Goal: Task Accomplishment & Management: Manage account settings

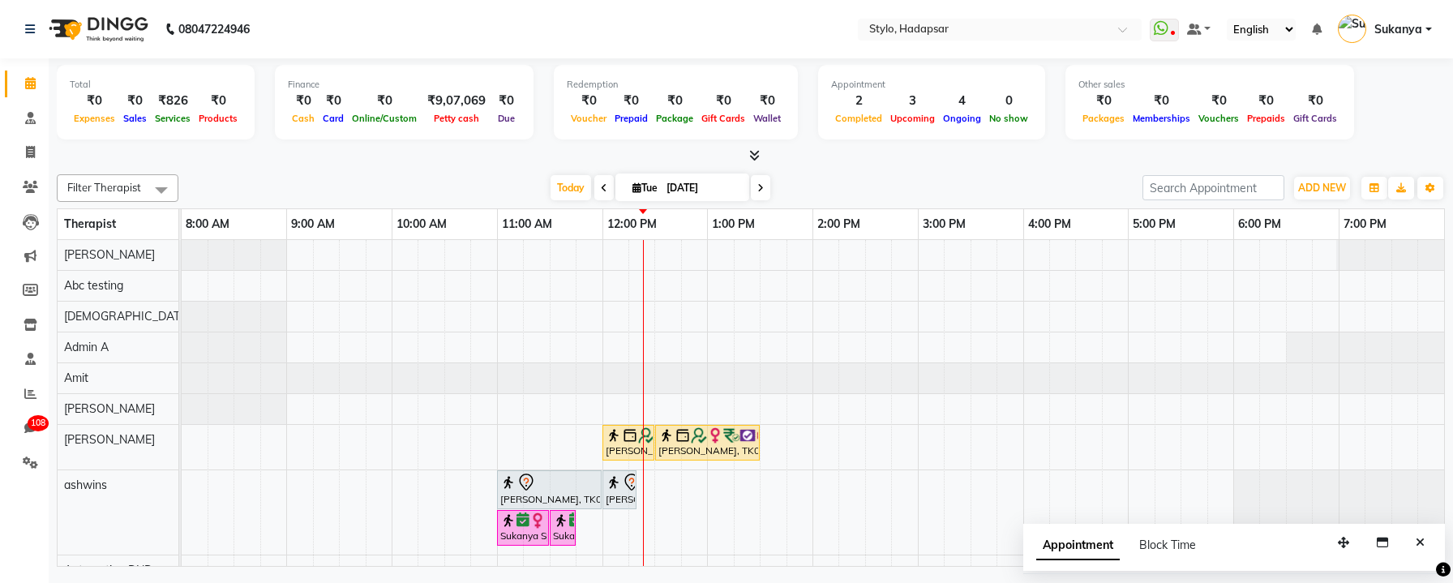
click at [755, 152] on icon at bounding box center [754, 155] width 11 height 12
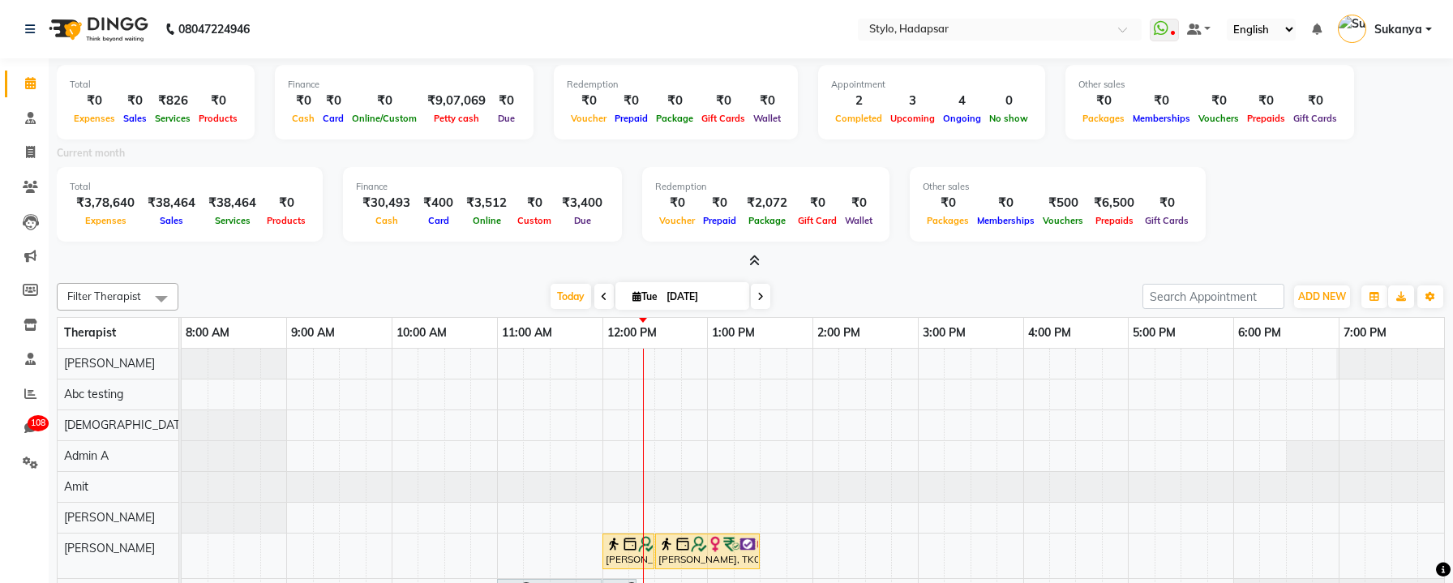
click at [758, 260] on icon at bounding box center [754, 261] width 11 height 12
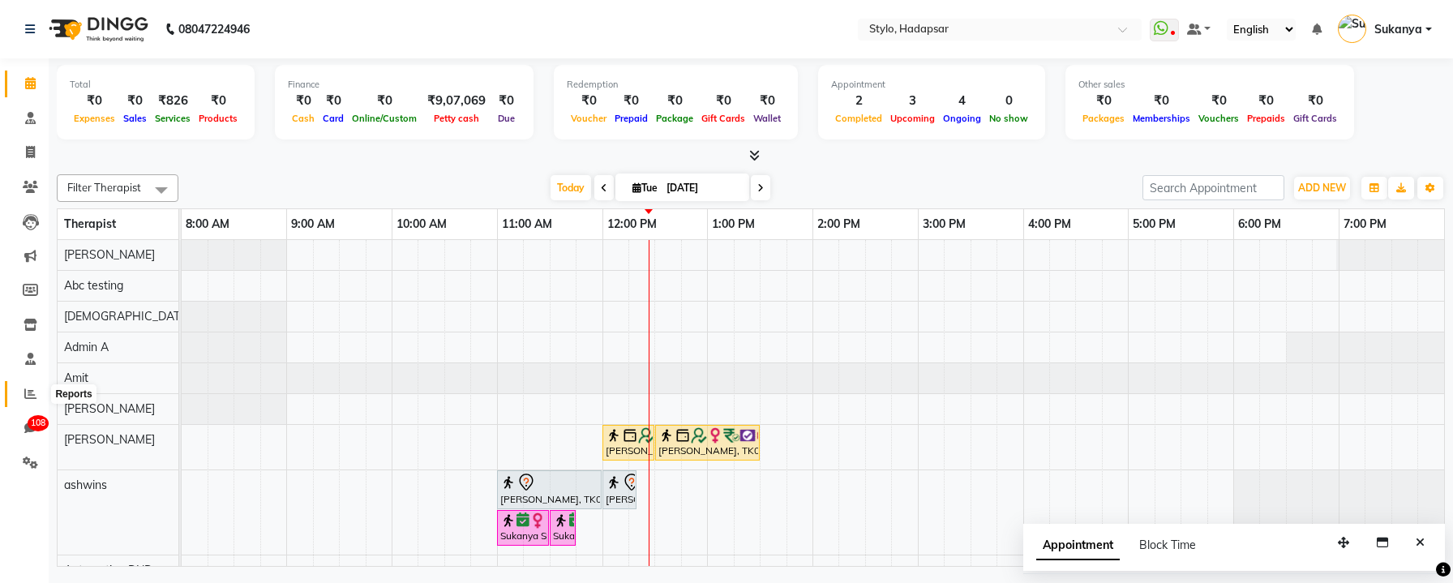
click at [34, 392] on icon at bounding box center [30, 394] width 12 height 12
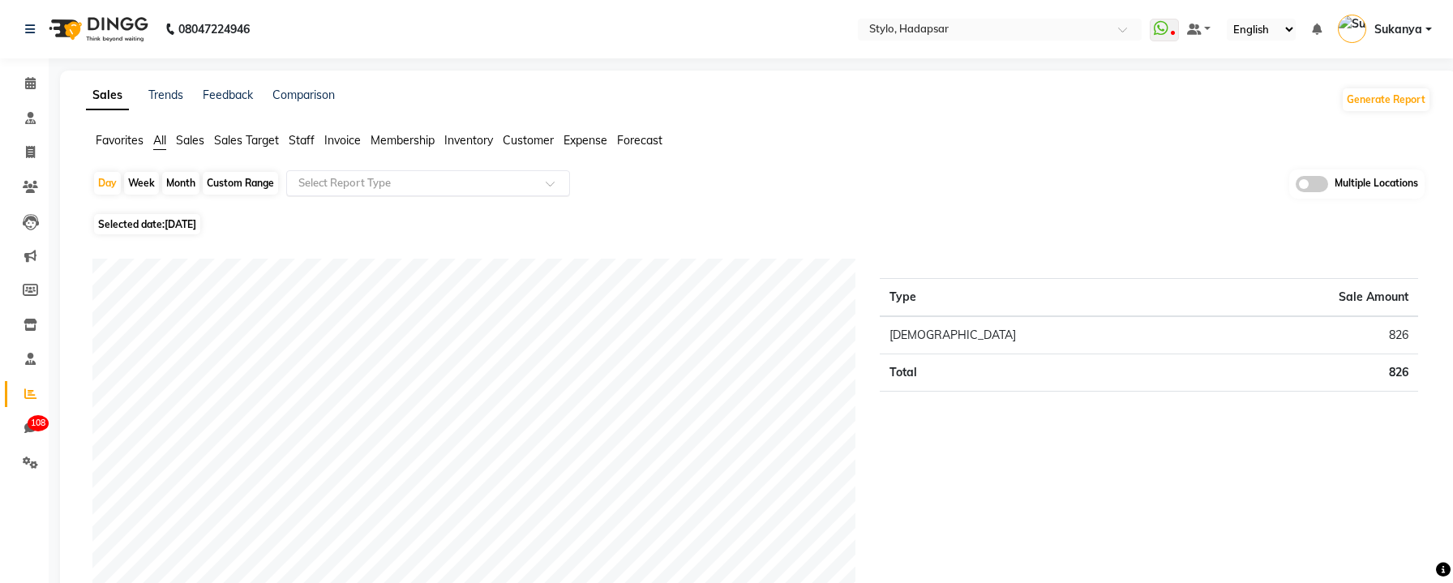
click at [414, 178] on input "text" at bounding box center [412, 183] width 234 height 16
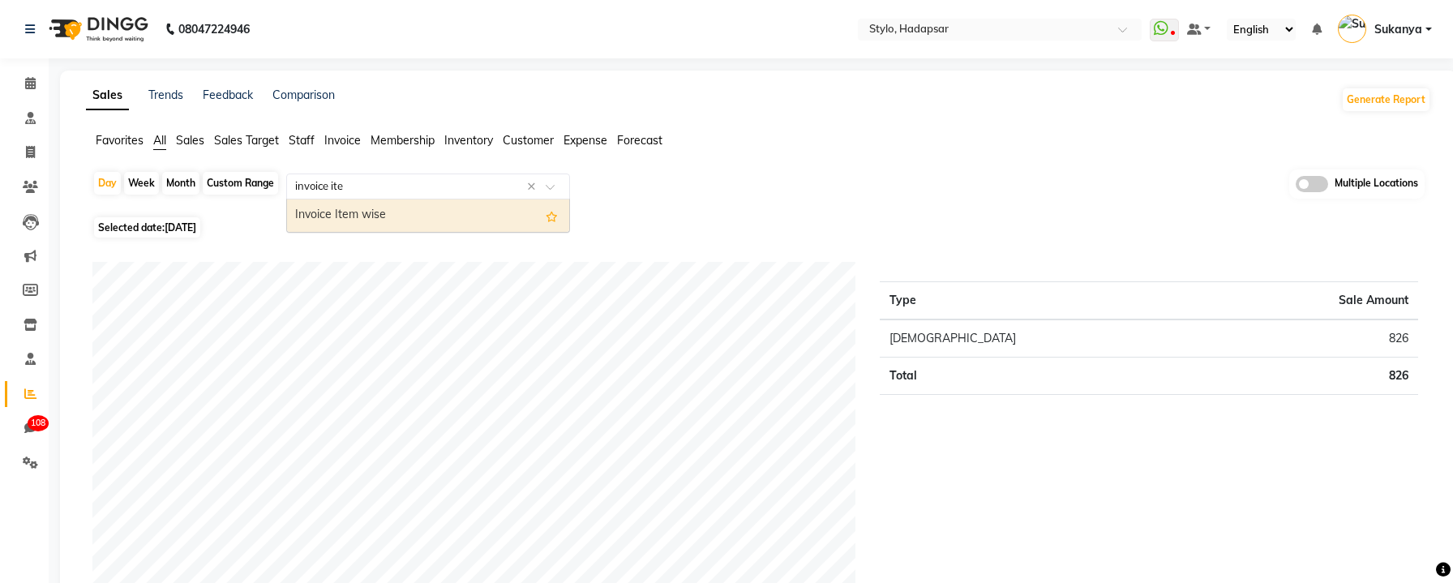
type input "invoice item"
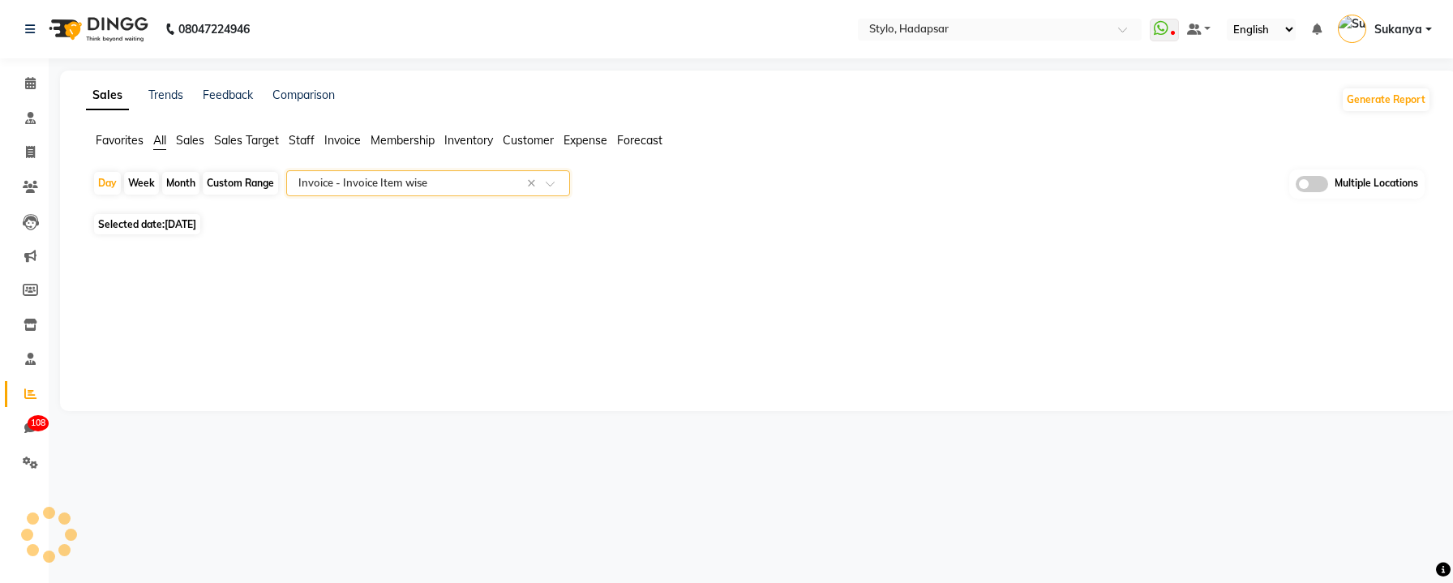
select select "csv"
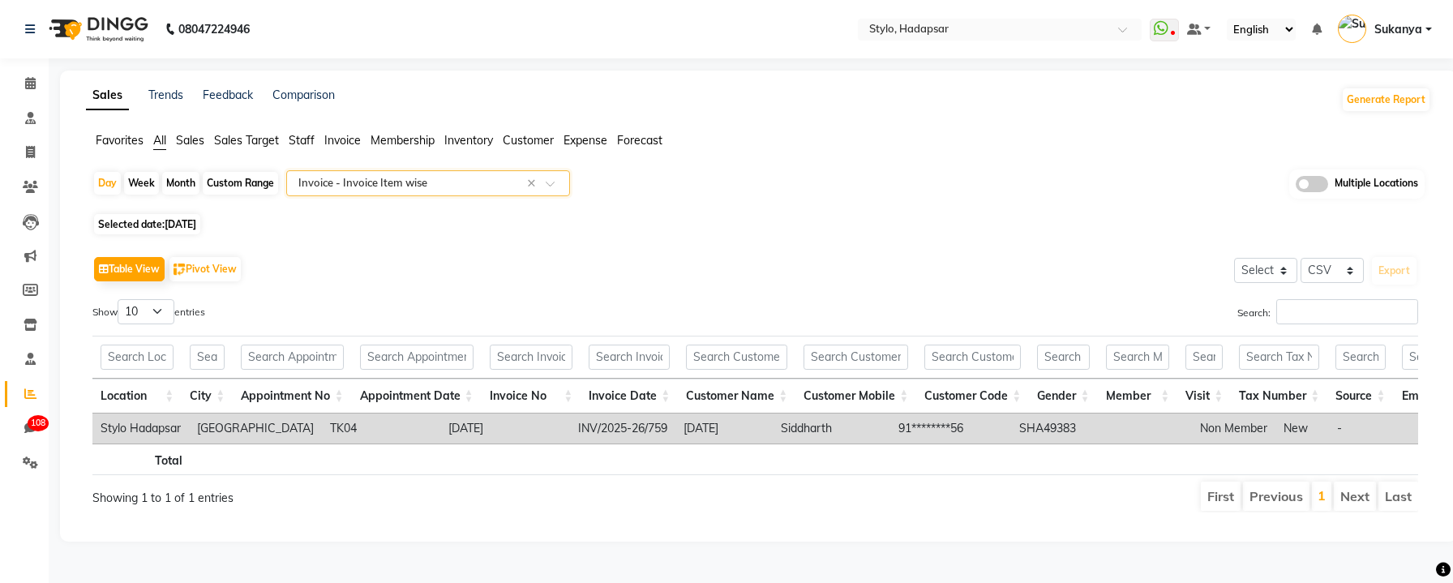
click at [192, 176] on div "Month" at bounding box center [180, 183] width 37 height 23
select select "9"
select select "2025"
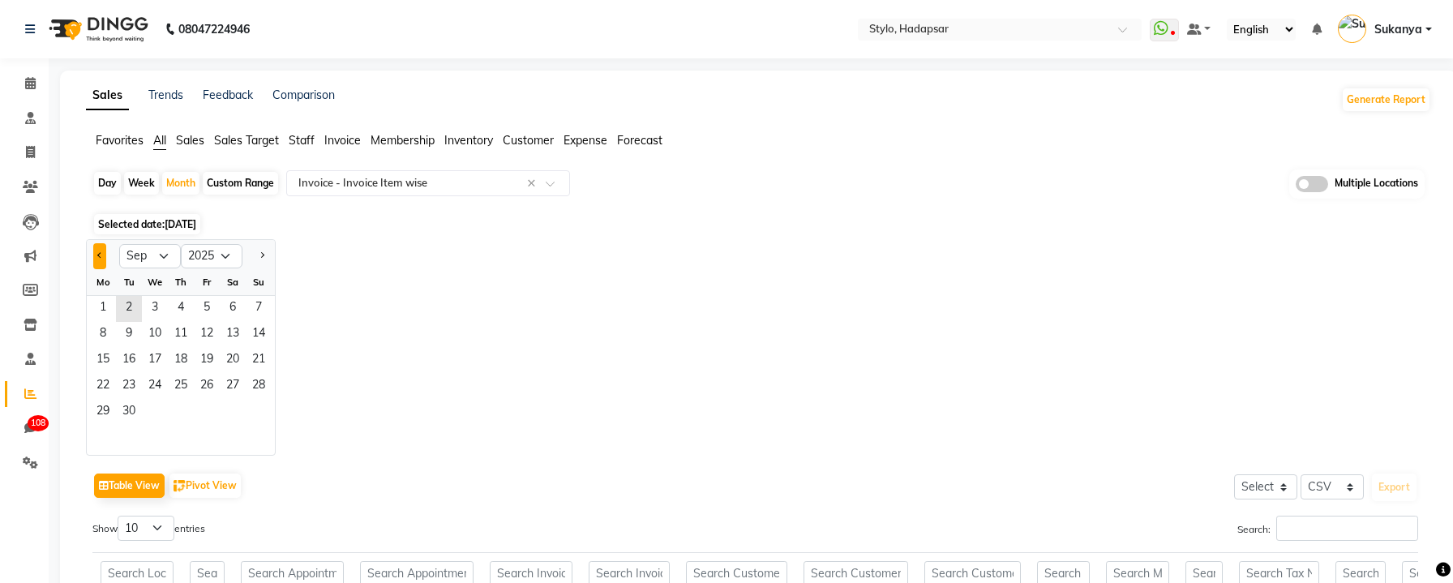
click at [97, 261] on button "Previous month" at bounding box center [99, 256] width 13 height 26
select select "8"
click at [159, 345] on span "6" at bounding box center [155, 335] width 26 height 26
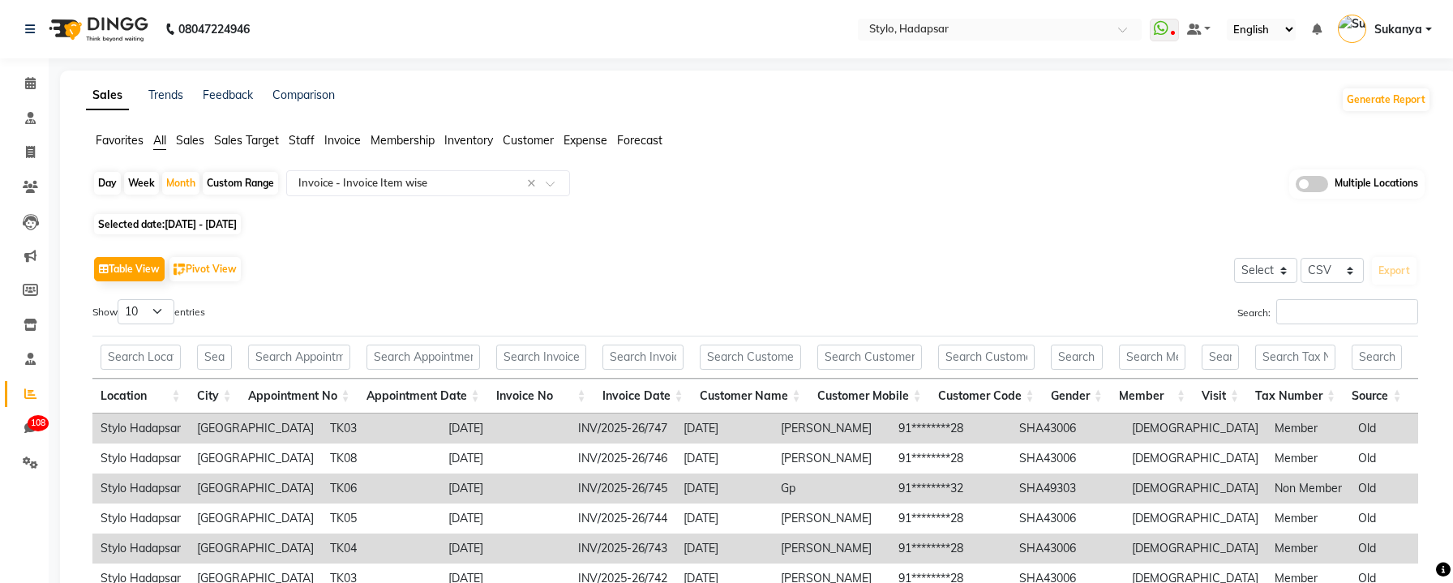
click at [237, 230] on span "[DATE] - [DATE]" at bounding box center [201, 224] width 72 height 12
select select "8"
select select "2025"
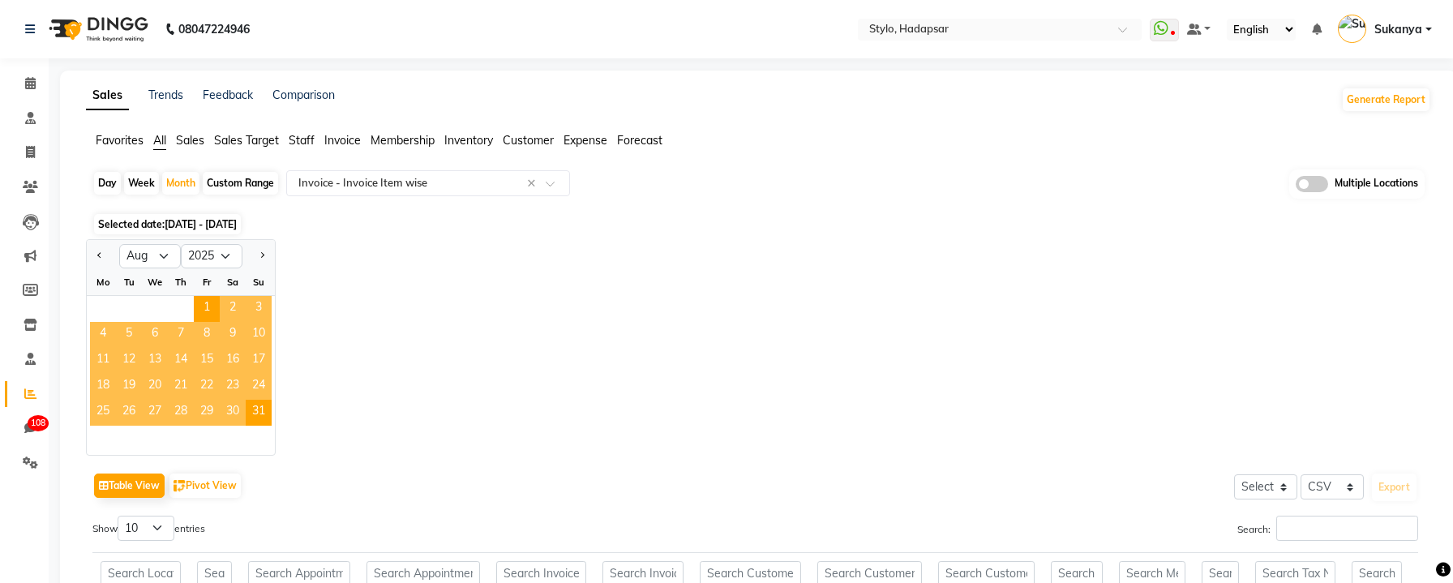
click at [95, 187] on div "Day" at bounding box center [107, 183] width 27 height 23
select select "8"
select select "2025"
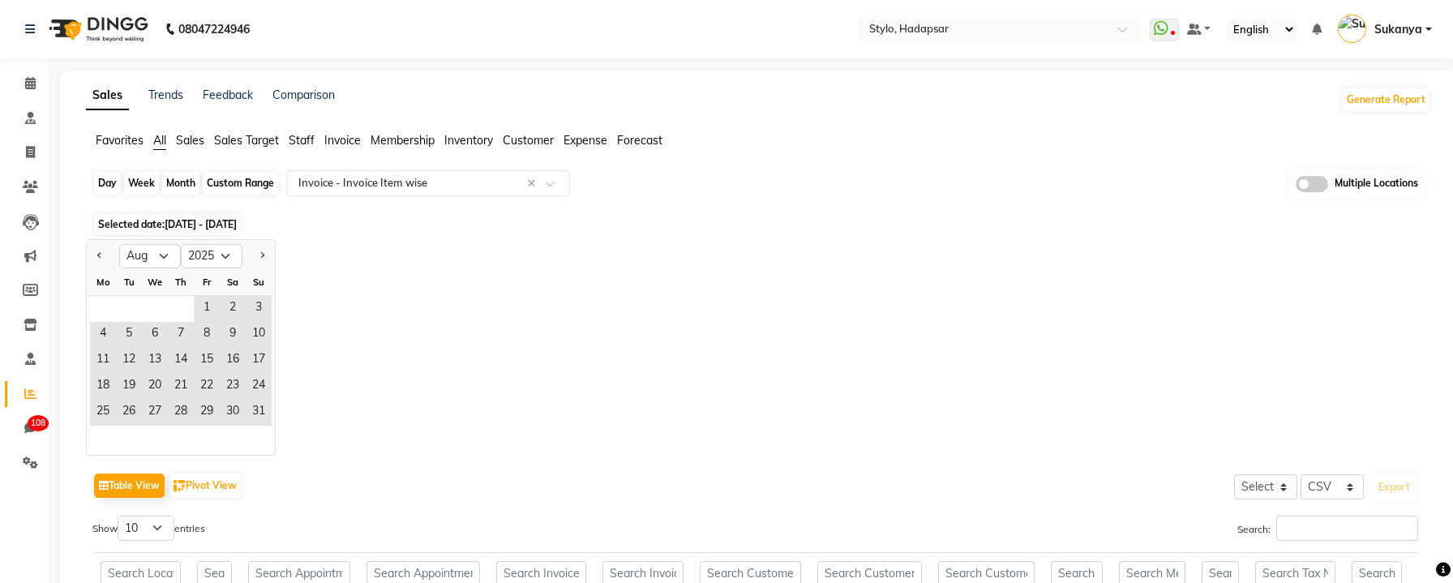
click at [110, 182] on div "Day" at bounding box center [107, 183] width 27 height 23
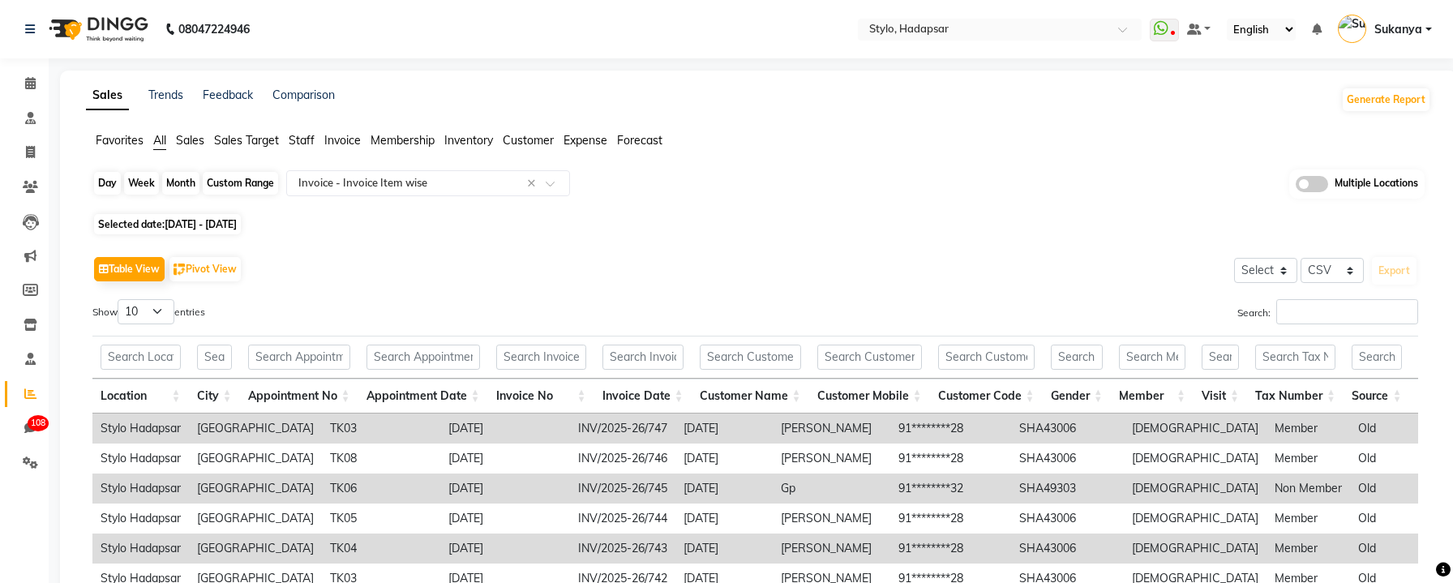
click at [109, 181] on div "Day" at bounding box center [107, 183] width 27 height 23
select select "8"
select select "2025"
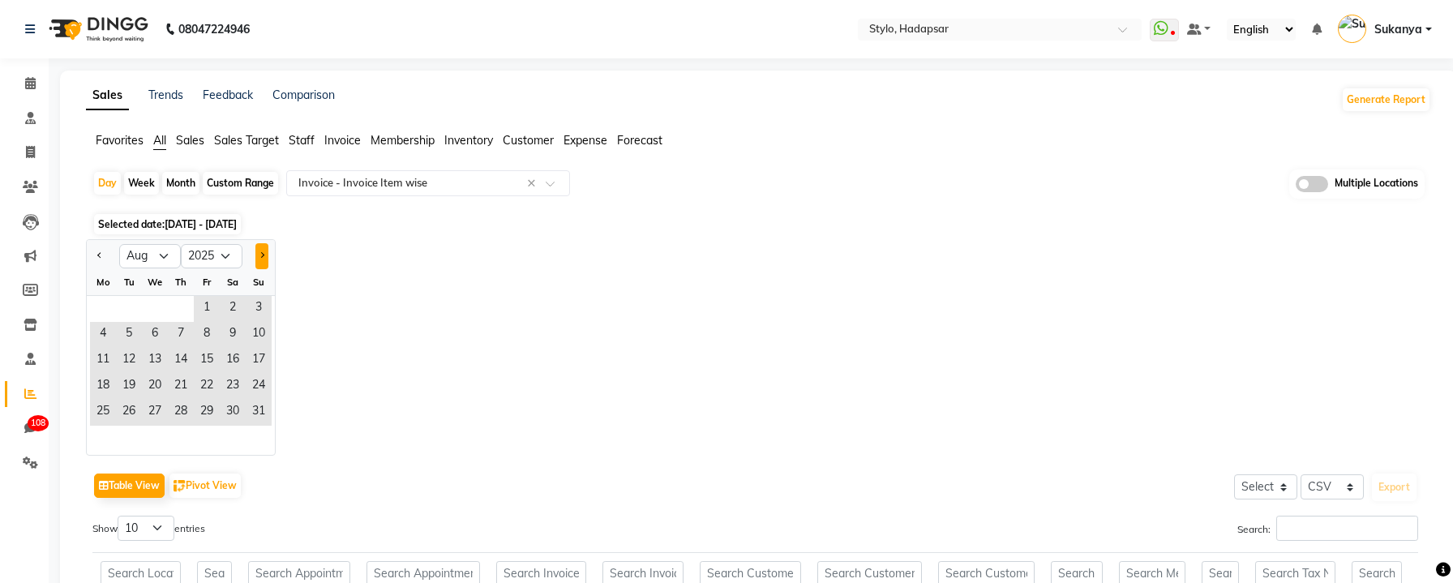
click at [262, 252] on button "Next month" at bounding box center [261, 256] width 13 height 26
select select "9"
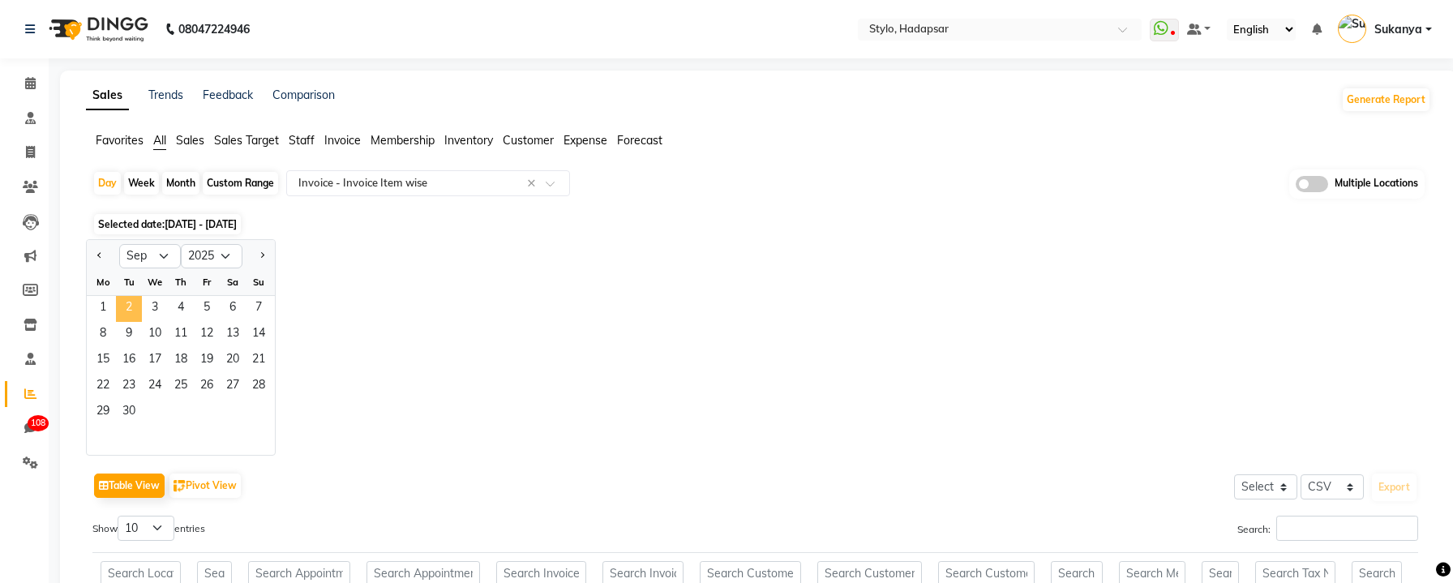
click at [127, 302] on span "2" at bounding box center [129, 309] width 26 height 26
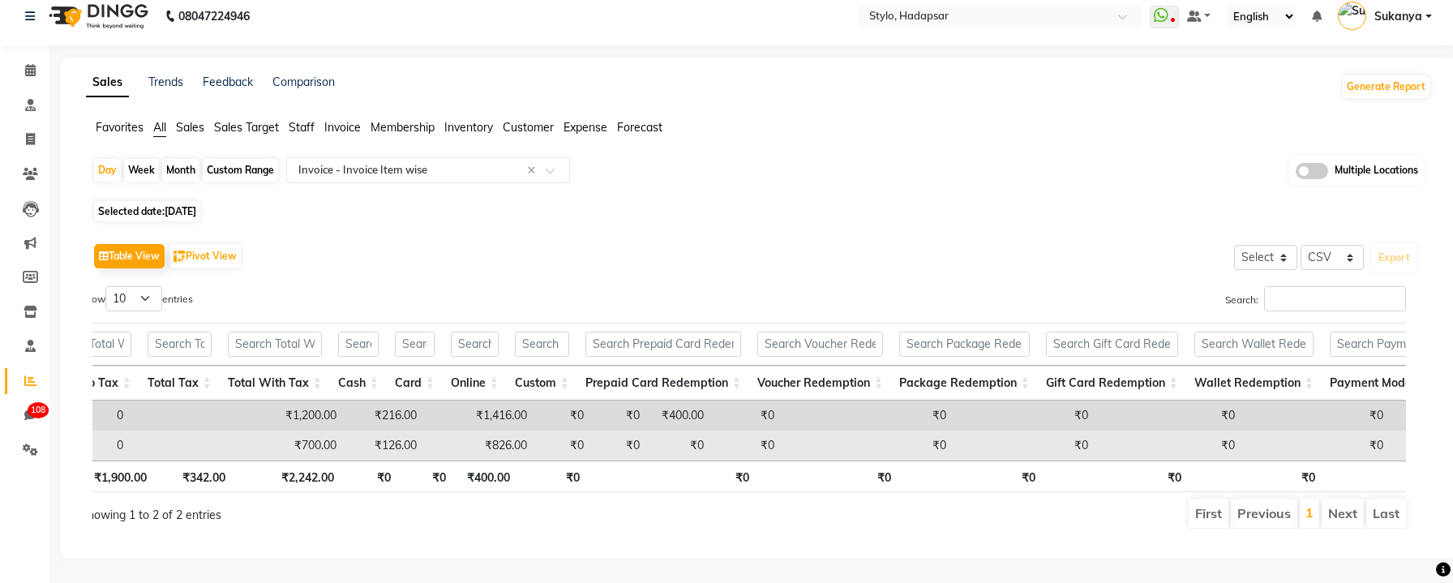
scroll to position [0, 2684]
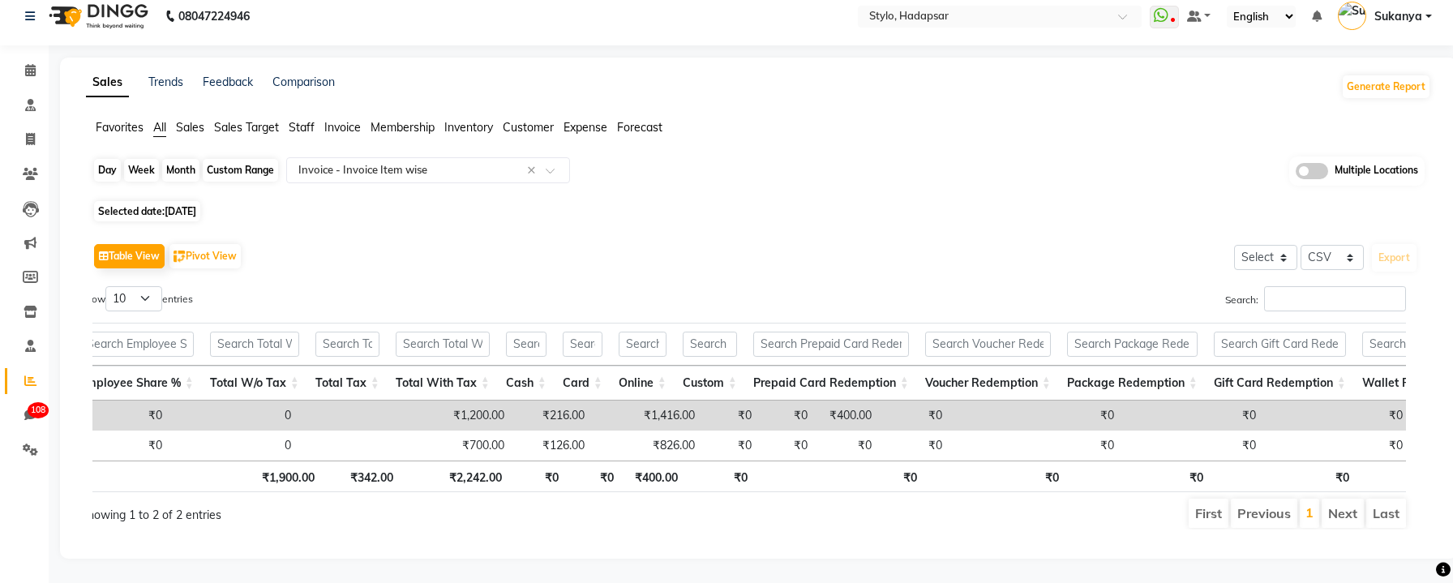
click at [109, 170] on div "Day" at bounding box center [107, 170] width 27 height 23
select select "9"
select select "2025"
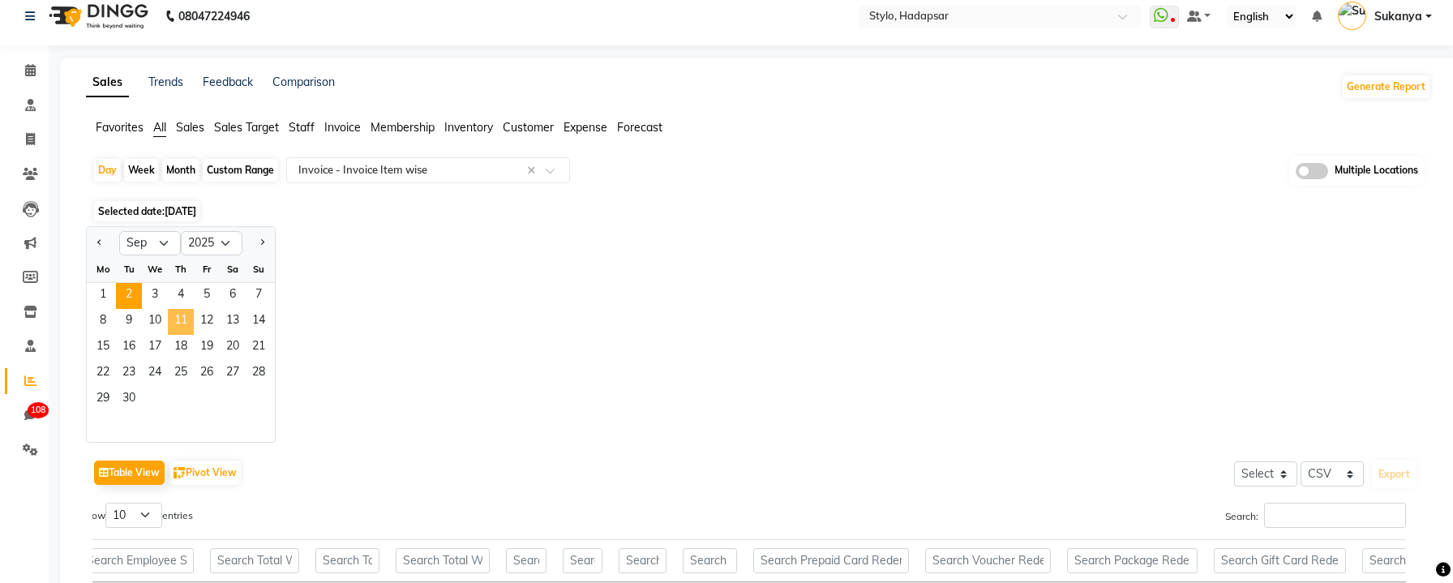
click at [176, 316] on span "11" at bounding box center [181, 322] width 26 height 26
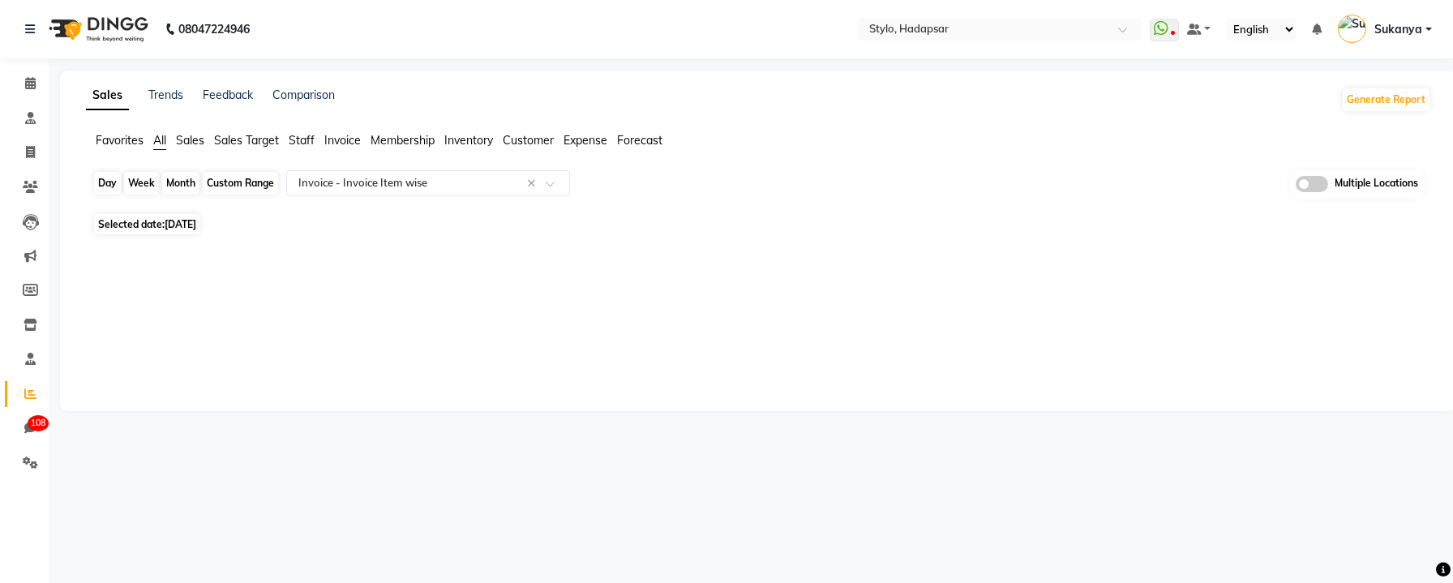
click at [110, 182] on div "Day" at bounding box center [107, 183] width 27 height 23
select select "9"
select select "2025"
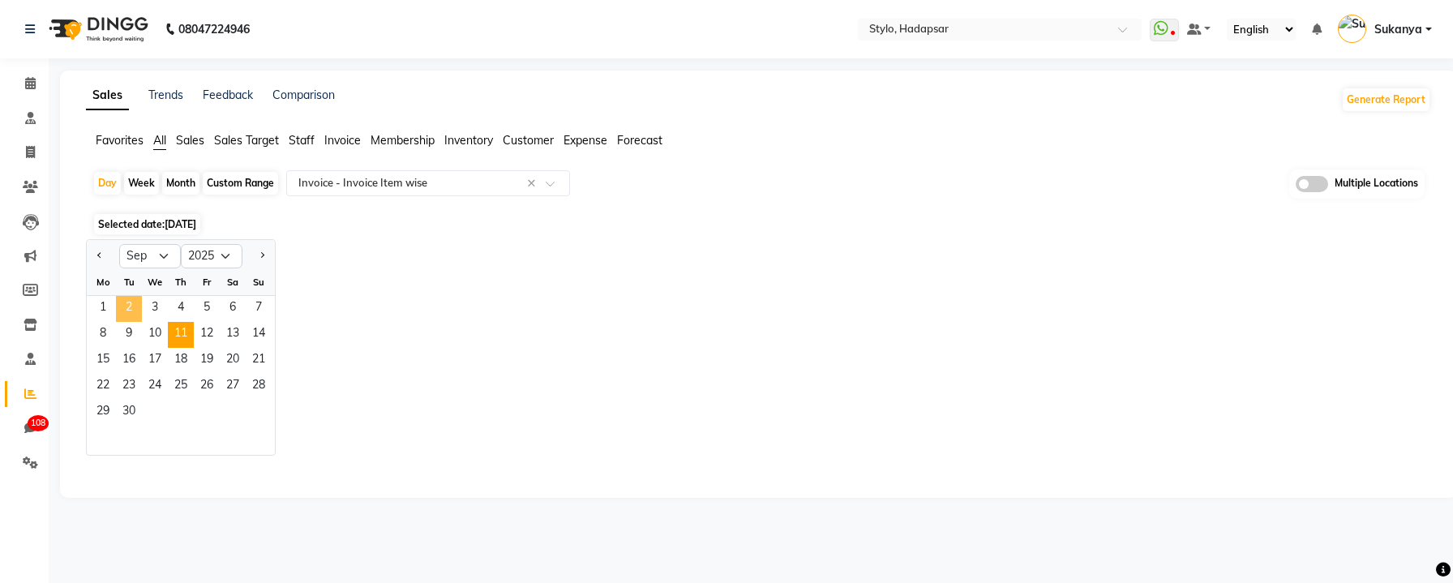
click at [127, 303] on span "2" at bounding box center [129, 309] width 26 height 26
select select "csv"
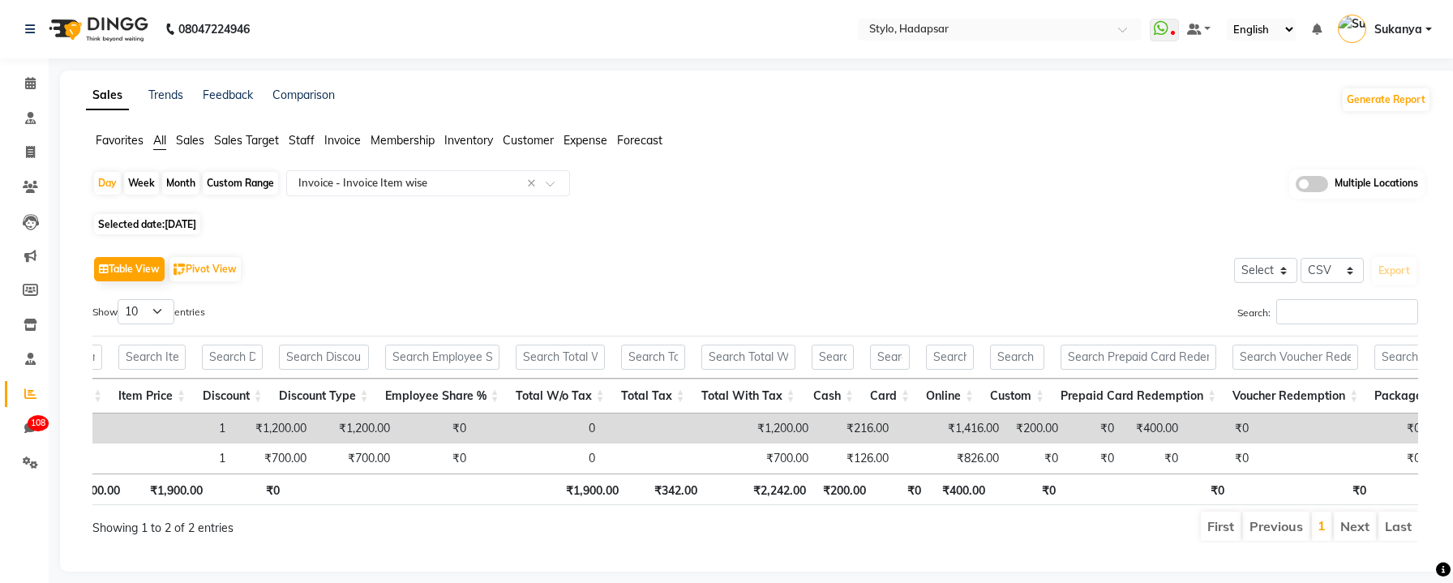
click at [1007, 426] on td "₹200.00" at bounding box center [1036, 429] width 59 height 30
click at [1122, 431] on td "₹400.00" at bounding box center [1154, 429] width 64 height 30
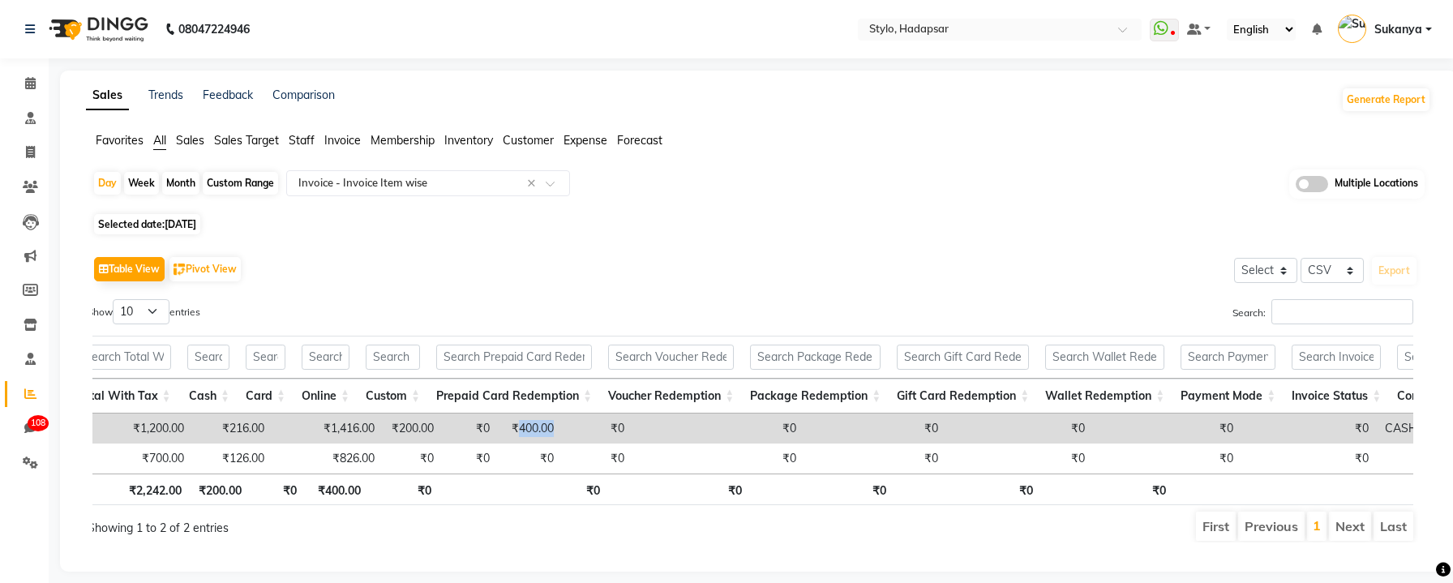
click at [1377, 427] on td "CASH, UPI" at bounding box center [1432, 429] width 111 height 30
click at [1377, 431] on td "CASH, UPI" at bounding box center [1432, 429] width 111 height 30
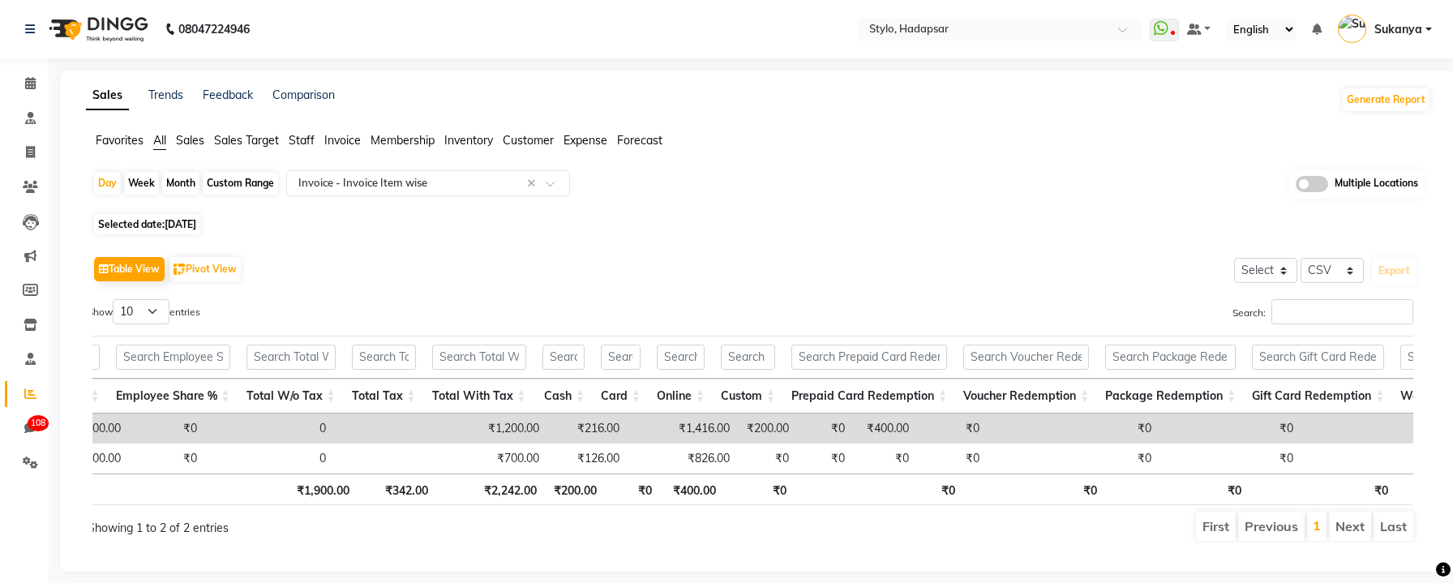
click at [196, 228] on span "[DATE]" at bounding box center [181, 224] width 32 height 12
select select "9"
select select "2025"
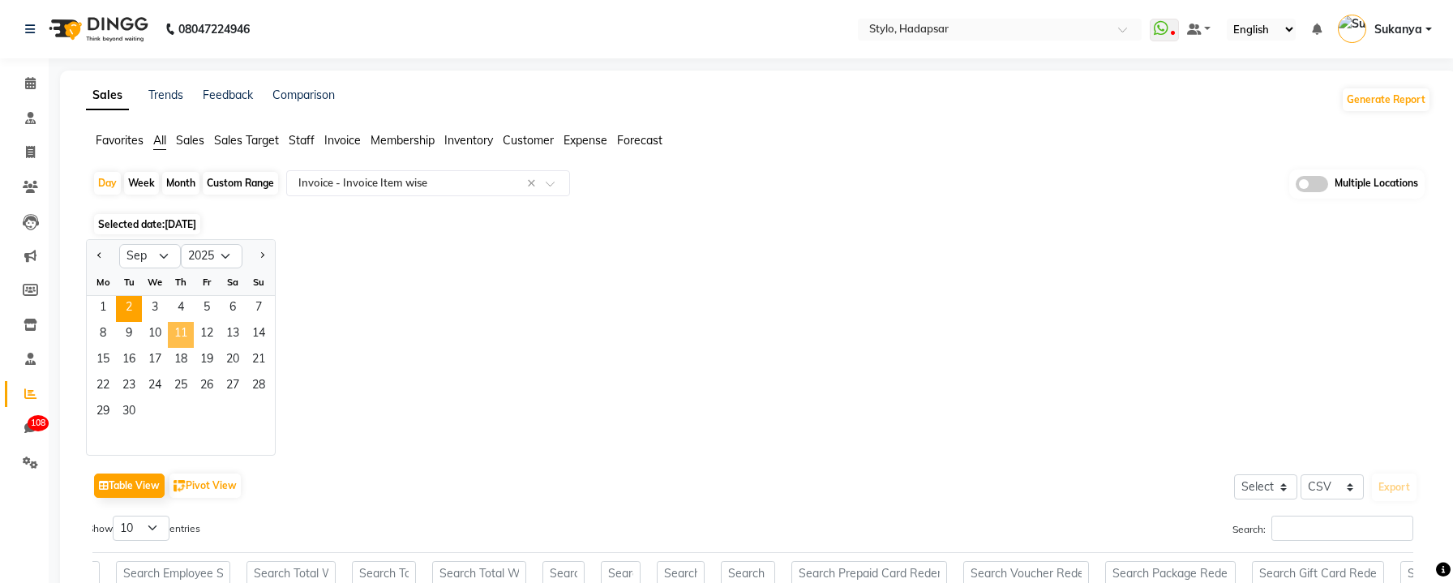
click at [190, 322] on span "11" at bounding box center [181, 335] width 26 height 26
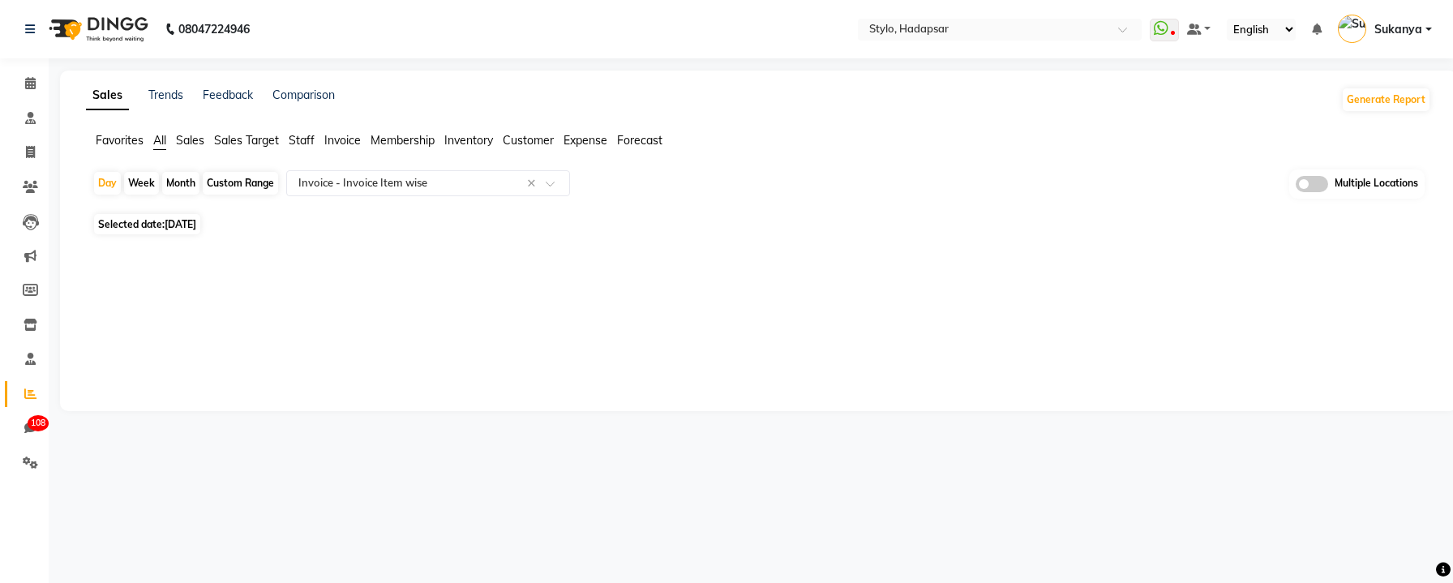
click at [196, 218] on span "Sep 11, 2025" at bounding box center [181, 224] width 32 height 12
select select "9"
select select "2025"
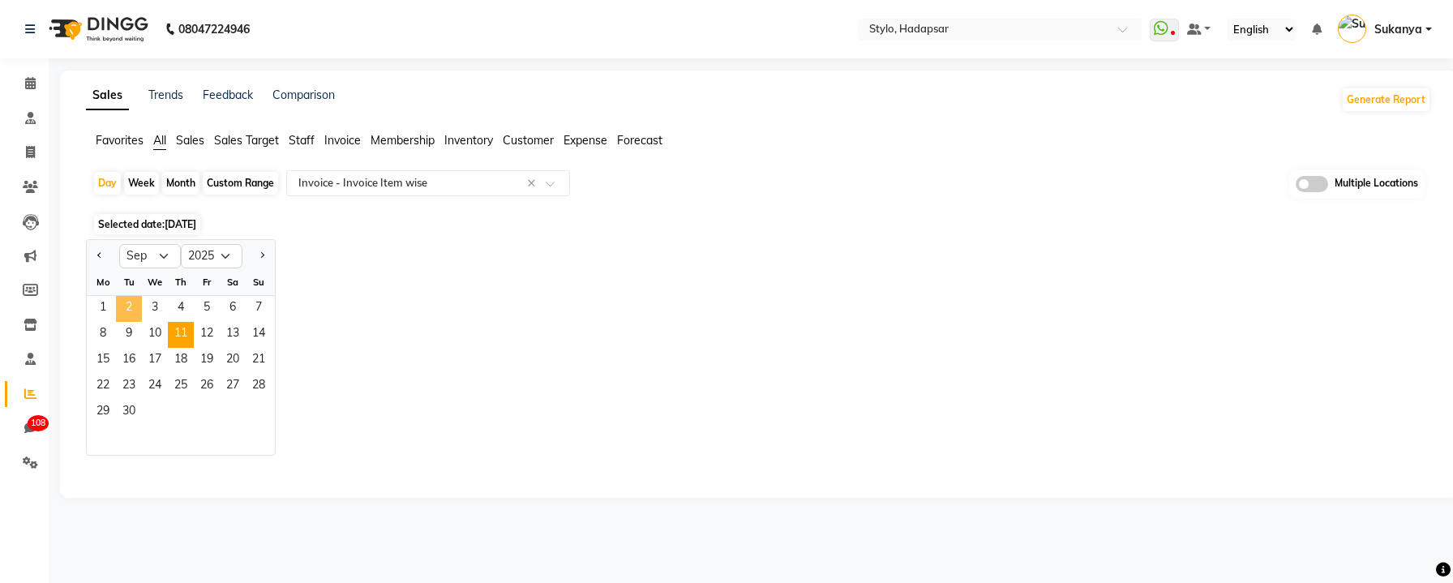
click at [121, 313] on span "2" at bounding box center [129, 309] width 26 height 26
select select "csv"
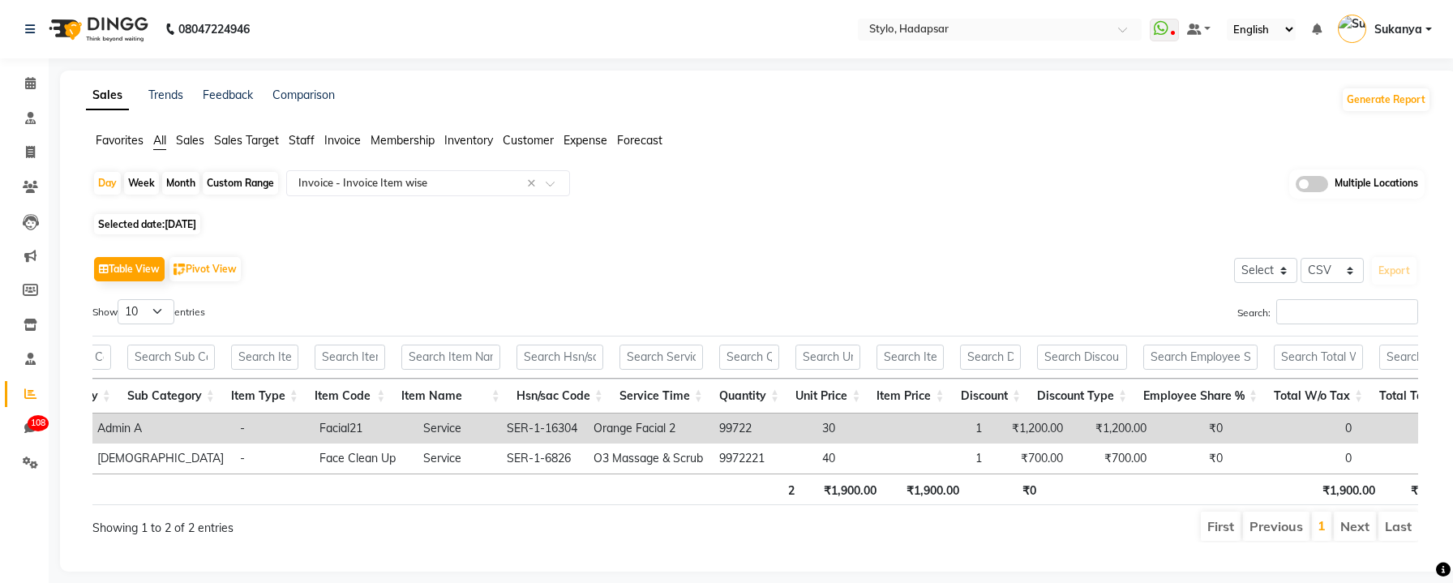
scroll to position [0, 1649]
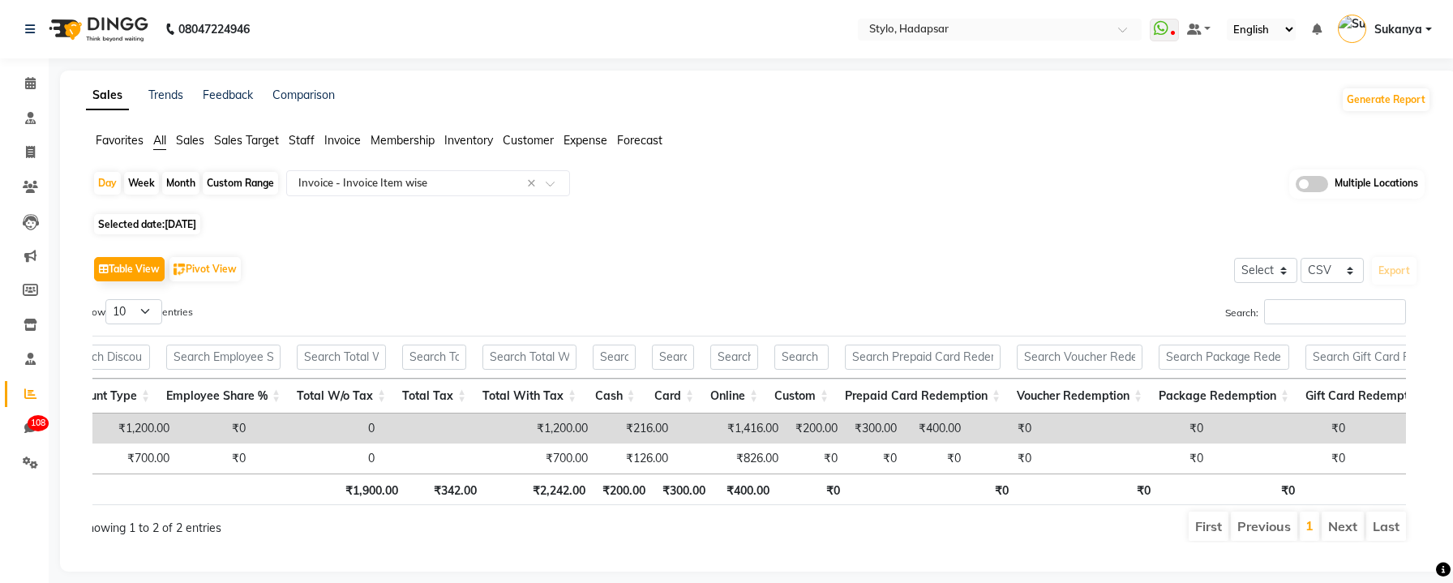
click at [196, 226] on span "[DATE]" at bounding box center [181, 224] width 32 height 12
select select "9"
select select "2025"
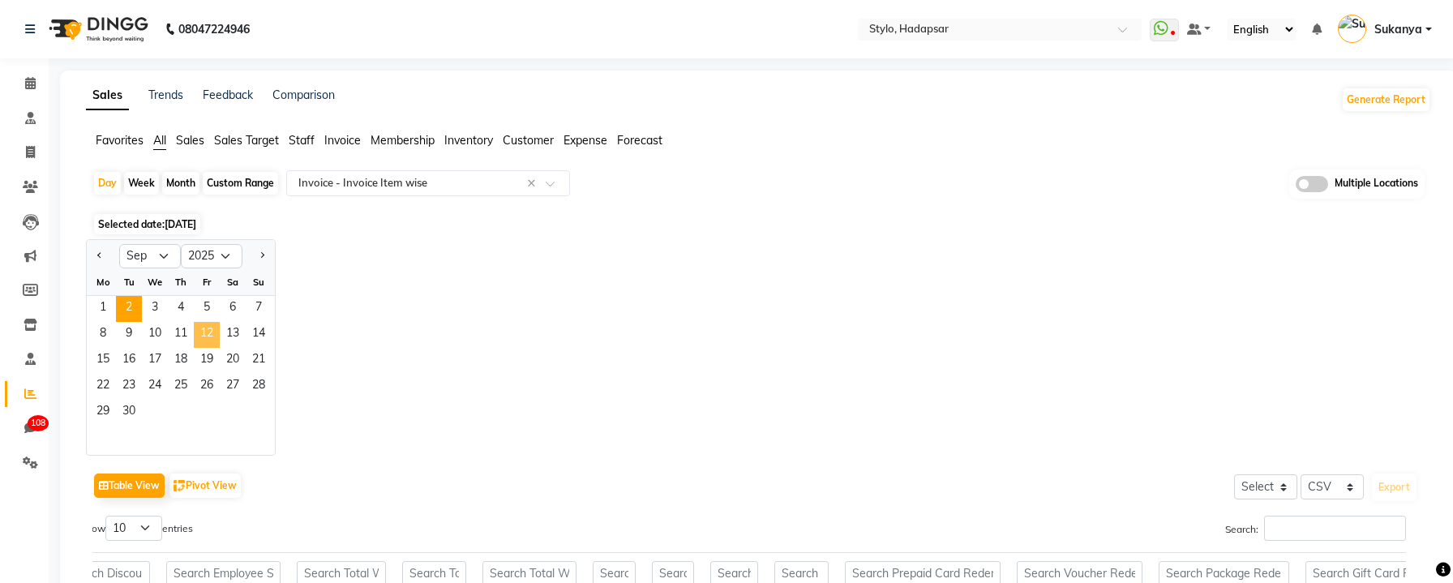
click at [204, 335] on span "12" at bounding box center [207, 335] width 26 height 26
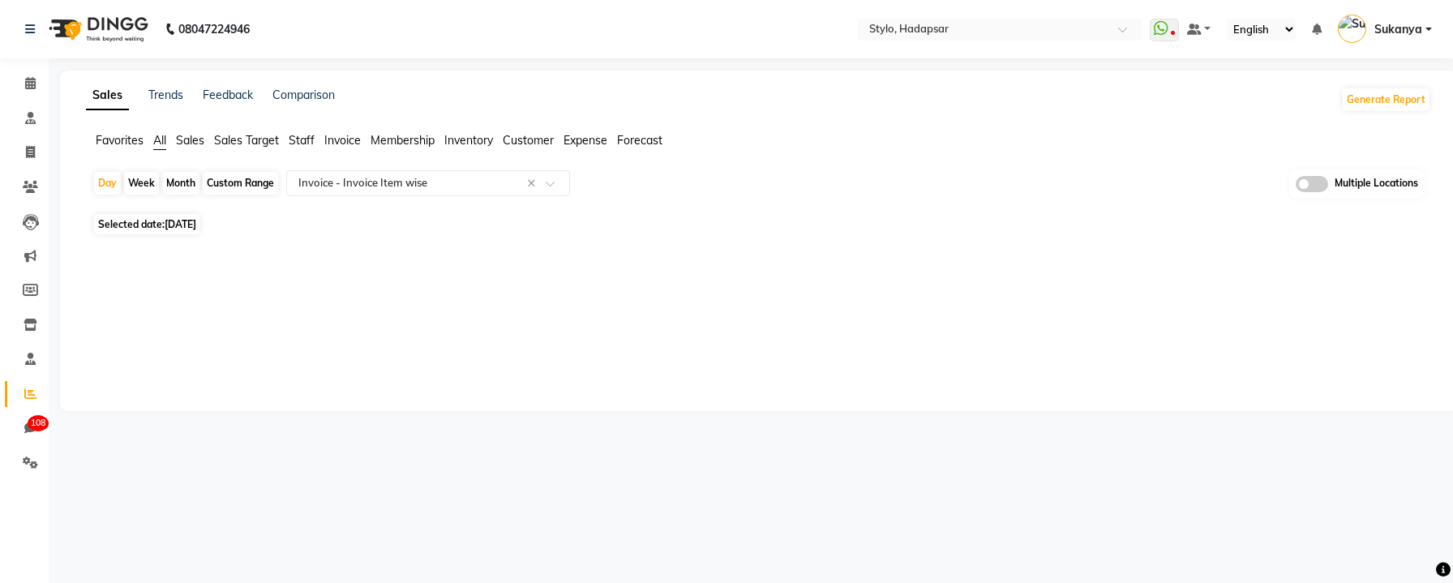
click at [180, 235] on div "Day Week Month Custom Range Select Report Type × Invoice - Invoice Item wise × …" at bounding box center [758, 218] width 1345 height 96
click at [186, 228] on span "Sep 12, 2025" at bounding box center [181, 224] width 32 height 12
select select "9"
select select "2025"
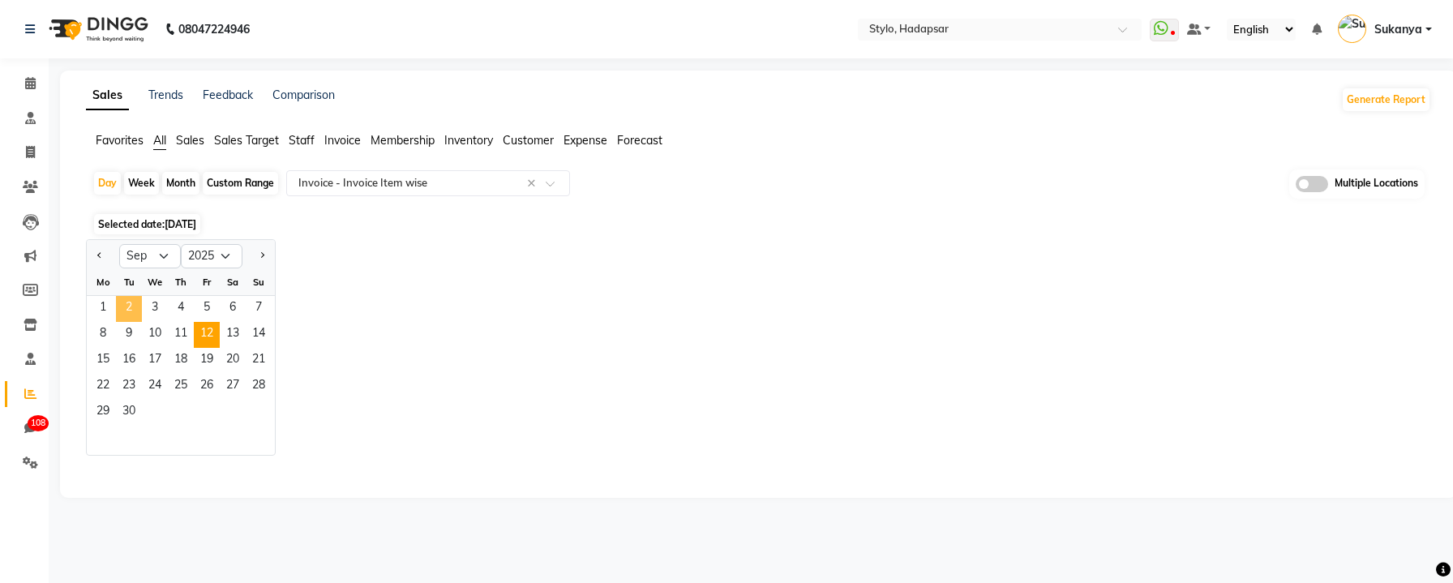
click at [136, 303] on span "2" at bounding box center [129, 309] width 26 height 26
select select "csv"
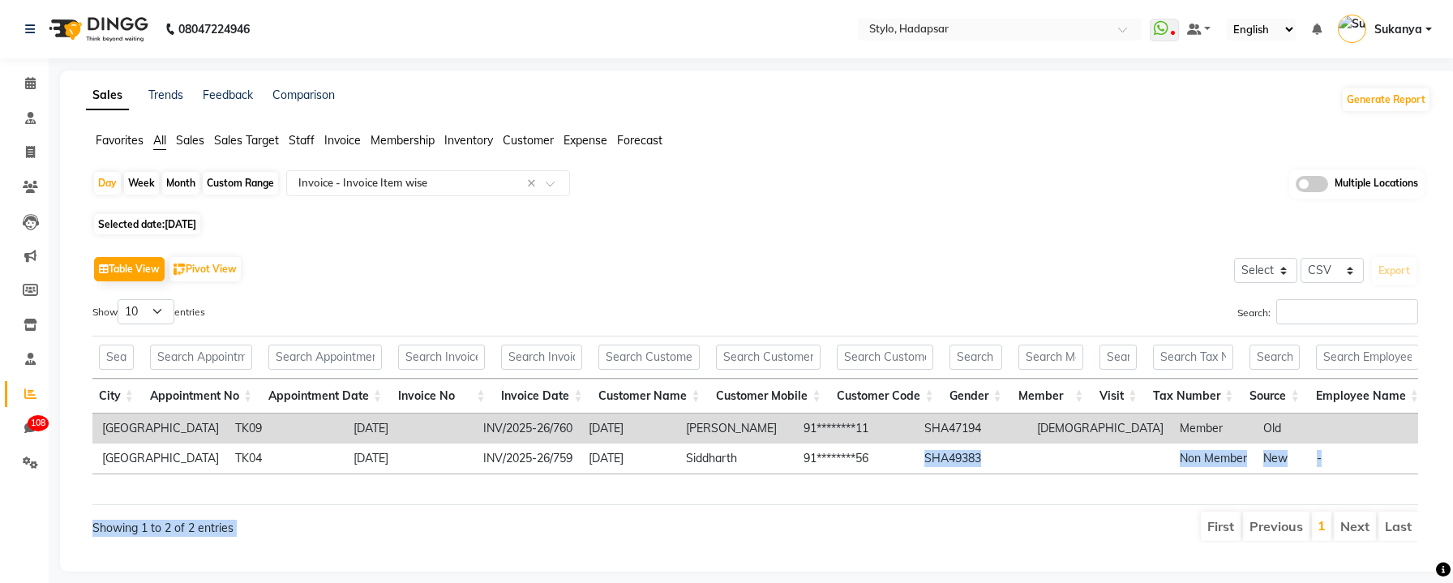
click at [685, 511] on div "Show 10 25 50 100 entries Search: Location City Appointment No Appointment Date…" at bounding box center [755, 420] width 1326 height 243
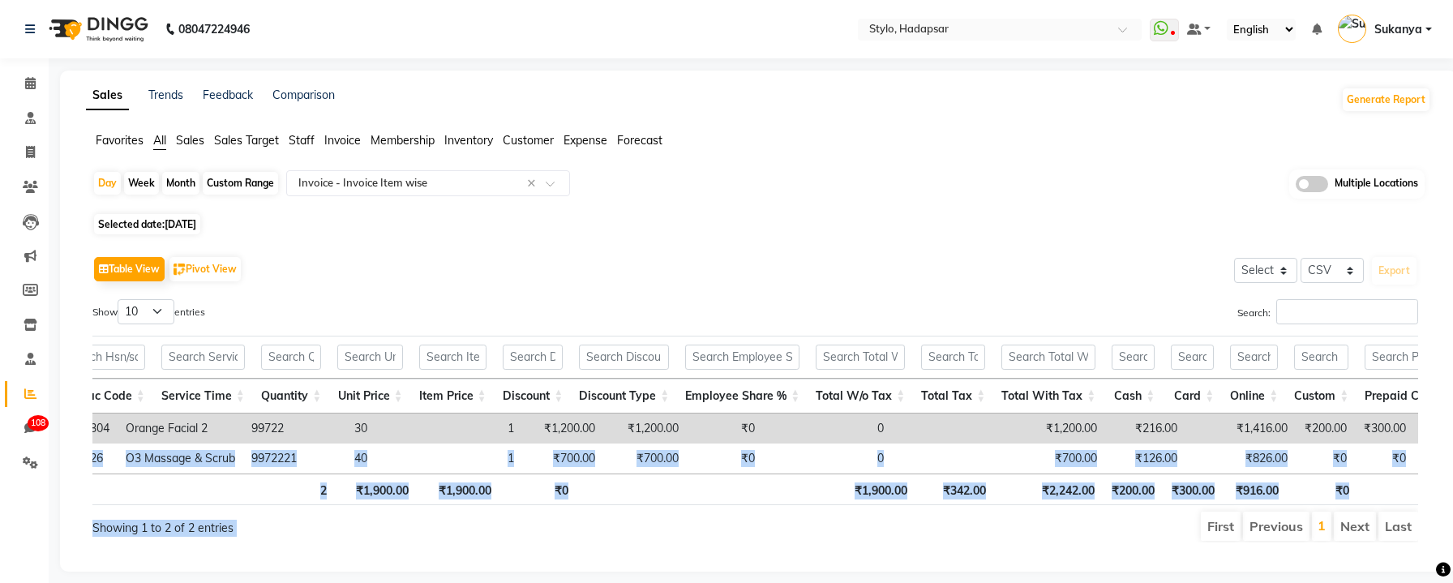
click at [1296, 429] on td "₹200.00" at bounding box center [1325, 429] width 59 height 30
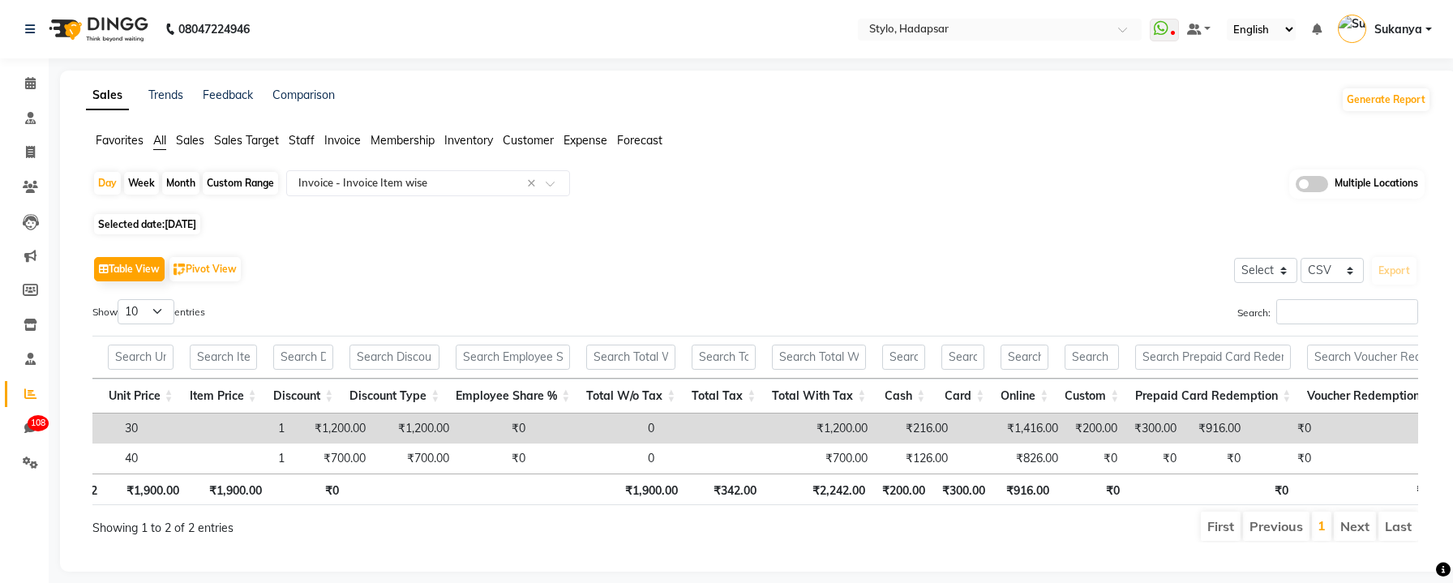
click at [1185, 424] on td "₹916.00" at bounding box center [1217, 429] width 64 height 30
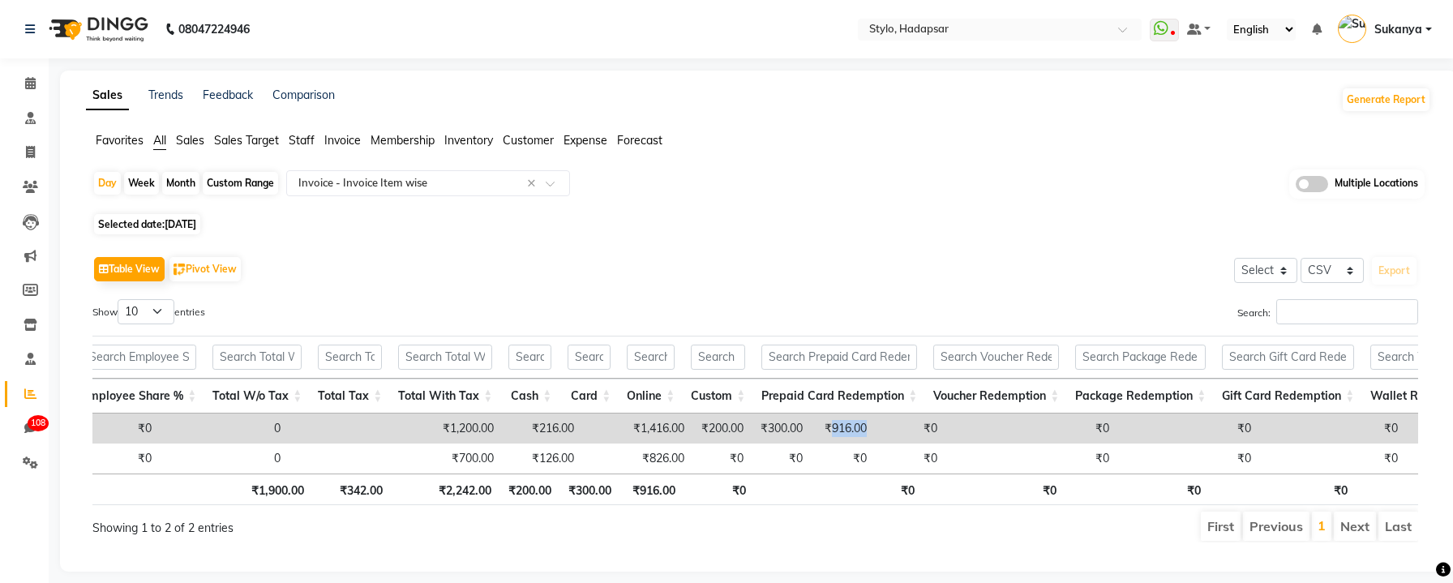
click at [304, 273] on div "Table View Pivot View Select Select CSV PDF Export" at bounding box center [755, 269] width 1326 height 34
click at [811, 432] on td "₹916.00" at bounding box center [843, 429] width 64 height 30
click at [875, 427] on td "₹0" at bounding box center [910, 429] width 71 height 30
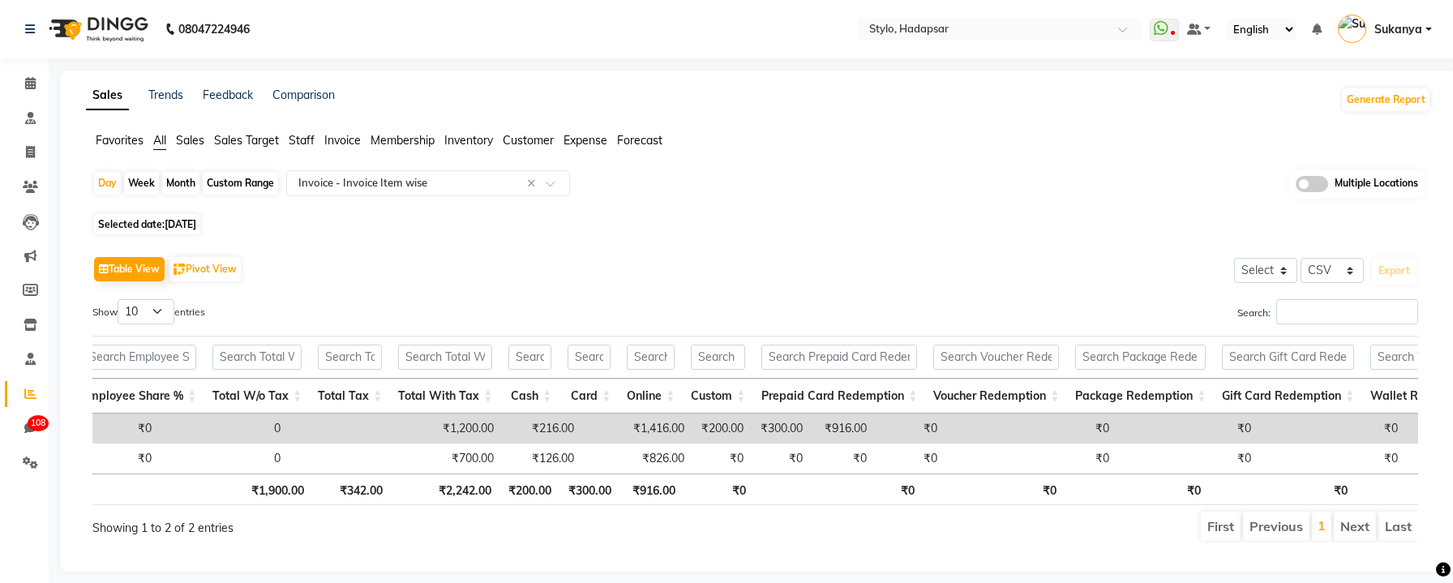
click at [875, 427] on td "₹0" at bounding box center [910, 429] width 71 height 30
click at [875, 432] on td "₹0" at bounding box center [910, 429] width 71 height 30
click at [875, 429] on td "₹0" at bounding box center [910, 429] width 71 height 30
drag, startPoint x: 745, startPoint y: 429, endPoint x: 729, endPoint y: 428, distance: 15.4
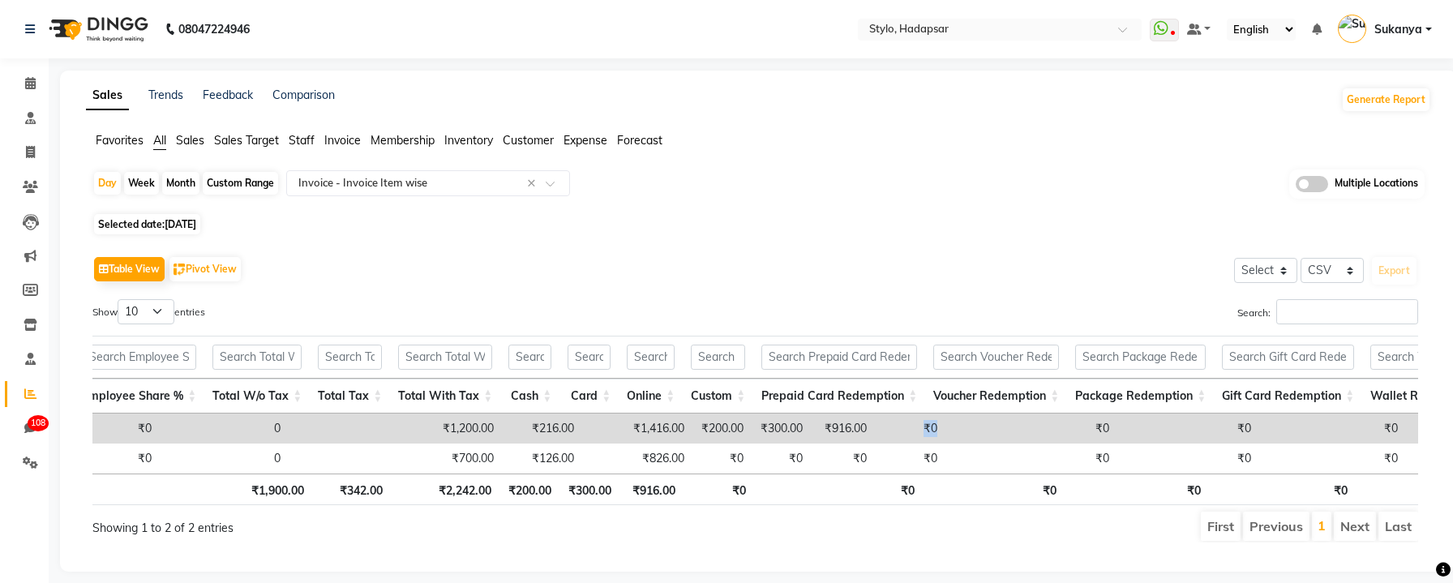
click at [875, 428] on td "₹0" at bounding box center [910, 429] width 71 height 30
drag, startPoint x: 913, startPoint y: 429, endPoint x: 897, endPoint y: 429, distance: 16.2
click at [946, 429] on td "₹0" at bounding box center [1032, 429] width 172 height 30
click at [898, 338] on th at bounding box center [839, 357] width 172 height 43
click at [927, 288] on div "Table View Pivot View Select Select CSV PDF Export Show 10 25 50 100 entries Se…" at bounding box center [755, 397] width 1326 height 290
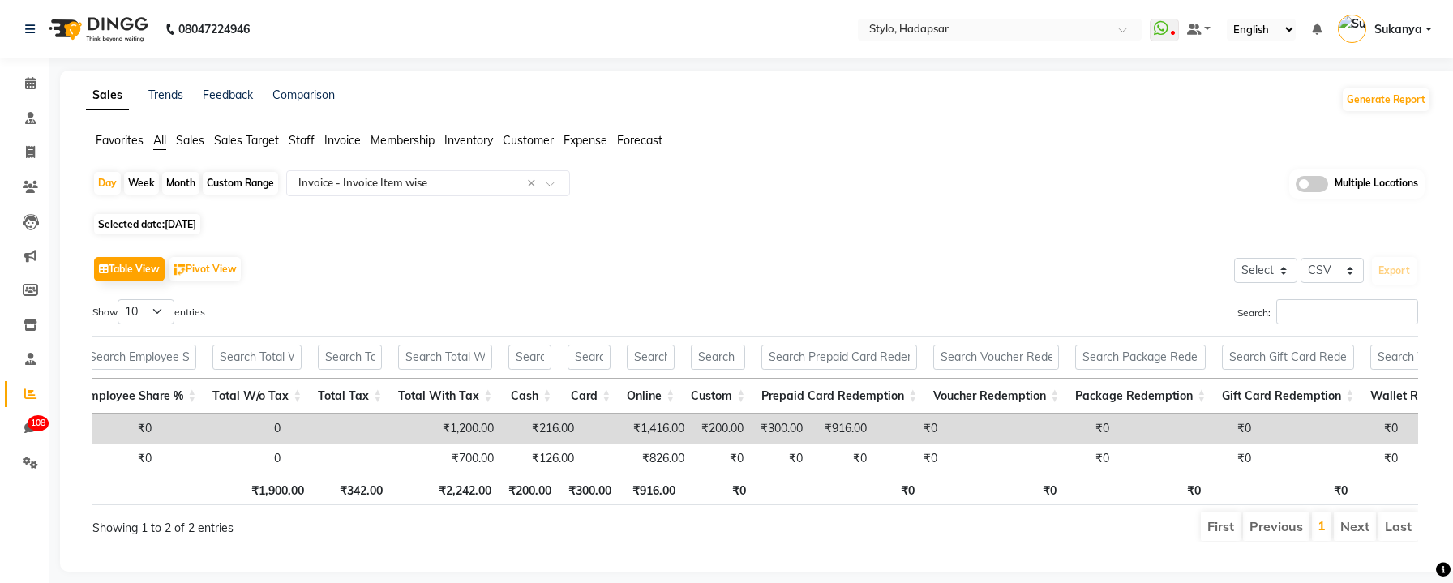
click at [147, 217] on span "Selected date: Sep 02, 2025" at bounding box center [147, 224] width 106 height 20
select select "9"
select select "2025"
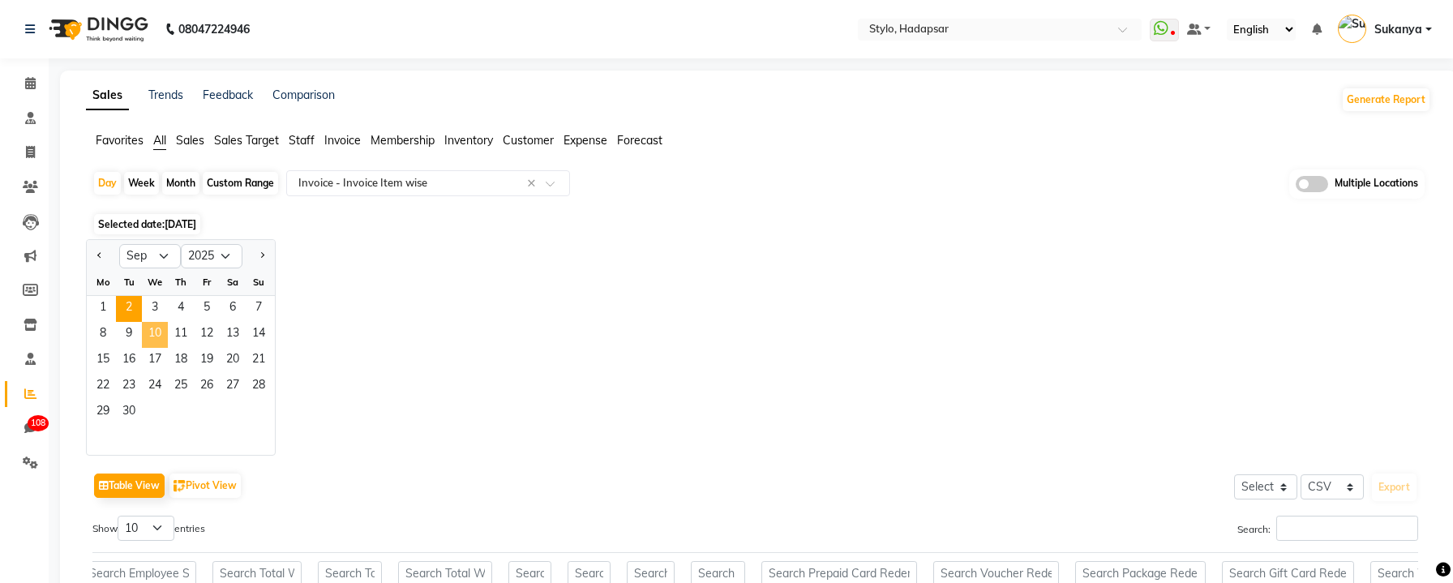
click at [167, 331] on span "10" at bounding box center [155, 335] width 26 height 26
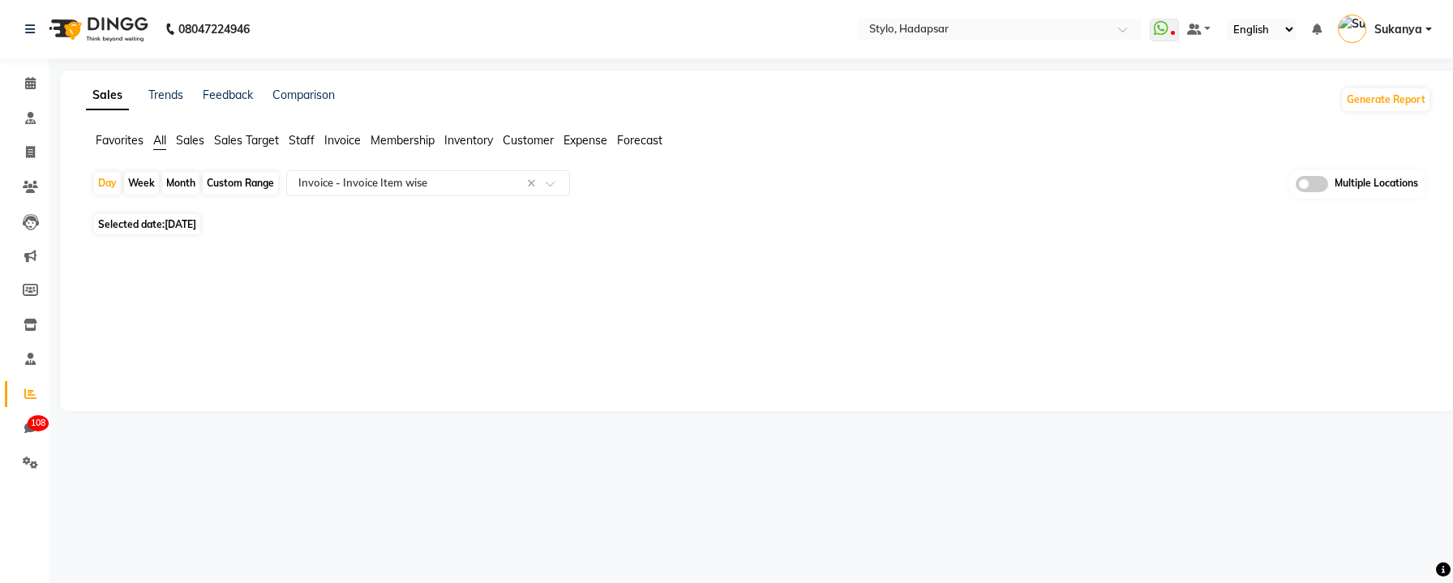
click at [196, 221] on span "Sep 10, 2025" at bounding box center [181, 224] width 32 height 12
select select "9"
select select "2025"
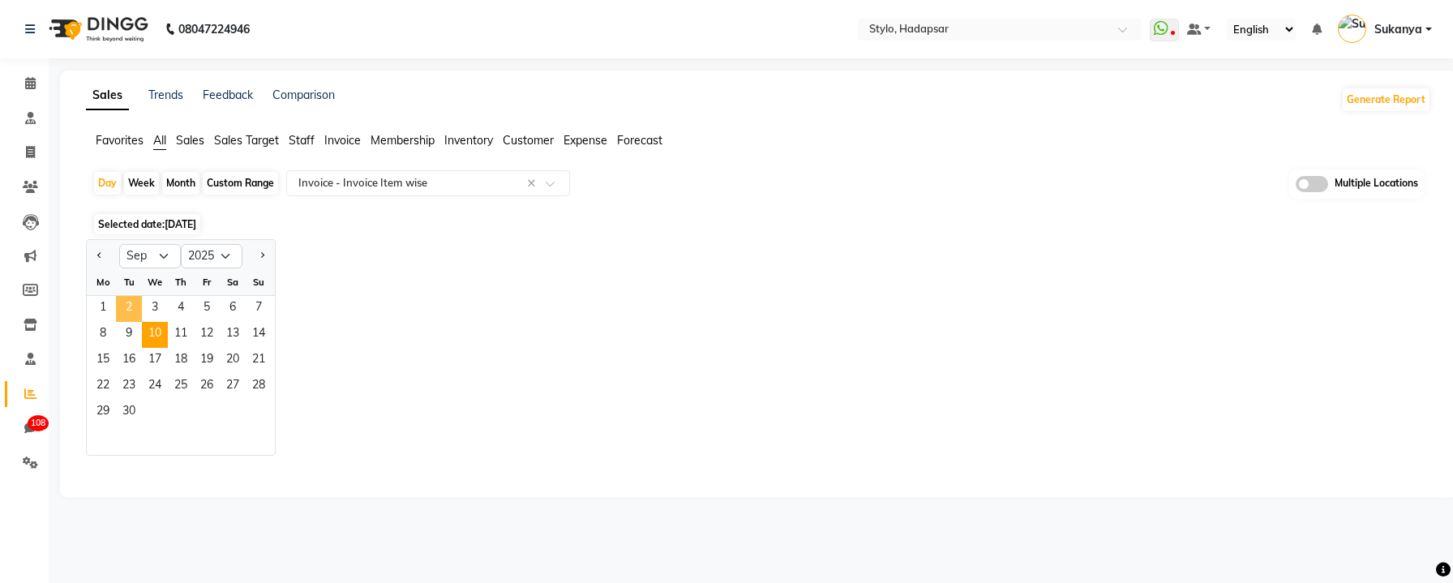
click at [130, 306] on span "2" at bounding box center [129, 309] width 26 height 26
select select "csv"
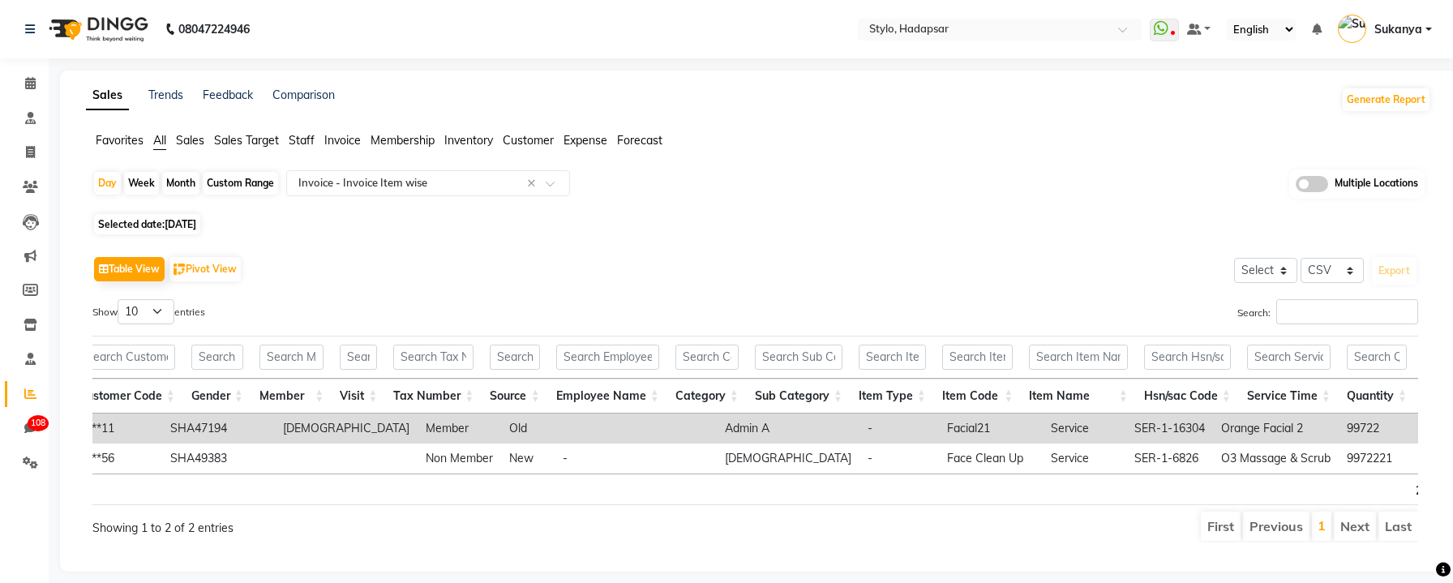
scroll to position [0, 856]
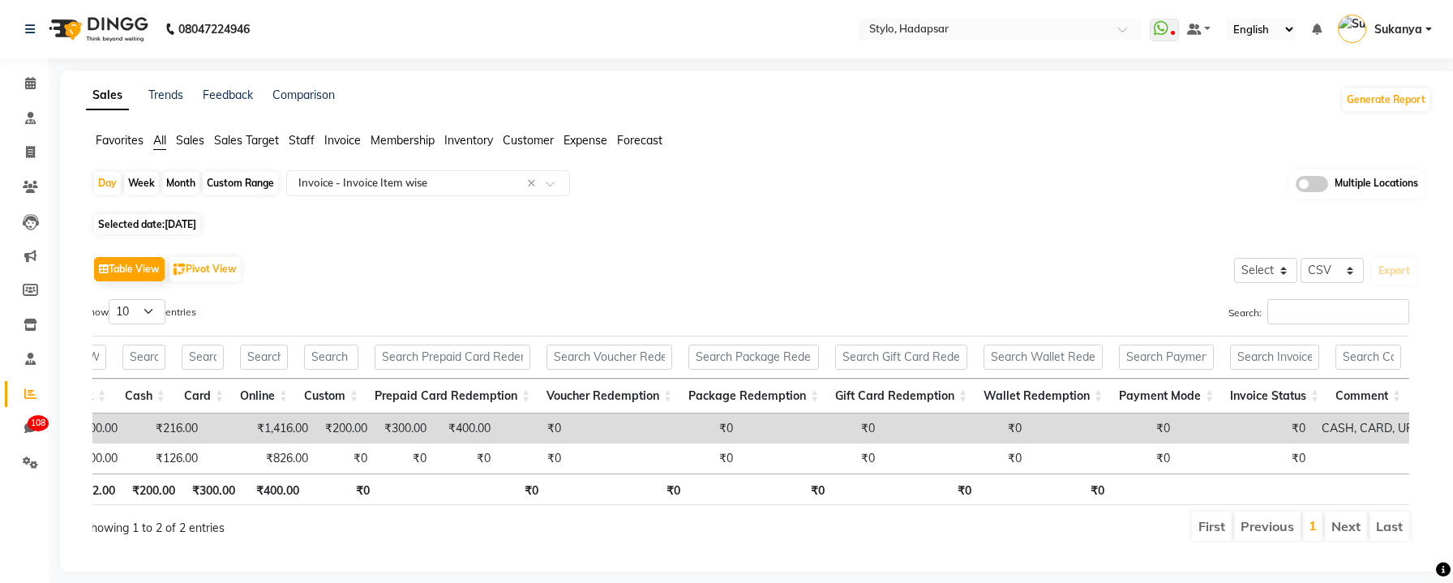
click at [176, 224] on span "[DATE]" at bounding box center [181, 224] width 32 height 12
select select "9"
select select "2025"
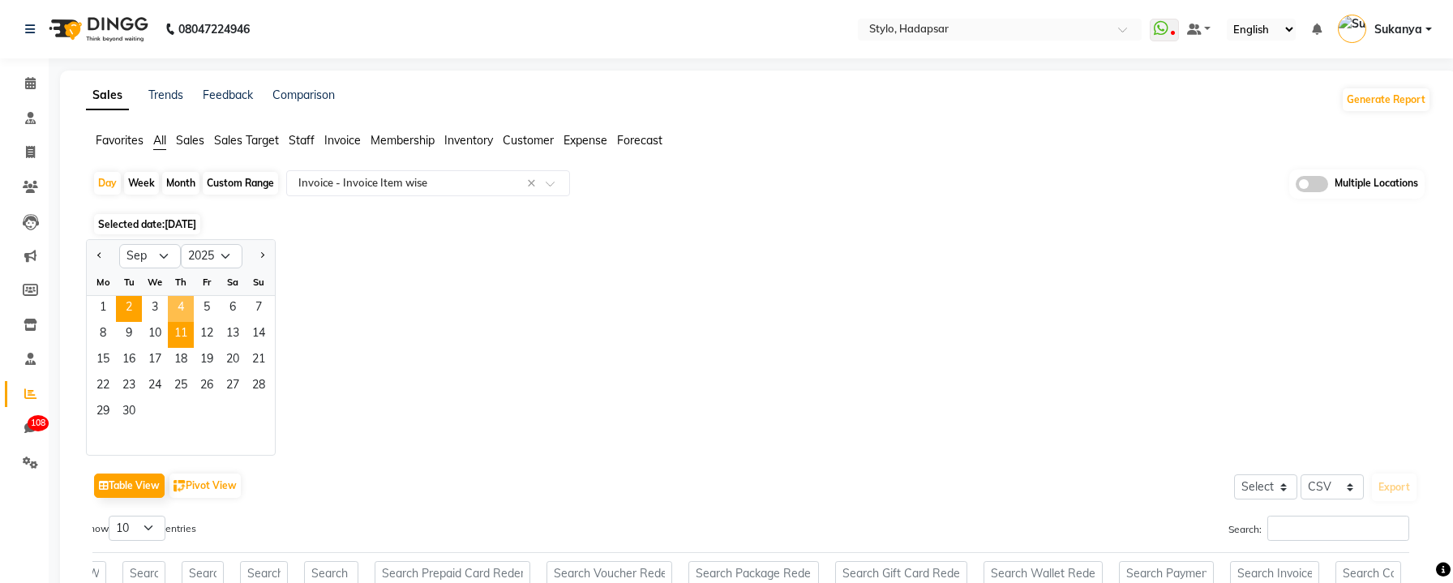
click at [177, 323] on span "11" at bounding box center [181, 335] width 26 height 26
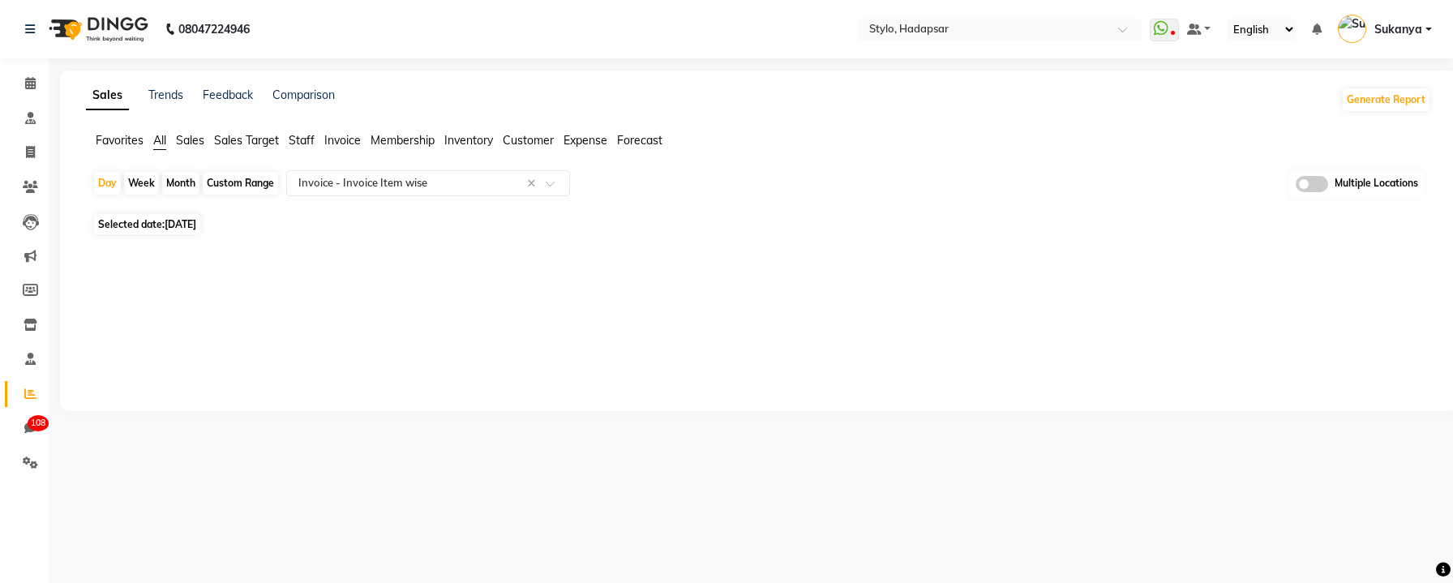
click at [188, 226] on span "Sep 11, 2025" at bounding box center [181, 224] width 32 height 12
select select "9"
select select "2025"
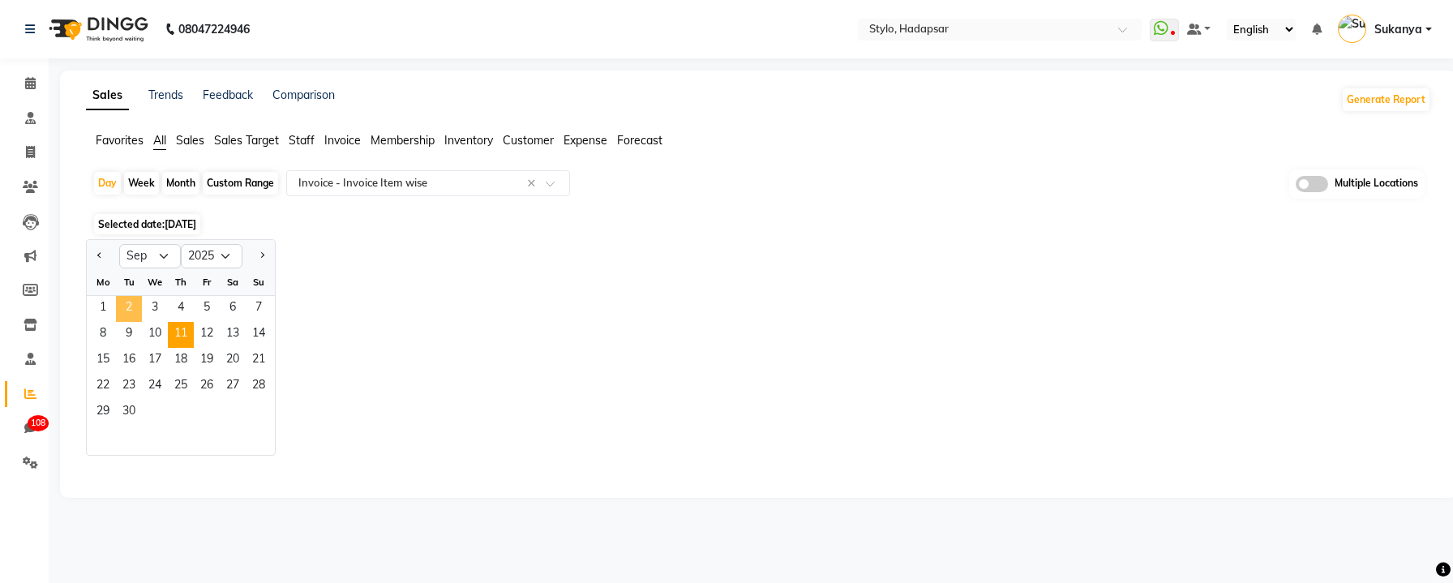
click at [135, 300] on span "2" at bounding box center [129, 309] width 26 height 26
select select "csv"
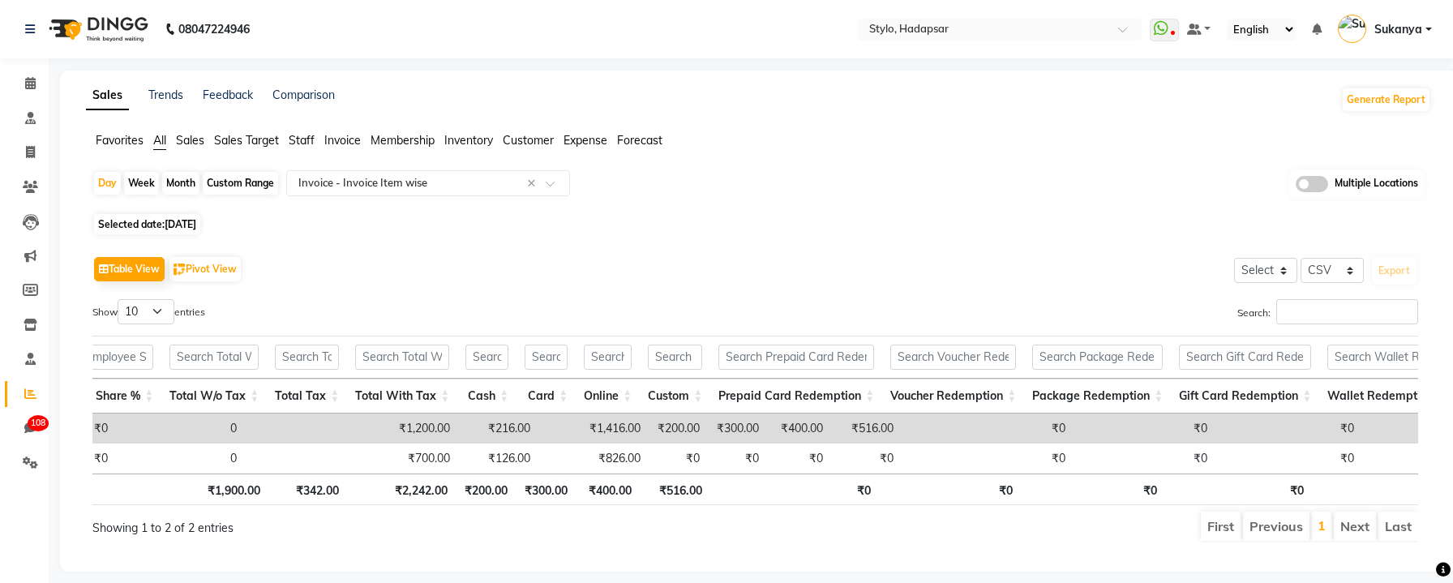
click at [342, 139] on span "Invoice" at bounding box center [342, 140] width 36 height 15
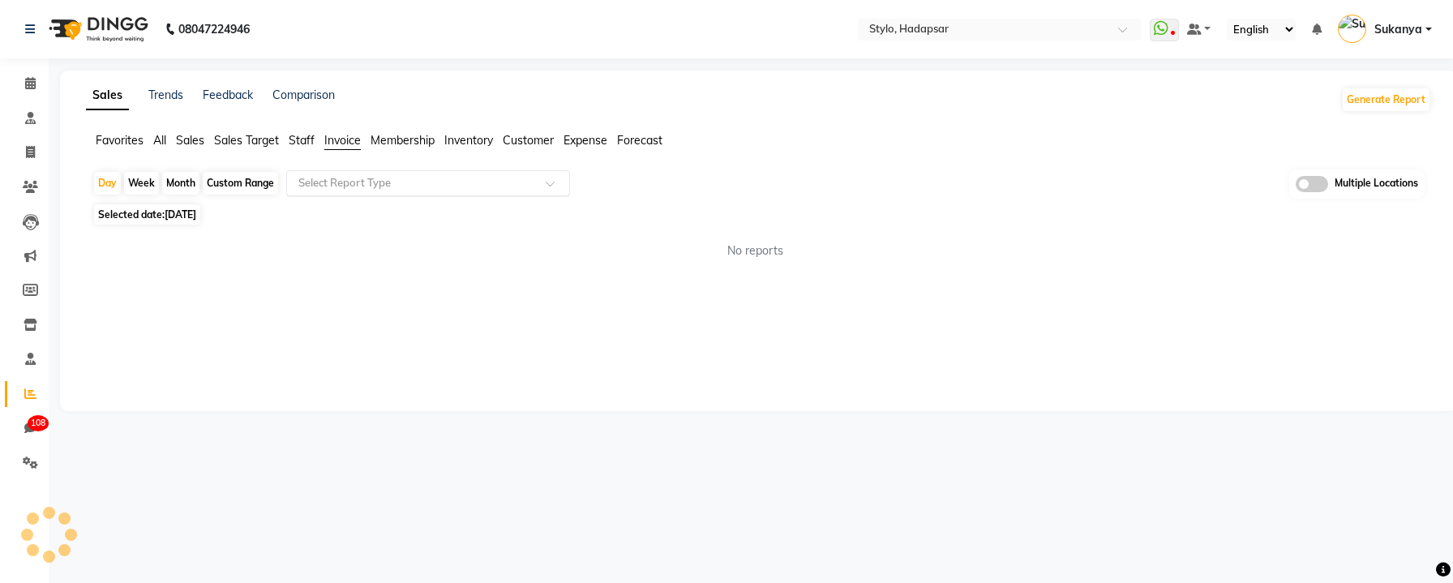
click at [373, 180] on input "text" at bounding box center [412, 183] width 234 height 16
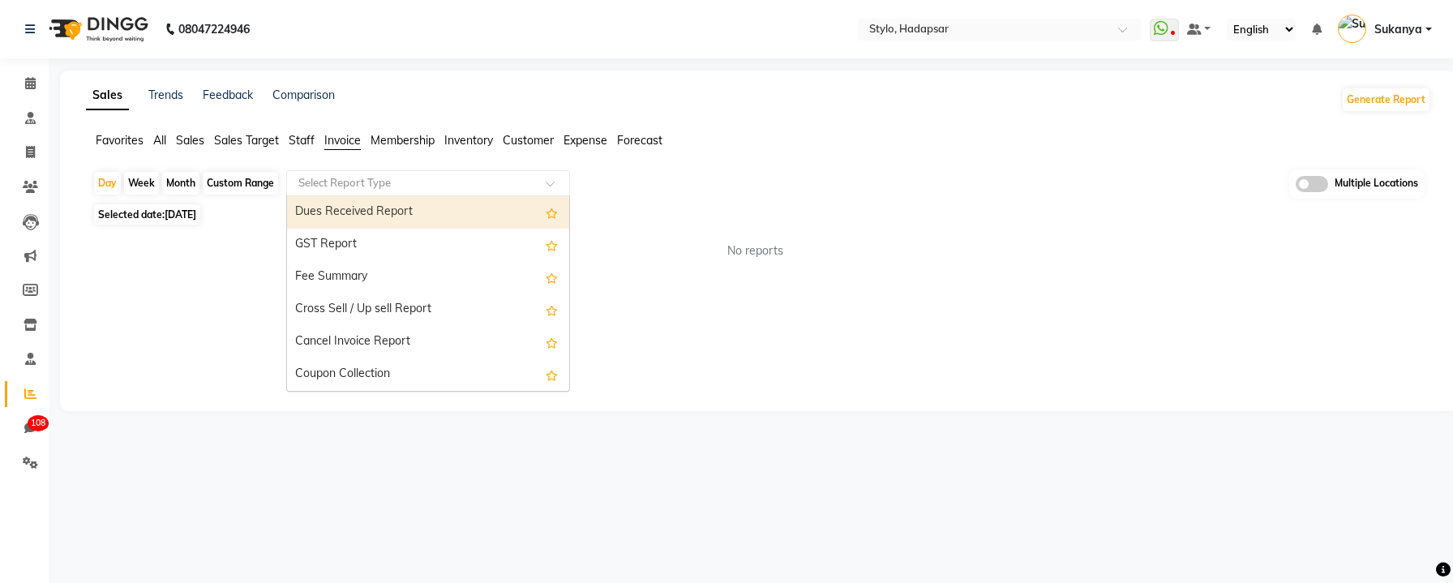
click at [181, 143] on span "Sales" at bounding box center [190, 140] width 28 height 15
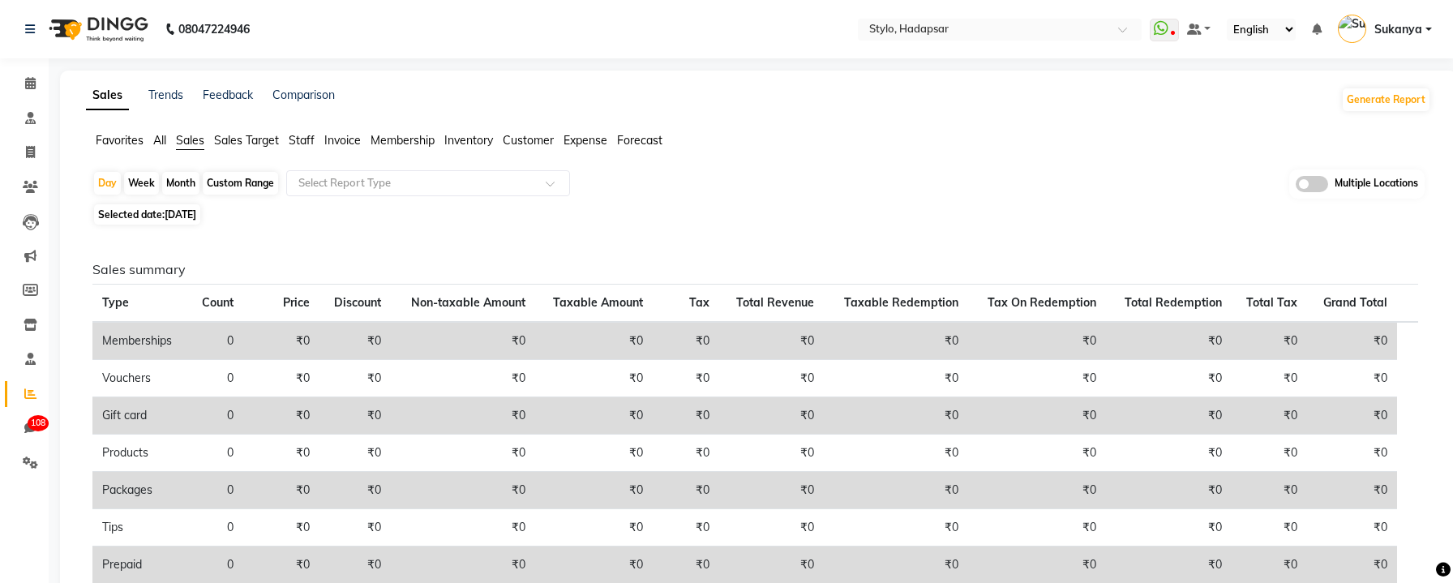
click at [274, 139] on span "Sales Target" at bounding box center [246, 140] width 65 height 15
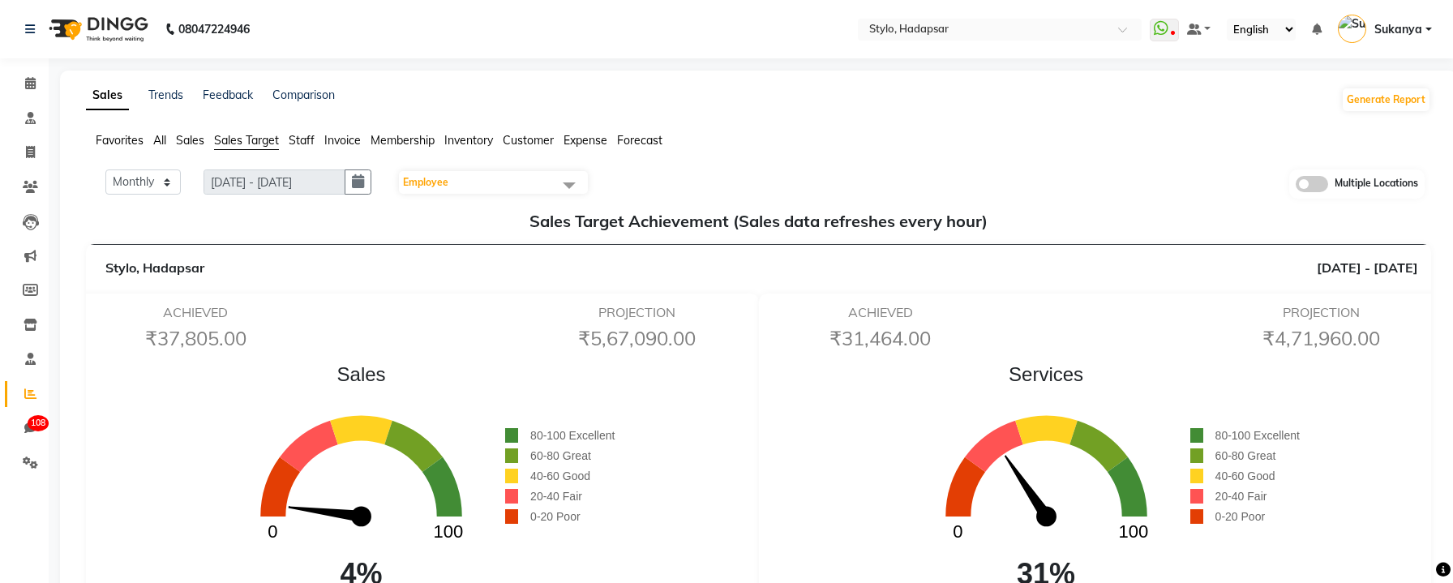
click at [162, 141] on span "All" at bounding box center [159, 140] width 13 height 15
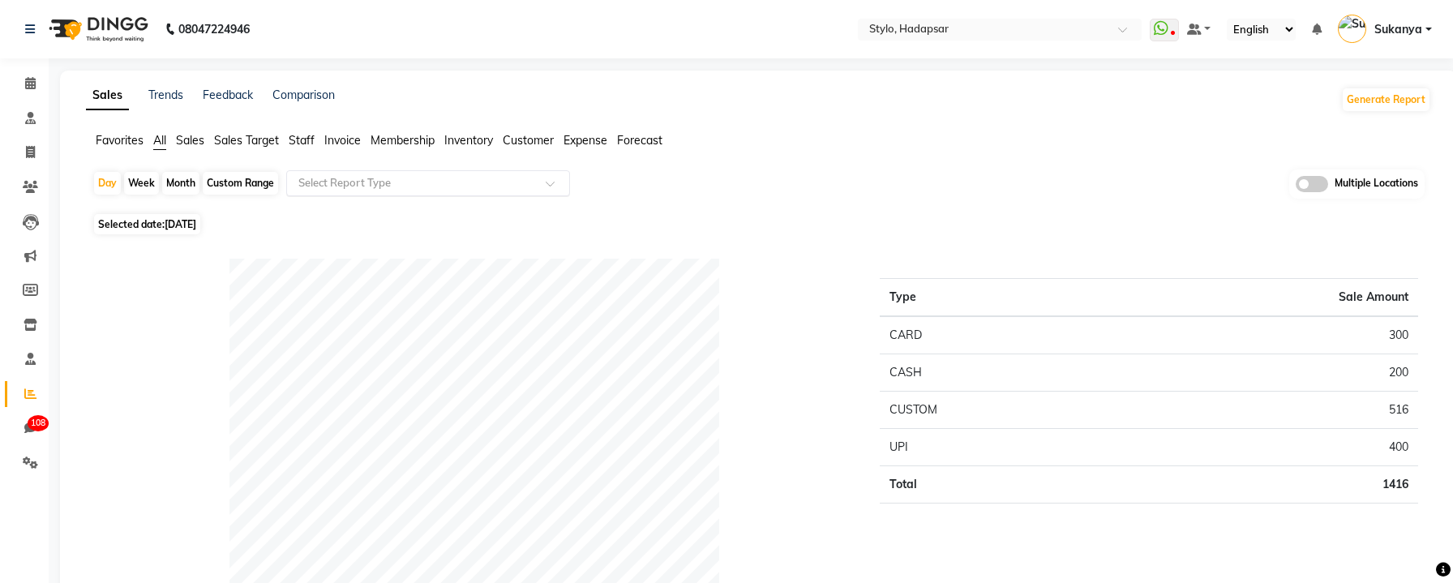
click at [455, 185] on input "text" at bounding box center [412, 183] width 234 height 16
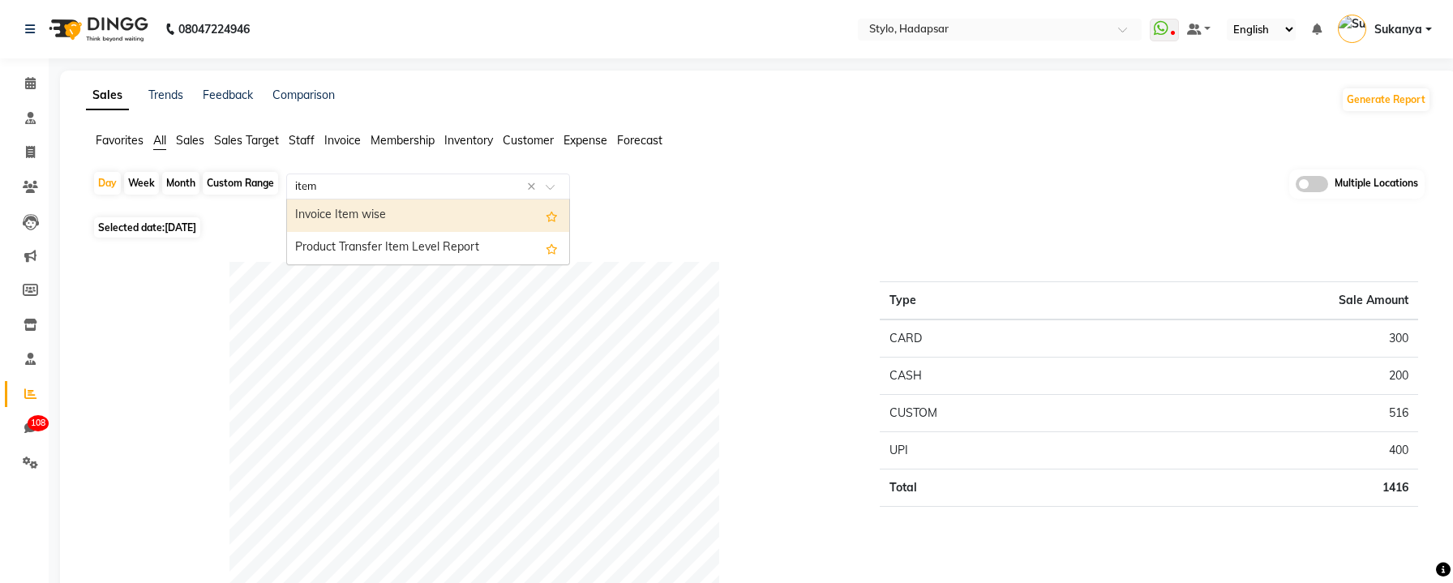
type input "item"
select select "csv"
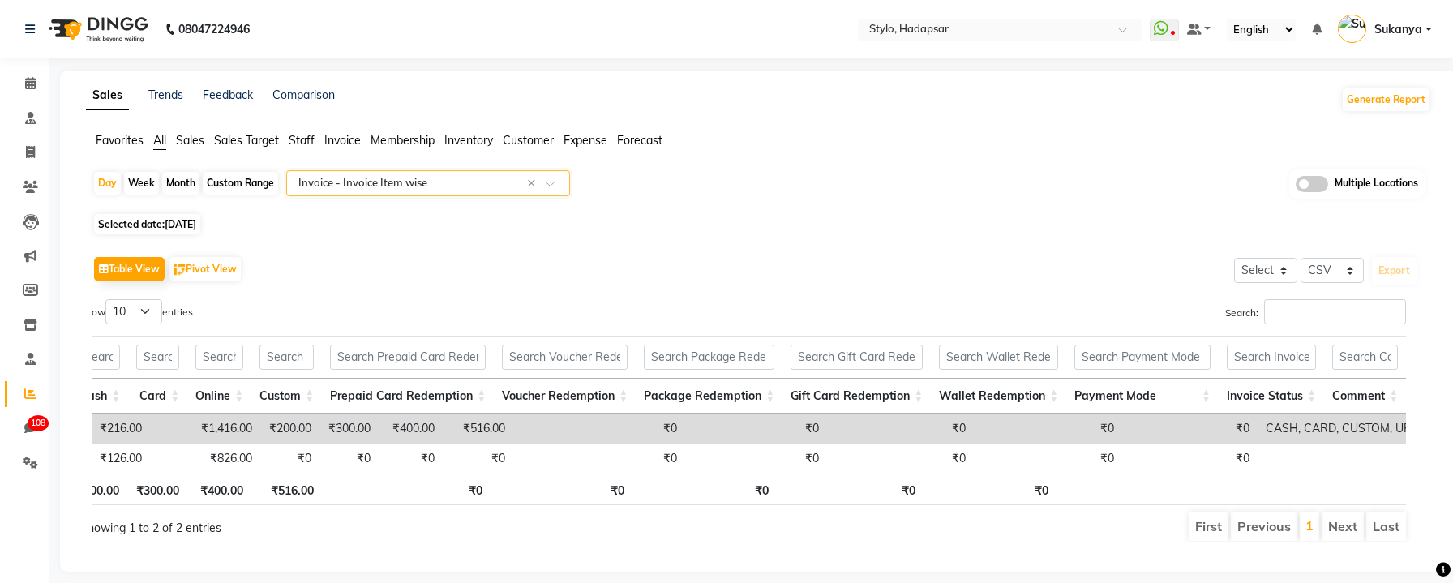
click at [1360, 397] on th "Comment" at bounding box center [1365, 396] width 82 height 35
click at [28, 152] on icon at bounding box center [30, 152] width 9 height 12
select select "service"
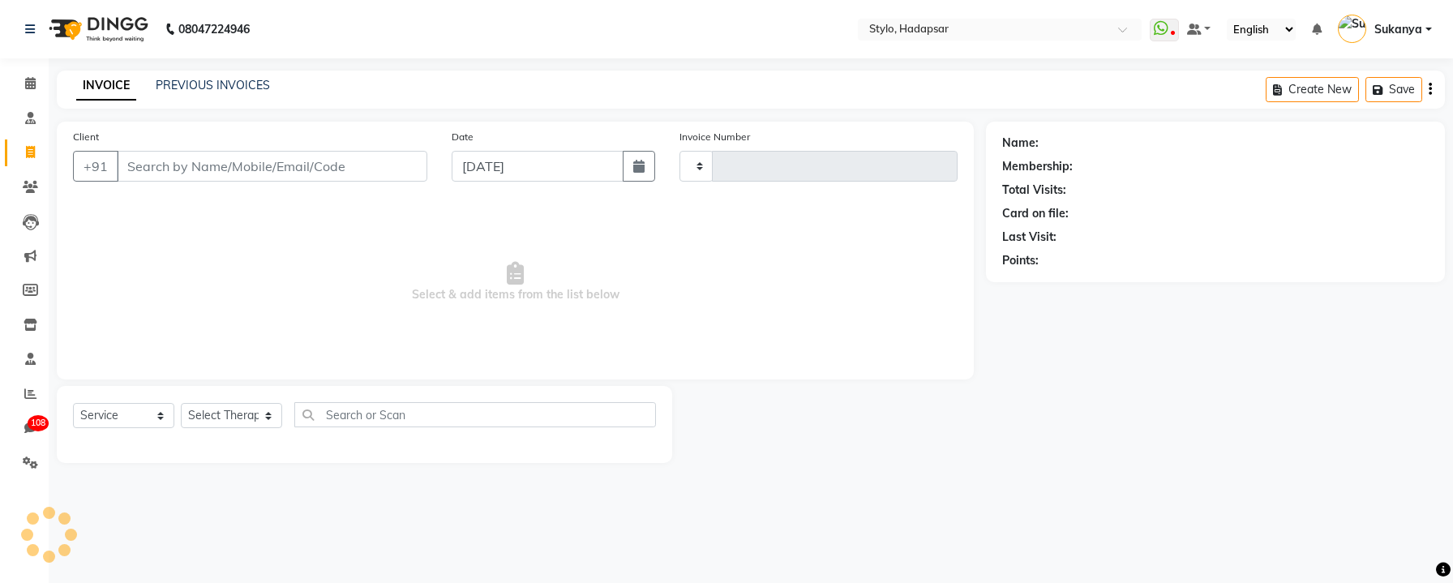
type input "761"
select select "157"
click at [212, 85] on link "PREVIOUS INVOICES" at bounding box center [213, 85] width 114 height 15
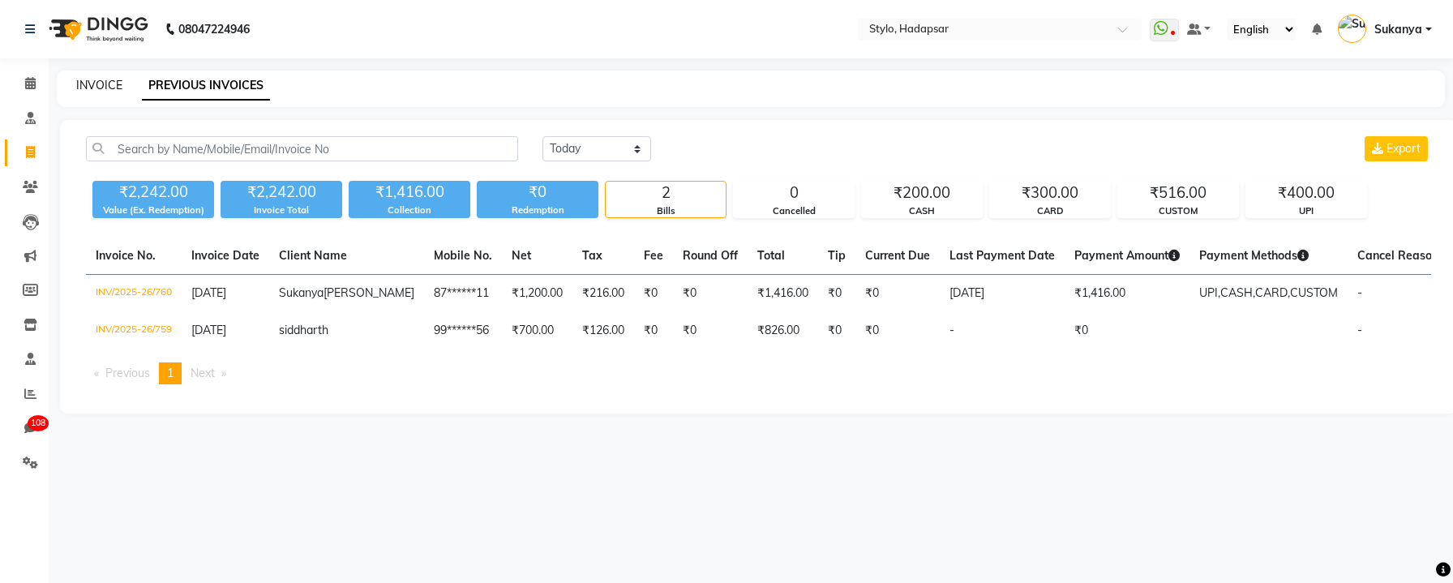
click at [98, 87] on link "INVOICE" at bounding box center [99, 85] width 46 height 15
select select "service"
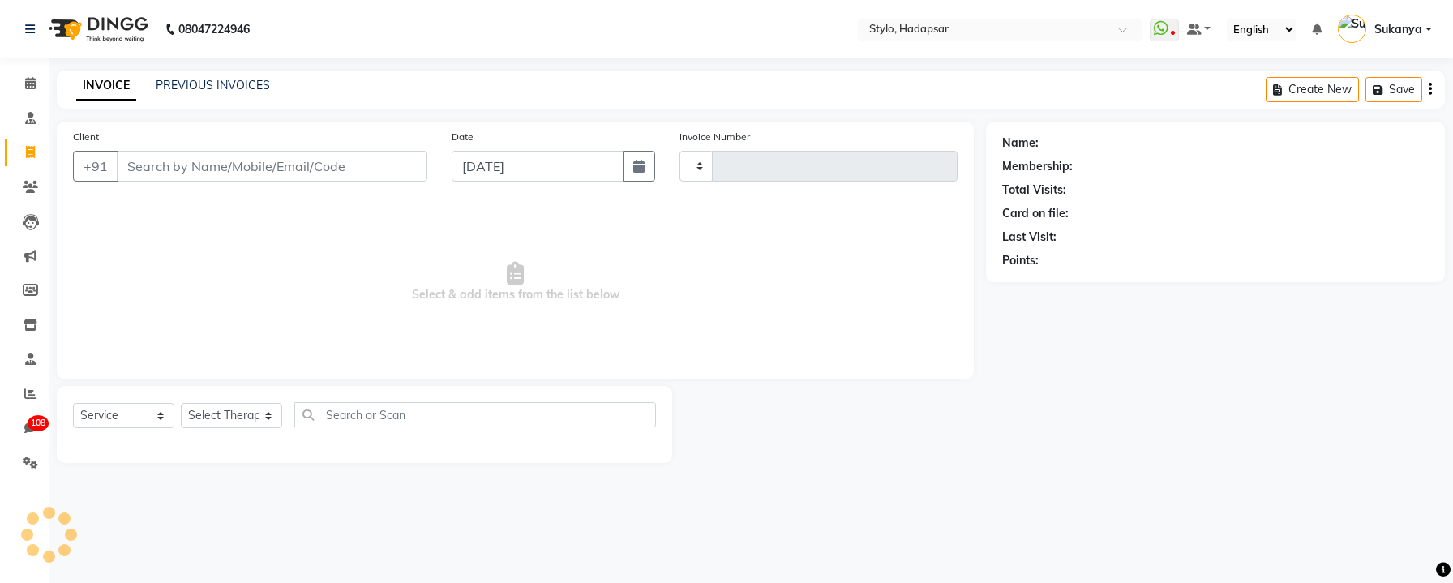
type input "761"
select select "157"
click at [187, 79] on link "PREVIOUS INVOICES" at bounding box center [213, 85] width 114 height 15
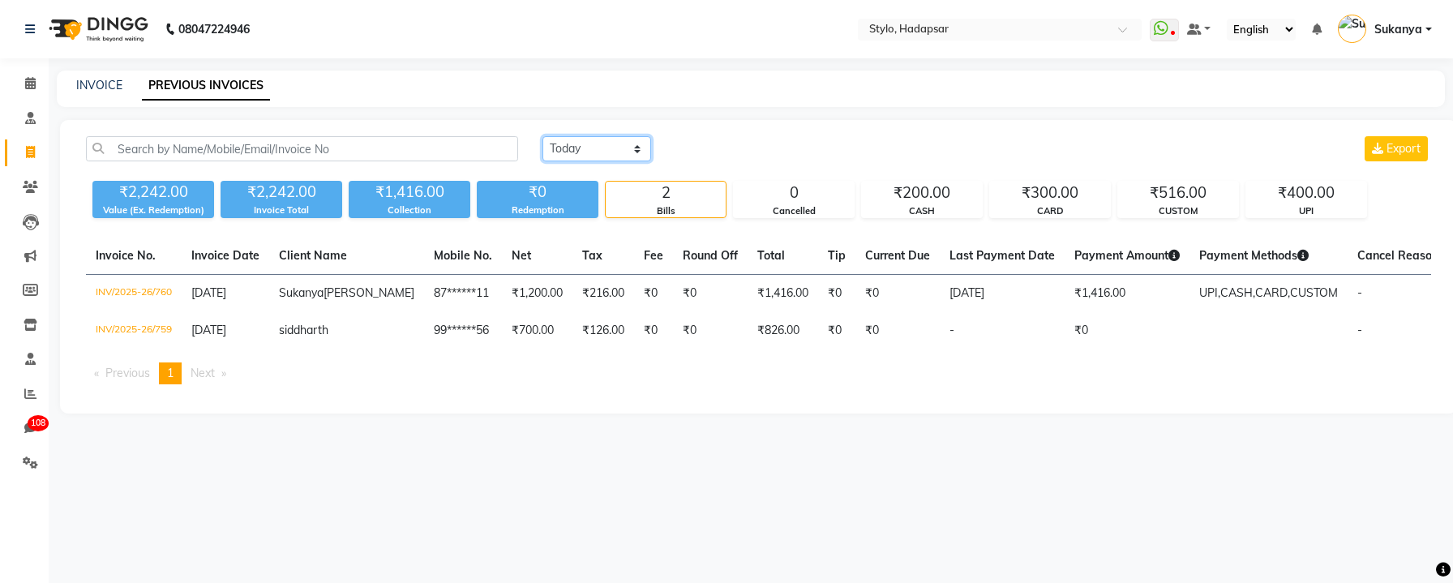
click at [600, 147] on select "Today Yesterday Custom Range" at bounding box center [597, 148] width 109 height 25
click at [637, 149] on select "Today Yesterday Custom Range" at bounding box center [597, 148] width 109 height 25
select select "range"
click at [543, 136] on select "Today Yesterday Custom Range" at bounding box center [597, 148] width 109 height 25
click at [723, 150] on input "[DATE]" at bounding box center [729, 149] width 114 height 23
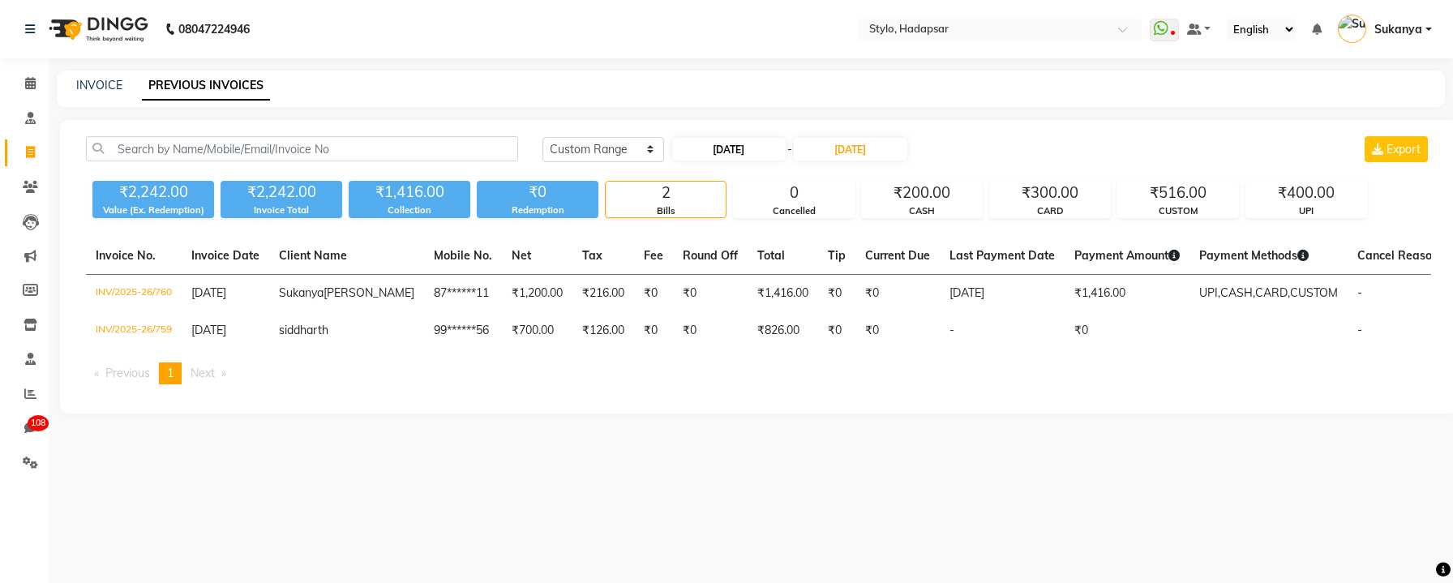
select select "9"
select select "2025"
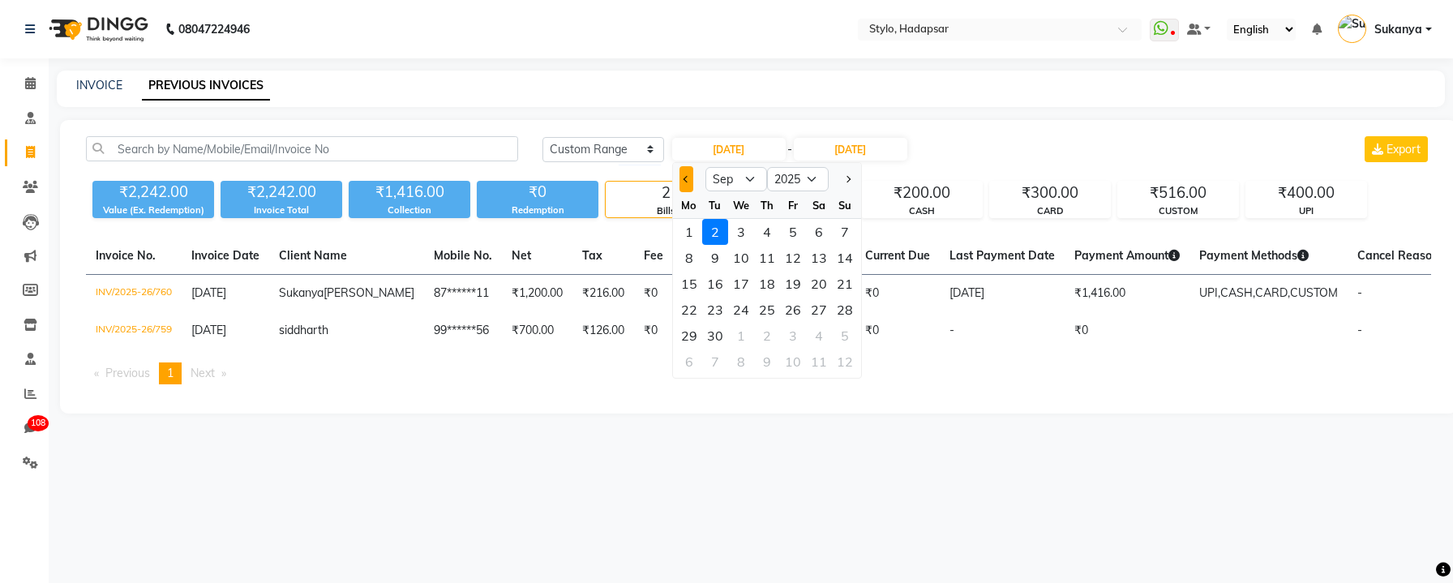
click at [689, 173] on button "Previous month" at bounding box center [687, 179] width 14 height 26
select select "8"
click at [795, 227] on div "1" at bounding box center [793, 232] width 26 height 26
type input "Aug 01, 2025"
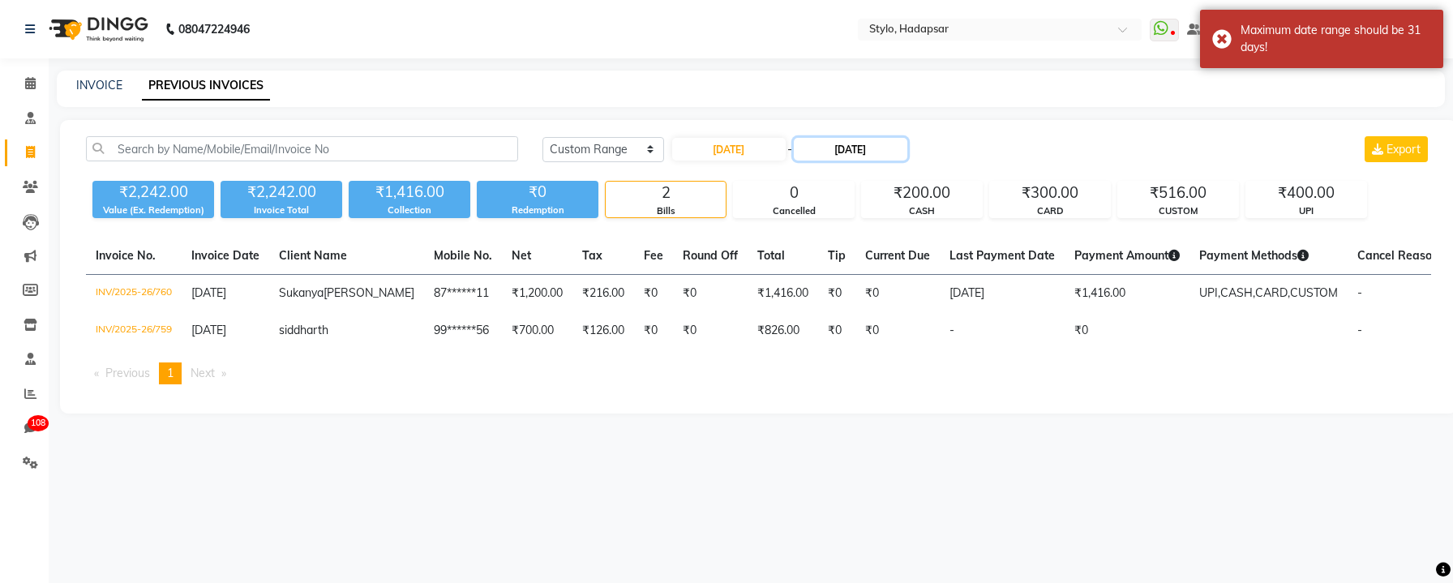
click at [876, 149] on input "[DATE]" at bounding box center [851, 149] width 114 height 23
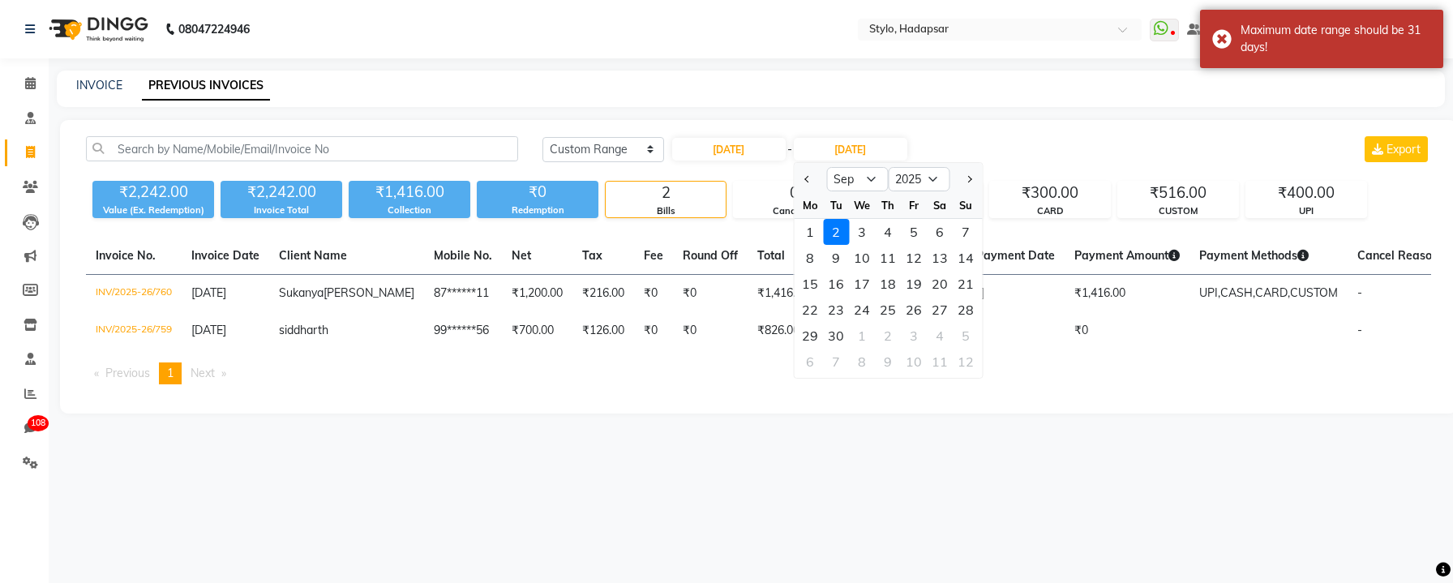
click at [814, 178] on div at bounding box center [810, 179] width 32 height 26
click at [805, 178] on span "Previous month" at bounding box center [808, 179] width 6 height 6
select select "8"
click at [966, 334] on div "31" at bounding box center [966, 336] width 26 height 26
type input "Aug 31, 2025"
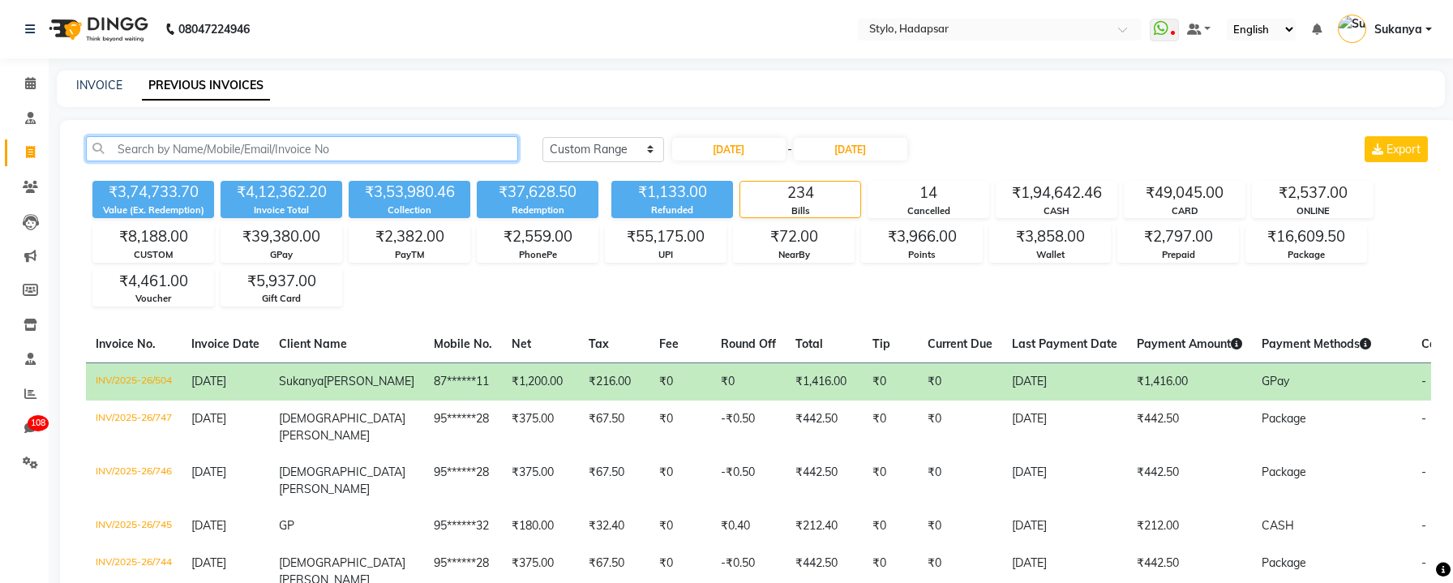
click at [496, 155] on input "text" at bounding box center [302, 148] width 432 height 25
paste input "INV/2025-26/707"
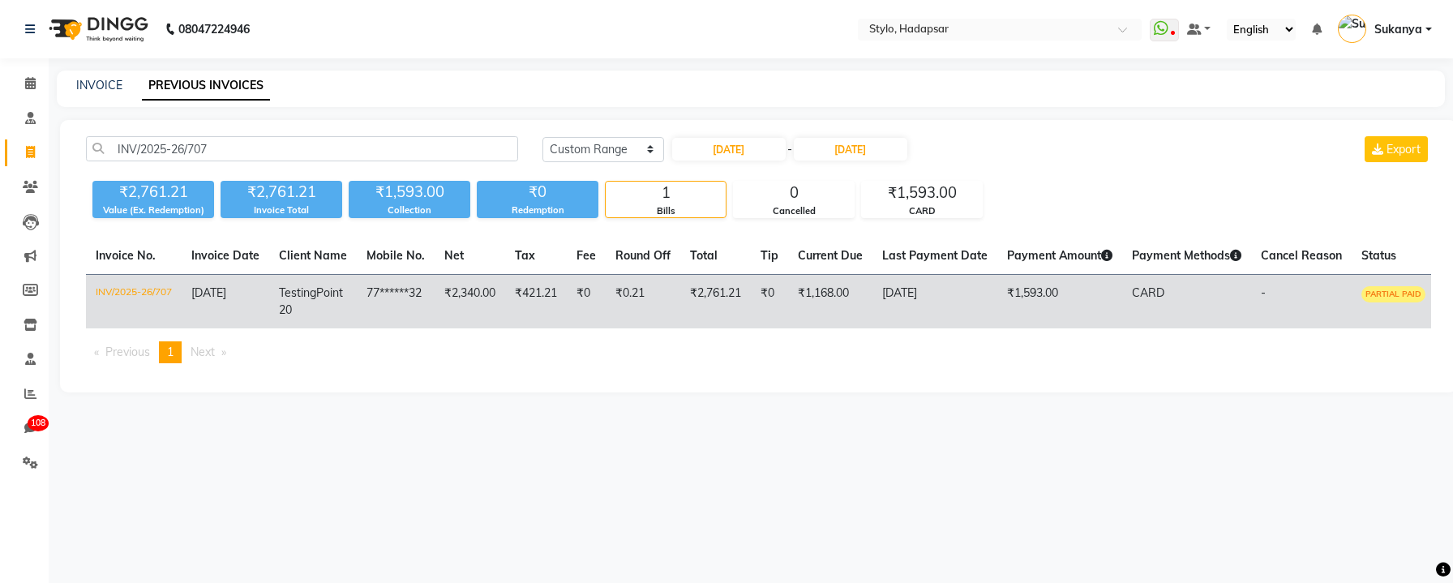
click at [496, 282] on td "₹2,340.00" at bounding box center [470, 302] width 71 height 54
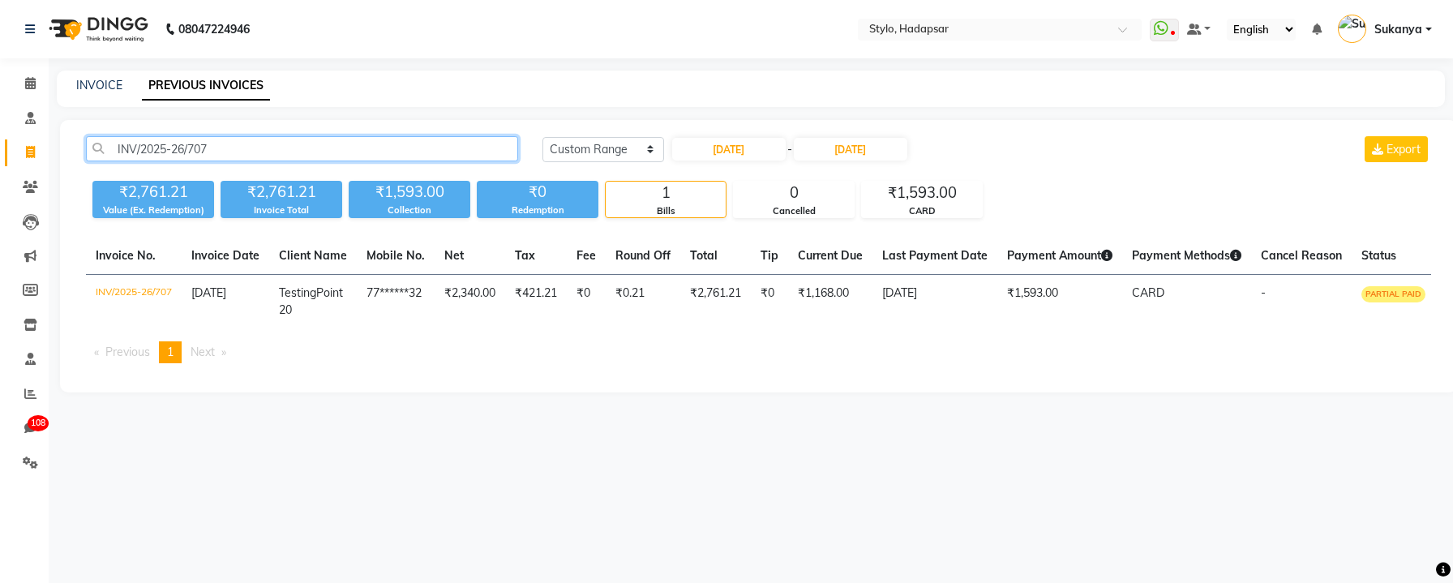
click at [247, 147] on input "INV/2025-26/707" at bounding box center [302, 148] width 432 height 25
paste input "677"
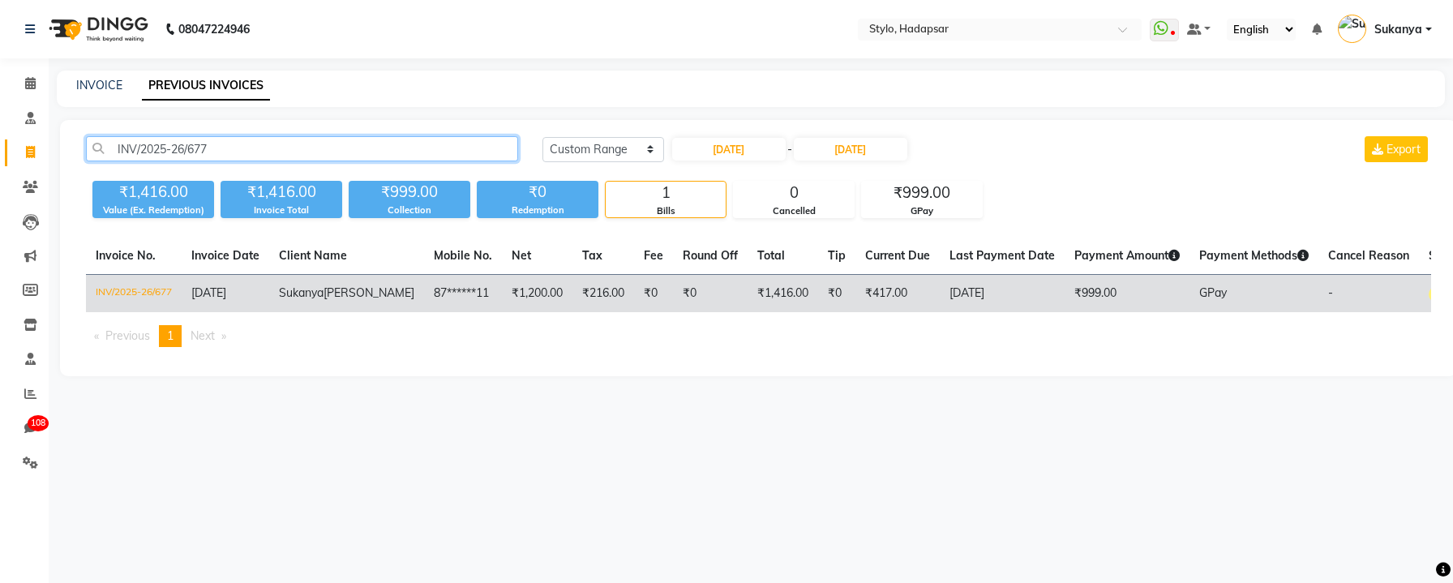
type input "INV/2025-26/677"
click at [573, 307] on td "₹216.00" at bounding box center [604, 294] width 62 height 38
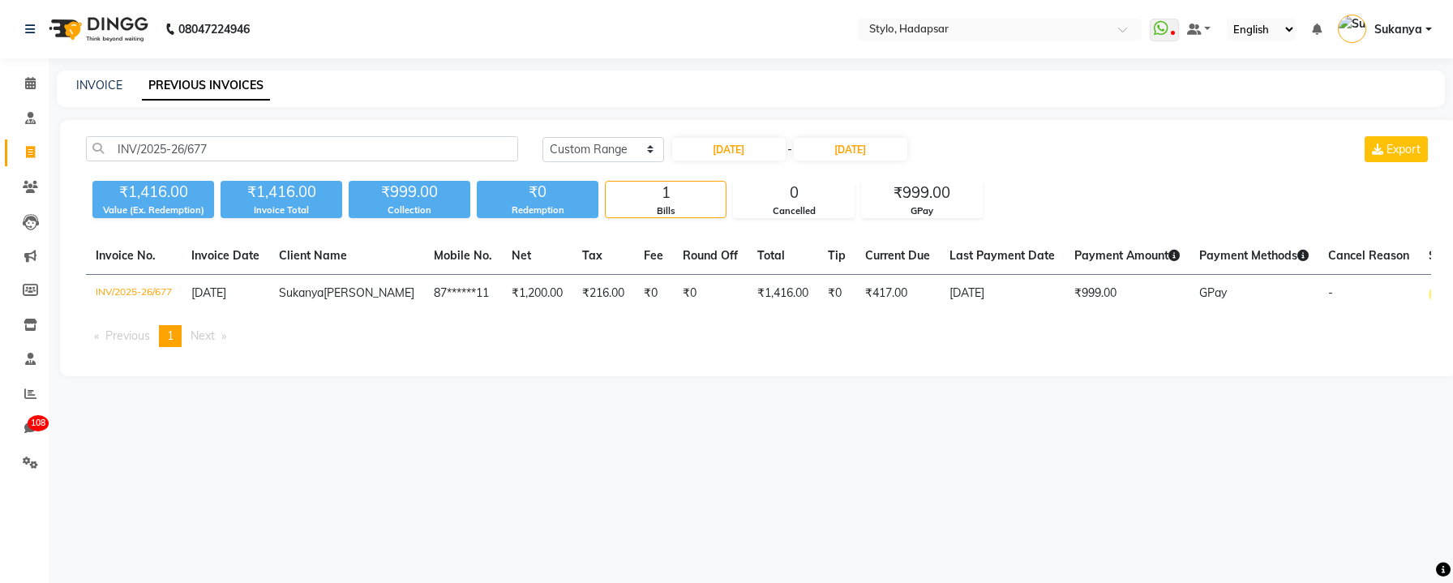
click at [101, 94] on div "INVOICE PREVIOUS INVOICES" at bounding box center [751, 89] width 1388 height 36
click at [99, 78] on link "INVOICE" at bounding box center [99, 85] width 46 height 15
select select "service"
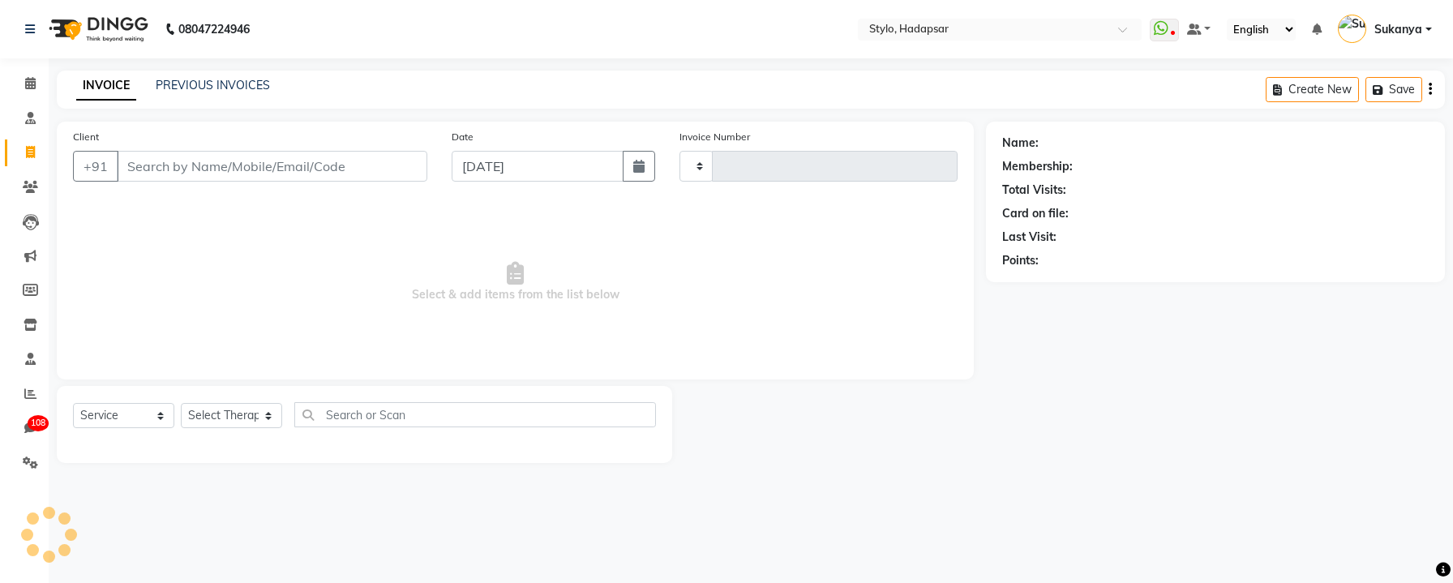
type input "761"
select select "157"
click at [314, 155] on input "Client" at bounding box center [272, 166] width 311 height 31
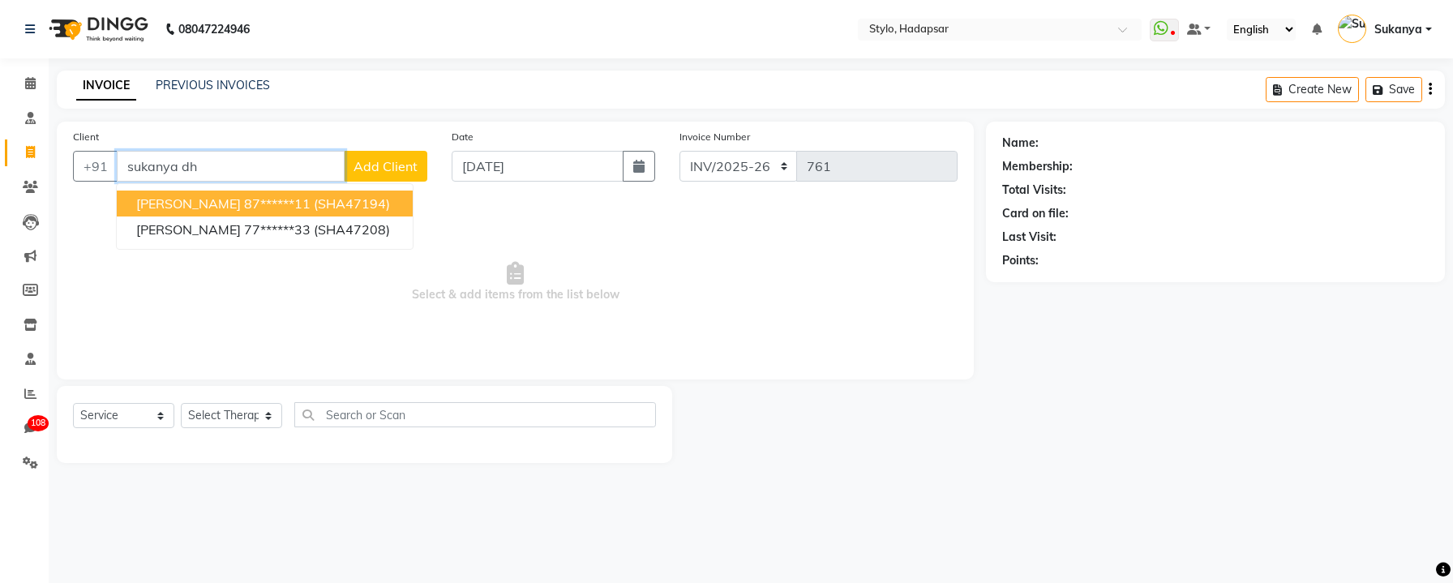
click at [307, 201] on button "Sukanya Dhavle 87******11 (SHA47194)" at bounding box center [265, 204] width 296 height 26
type input "87******11"
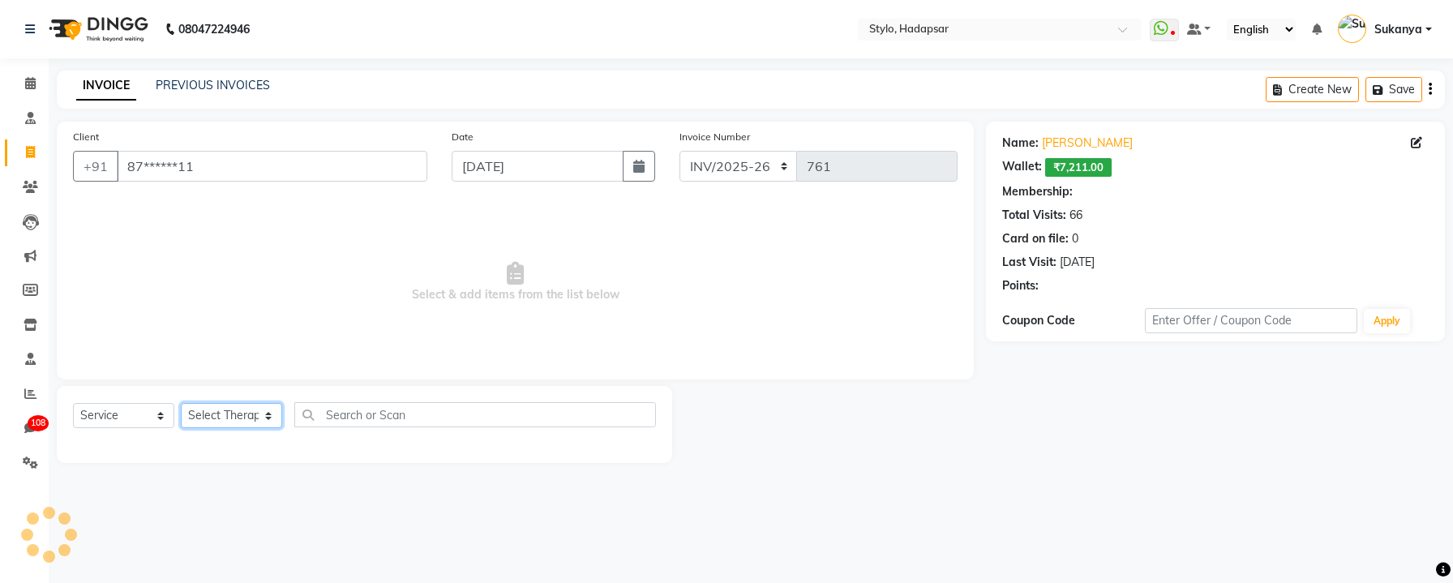
click at [237, 419] on select "Select Therapist AAAb aadi [PERSON_NAME] abc testing Abc testing abhi Admin A A…" at bounding box center [231, 415] width 101 height 25
select select "495"
click at [181, 403] on select "Select Therapist AAAb aadi [PERSON_NAME] abc testing Abc testing abhi Admin A A…" at bounding box center [231, 415] width 101 height 25
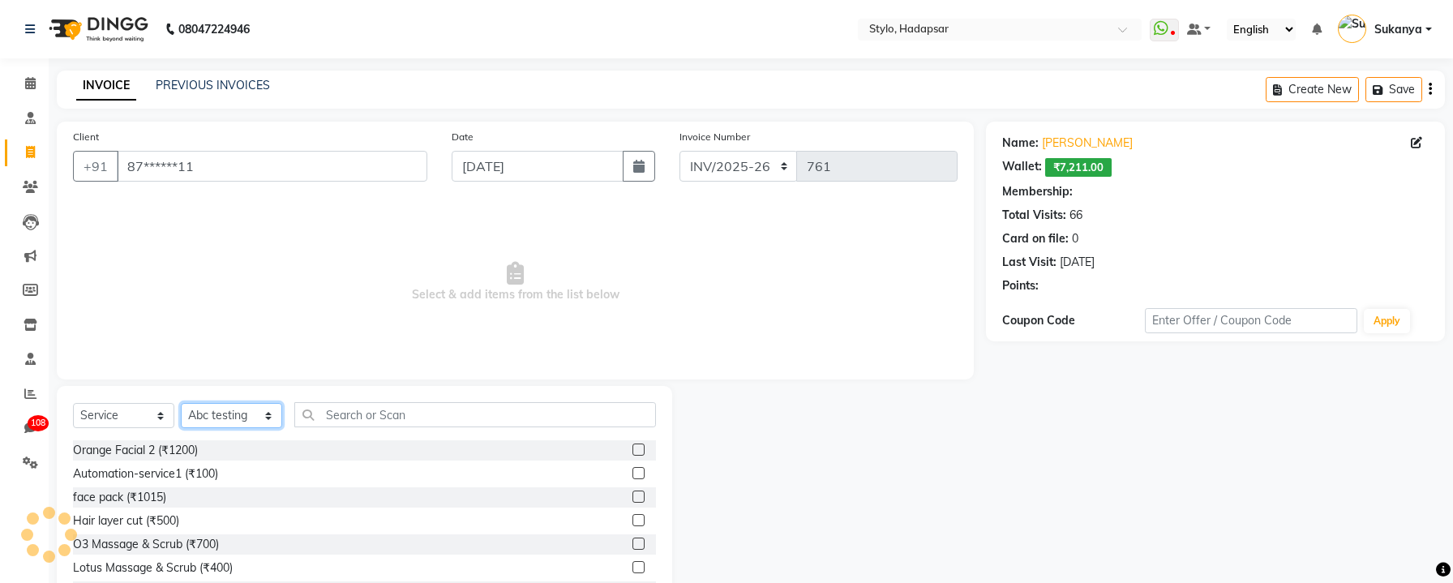
select select "3: Object"
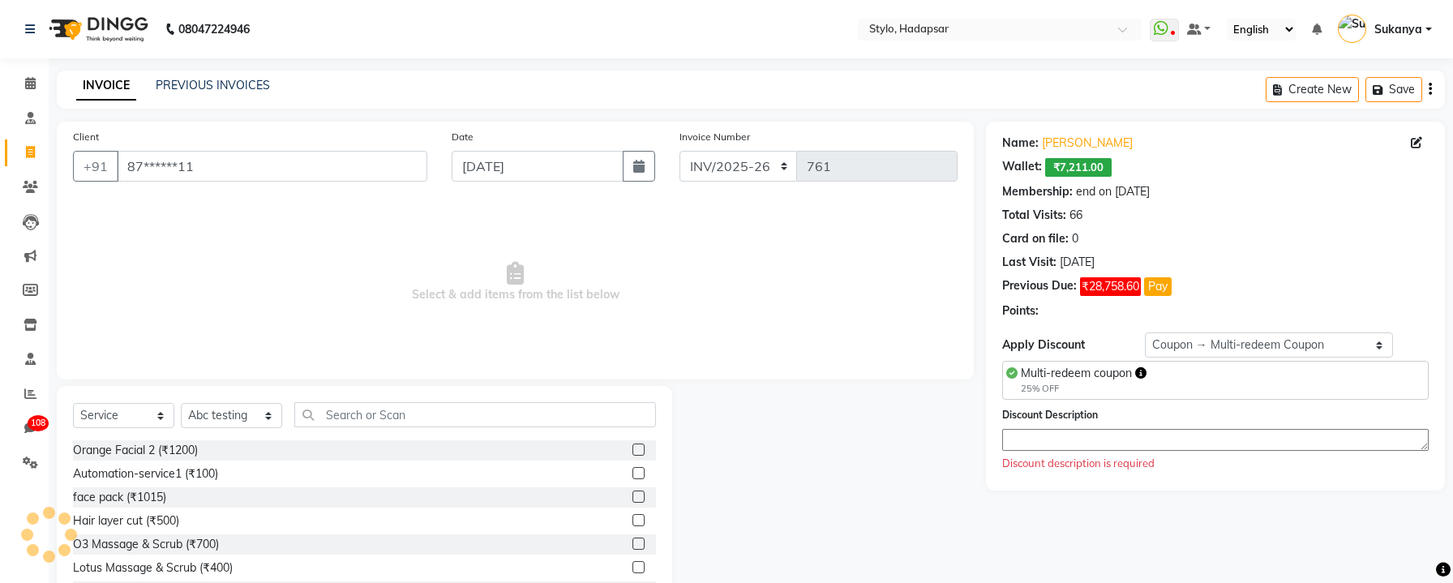
click at [1333, 346] on div "Name: Sukanya Dhavle Wallet: ₹7,211.00 Membership: end on Apr 23, 2026 Total Vi…" at bounding box center [1215, 306] width 459 height 369
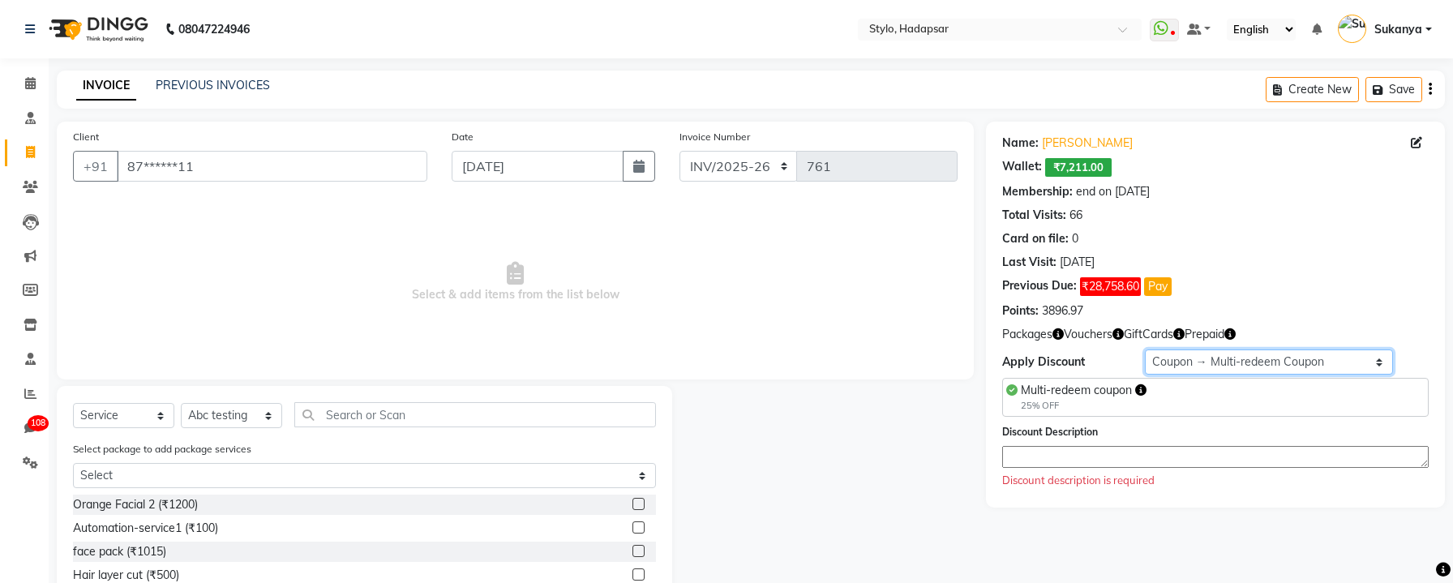
click at [1304, 362] on select "Select Membership → Test Membership Membership → Test Membership Coupon → Multi…" at bounding box center [1269, 362] width 249 height 25
click at [1279, 360] on select "Select Membership → Test Membership Membership → Test Membership Coupon → Multi…" at bounding box center [1269, 362] width 249 height 25
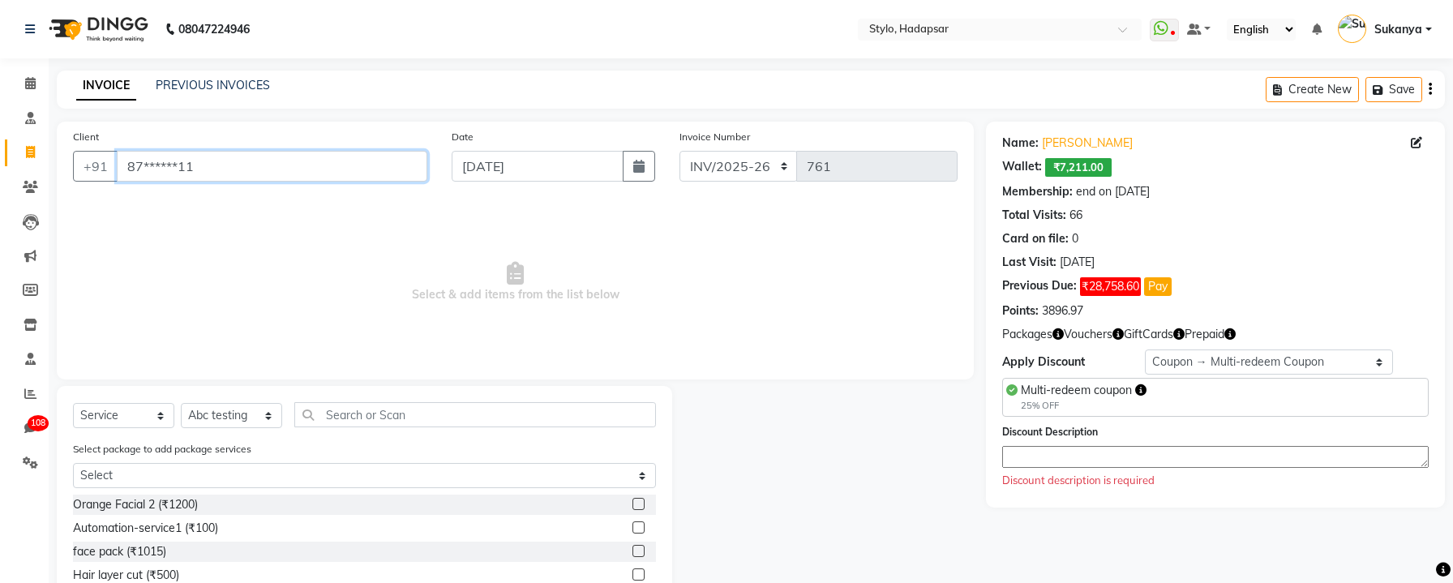
click at [212, 164] on input "87******11" at bounding box center [272, 166] width 311 height 31
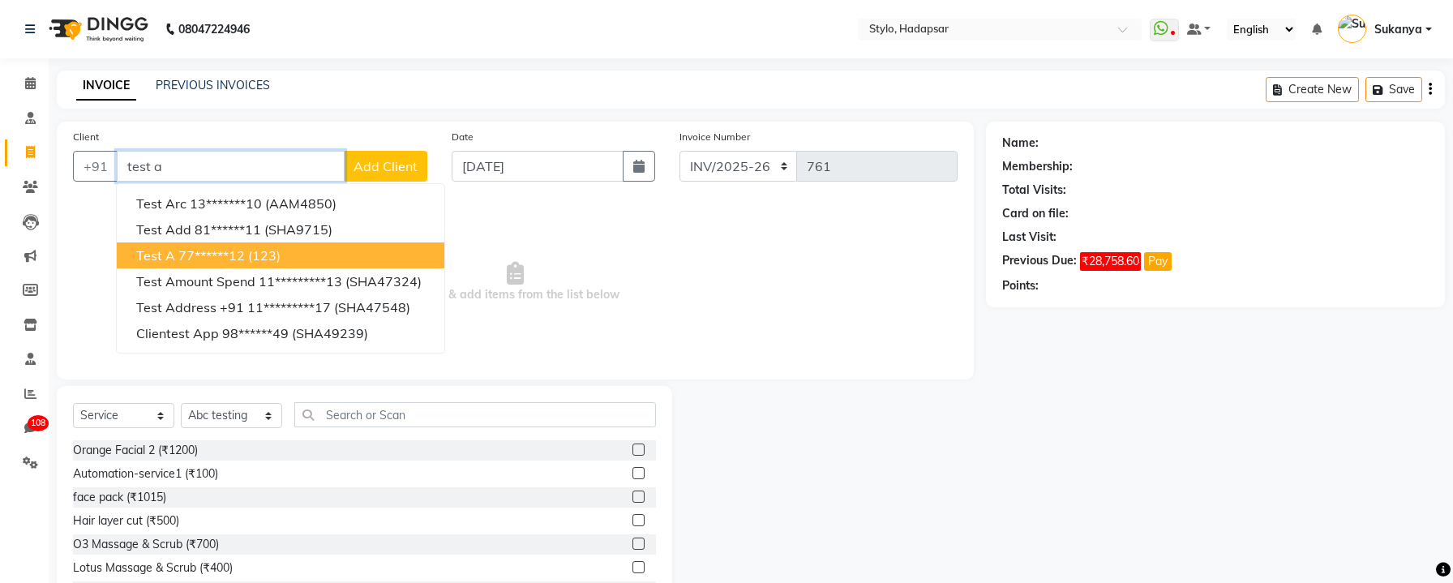
click at [201, 251] on ngb-highlight "77******12" at bounding box center [211, 255] width 67 height 16
type input "77******12"
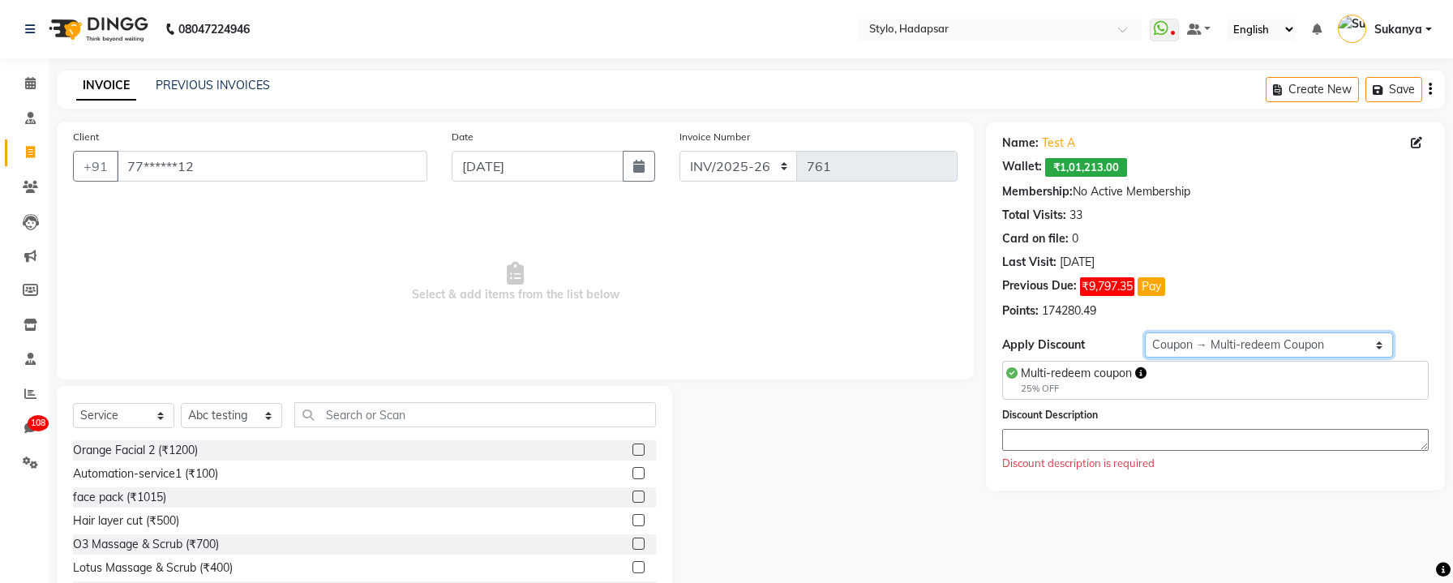
click at [1225, 345] on select "Select Loyalty → wallet balance greater than 100000 → Level 1 Coupon → Multi-re…" at bounding box center [1269, 345] width 249 height 25
select select "1: Object"
click at [1145, 333] on select "Select Loyalty → wallet balance greater than 100000 → Level 1 Coupon → Multi-re…" at bounding box center [1269, 345] width 249 height 25
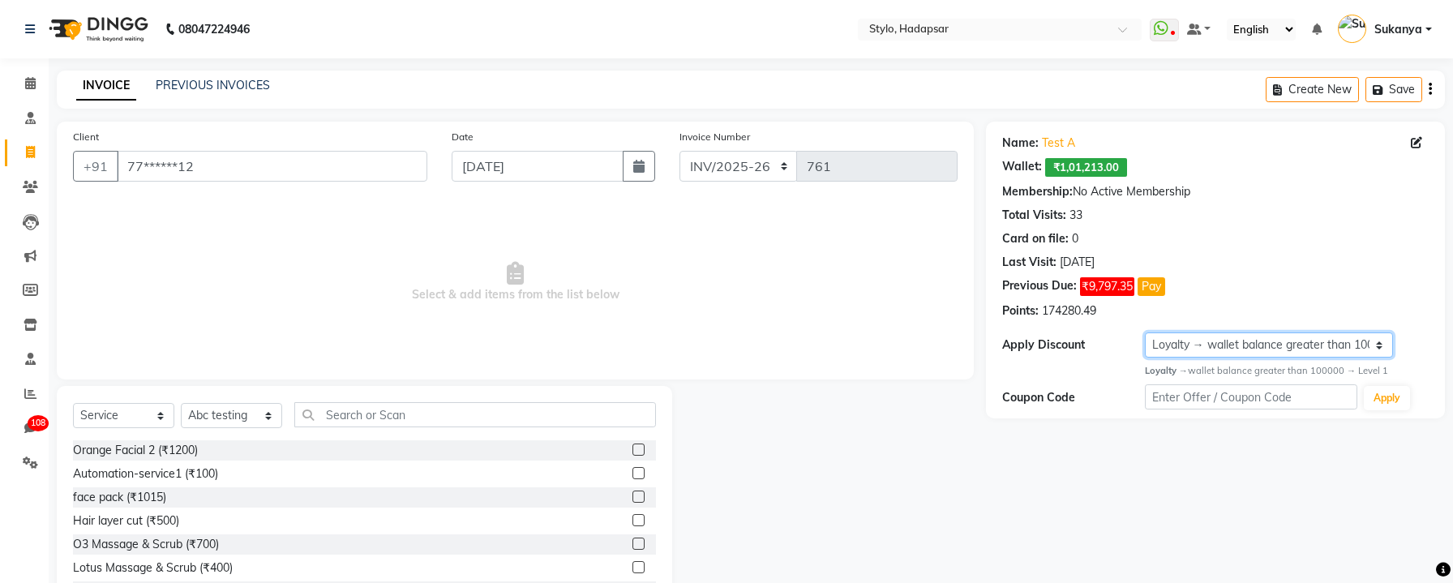
click at [1373, 345] on select "Select Loyalty → wallet balance greater than 100000 → Level 1 Coupon → Multi-re…" at bounding box center [1269, 345] width 249 height 25
click at [1328, 352] on select "Select Loyalty → wallet balance greater than 100000 → Level 1 Coupon → Multi-re…" at bounding box center [1269, 345] width 249 height 25
click at [1372, 341] on select "Select Loyalty → wallet balance greater than 100000 → Level 1 Coupon → Multi-re…" at bounding box center [1269, 345] width 249 height 25
click at [1323, 347] on select "Select Loyalty → wallet balance greater than 100000 → Level 1 Coupon → Multi-re…" at bounding box center [1269, 345] width 249 height 25
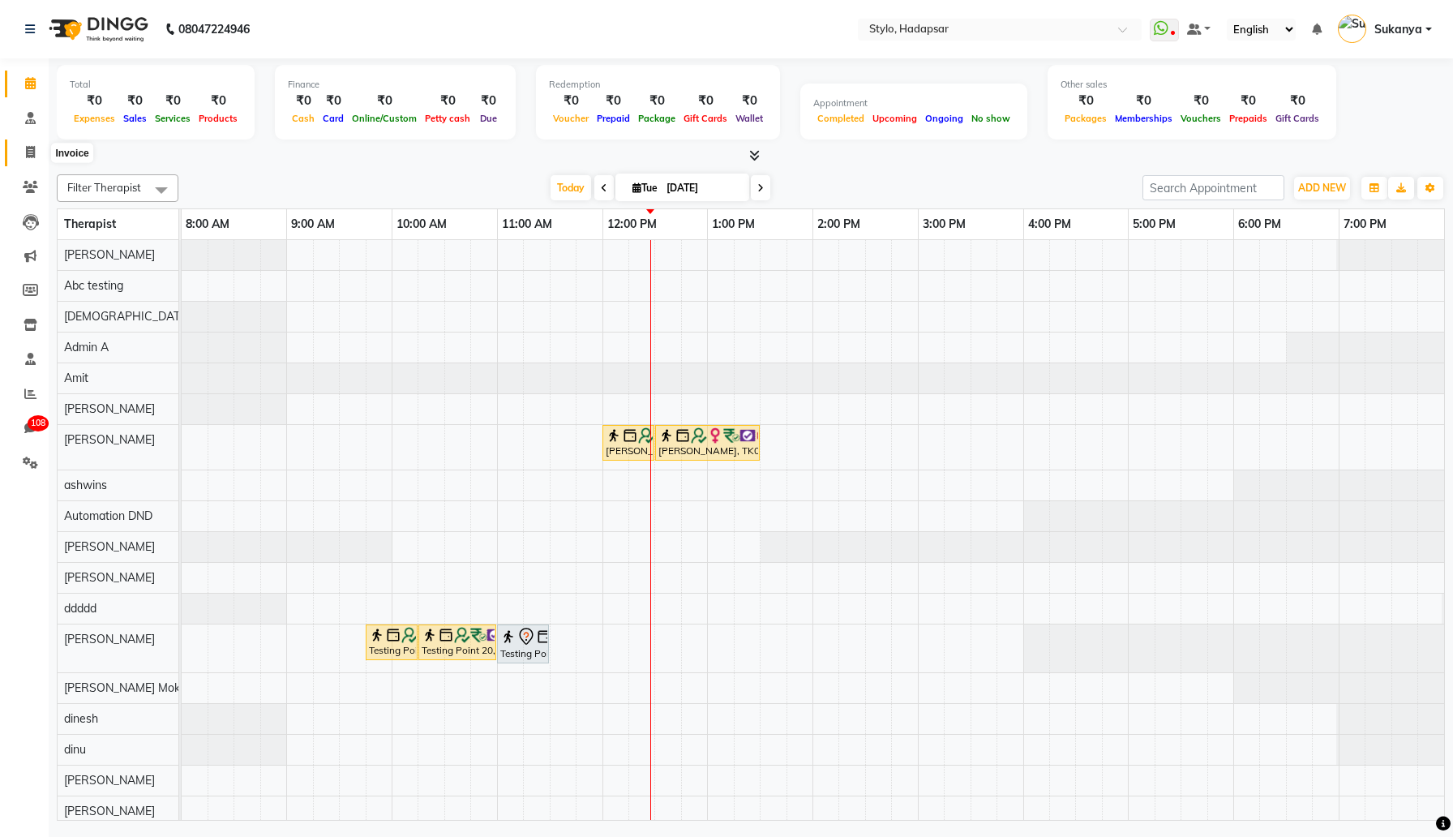
click at [28, 154] on icon at bounding box center [30, 152] width 9 height 12
select select "service"
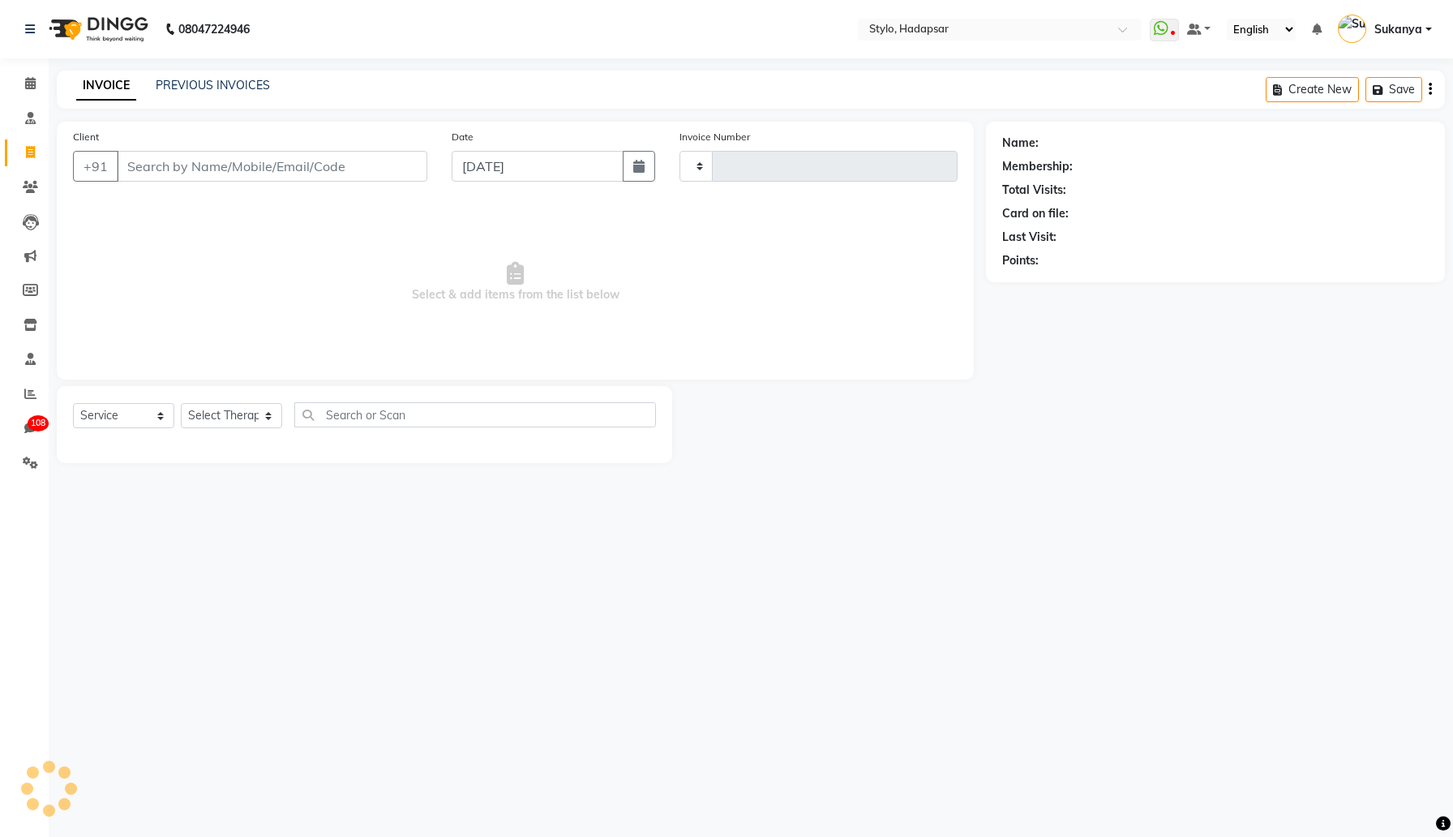
type input "760"
select select "157"
click at [255, 165] on input "Client" at bounding box center [272, 166] width 311 height 31
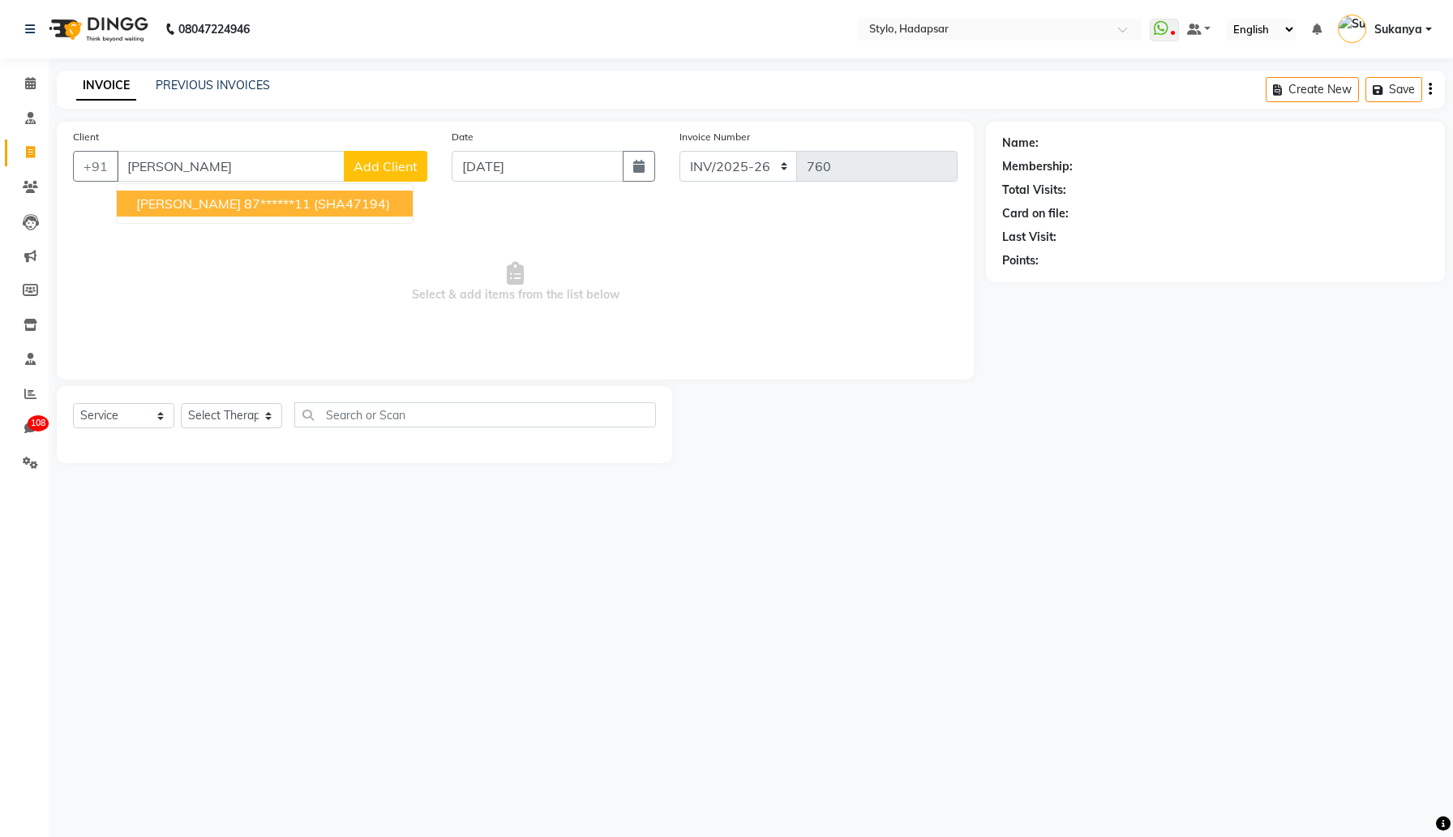
click at [264, 203] on ngb-highlight "87******11" at bounding box center [277, 203] width 67 height 16
type input "87******11"
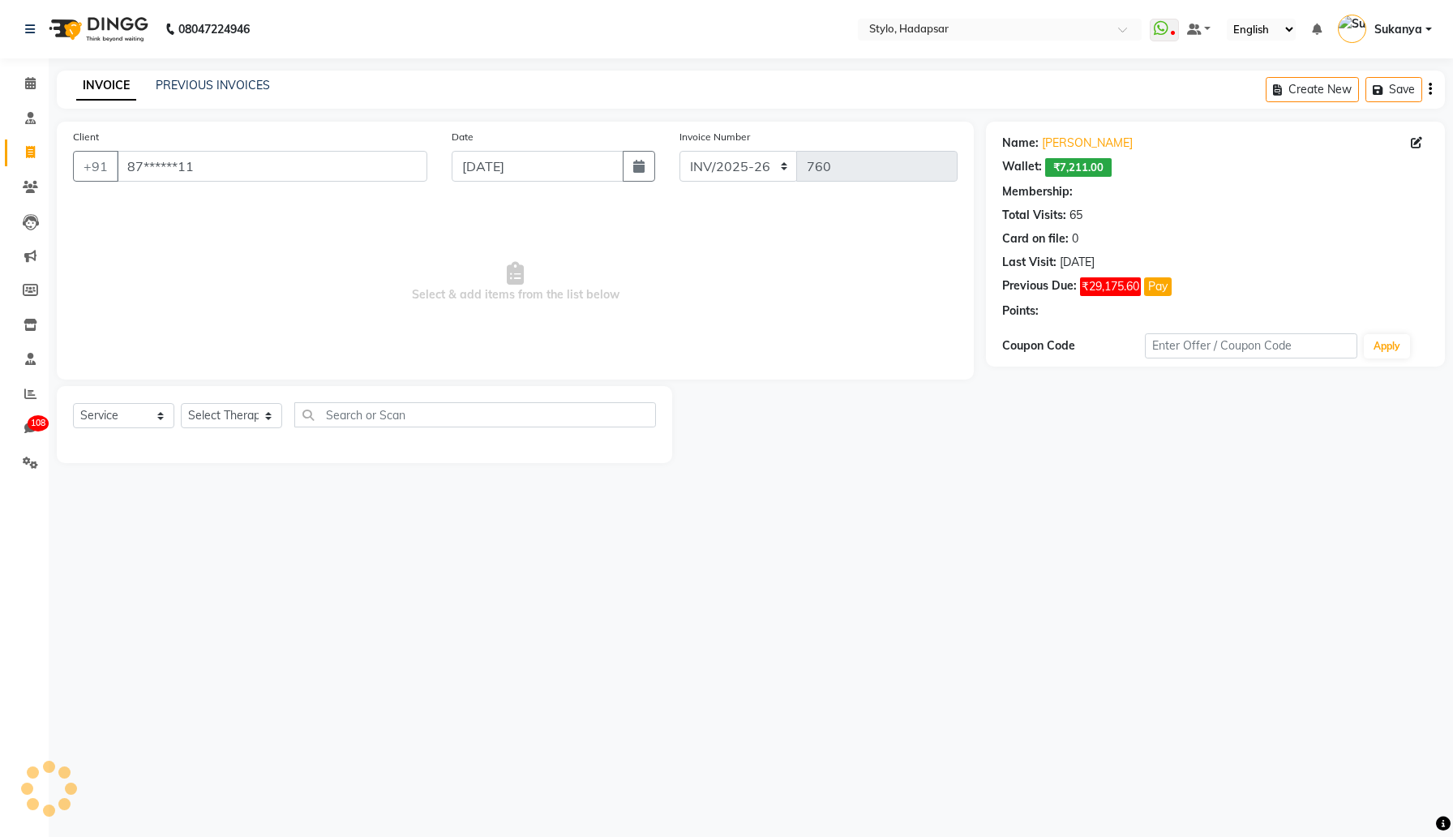
select select "3: Object"
click at [247, 415] on select "Select Therapist AAAb aadi [PERSON_NAME] abc testing Abc testing abhi Admin A A…" at bounding box center [231, 415] width 101 height 25
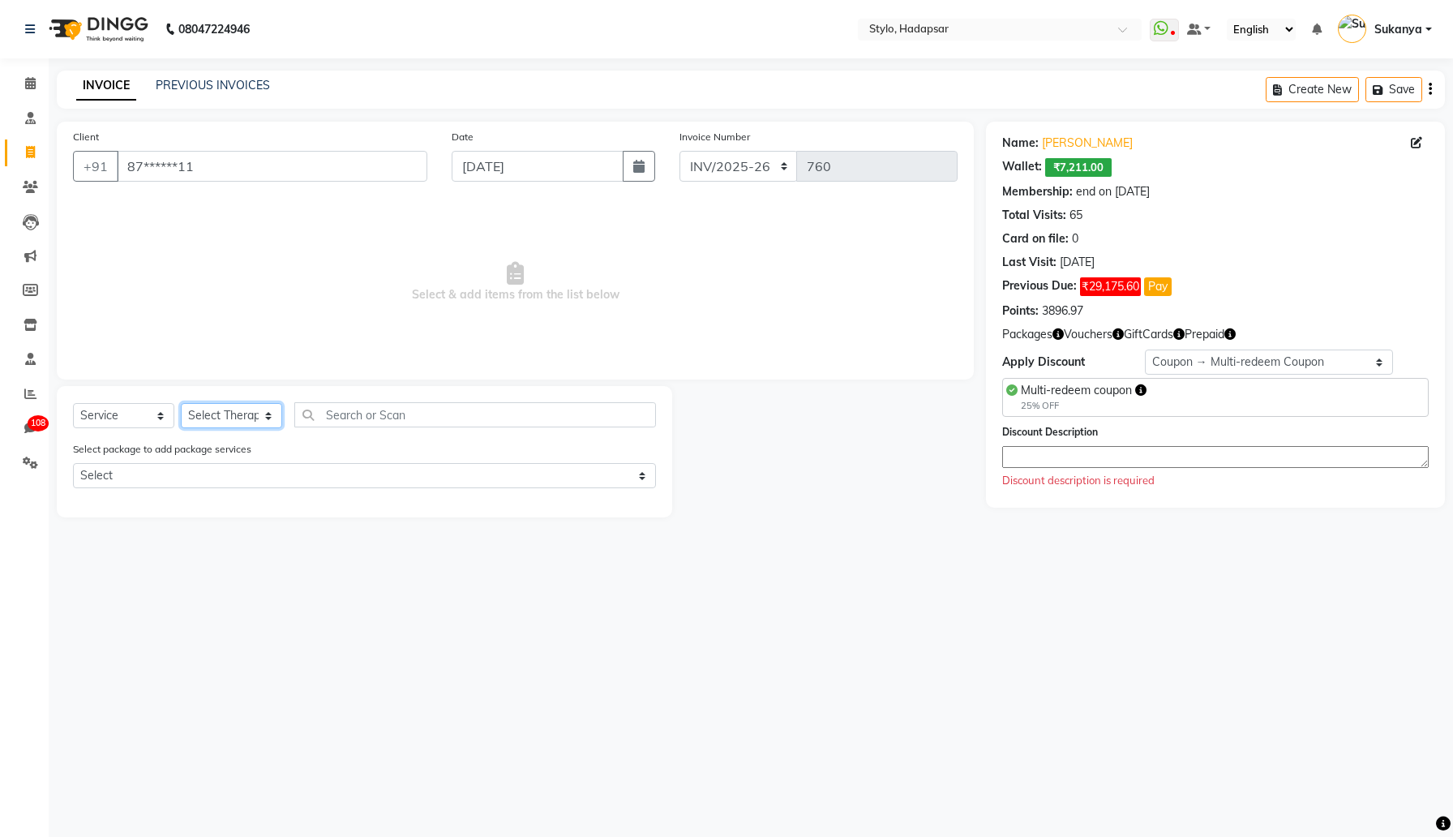
select select "439"
click at [181, 403] on select "Select Therapist AAAb aadi [PERSON_NAME] abc testing Abc testing abhi Admin A A…" at bounding box center [231, 415] width 101 height 25
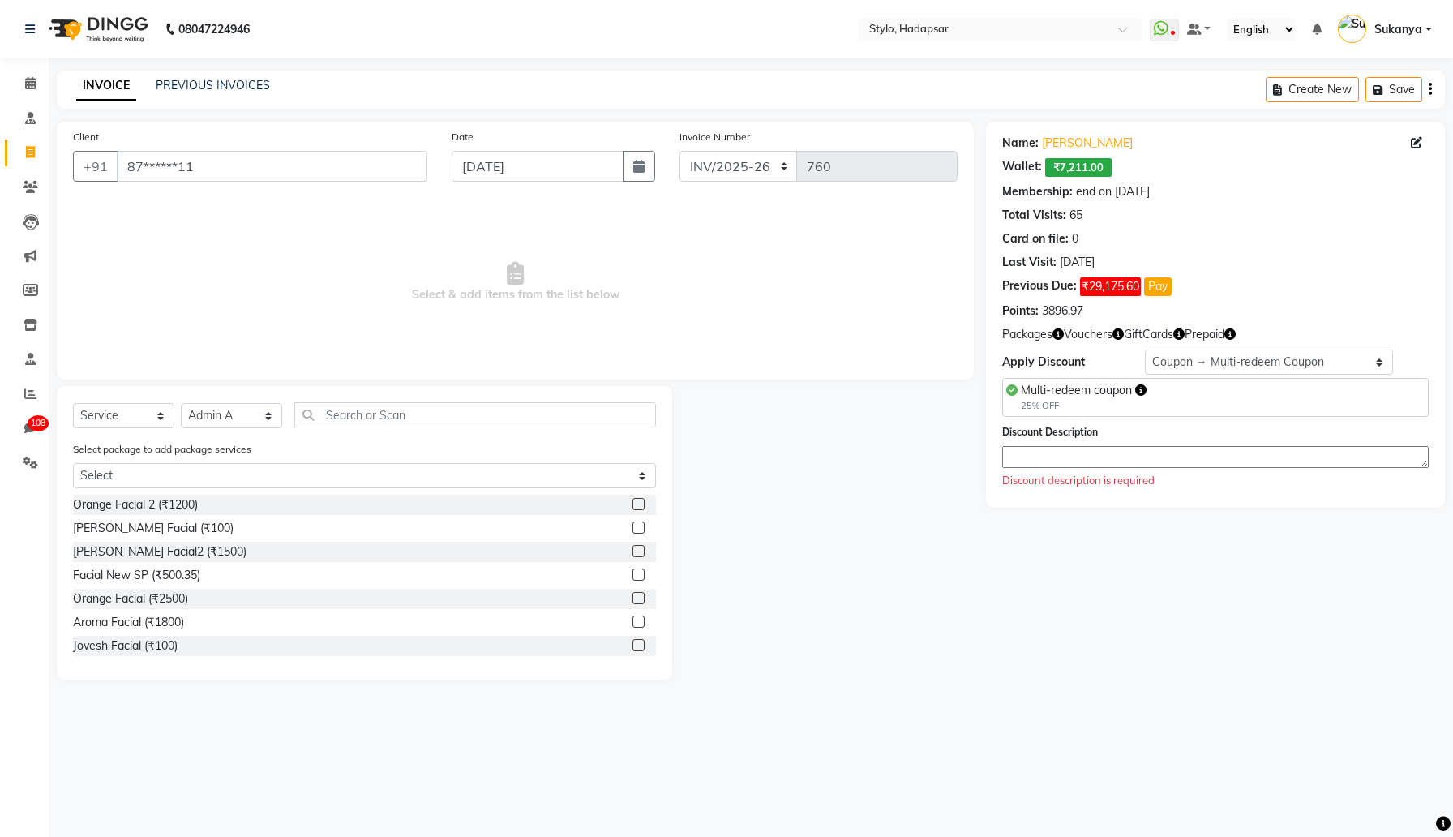
click at [642, 505] on label at bounding box center [639, 504] width 12 height 12
click at [642, 505] on input "checkbox" at bounding box center [638, 505] width 11 height 11
checkbox input "true"
select select "Z73944"
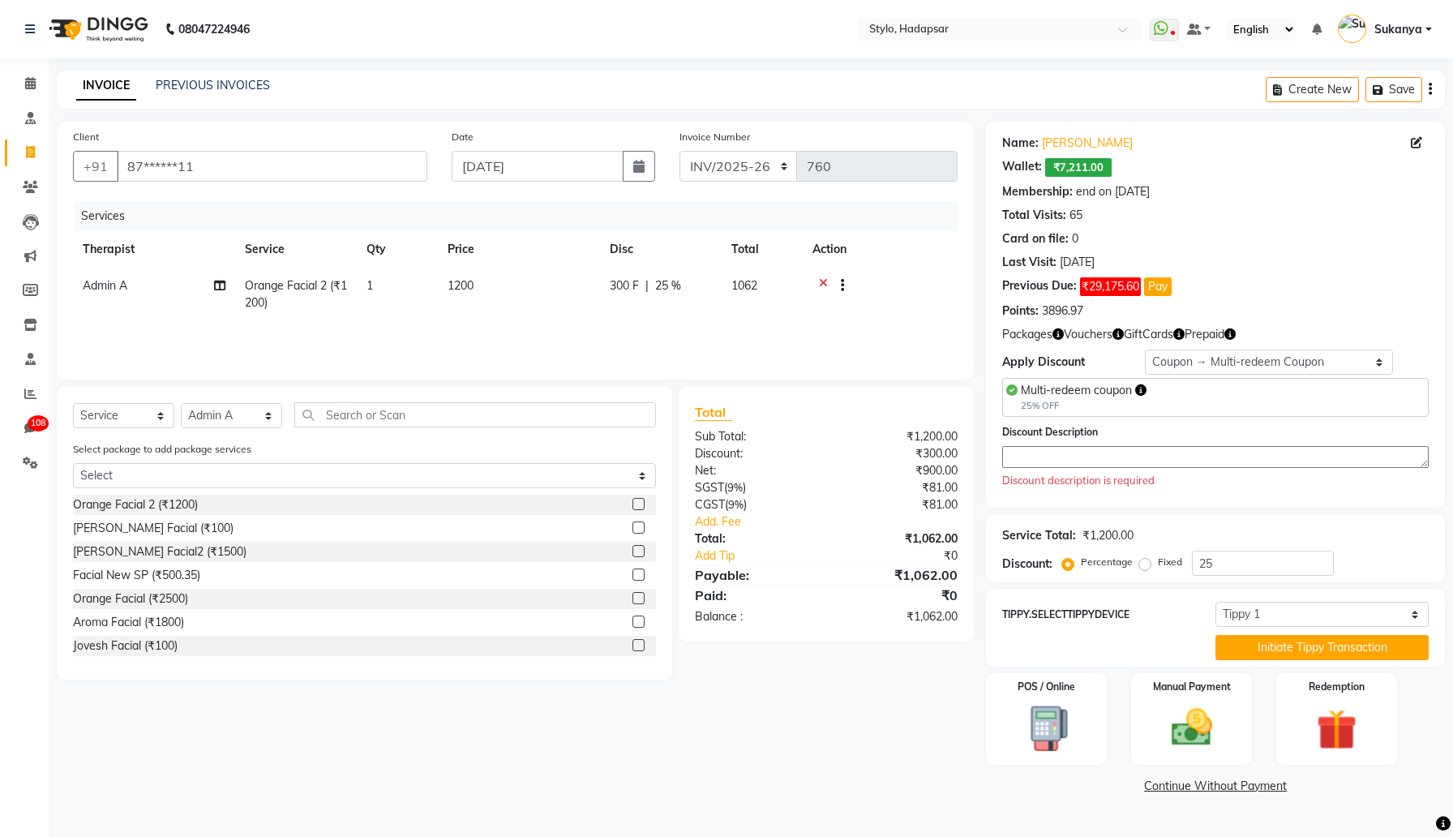
checkbox input "false"
click at [1212, 463] on textarea at bounding box center [1215, 457] width 427 height 22
click at [1298, 350] on select "Select Membership → Test Membership Membership → Test Membership Coupon → Multi…" at bounding box center [1269, 362] width 249 height 25
select select "0:"
click at [1145, 350] on select "Select Membership → Test Membership Membership → Test Membership Coupon → Multi…" at bounding box center [1269, 362] width 249 height 25
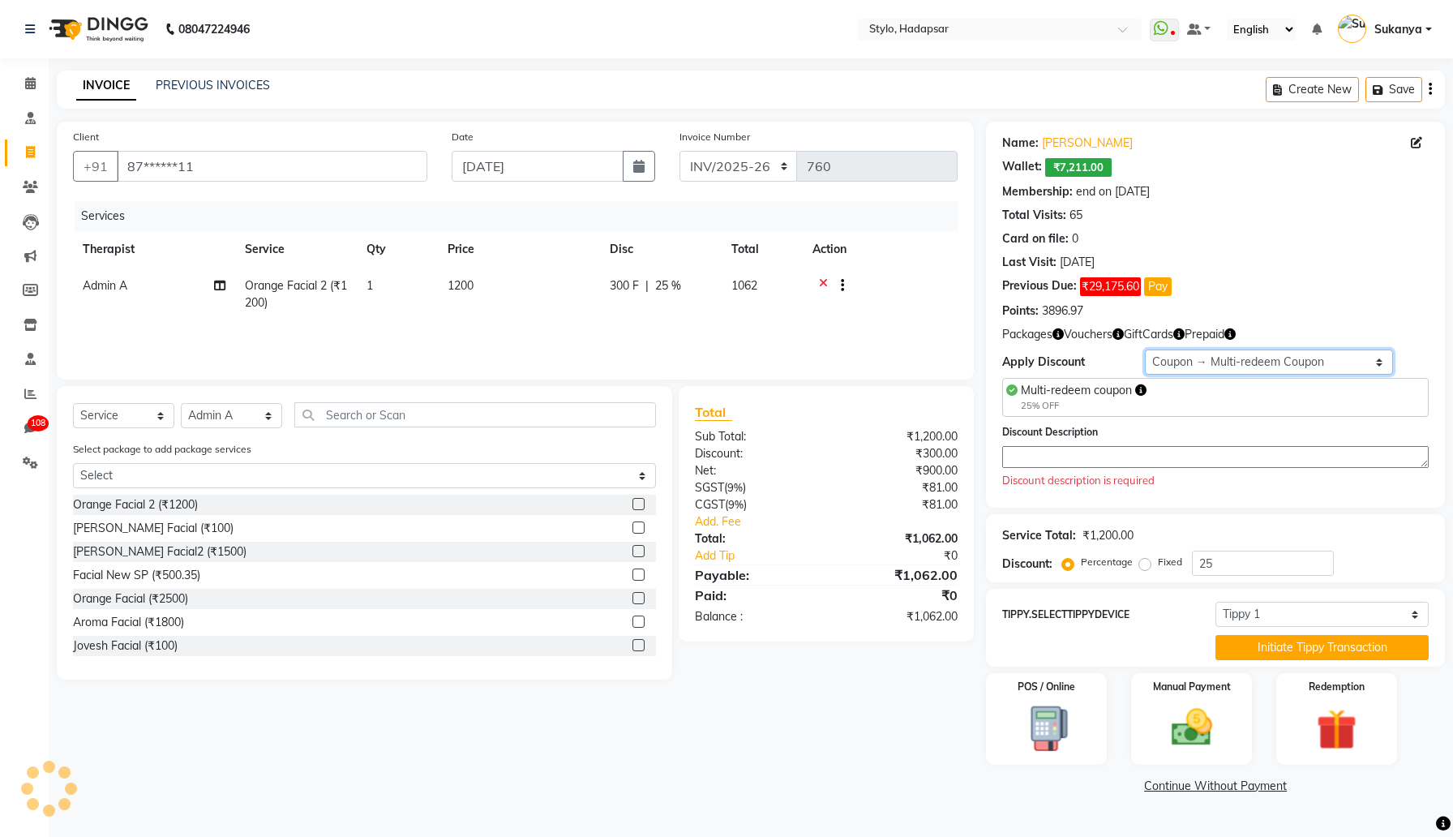
type input "0"
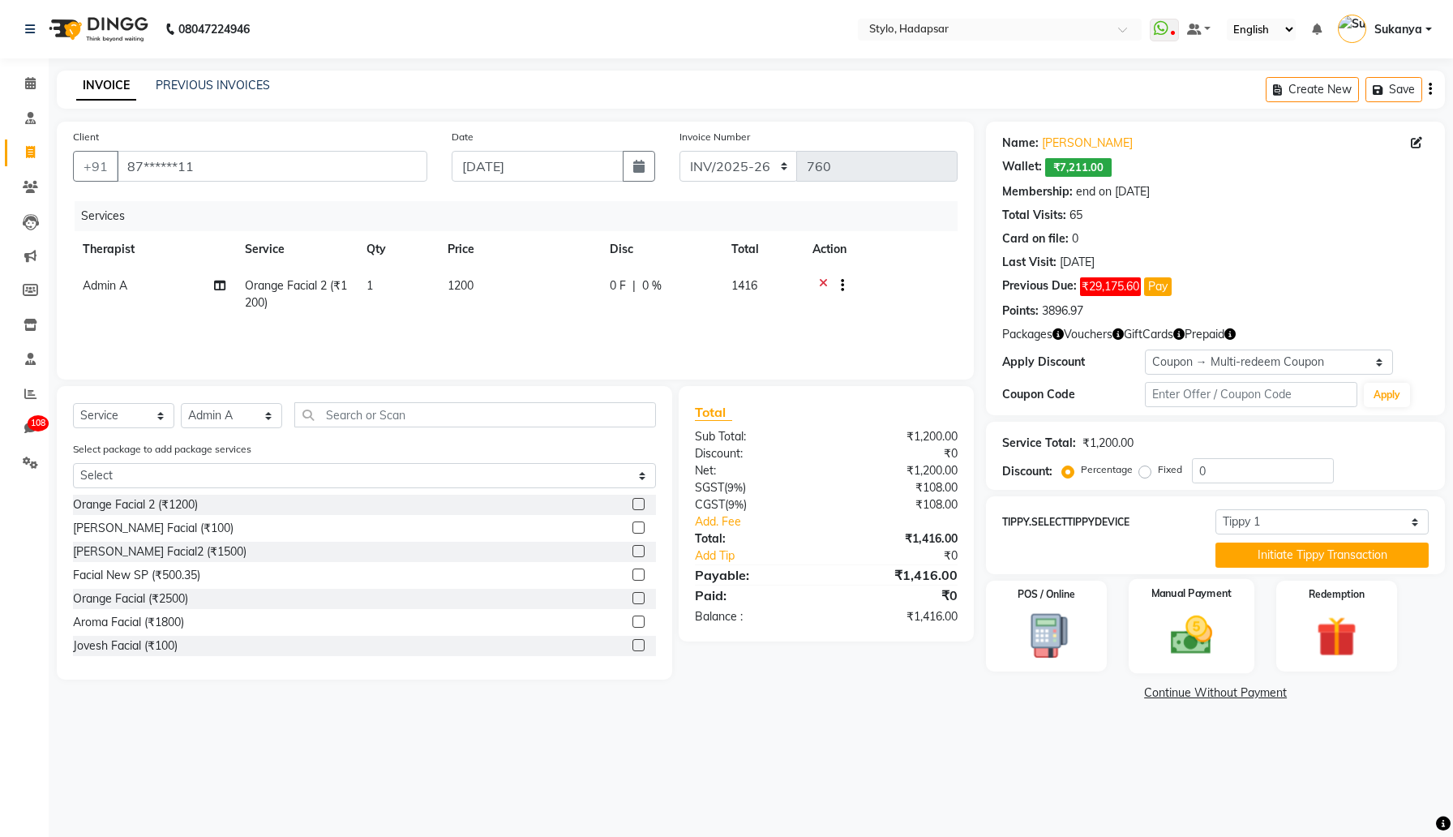
click at [1180, 618] on img at bounding box center [1191, 635] width 69 height 49
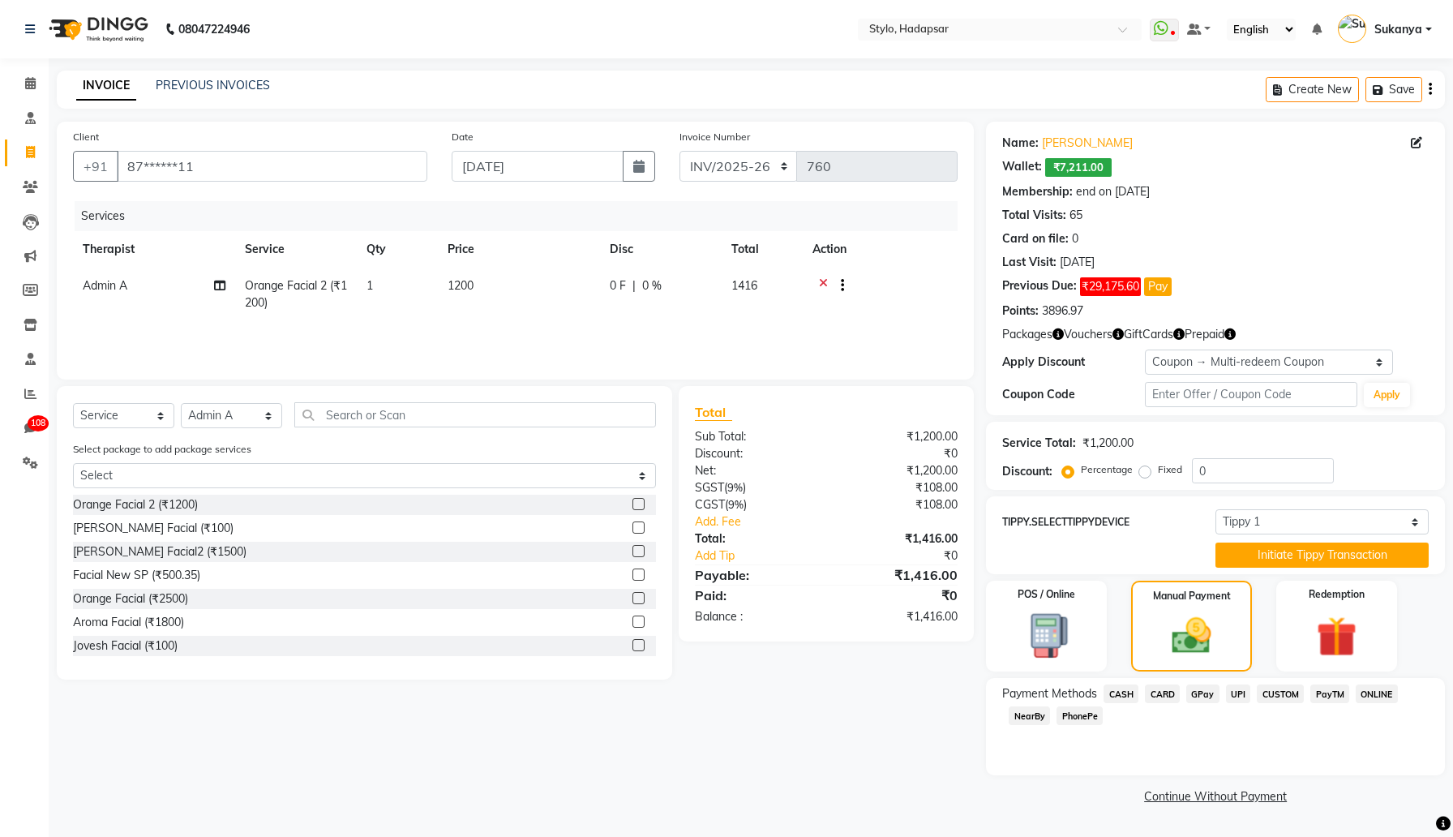
click at [1237, 695] on span "UPI" at bounding box center [1238, 694] width 25 height 19
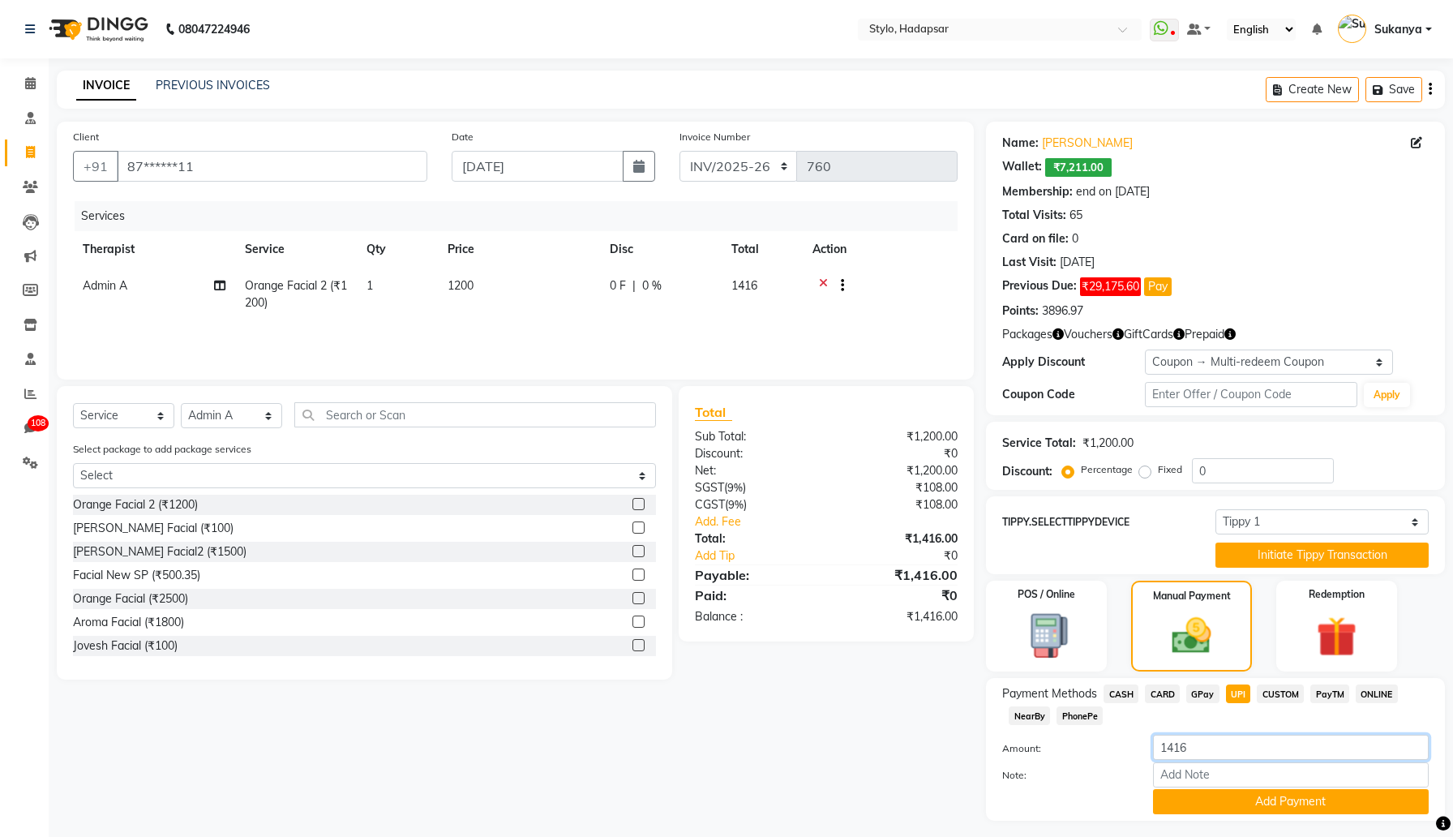
click at [1216, 747] on input "1416" at bounding box center [1291, 747] width 276 height 25
type input "400"
click at [1079, 783] on div "Note:" at bounding box center [1215, 776] width 451 height 28
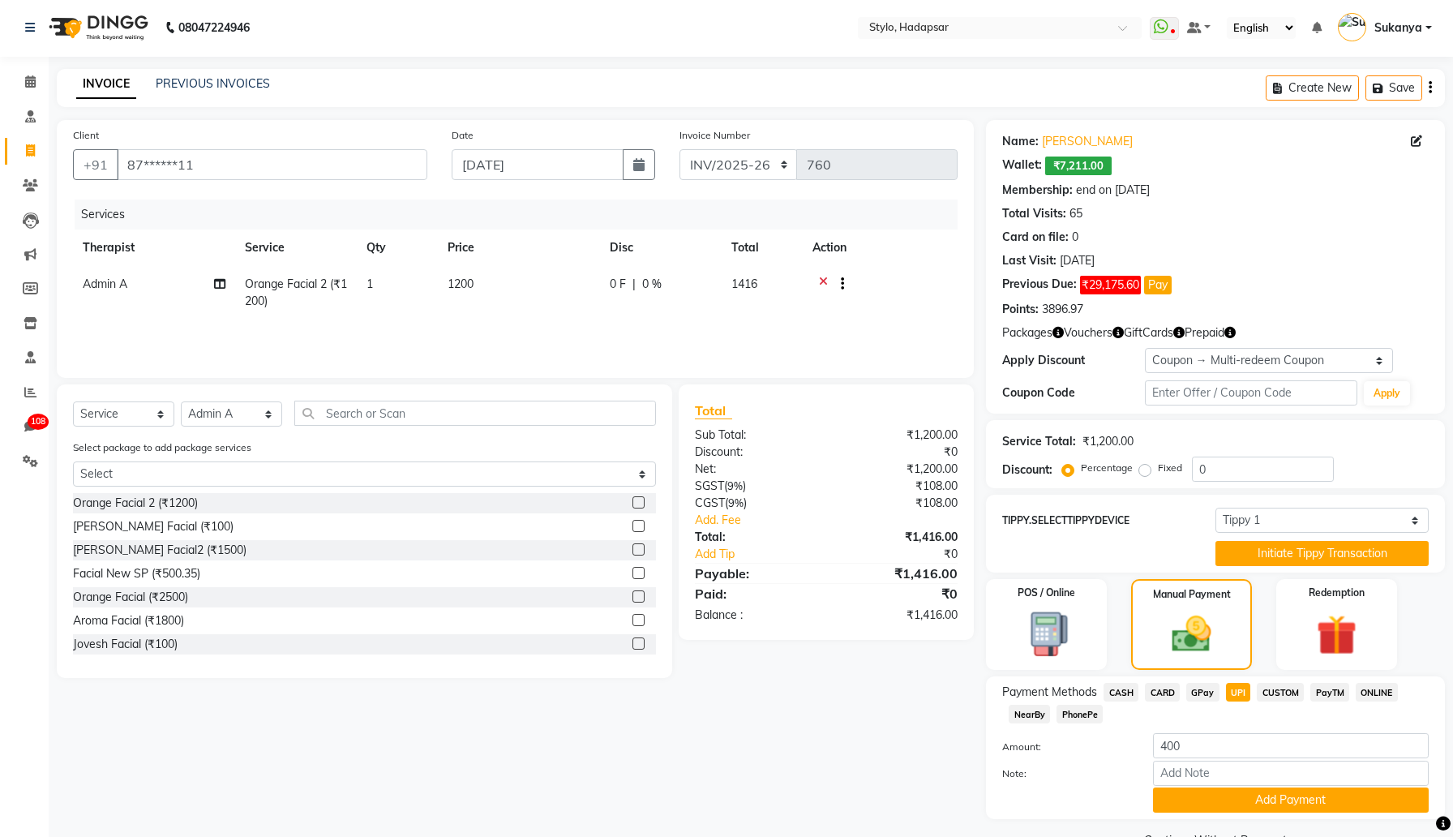
scroll to position [41, 0]
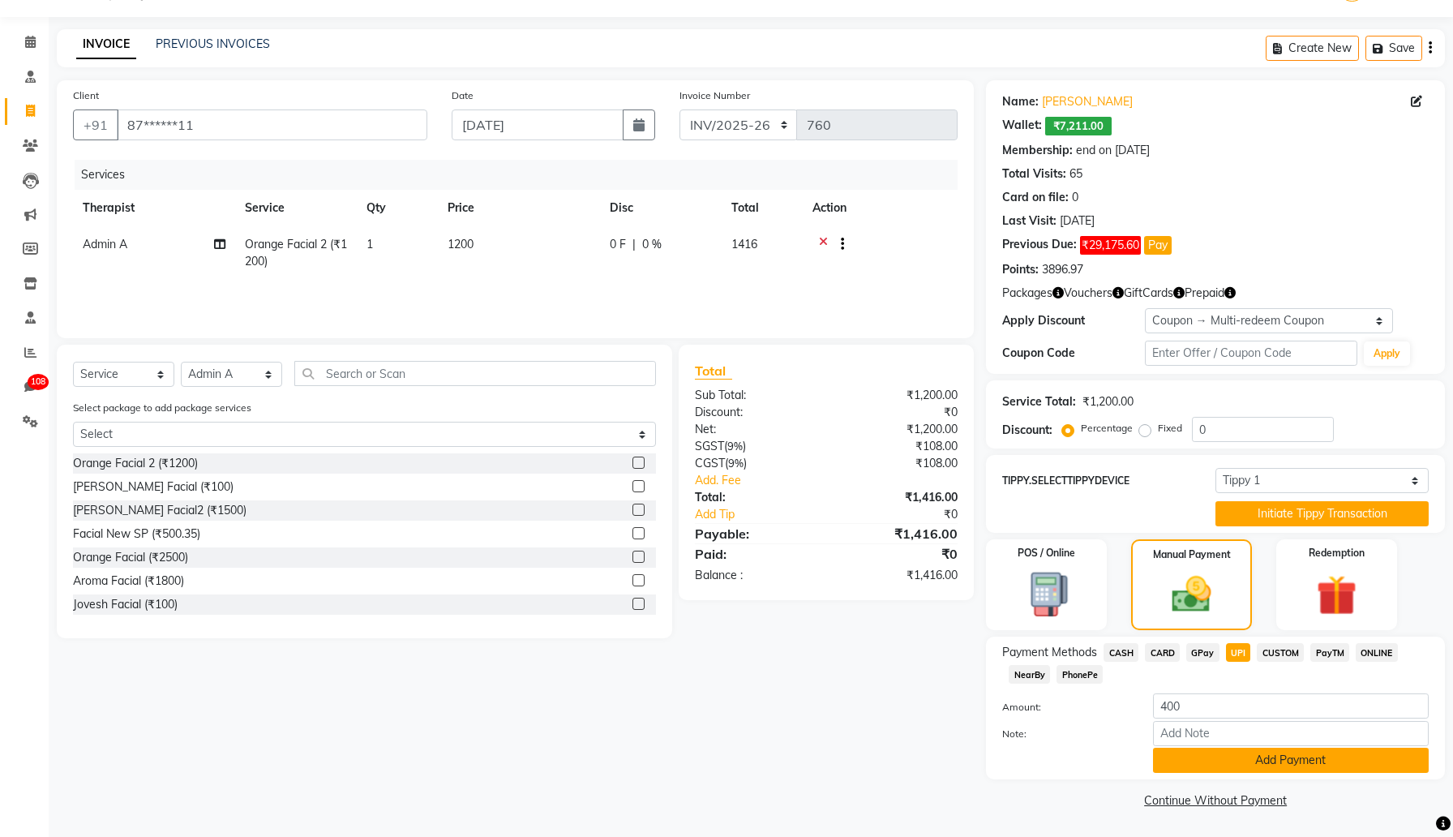
click at [1182, 758] on button "Add Payment" at bounding box center [1291, 760] width 276 height 25
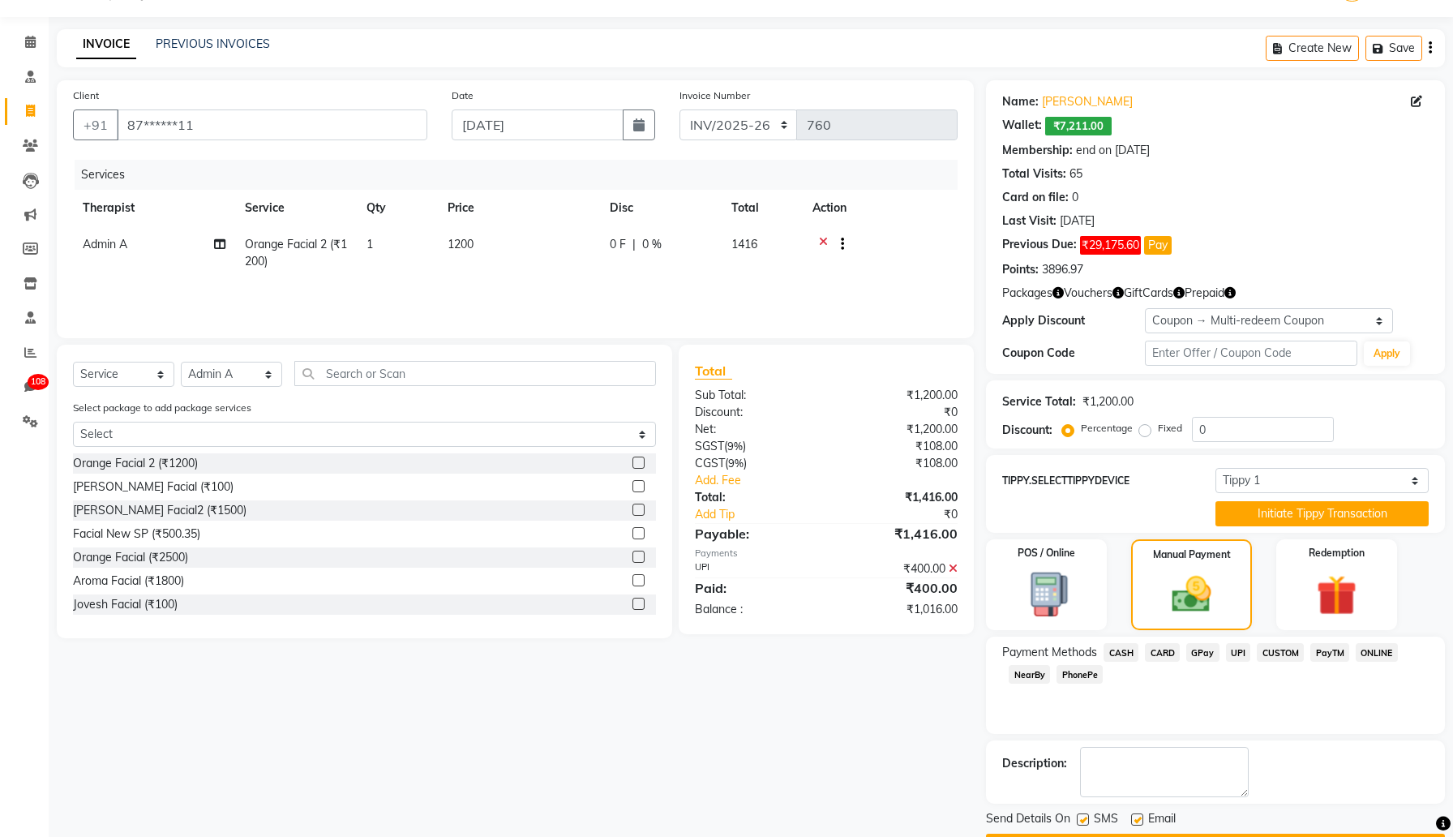
scroll to position [88, 0]
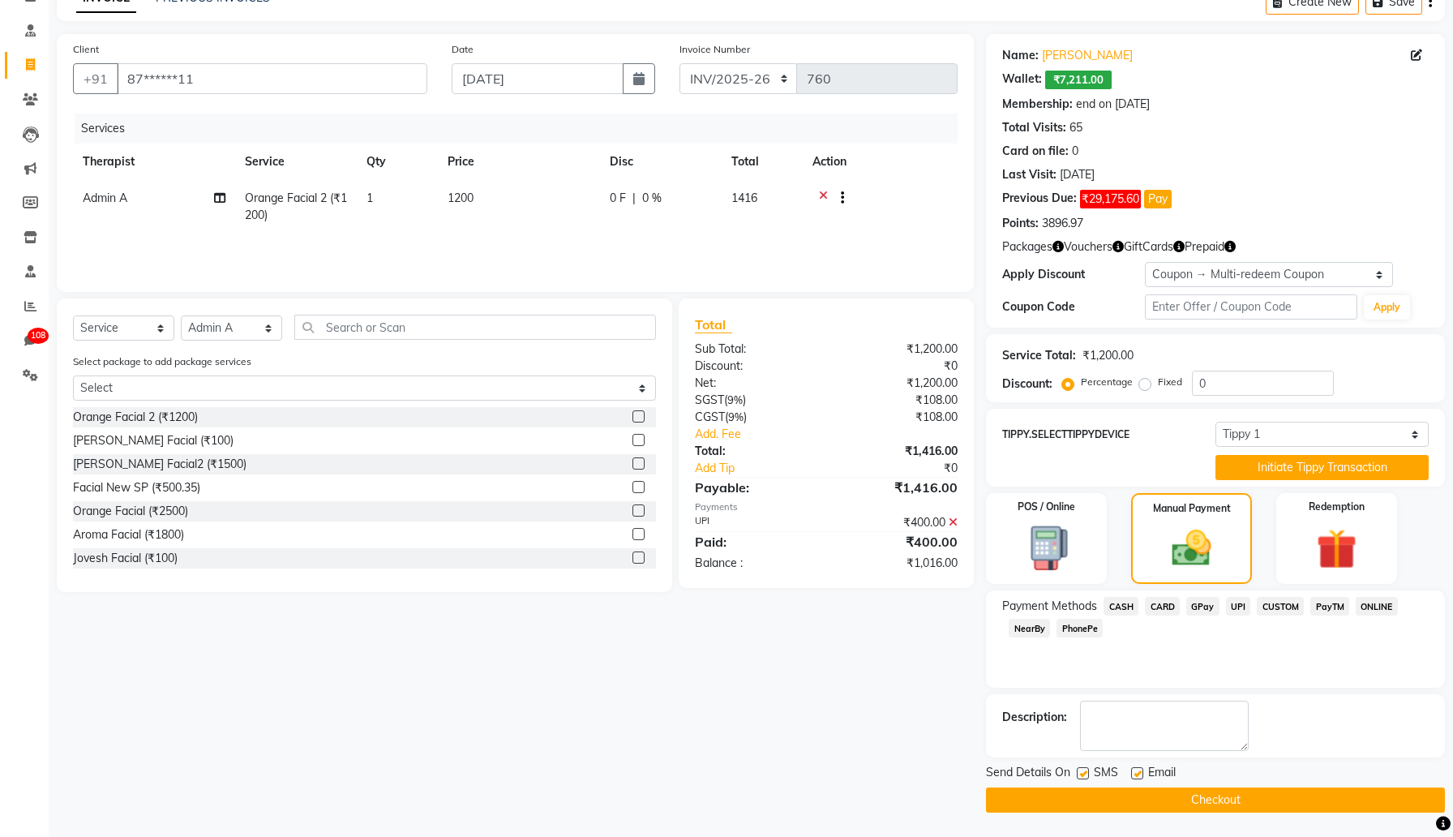
click at [1080, 772] on label at bounding box center [1083, 773] width 12 height 12
click at [1080, 772] on input "checkbox" at bounding box center [1082, 774] width 11 height 11
checkbox input "false"
click at [1139, 773] on label at bounding box center [1137, 773] width 12 height 12
click at [1139, 773] on input "checkbox" at bounding box center [1136, 774] width 11 height 11
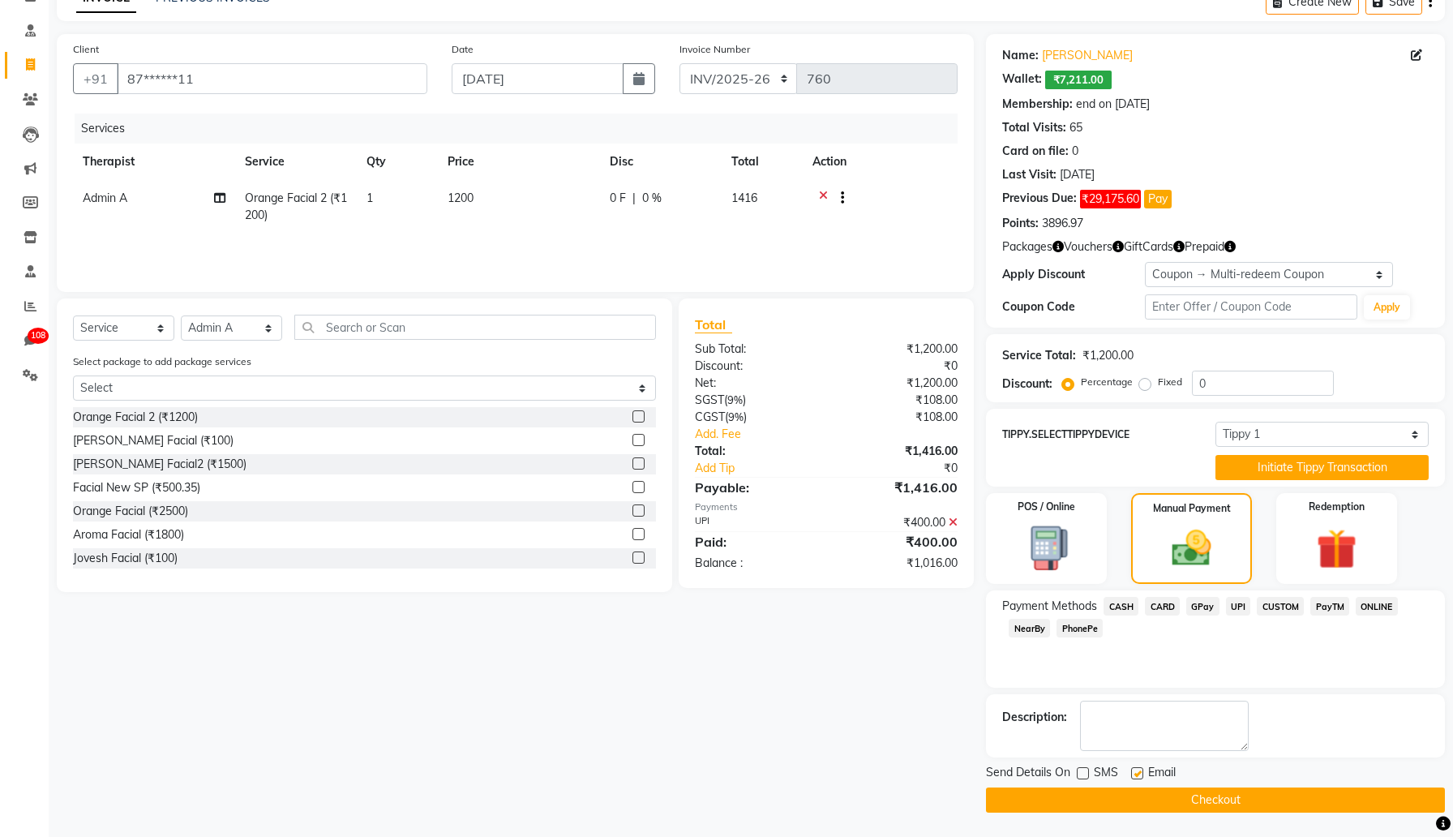
checkbox input "false"
click at [1140, 790] on button "Checkout" at bounding box center [1215, 800] width 459 height 25
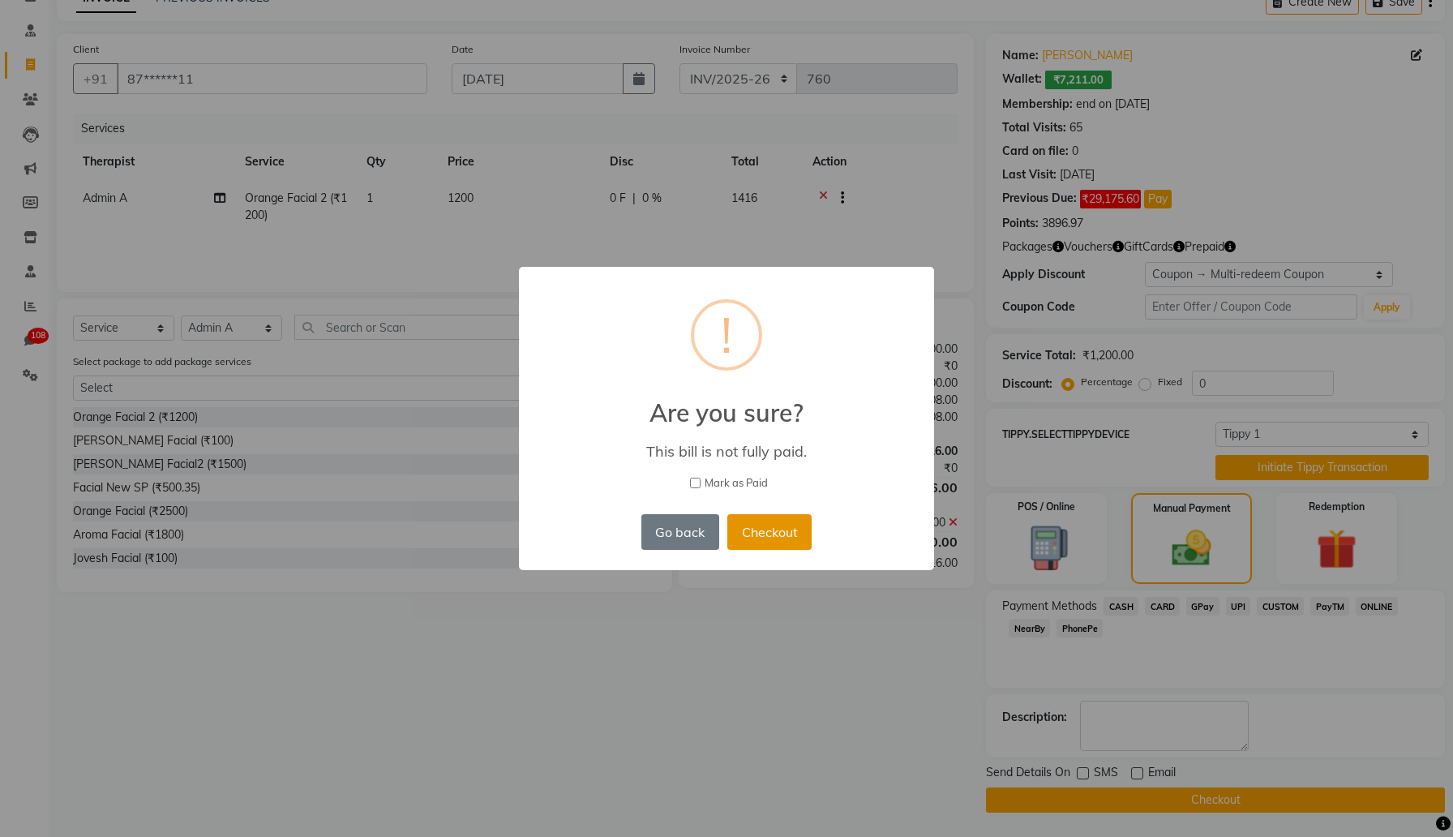
click at [791, 539] on button "Checkout" at bounding box center [769, 532] width 84 height 36
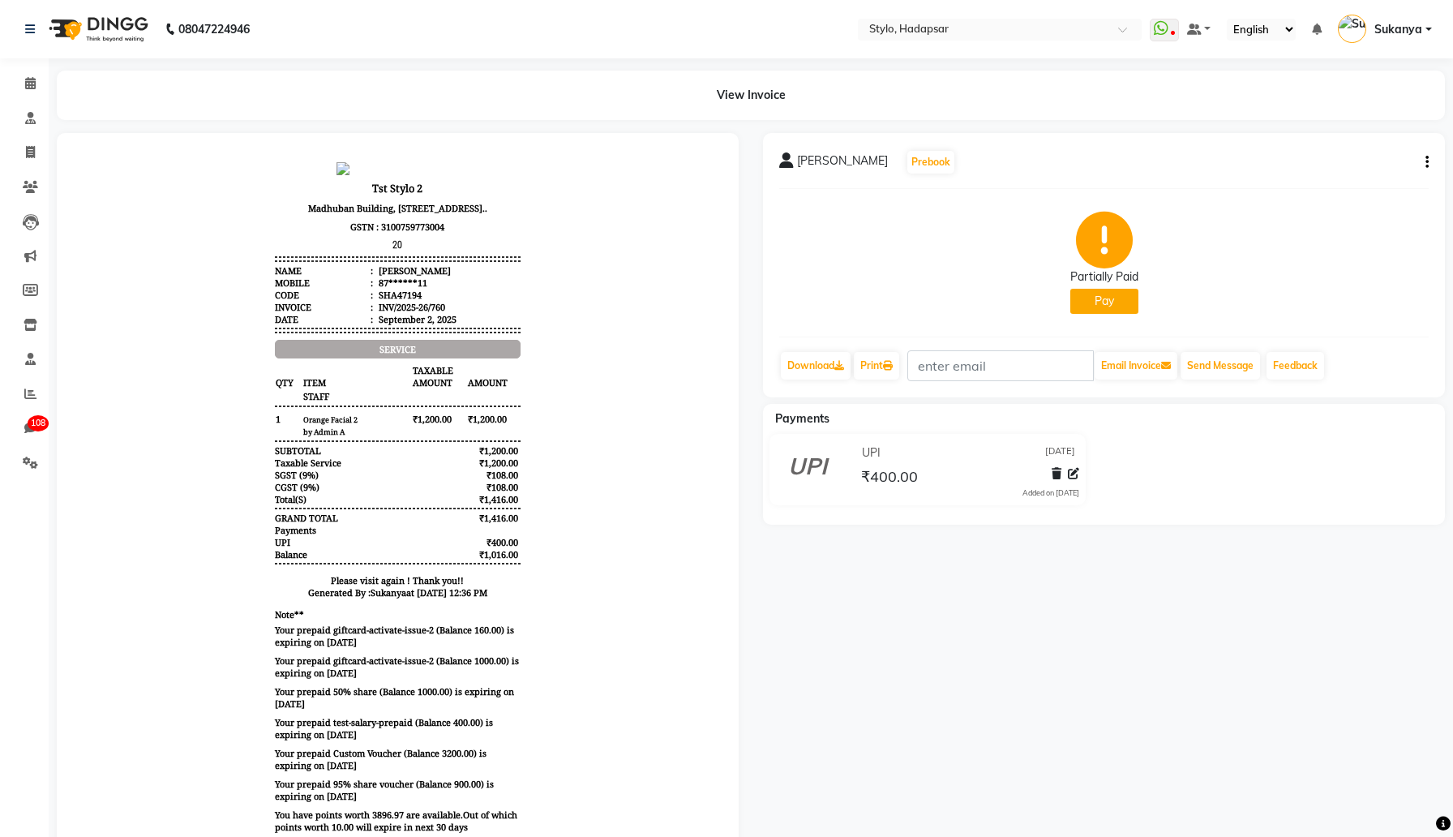
click at [1113, 302] on button "Pay" at bounding box center [1105, 301] width 68 height 25
select select "23"
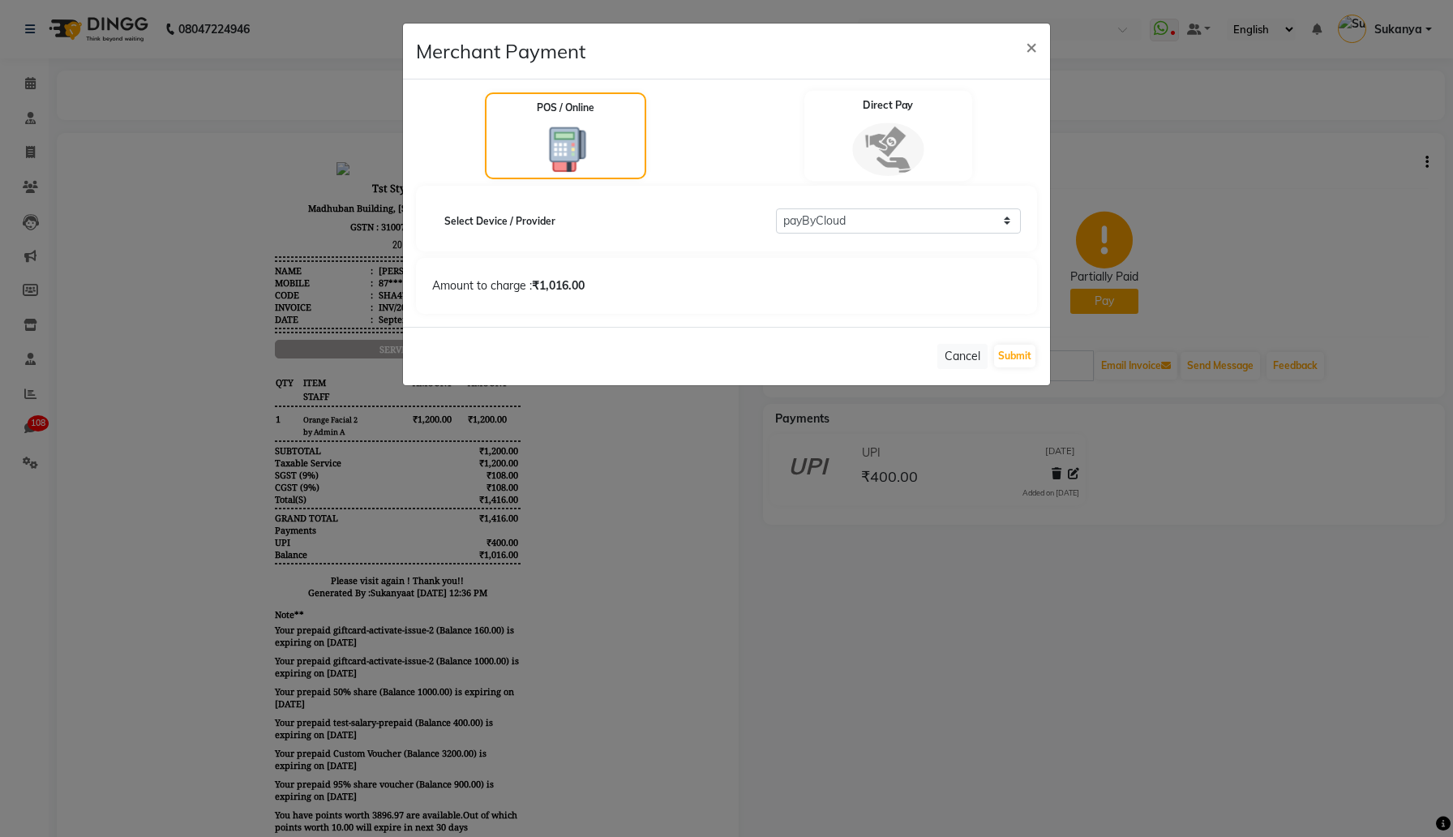
click at [883, 145] on img at bounding box center [887, 149] width 71 height 54
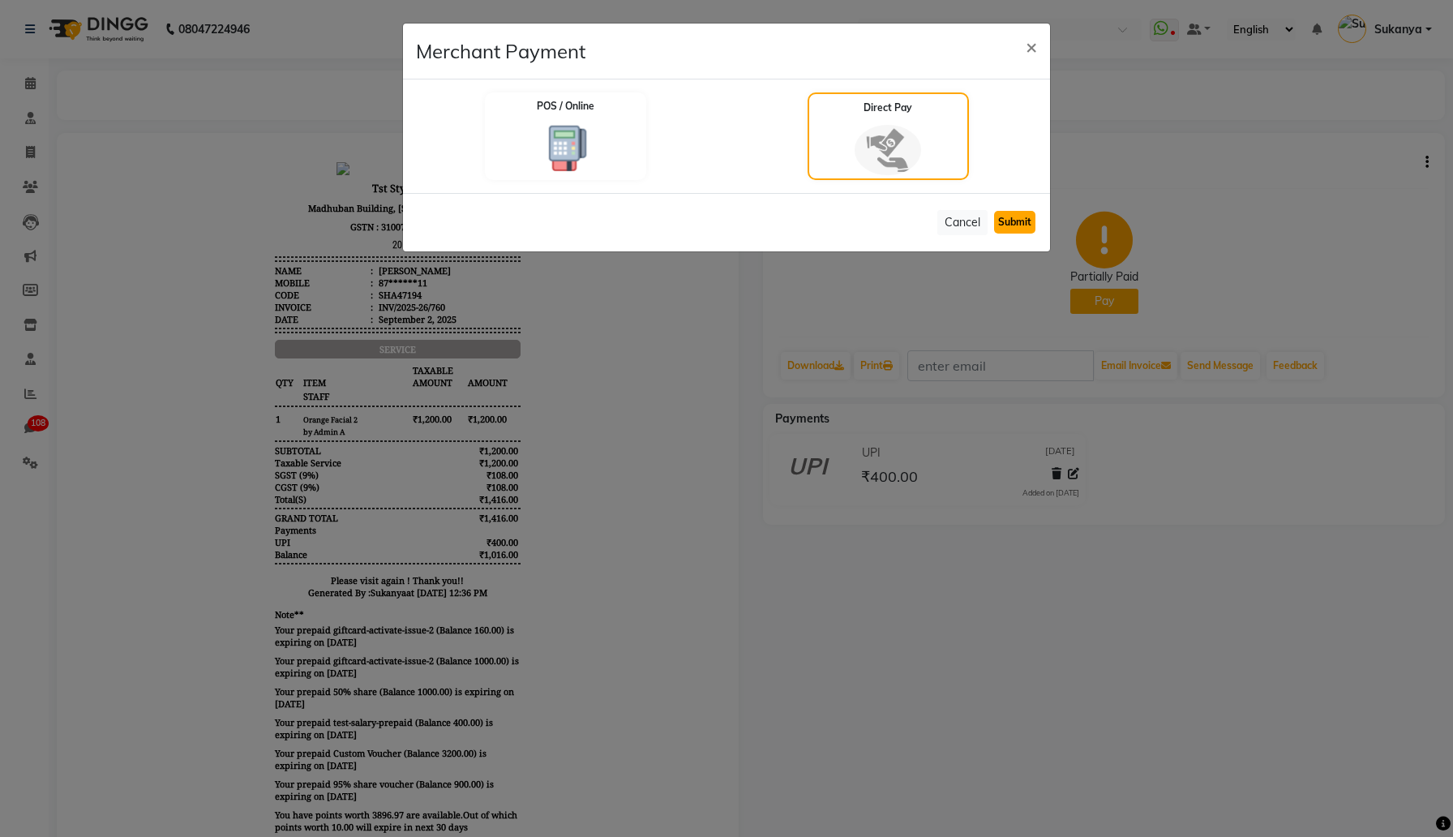
click at [1013, 221] on button "Submit" at bounding box center [1014, 222] width 41 height 23
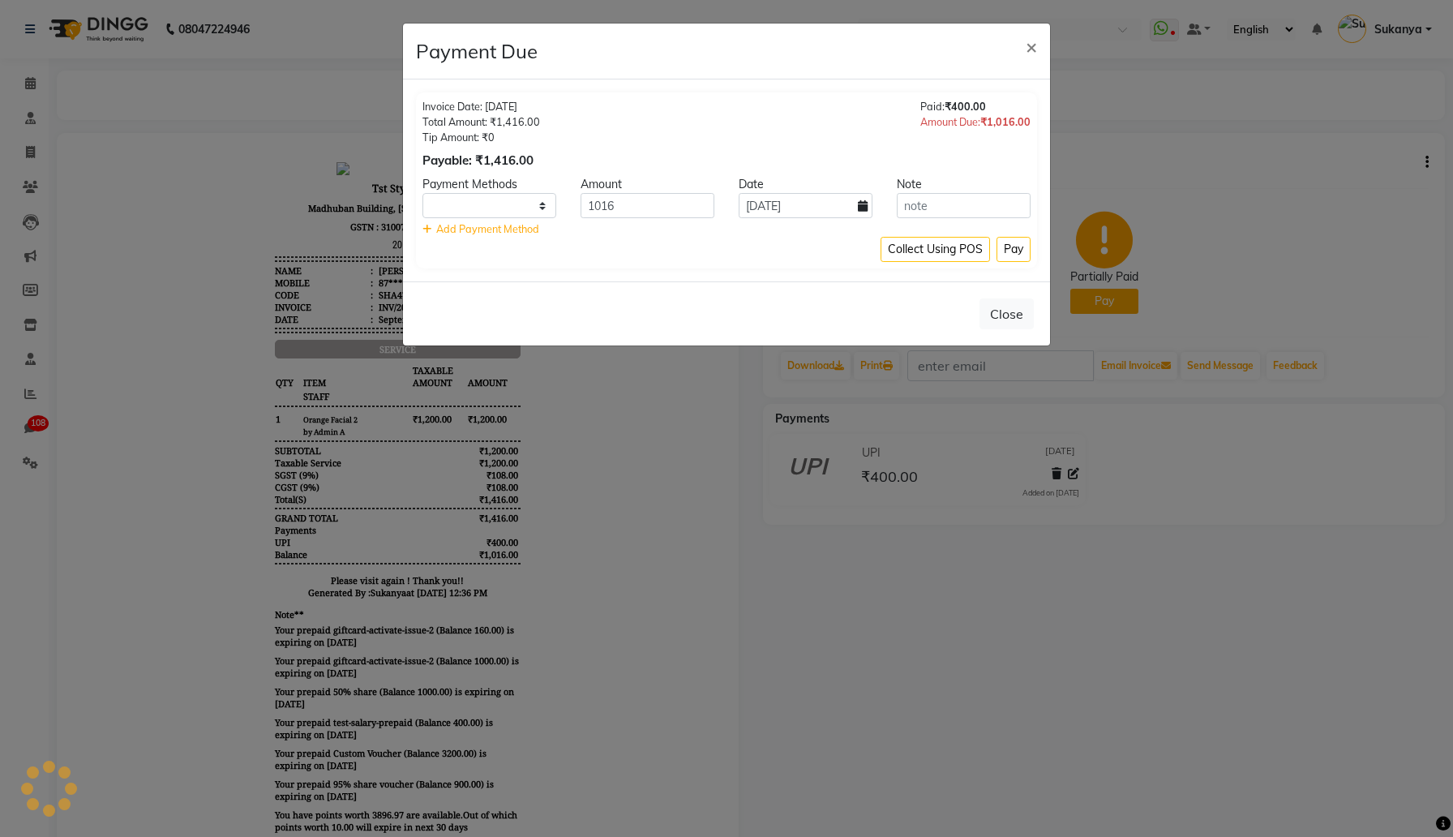
select select "1"
click at [518, 203] on select "CASH CARD GPay UPI CUSTOM PayTM ONLINE NearBy PhonePe" at bounding box center [490, 205] width 134 height 25
click at [423, 193] on select "CASH CARD GPay UPI CUSTOM PayTM ONLINE NearBy PhonePe" at bounding box center [490, 205] width 134 height 25
click at [668, 209] on input "1016" at bounding box center [648, 205] width 134 height 25
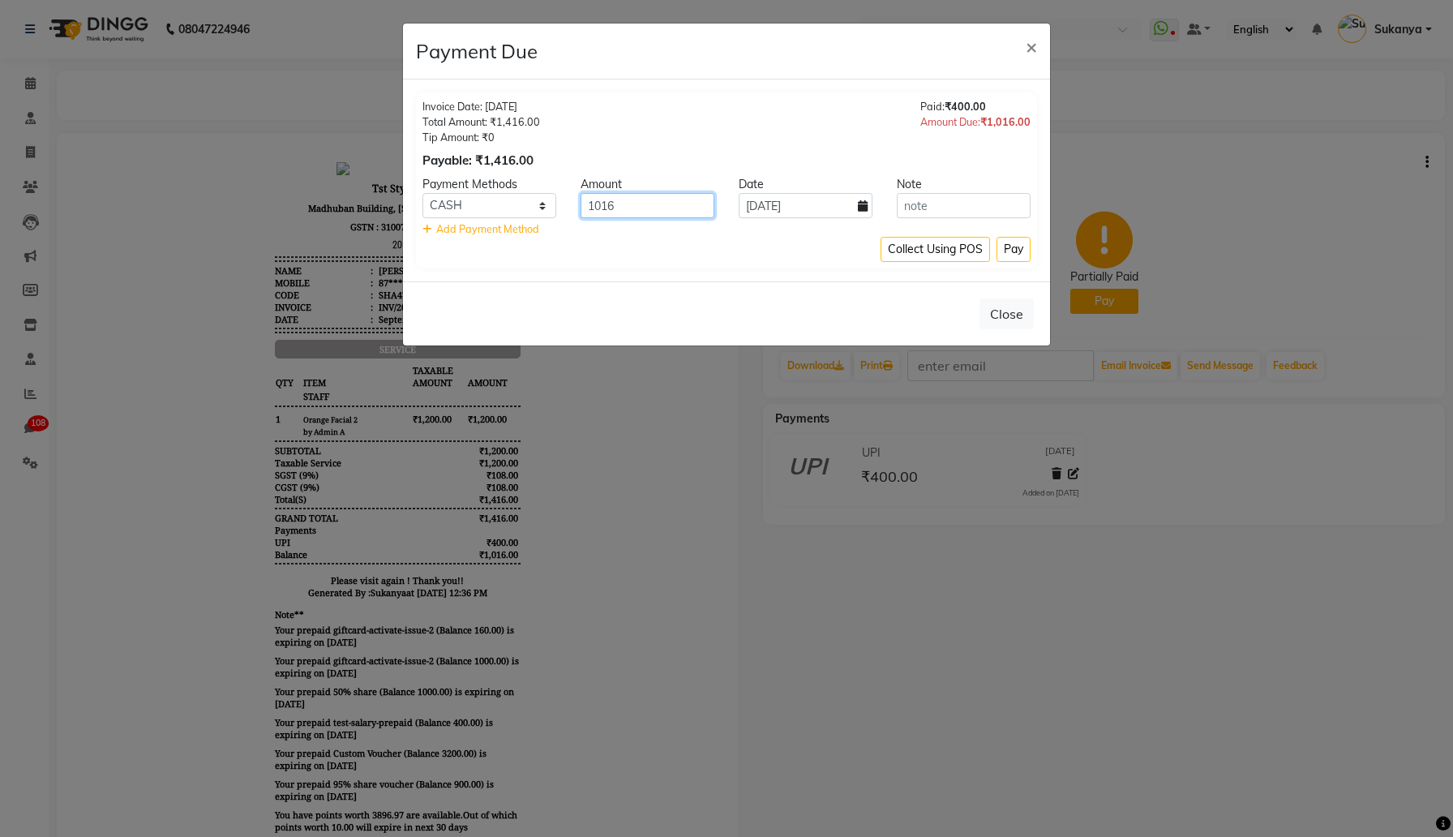
click at [668, 209] on input "1016" at bounding box center [648, 205] width 134 height 25
type input "200"
click at [1023, 249] on button "Pay" at bounding box center [1014, 249] width 34 height 25
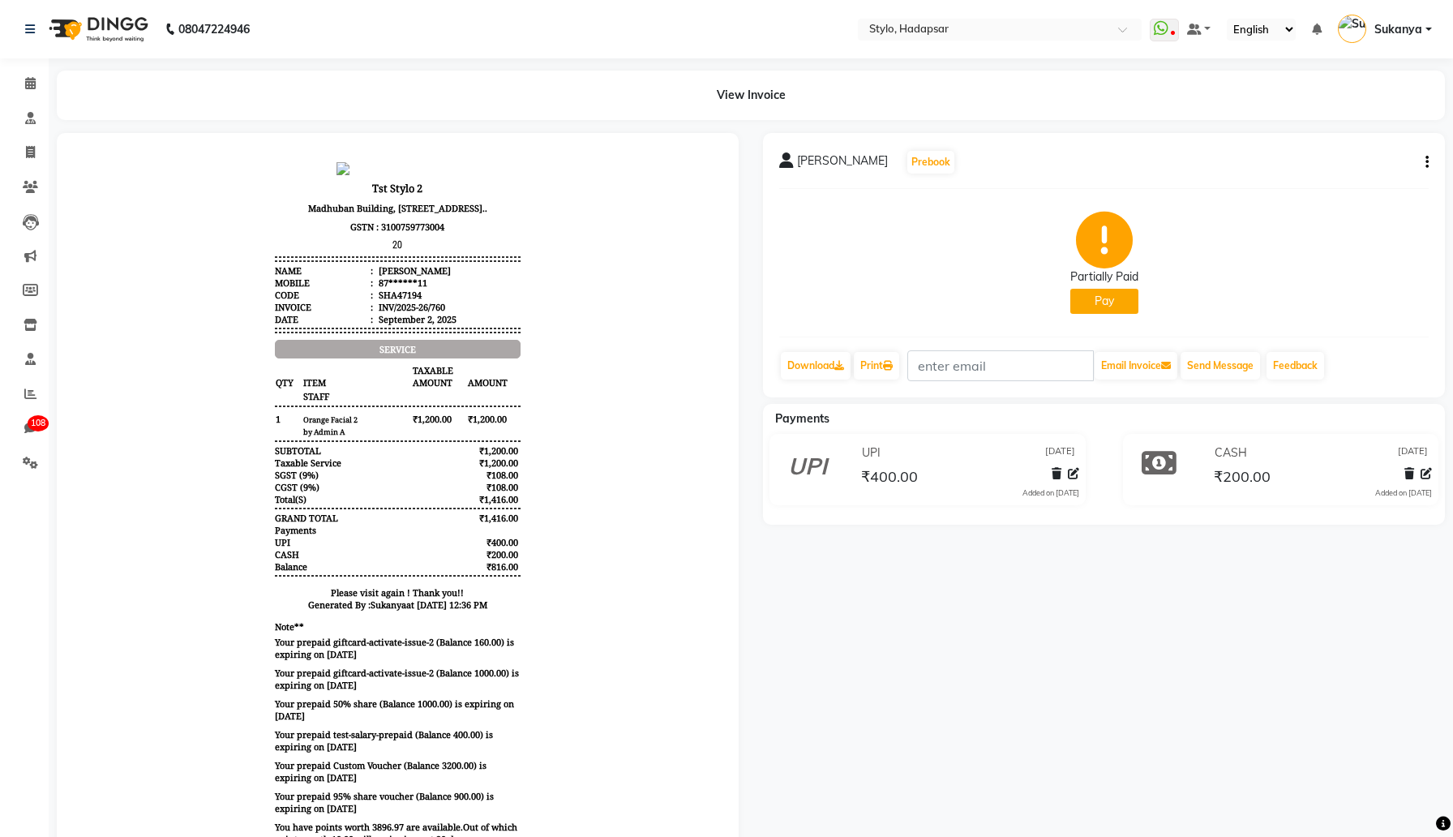
click at [1092, 291] on button "Pay" at bounding box center [1105, 301] width 68 height 25
select select "23"
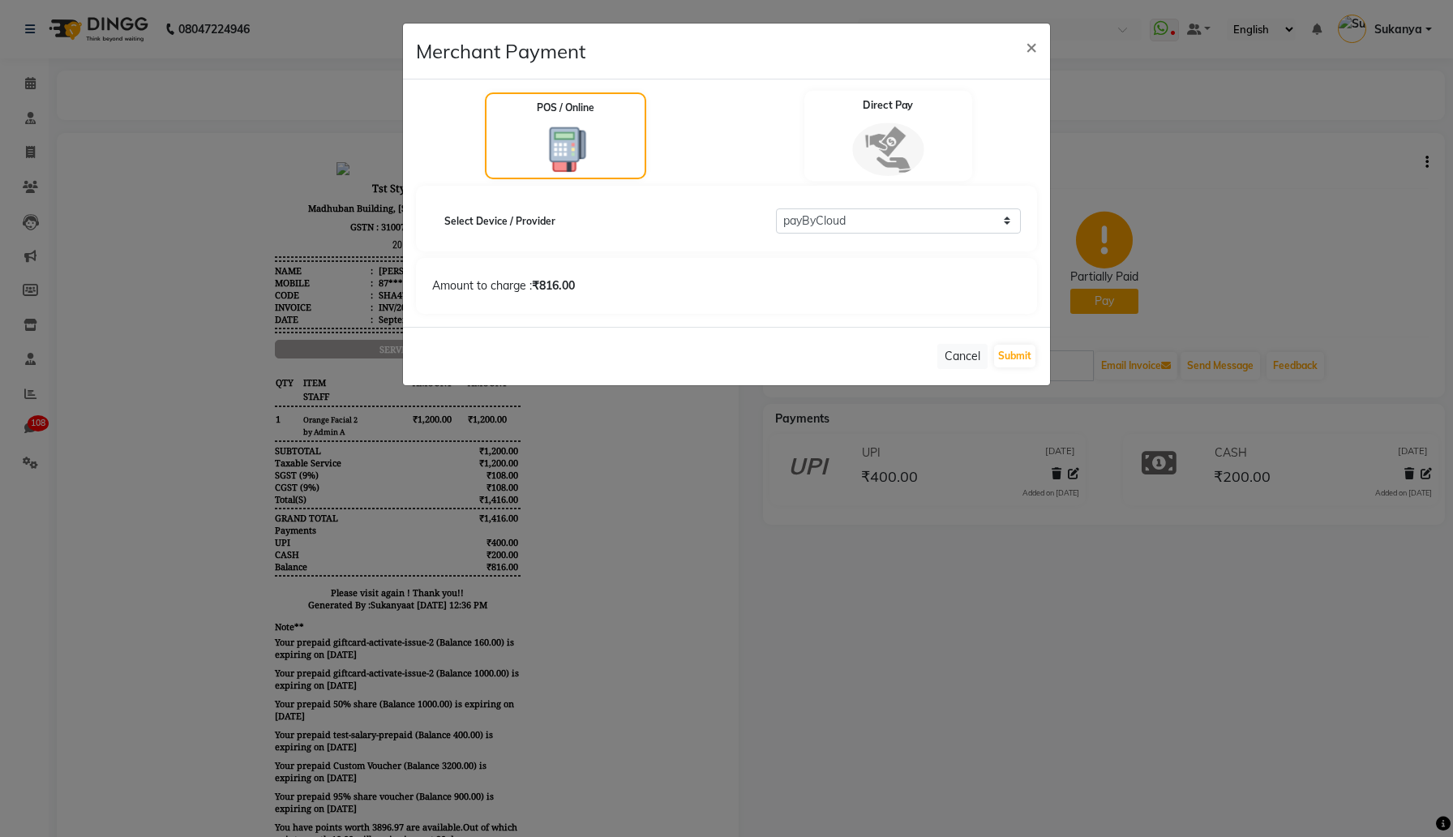
click at [872, 154] on img at bounding box center [887, 149] width 71 height 54
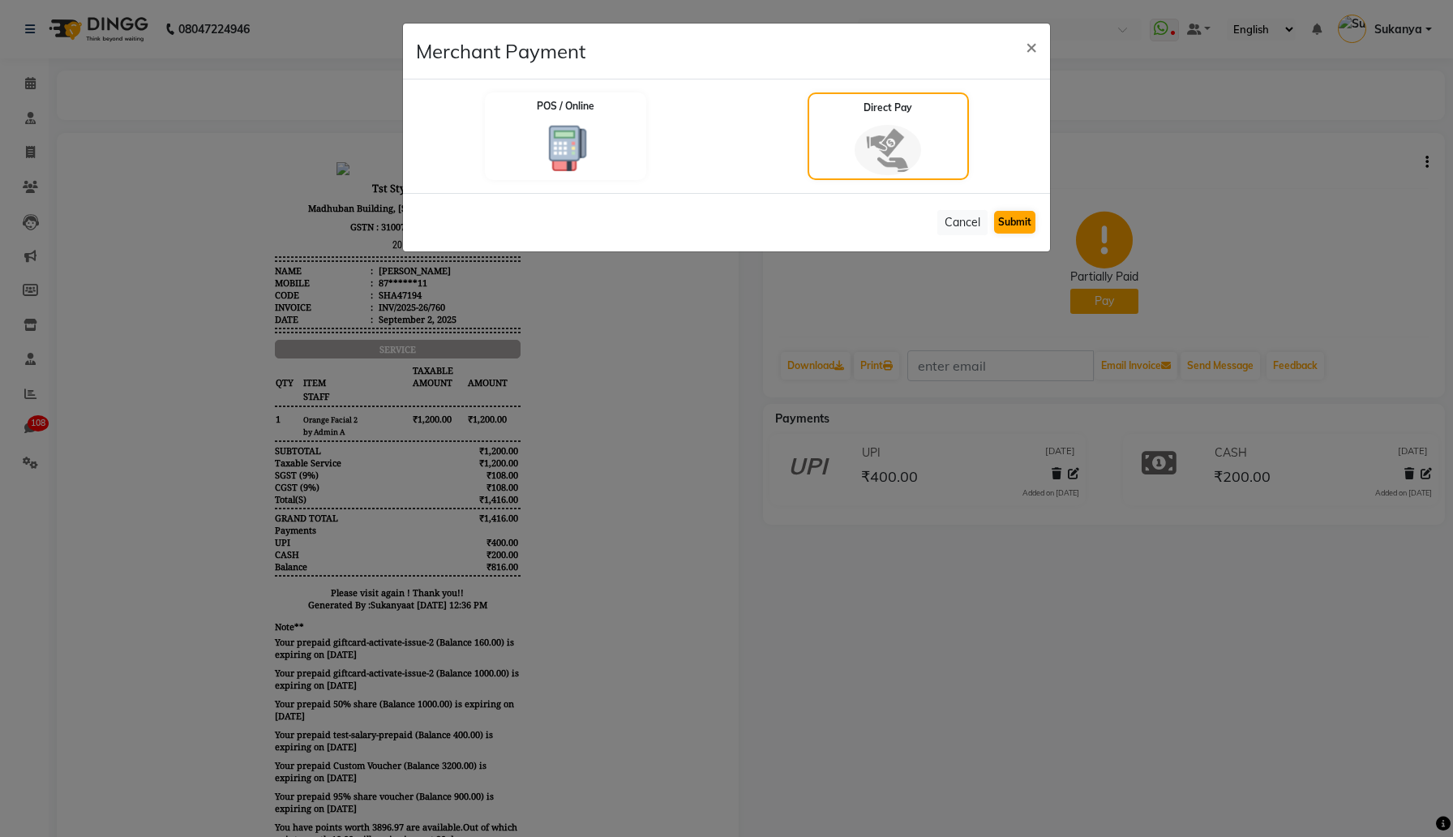
click at [1011, 218] on button "Submit" at bounding box center [1014, 222] width 41 height 23
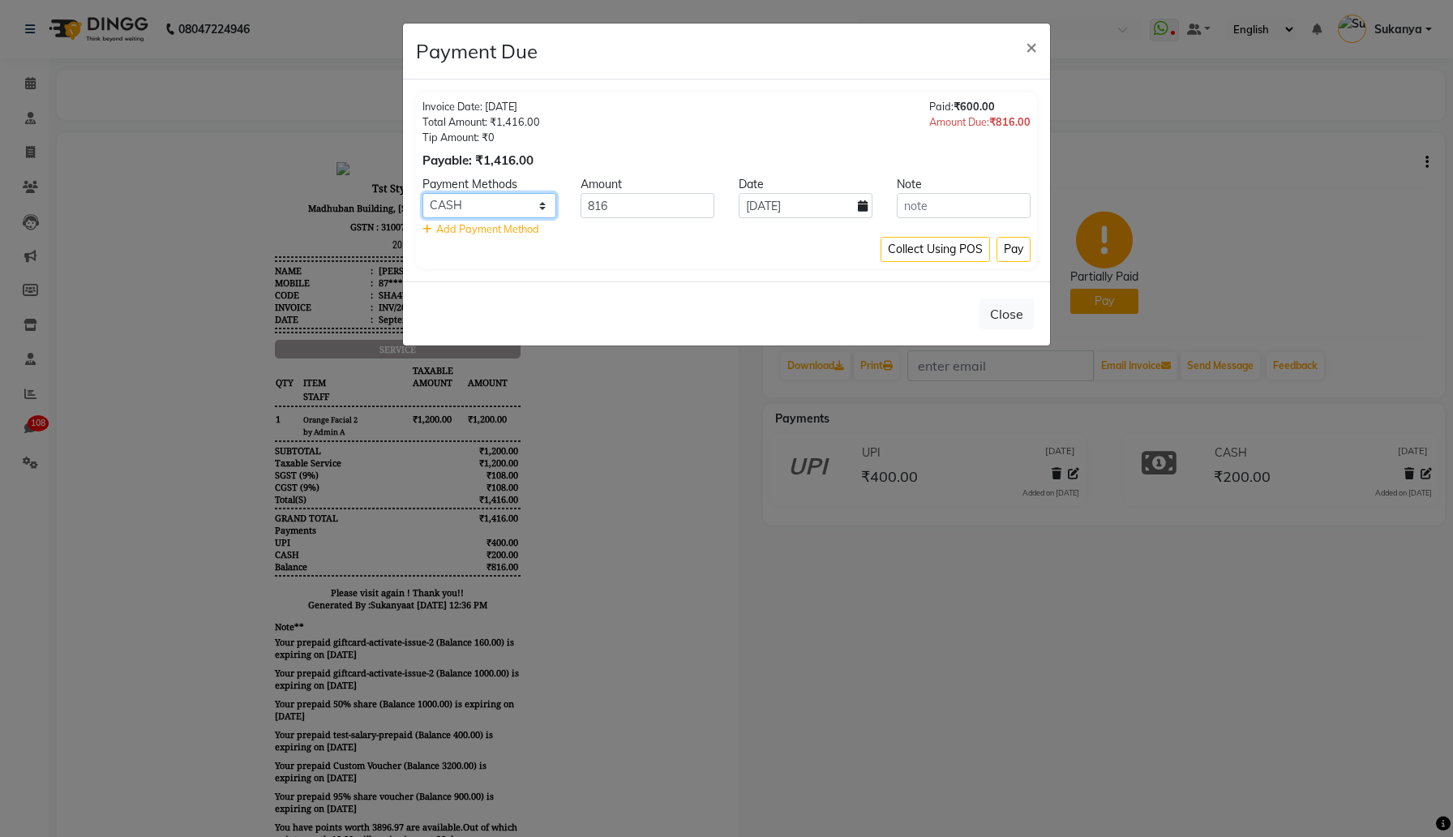
click at [545, 202] on select "CASH CARD GPay UPI CUSTOM PayTM ONLINE NearBy PhonePe" at bounding box center [490, 205] width 134 height 25
select select "2"
click at [423, 193] on select "CASH CARD GPay UPI CUSTOM PayTM ONLINE NearBy PhonePe" at bounding box center [490, 205] width 134 height 25
click at [685, 204] on input "816" at bounding box center [648, 205] width 134 height 25
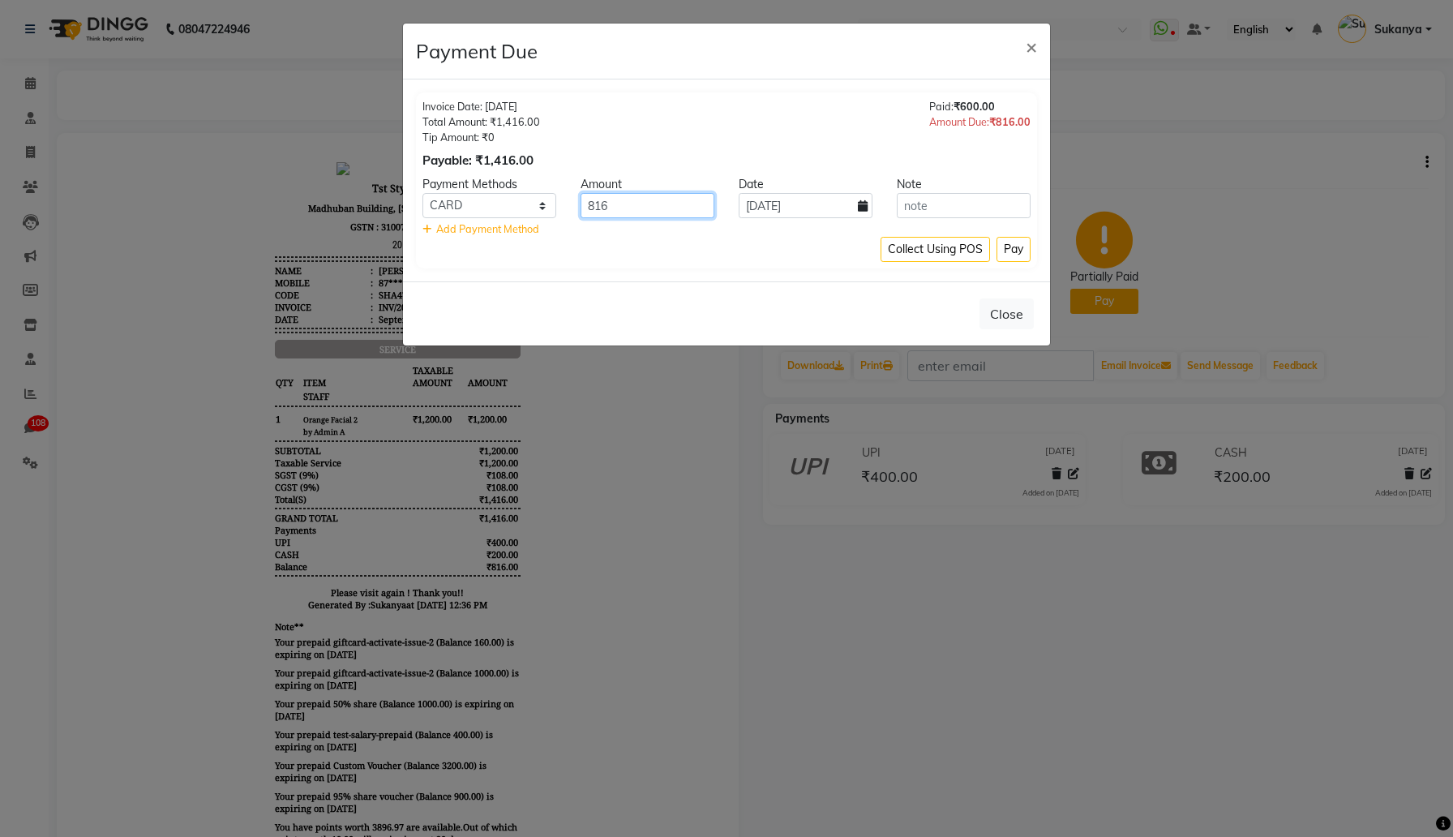
click at [685, 204] on input "816" at bounding box center [648, 205] width 134 height 25
type input "300"
click at [1001, 203] on input "text" at bounding box center [964, 205] width 134 height 25
type input "test"
click at [1026, 265] on div "Invoice Date: [DATE] Total Amount: ₹1,416.00 Tip Amount: ₹0 Payable: ₹1,416.00 …" at bounding box center [726, 180] width 621 height 176
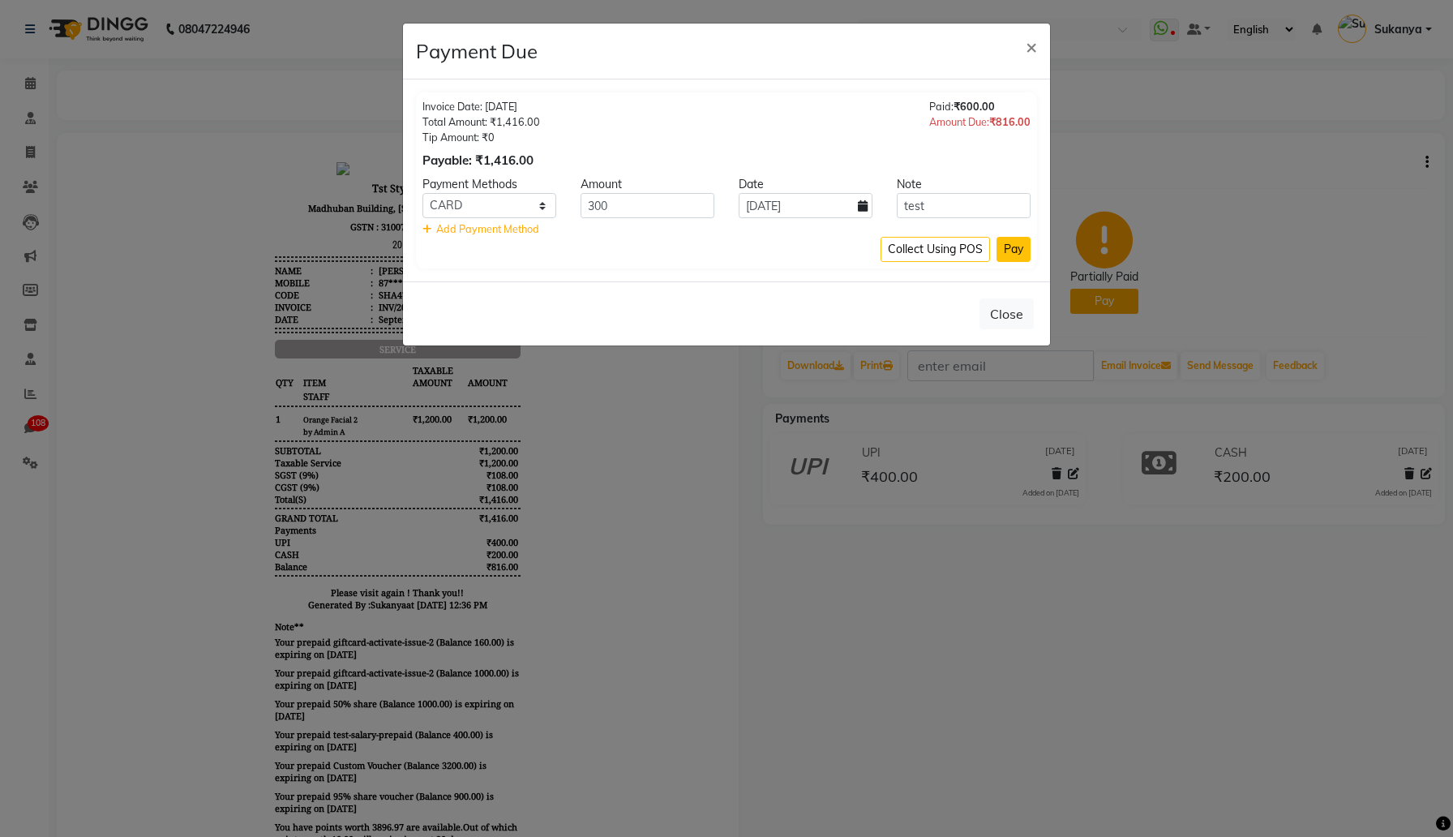
click at [1020, 254] on button "Pay" at bounding box center [1014, 249] width 34 height 25
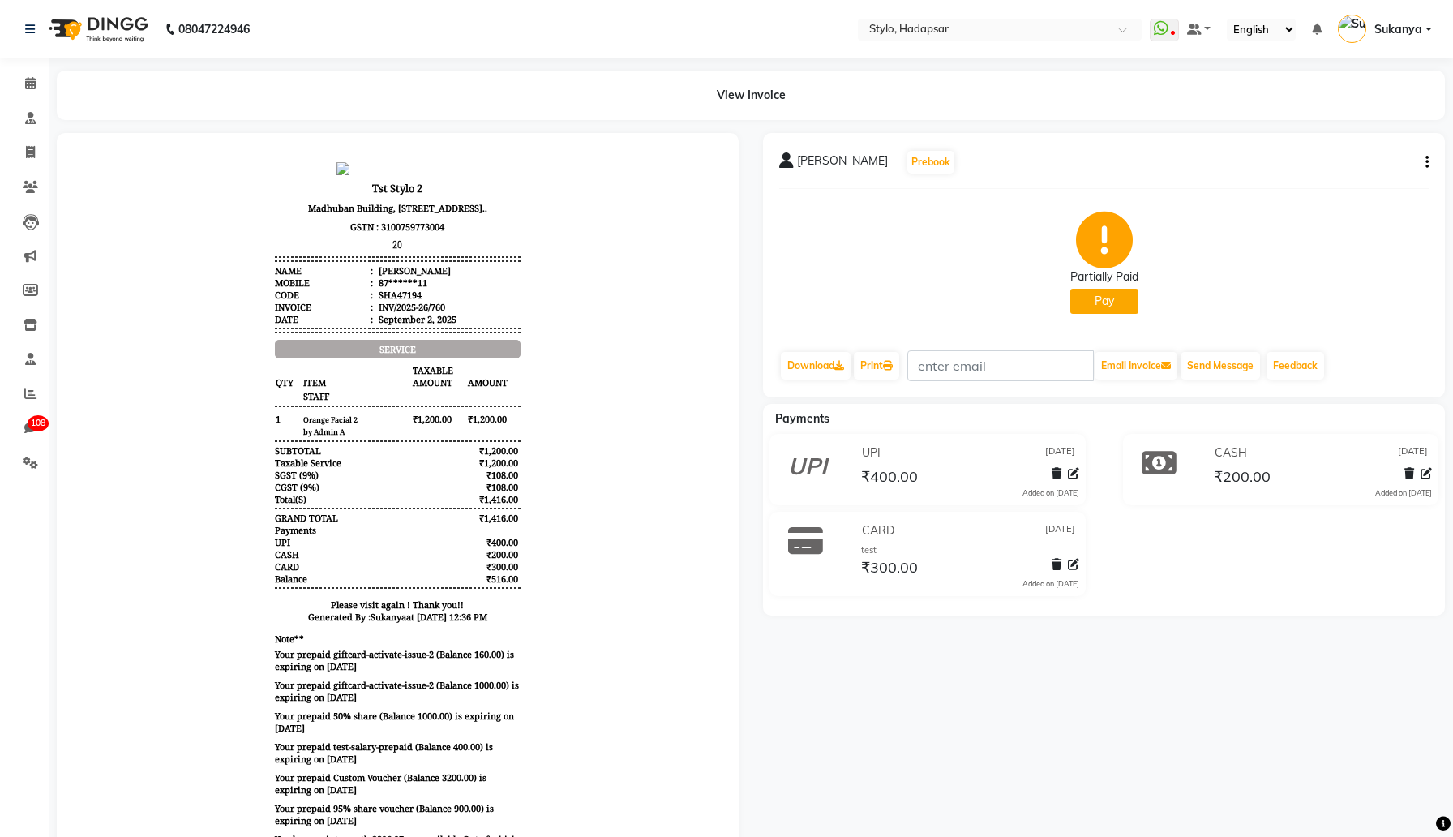
click at [1112, 299] on button "Pay" at bounding box center [1105, 301] width 68 height 25
select select "23"
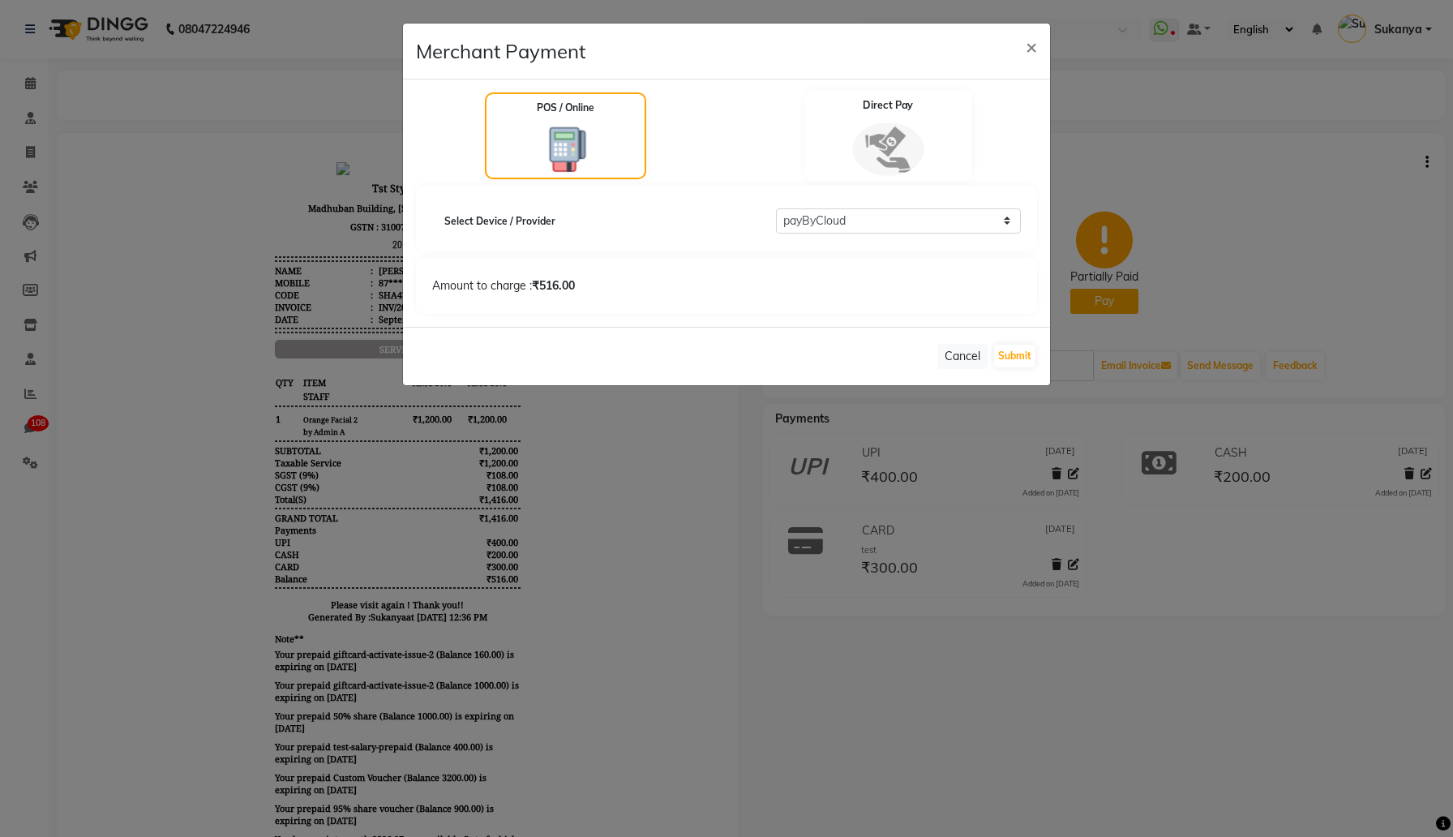
click at [909, 126] on div "Direct Pay" at bounding box center [889, 136] width 168 height 90
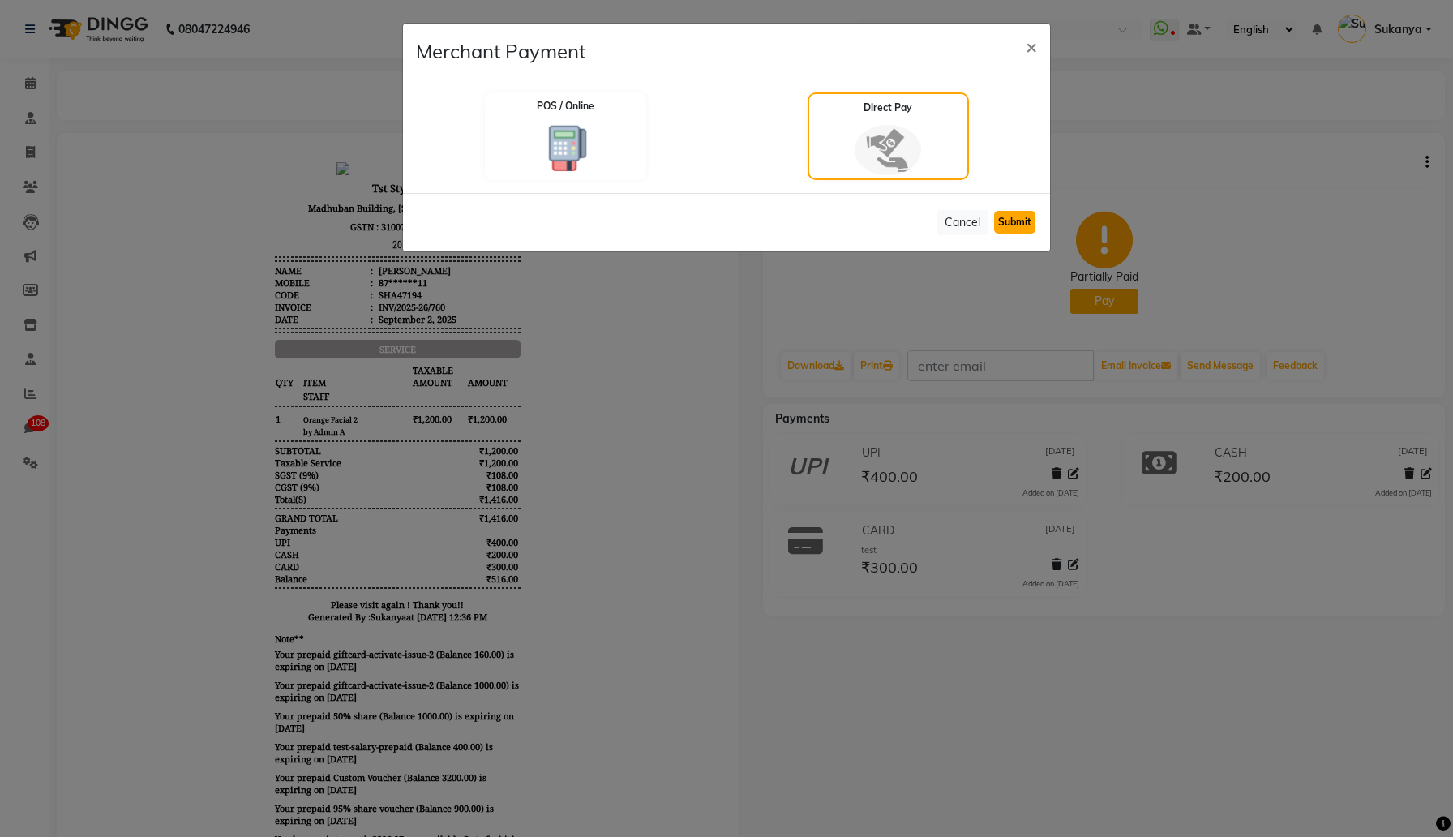
click at [1008, 221] on button "Submit" at bounding box center [1014, 222] width 41 height 23
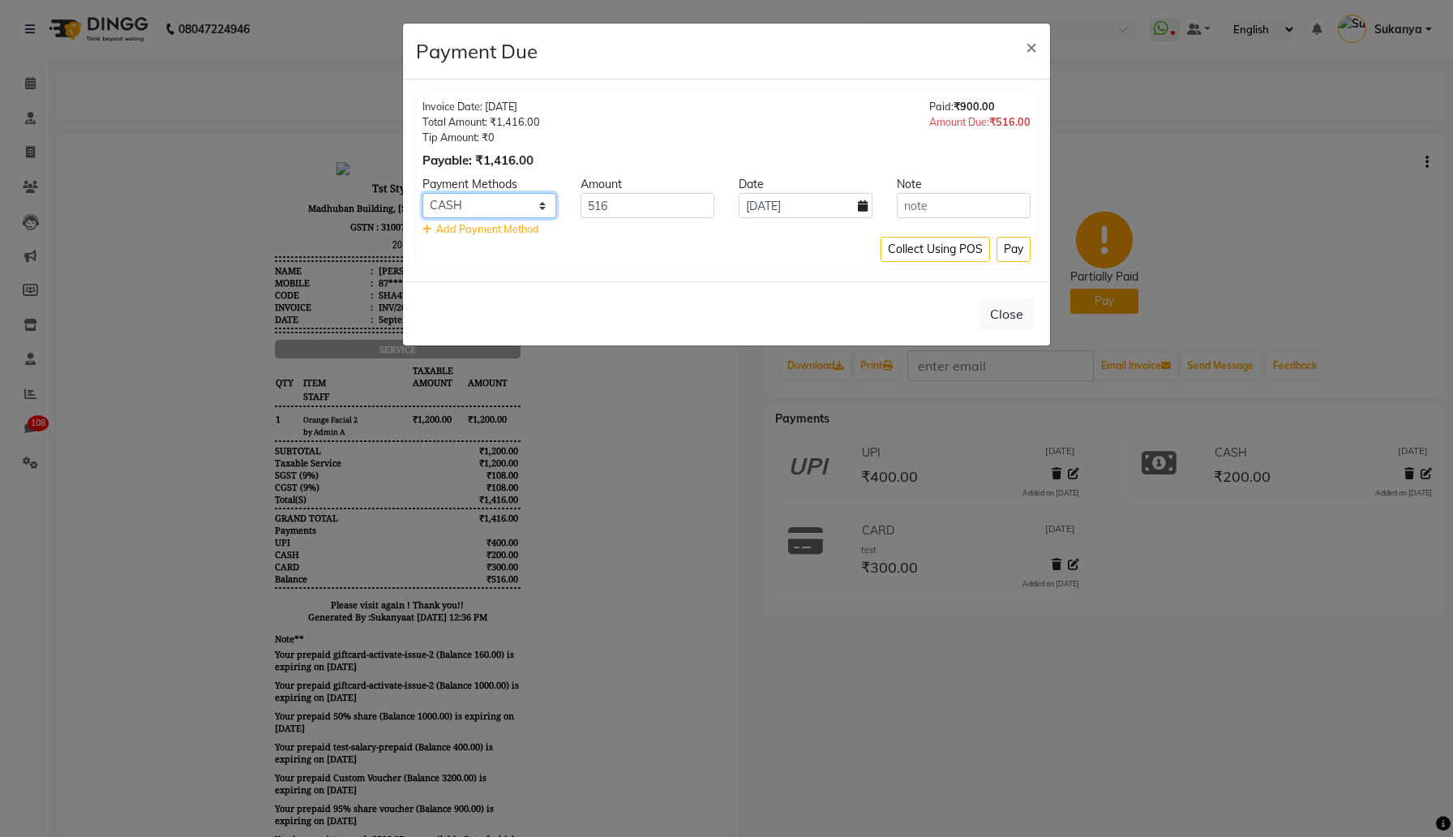
click at [538, 205] on select "CASH CARD GPay UPI CUSTOM PayTM ONLINE NearBy PhonePe" at bounding box center [490, 205] width 134 height 25
select select "3"
click at [423, 193] on select "CASH CARD GPay UPI CUSTOM PayTM ONLINE NearBy PhonePe" at bounding box center [490, 205] width 134 height 25
click at [1022, 240] on button "Pay" at bounding box center [1014, 249] width 34 height 25
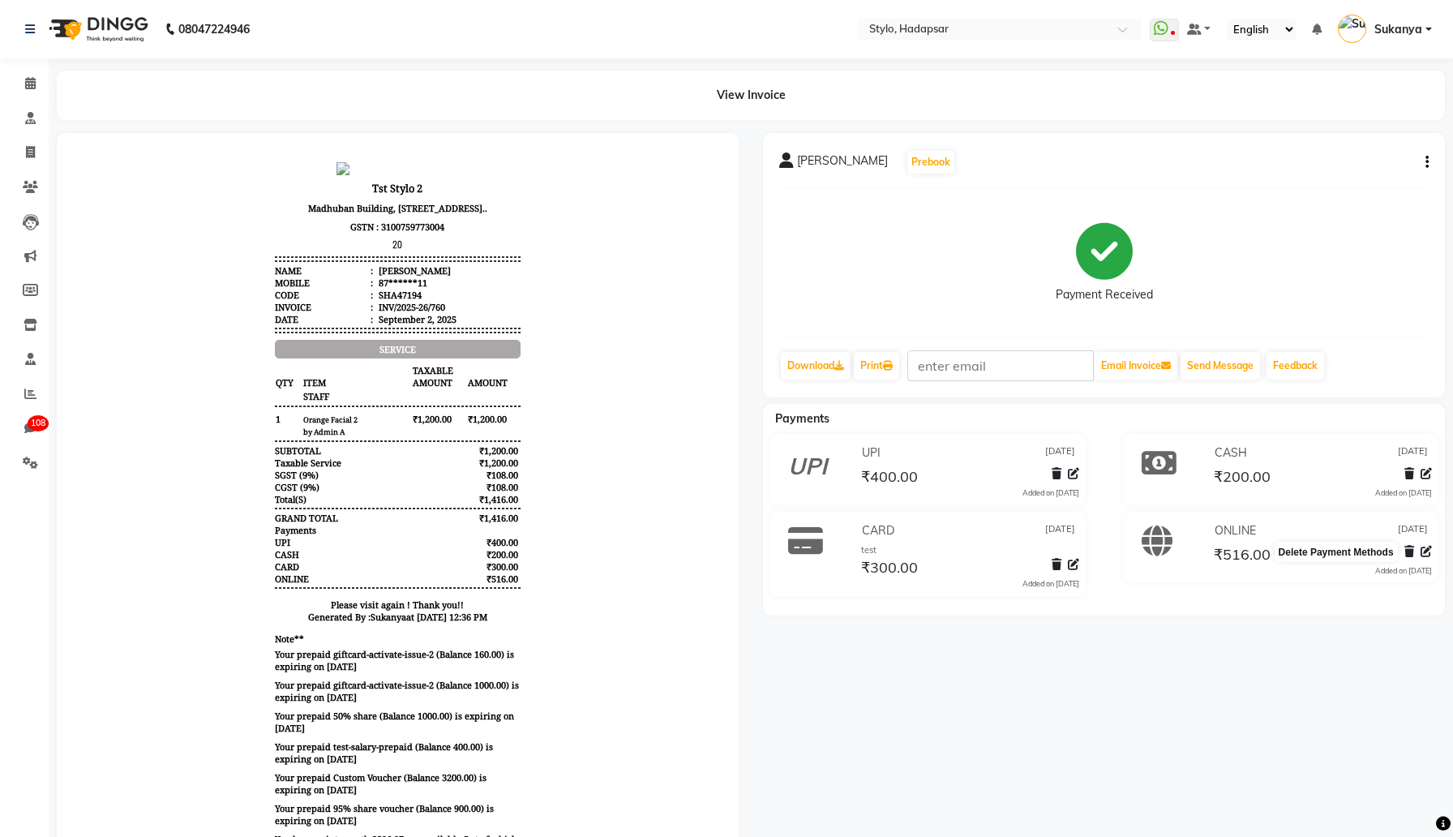
click at [1410, 552] on icon at bounding box center [1410, 551] width 10 height 11
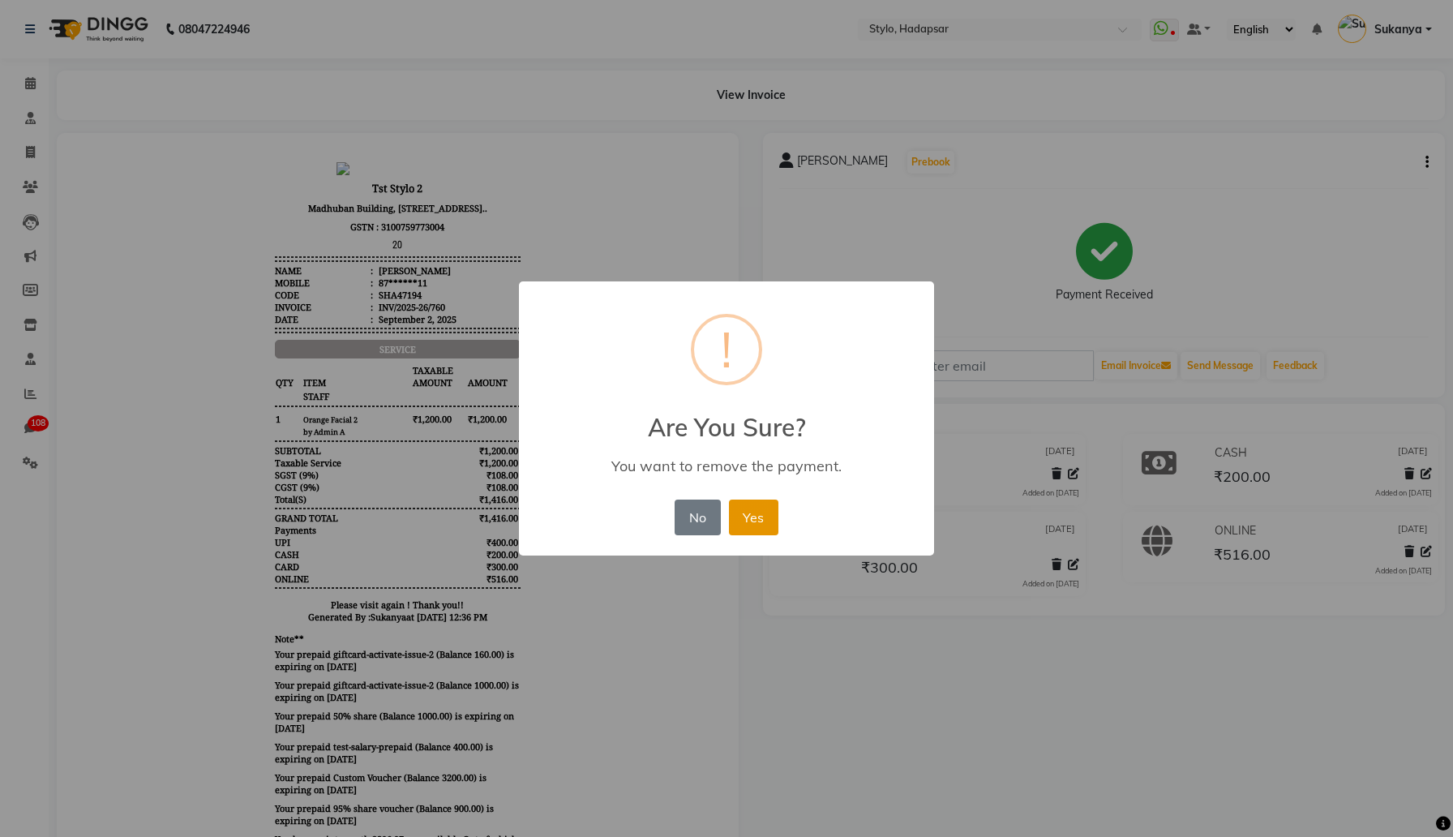
click at [773, 517] on button "Yes" at bounding box center [753, 518] width 49 height 36
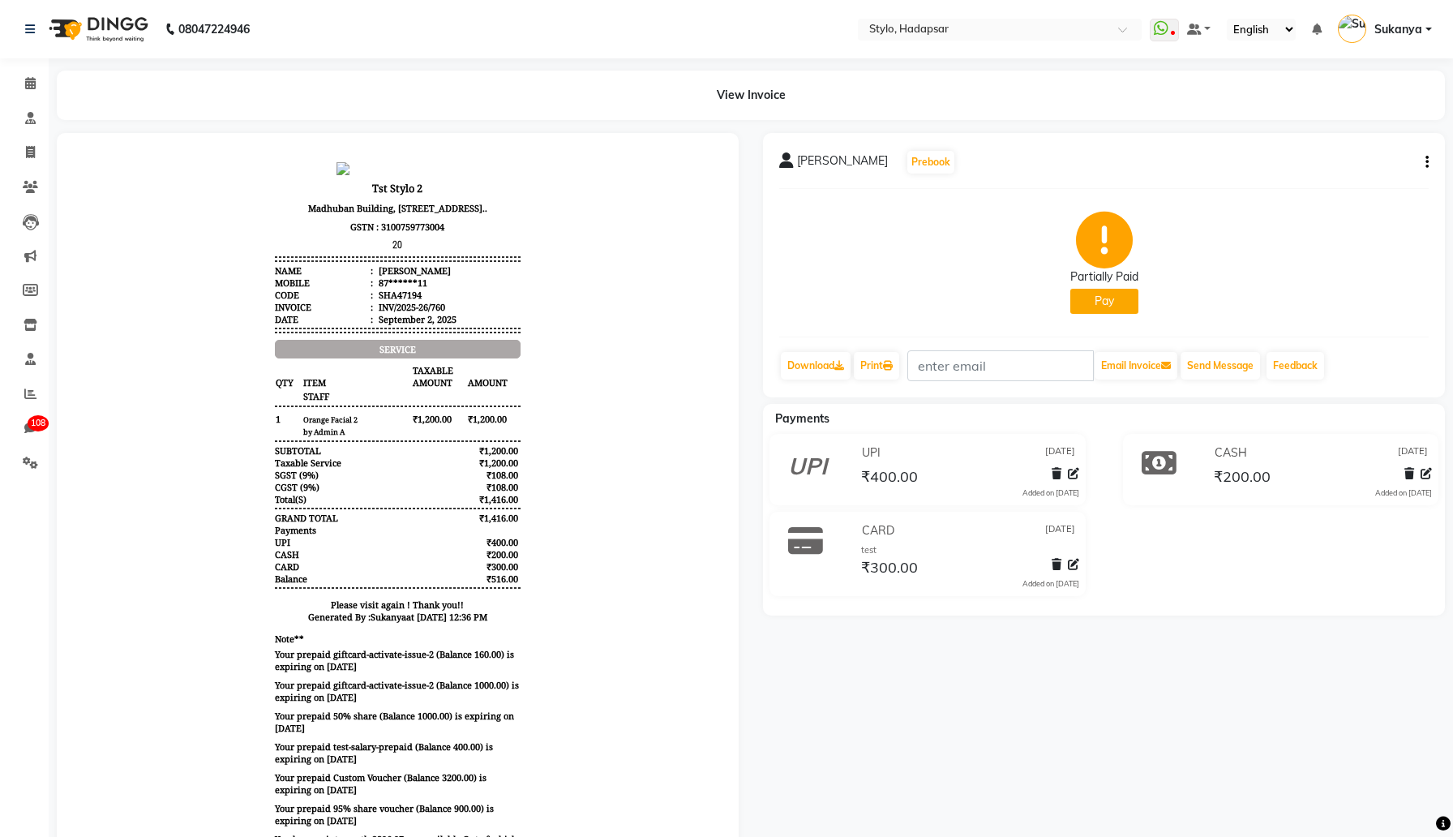
click at [1122, 306] on button "Pay" at bounding box center [1105, 301] width 68 height 25
select select "23"
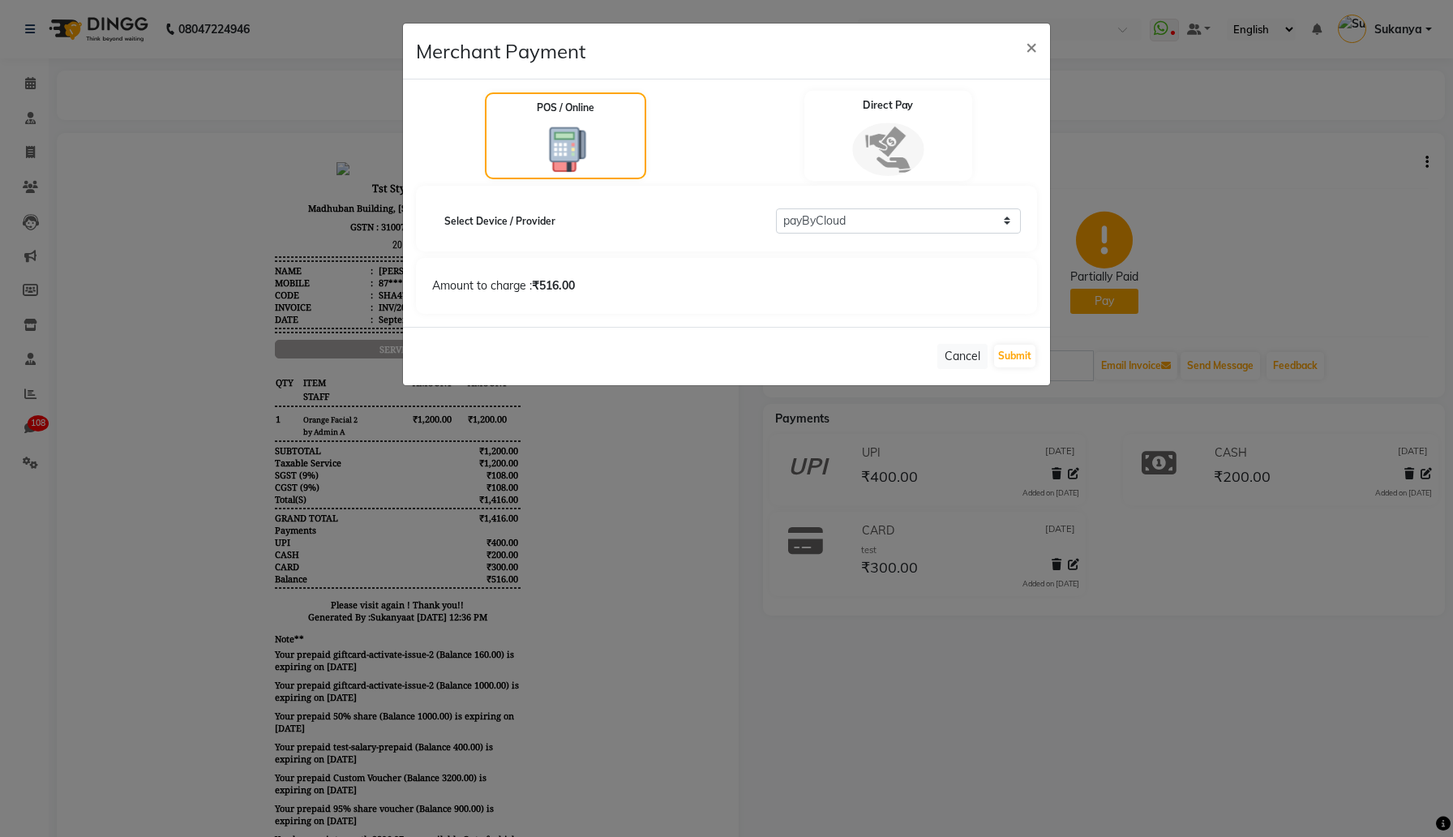
click at [864, 149] on img at bounding box center [887, 149] width 71 height 54
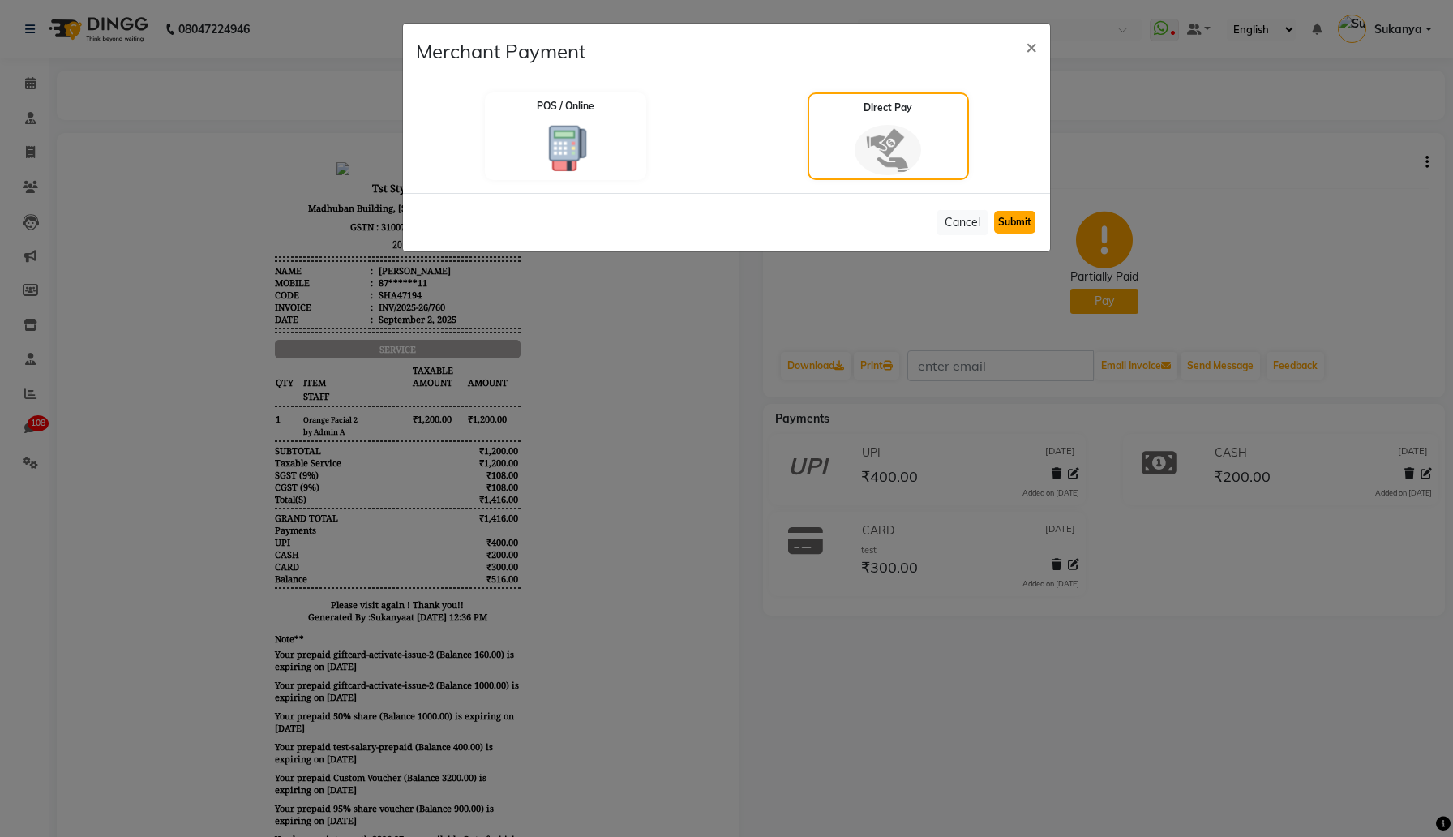
click at [1023, 233] on button "Submit" at bounding box center [1014, 222] width 41 height 23
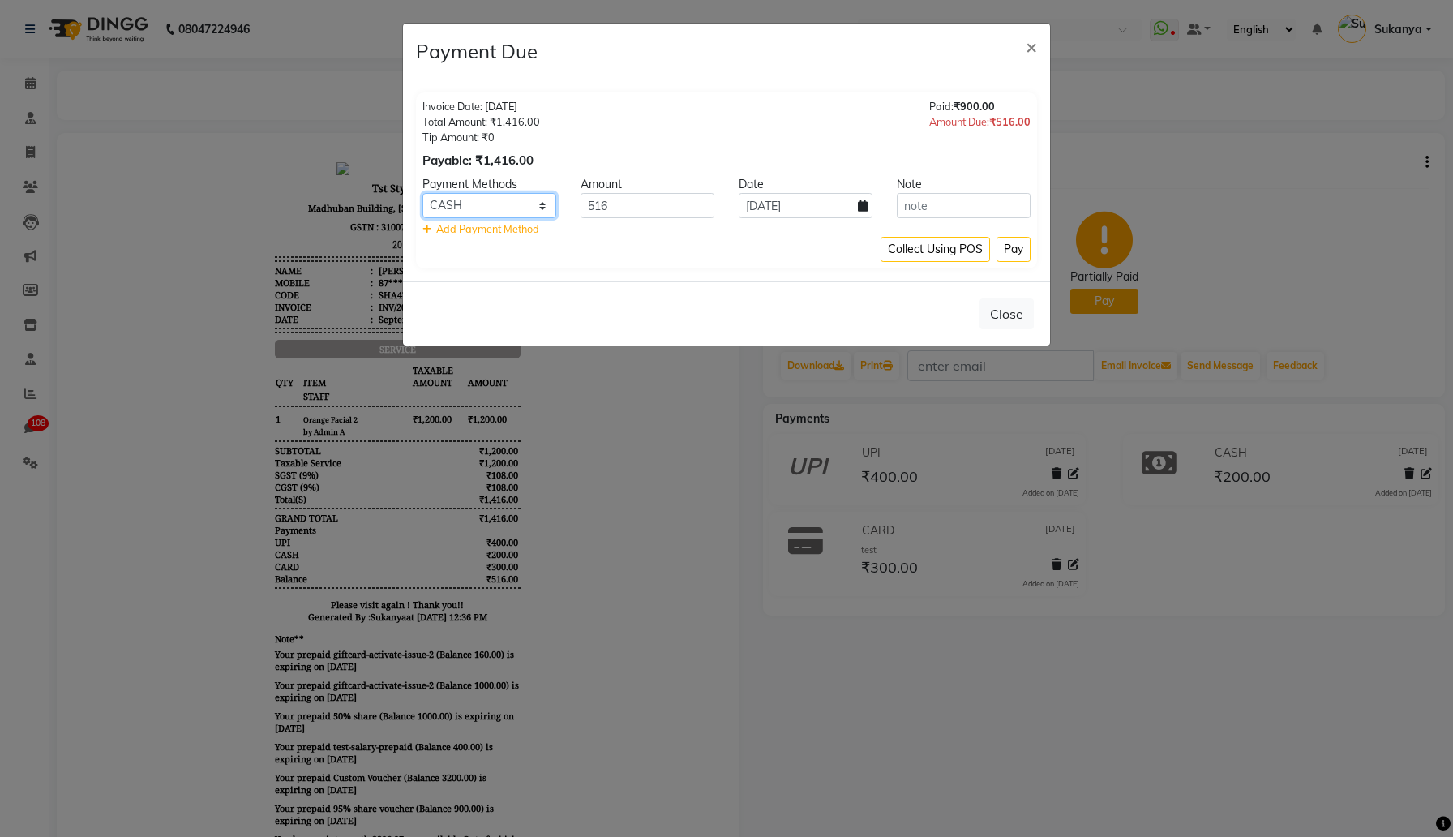
click at [519, 208] on select "CASH CARD GPay UPI CUSTOM PayTM ONLINE NearBy PhonePe" at bounding box center [490, 205] width 134 height 25
select select "4"
click at [423, 193] on select "CASH CARD GPay UPI CUSTOM PayTM ONLINE NearBy PhonePe" at bounding box center [490, 205] width 134 height 25
click at [1016, 251] on button "Pay" at bounding box center [1014, 249] width 34 height 25
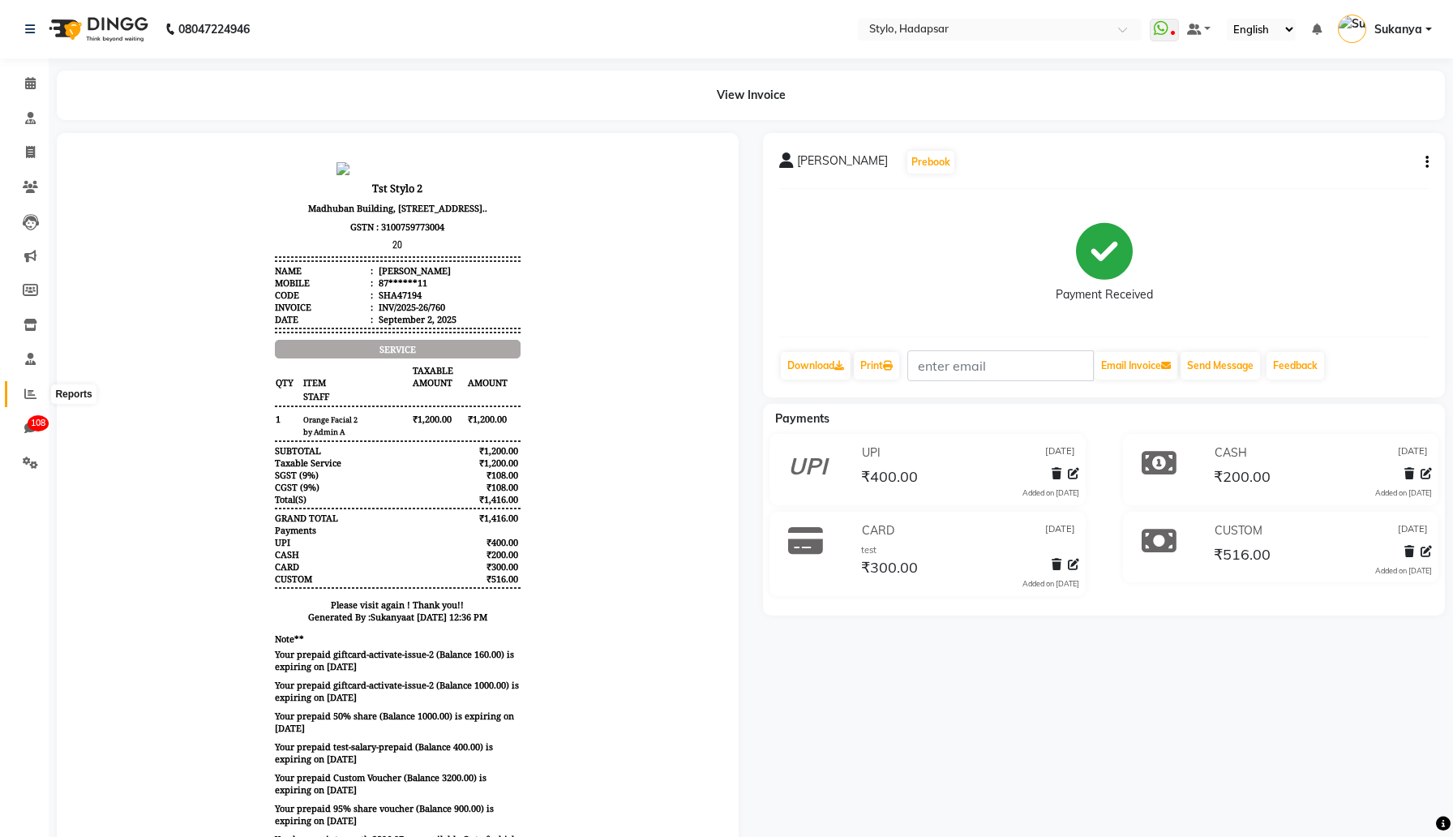
click at [22, 394] on span at bounding box center [30, 394] width 28 height 19
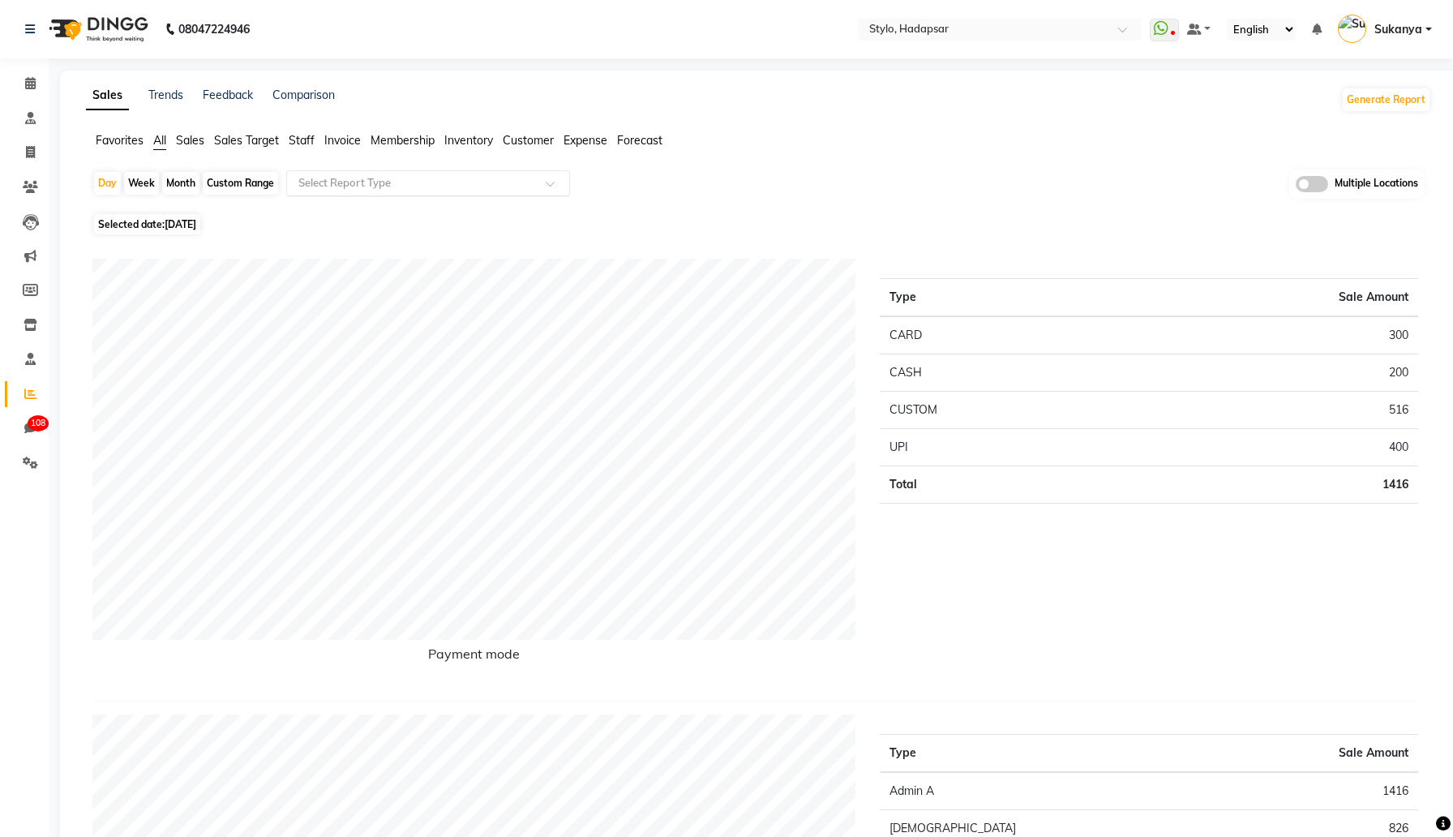
click at [444, 180] on input "text" at bounding box center [412, 183] width 234 height 16
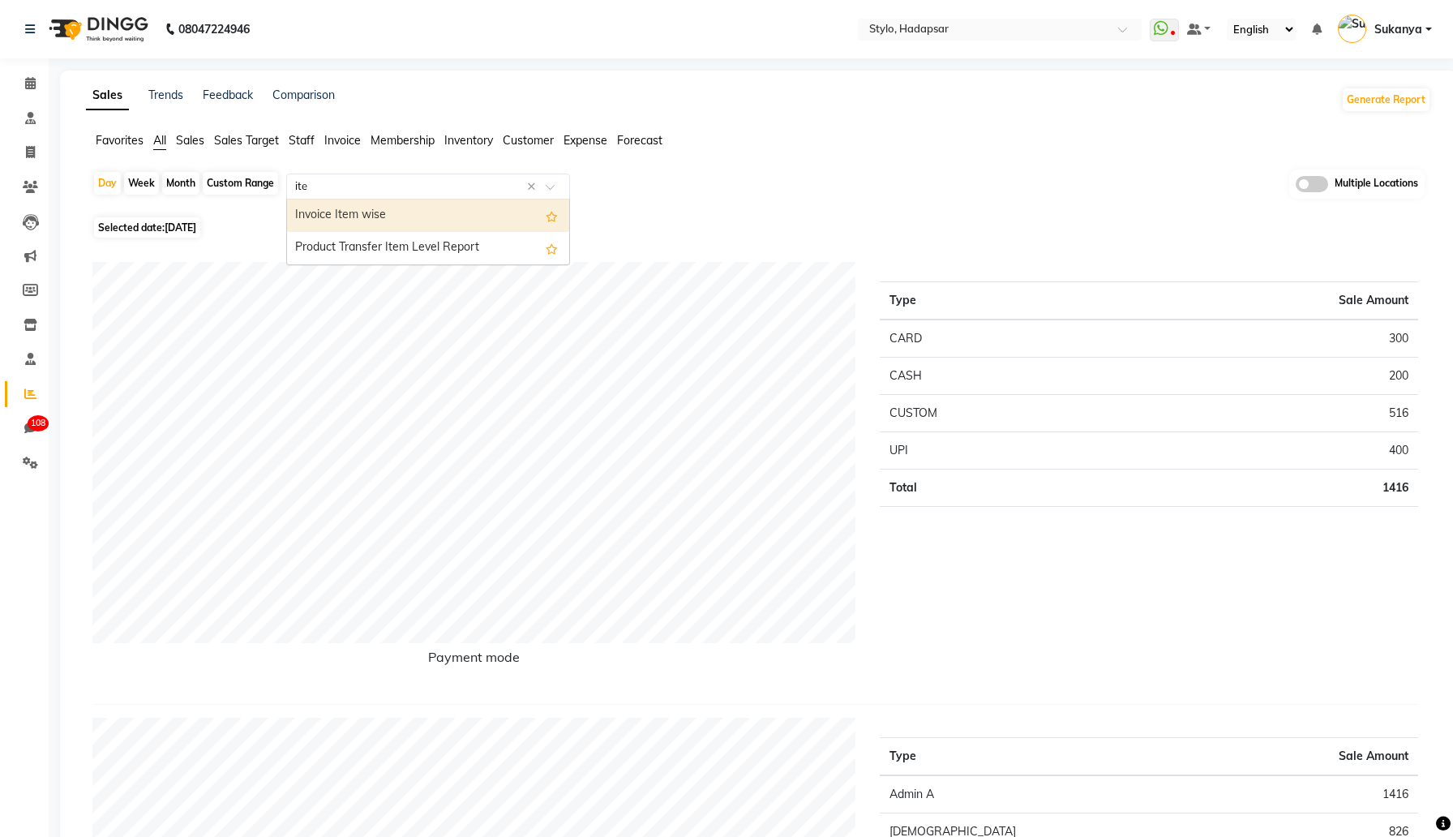
type input "item"
select select "csv"
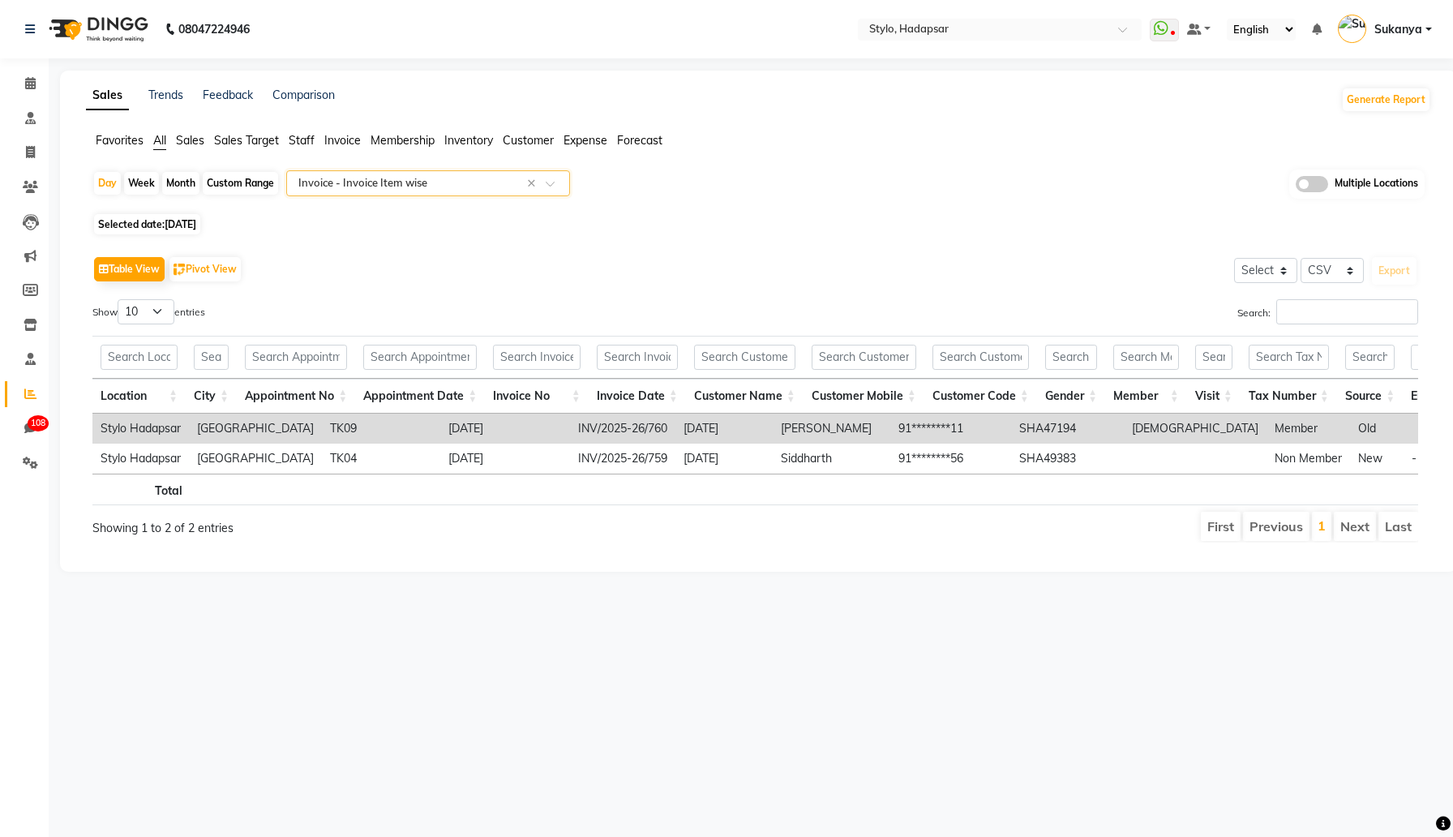
click at [178, 179] on div "Month" at bounding box center [180, 183] width 37 height 23
select select "9"
select select "2025"
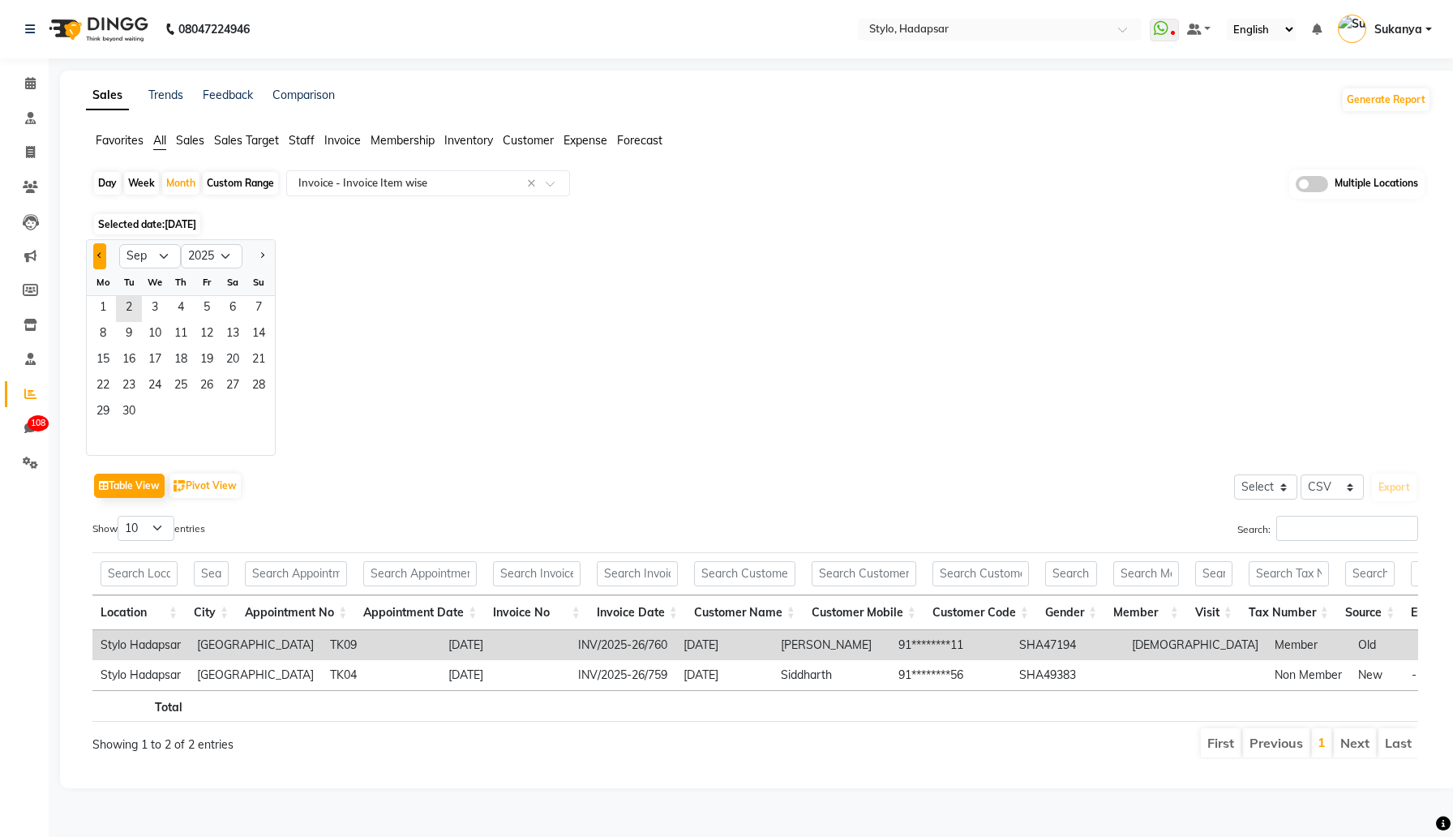
click at [103, 257] on button "Previous month" at bounding box center [99, 256] width 13 height 26
select select "8"
click at [200, 350] on span "15" at bounding box center [207, 361] width 26 height 26
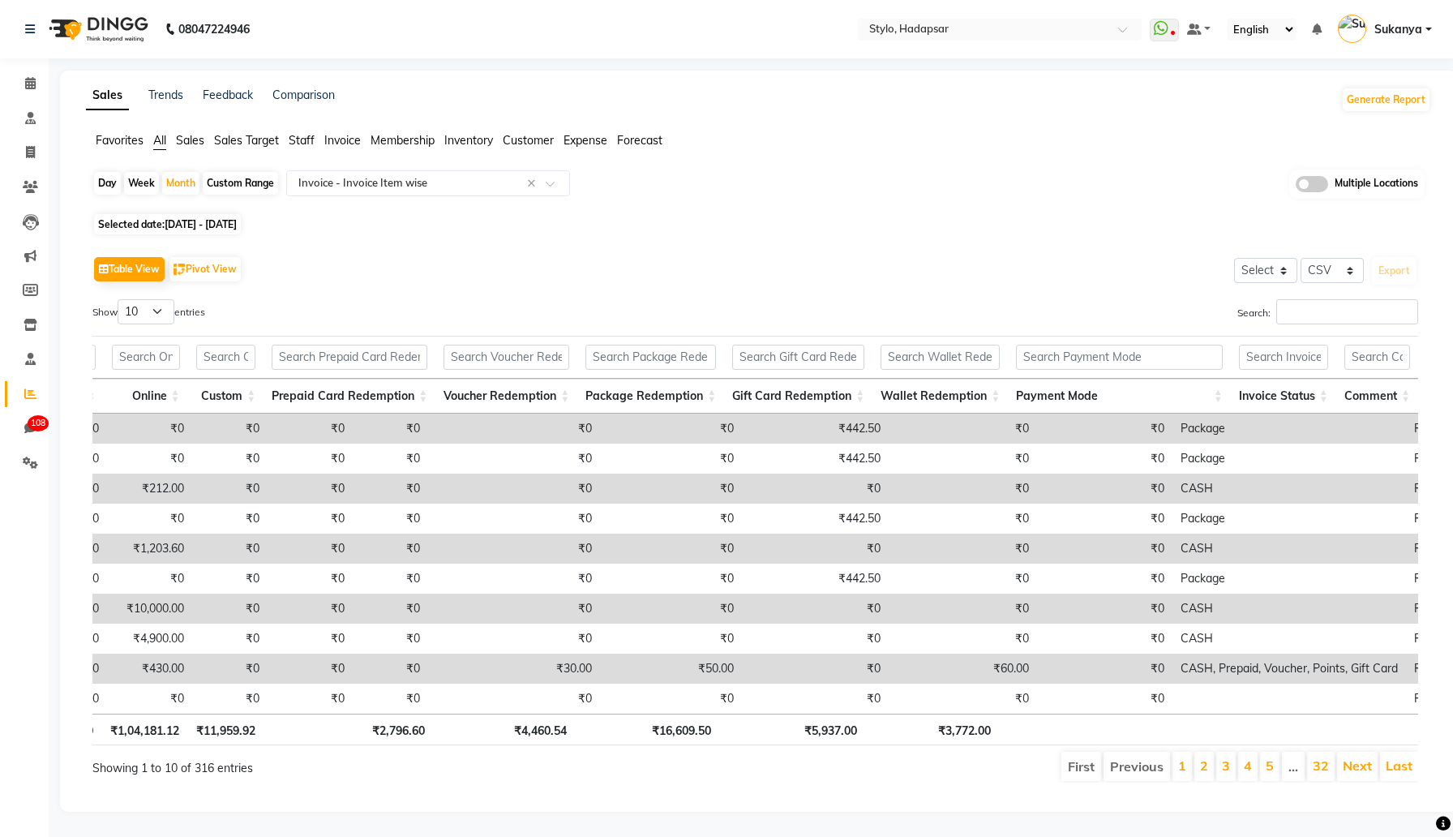
scroll to position [0, 12]
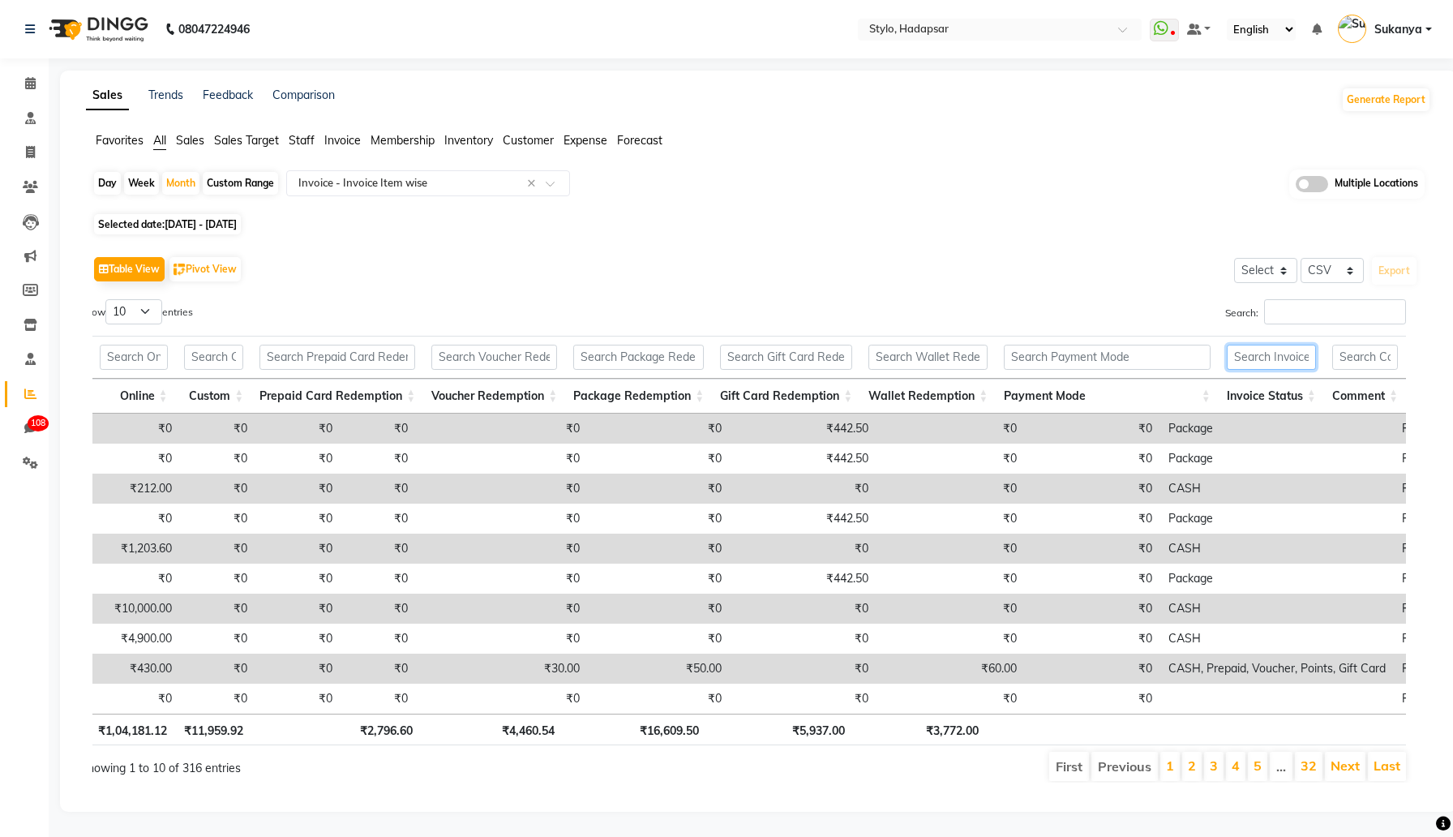
click at [1290, 350] on input "text" at bounding box center [1271, 357] width 89 height 25
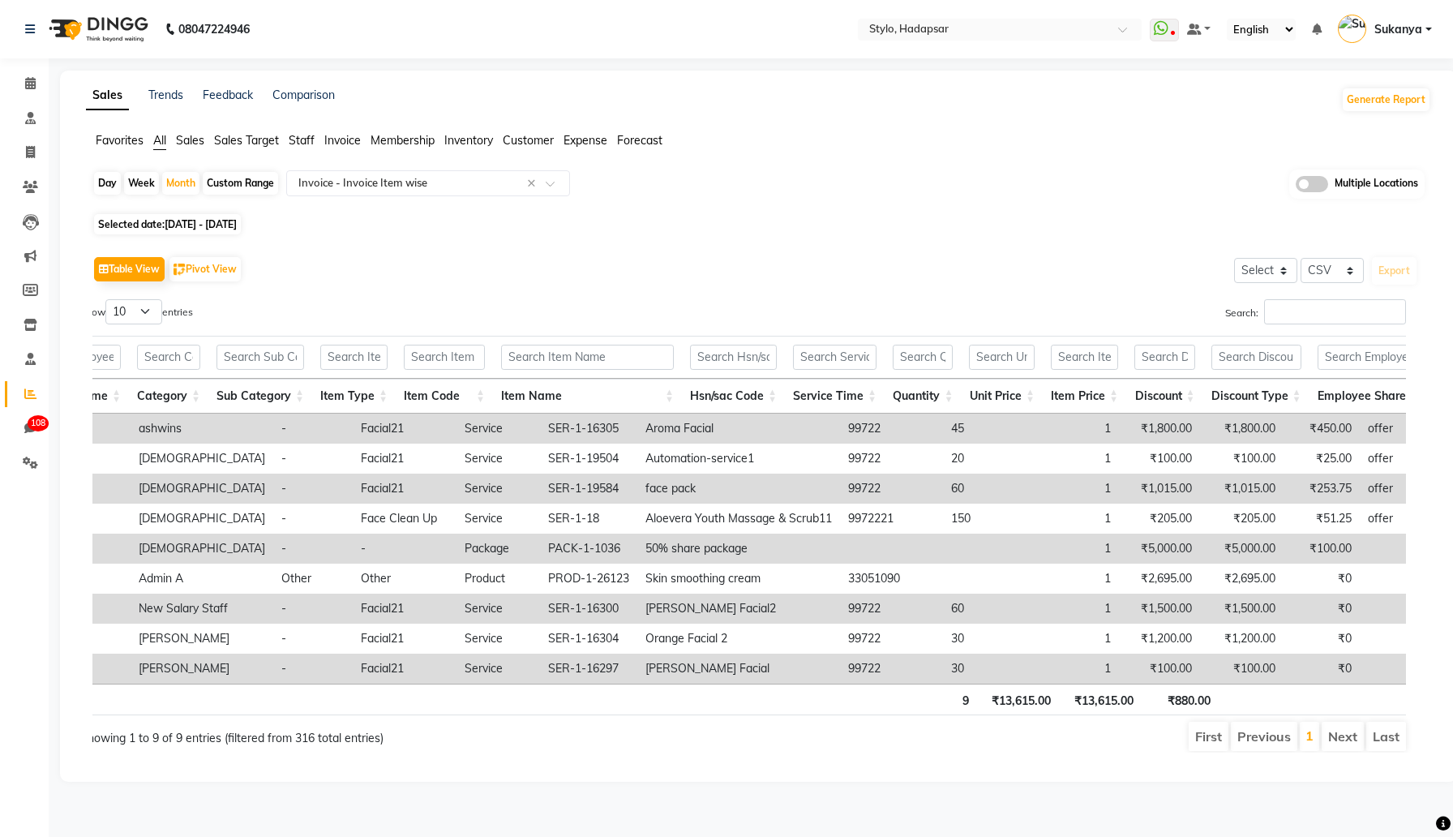
scroll to position [0, 824]
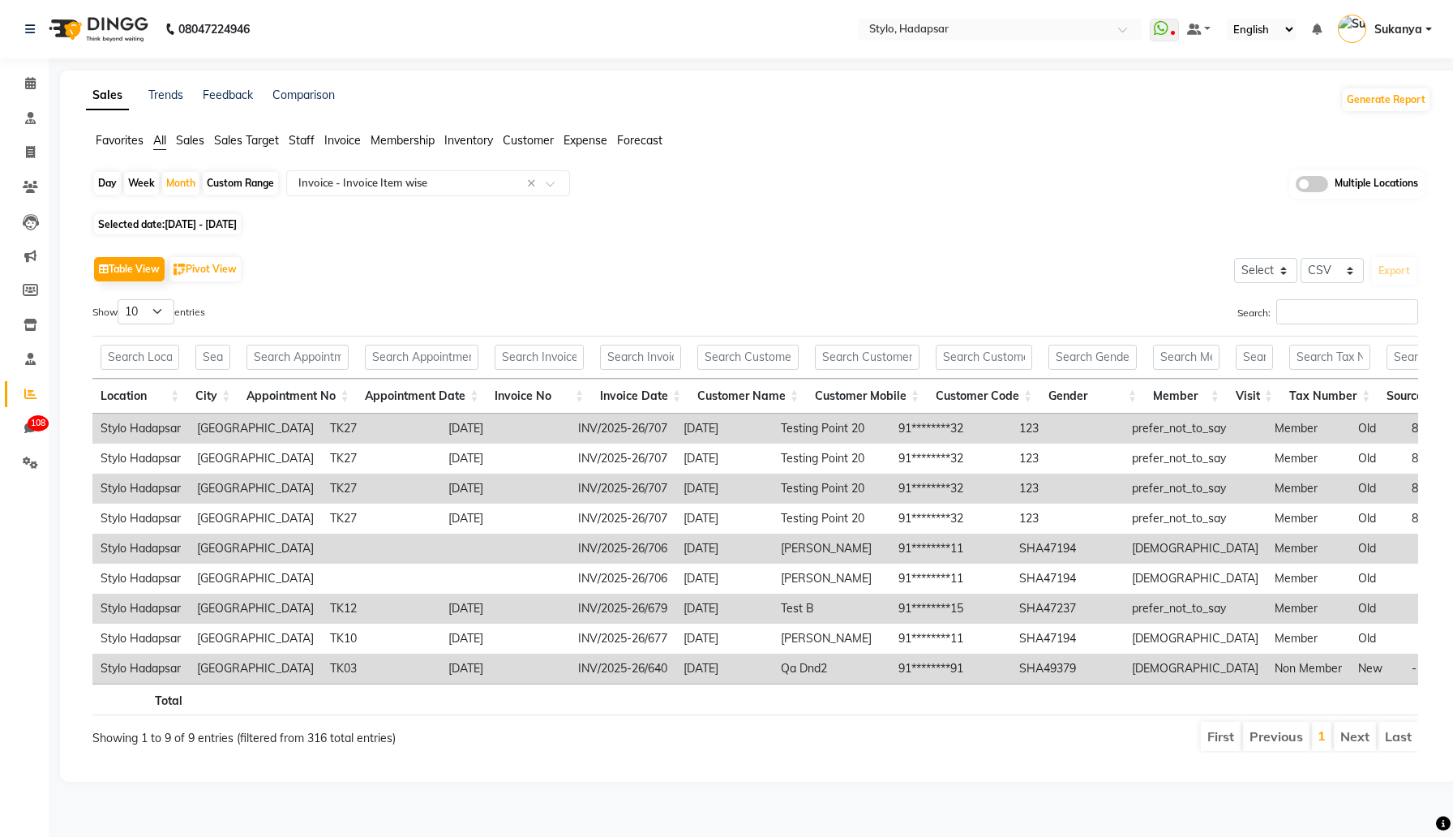
type input "part"
click at [575, 426] on td "INV/2025-26/707" at bounding box center [622, 429] width 105 height 30
copy td "INV/2025-26/707"
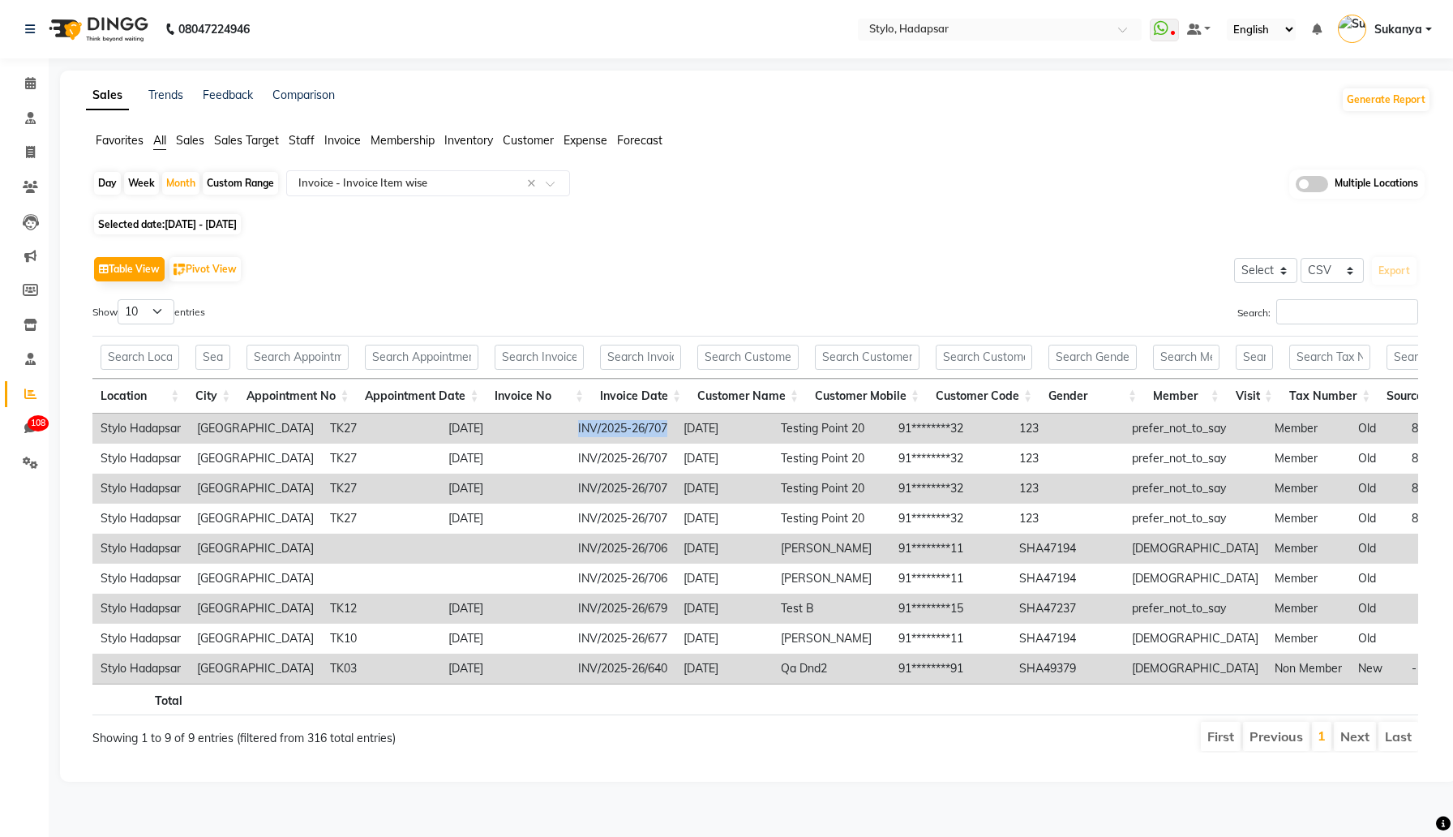
click at [102, 182] on div "Day" at bounding box center [107, 183] width 27 height 23
select select "8"
select select "2025"
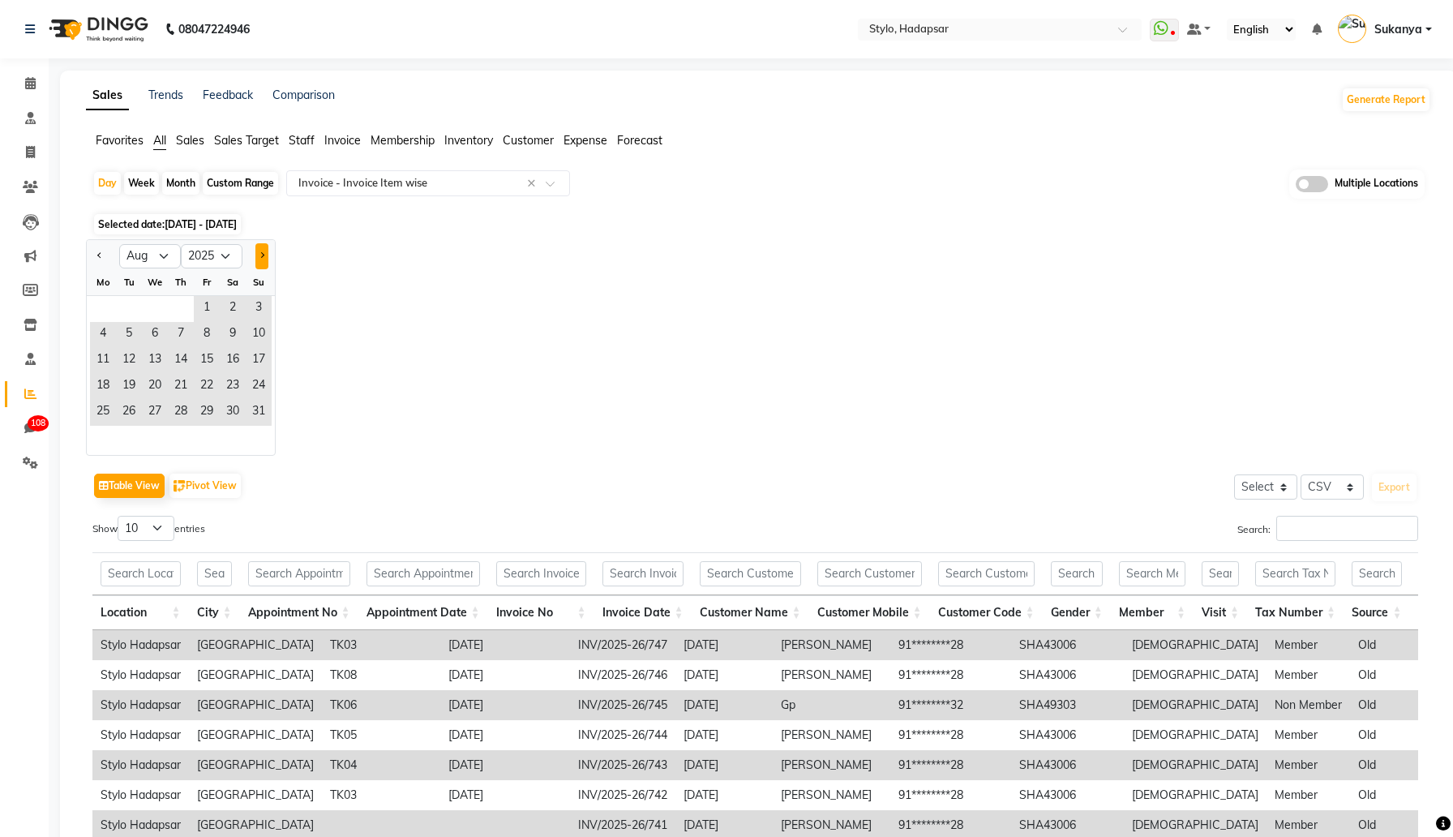
click at [257, 254] on button "Next month" at bounding box center [261, 256] width 13 height 26
select select "9"
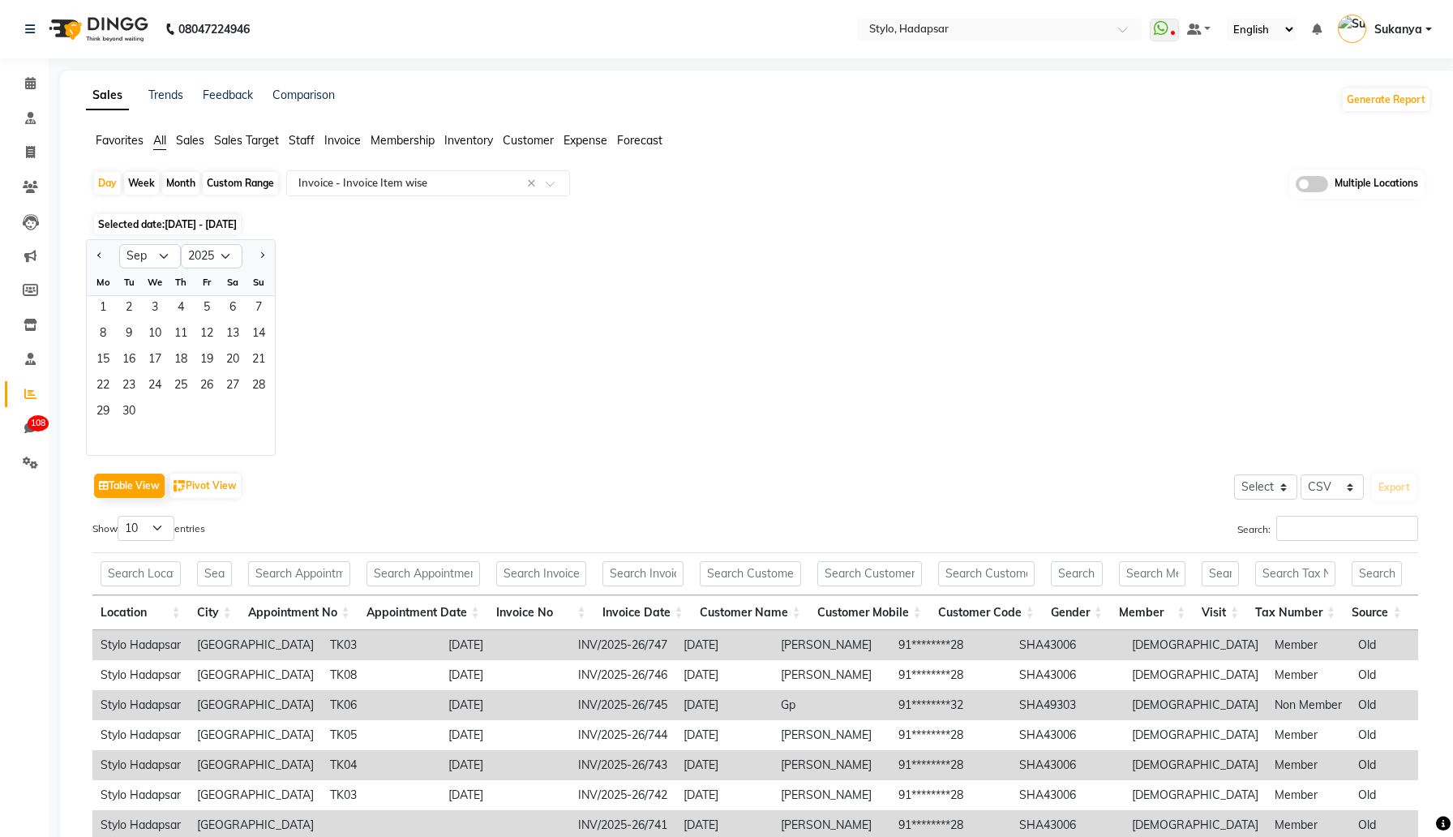
click at [182, 182] on div "Month" at bounding box center [180, 183] width 37 height 23
select select "8"
select select "2025"
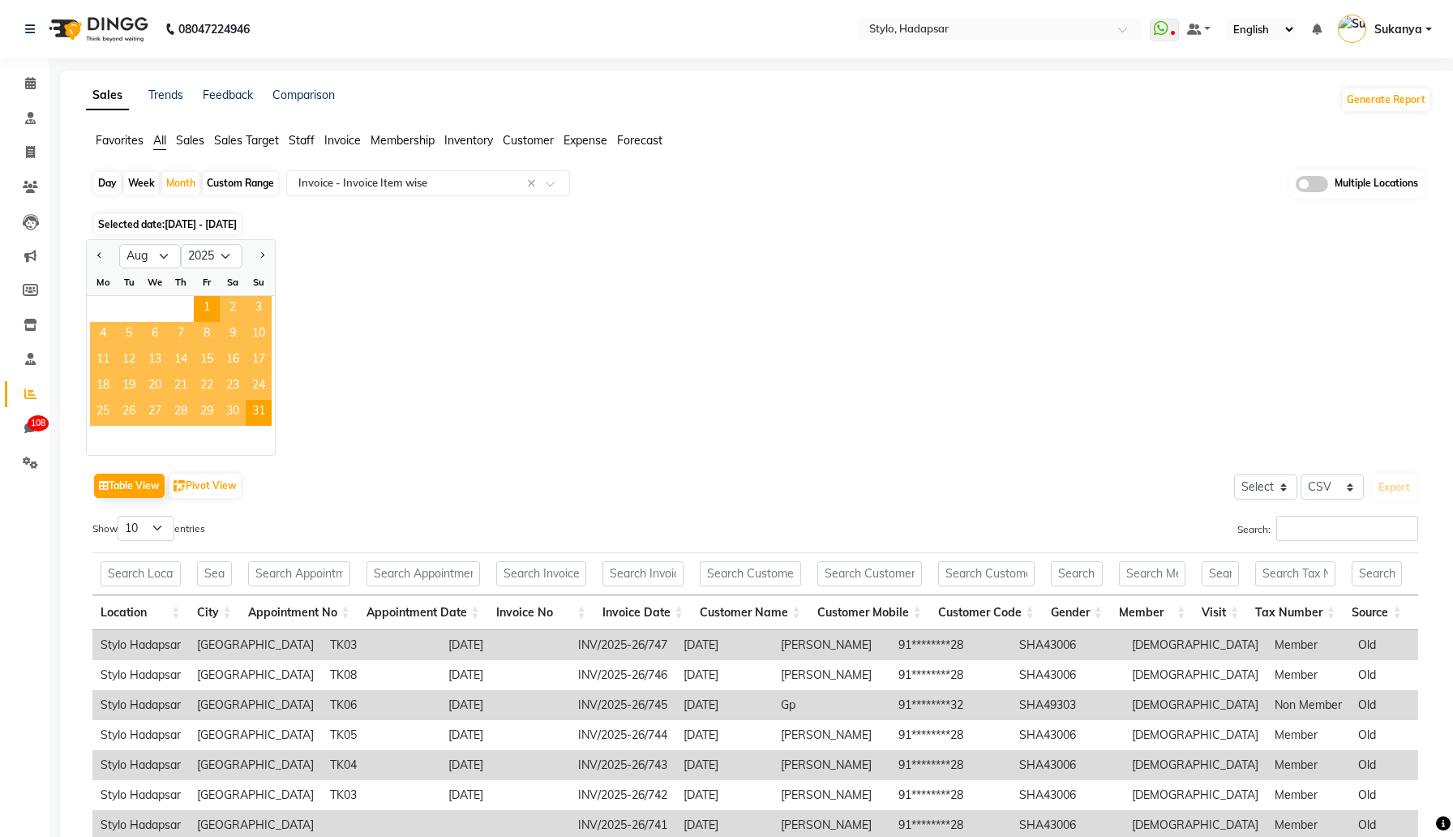
click at [183, 333] on span "7" at bounding box center [181, 335] width 26 height 26
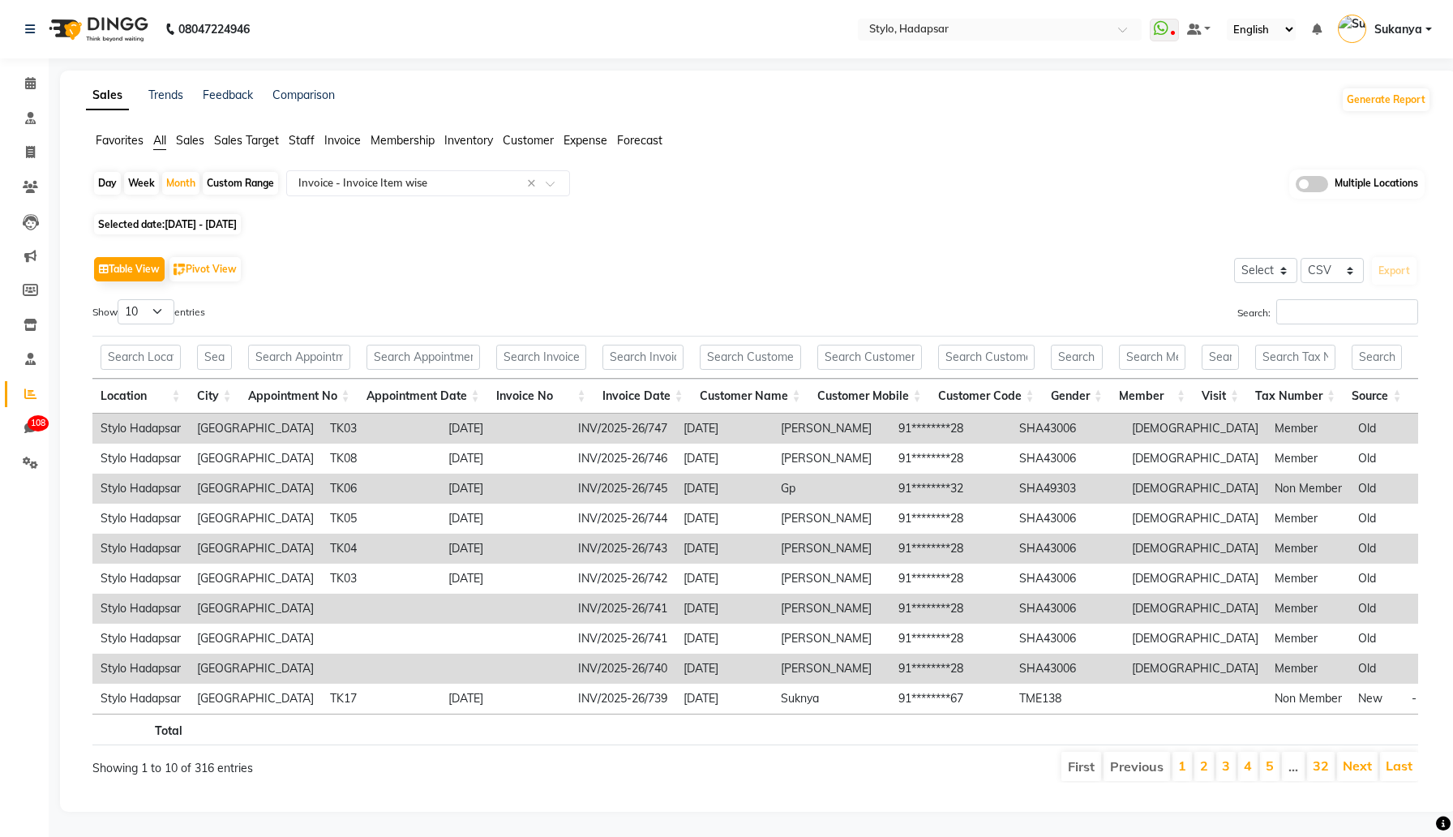
scroll to position [0, 12]
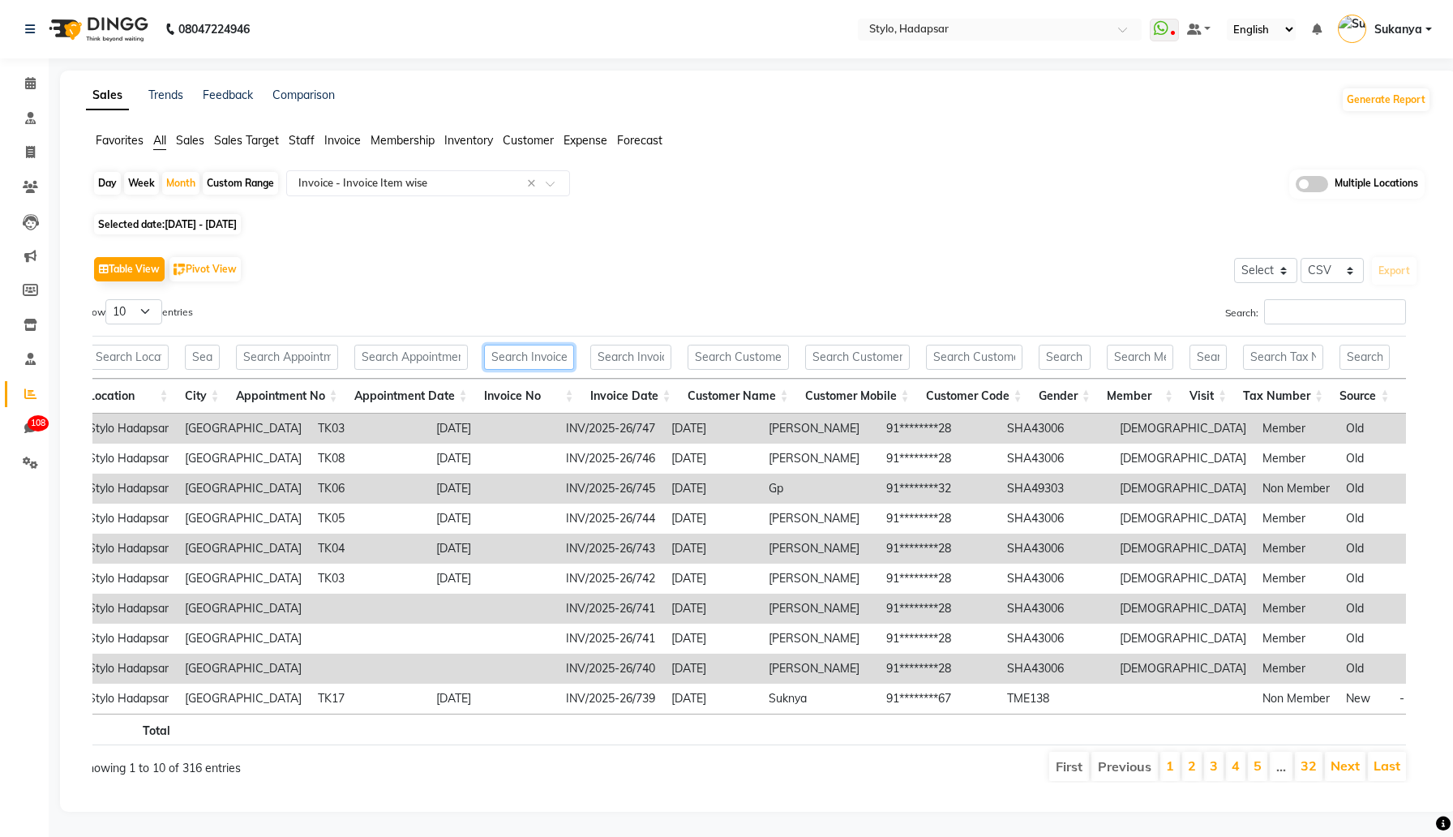
click at [559, 354] on input "text" at bounding box center [529, 357] width 90 height 25
paste input "INV/2025-26/707"
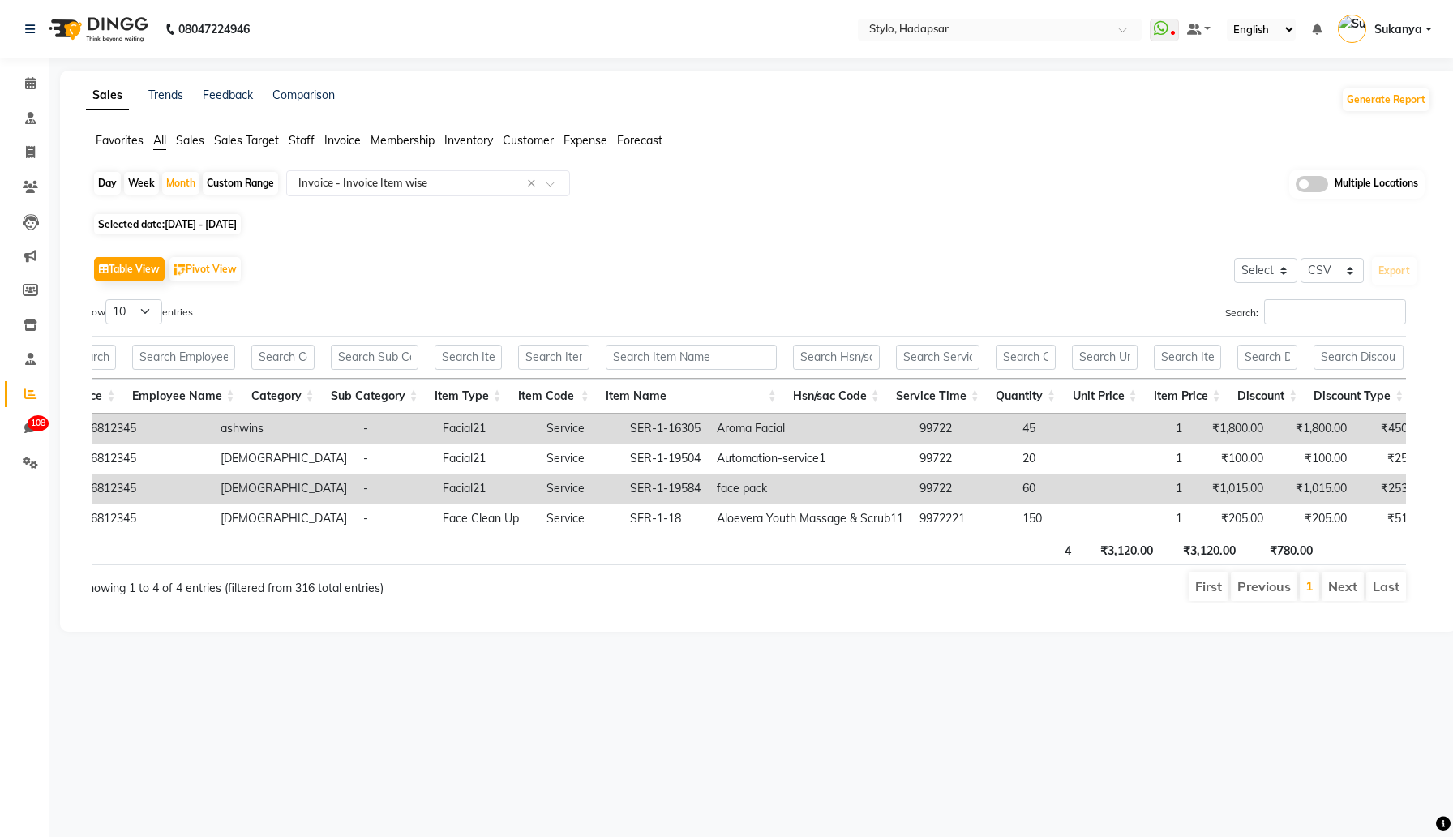
scroll to position [0, 1401]
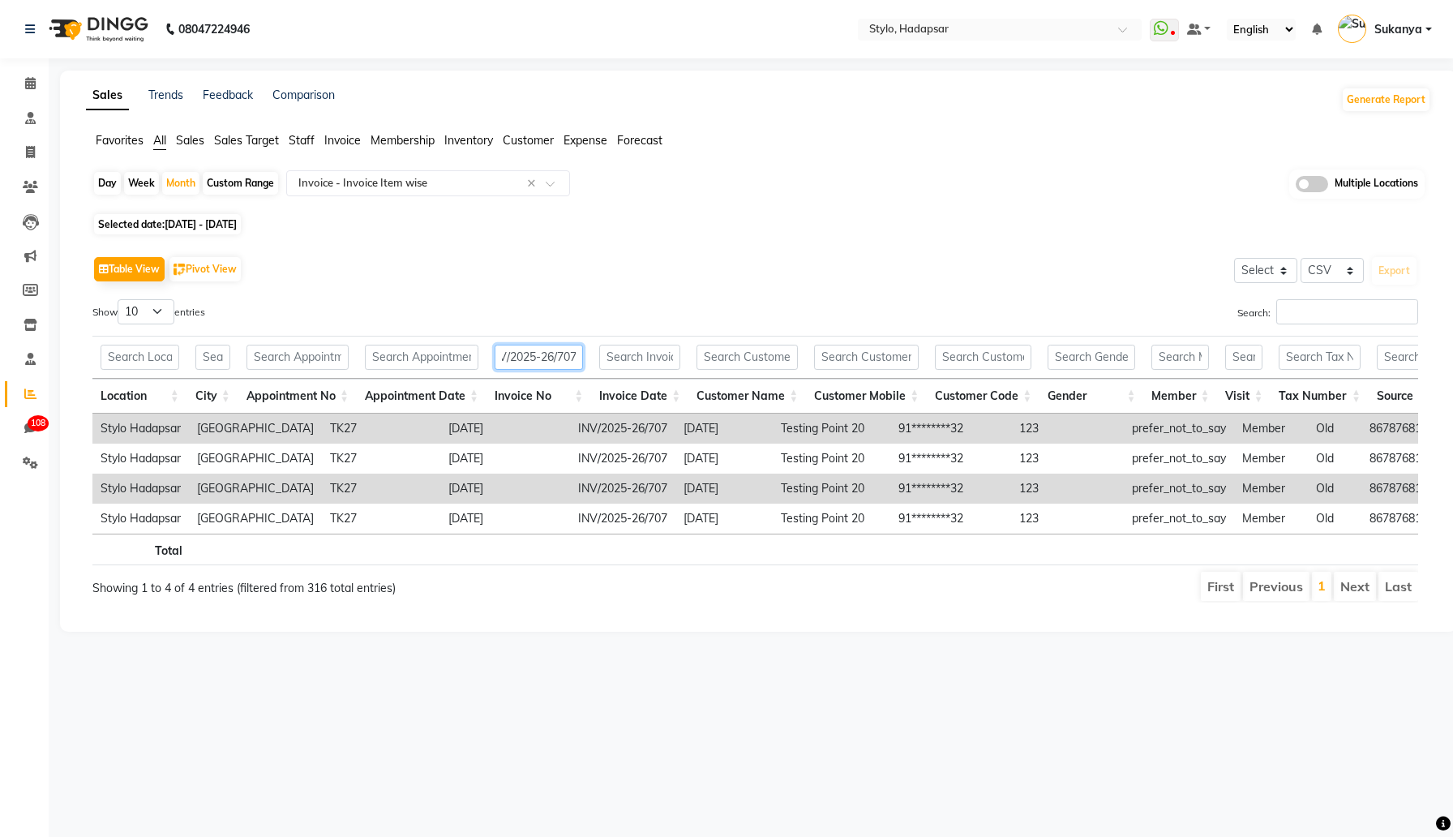
type input "INV/2025-26/707"
click at [559, 354] on input "INV/2025-26/707" at bounding box center [539, 357] width 88 height 25
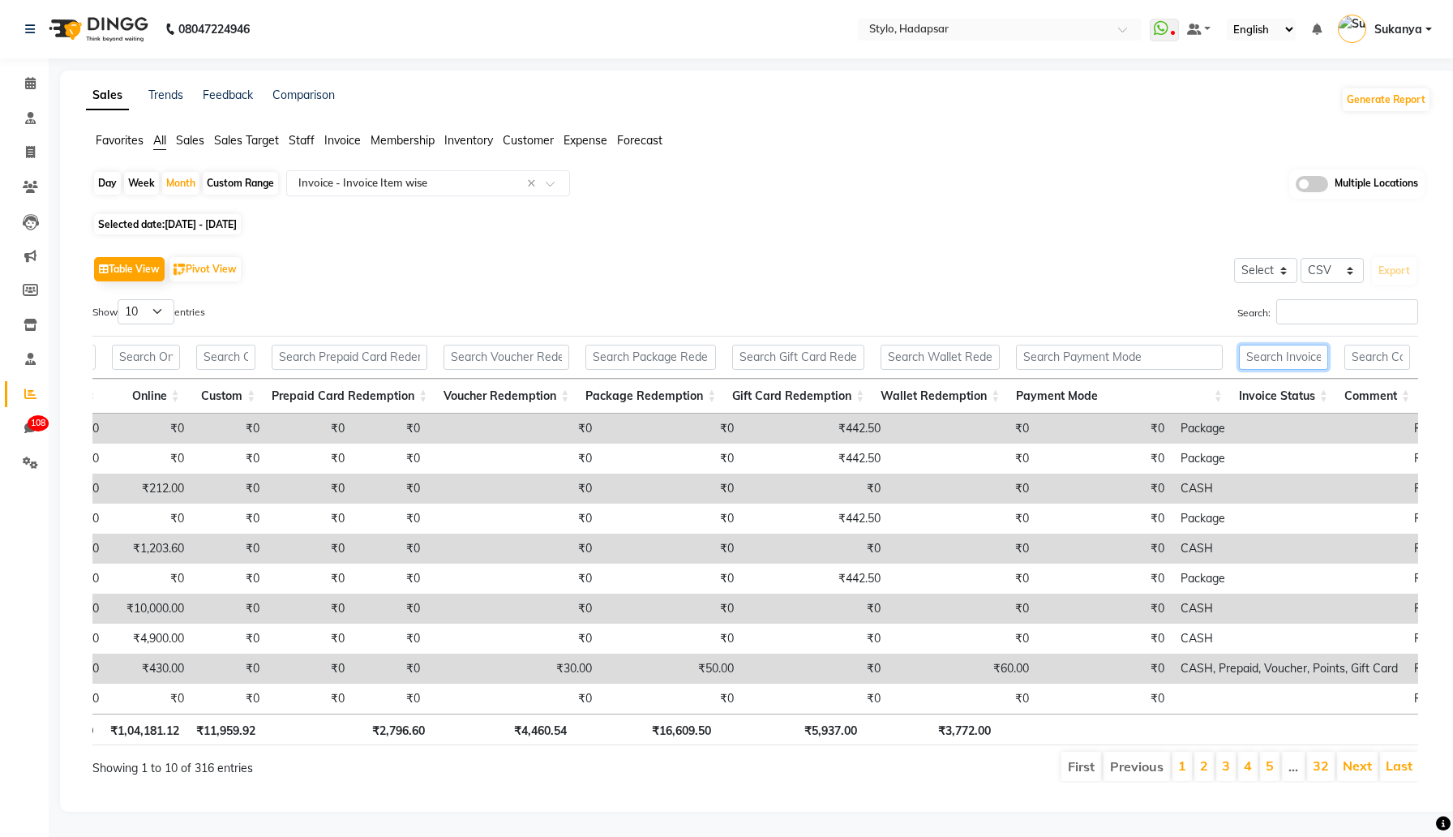
click at [1302, 358] on input "text" at bounding box center [1283, 357] width 89 height 25
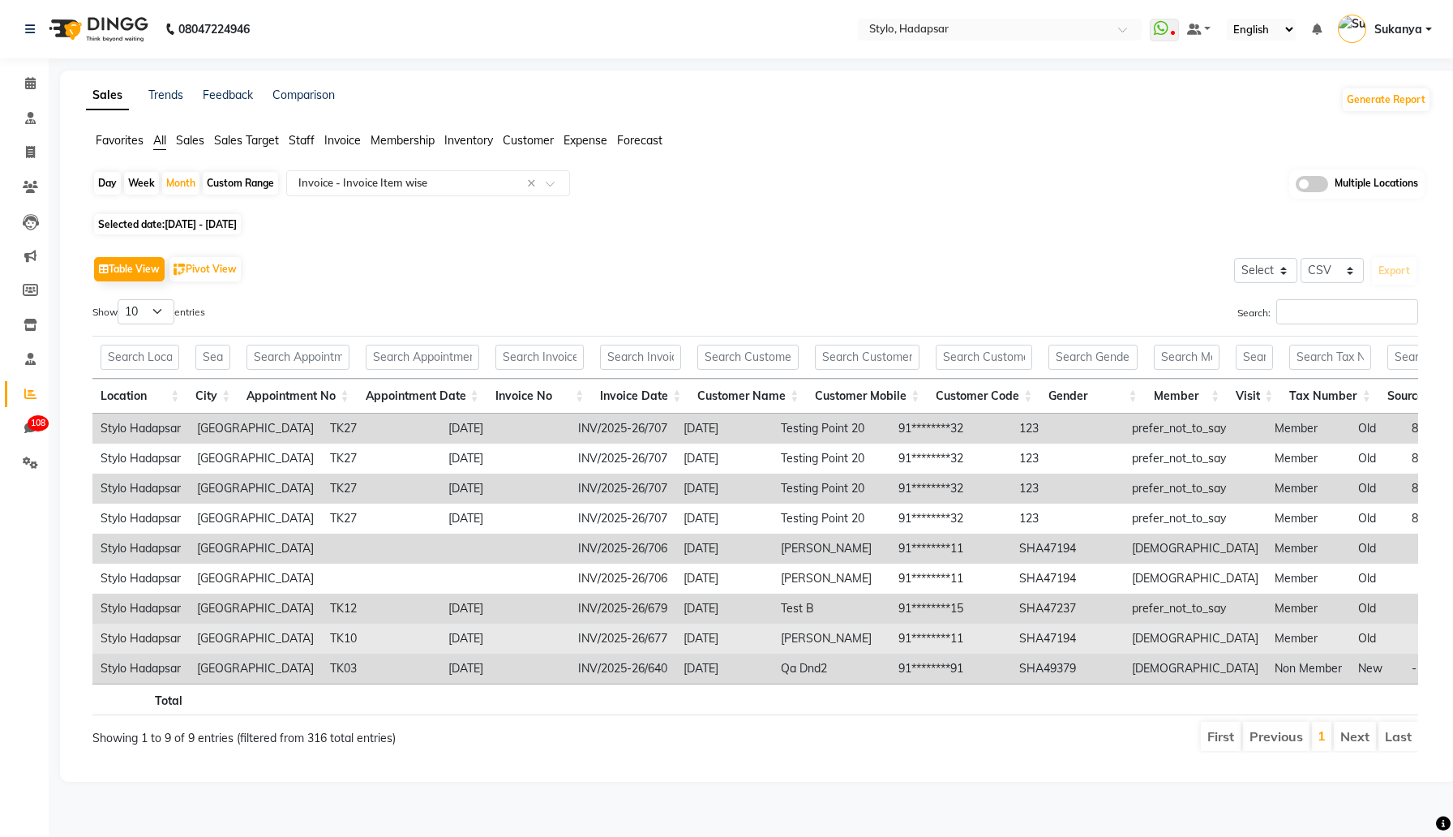
type input "partial"
click at [581, 639] on td "INV/2025-26/677" at bounding box center [622, 639] width 105 height 30
copy td "INV/2025-26/677"
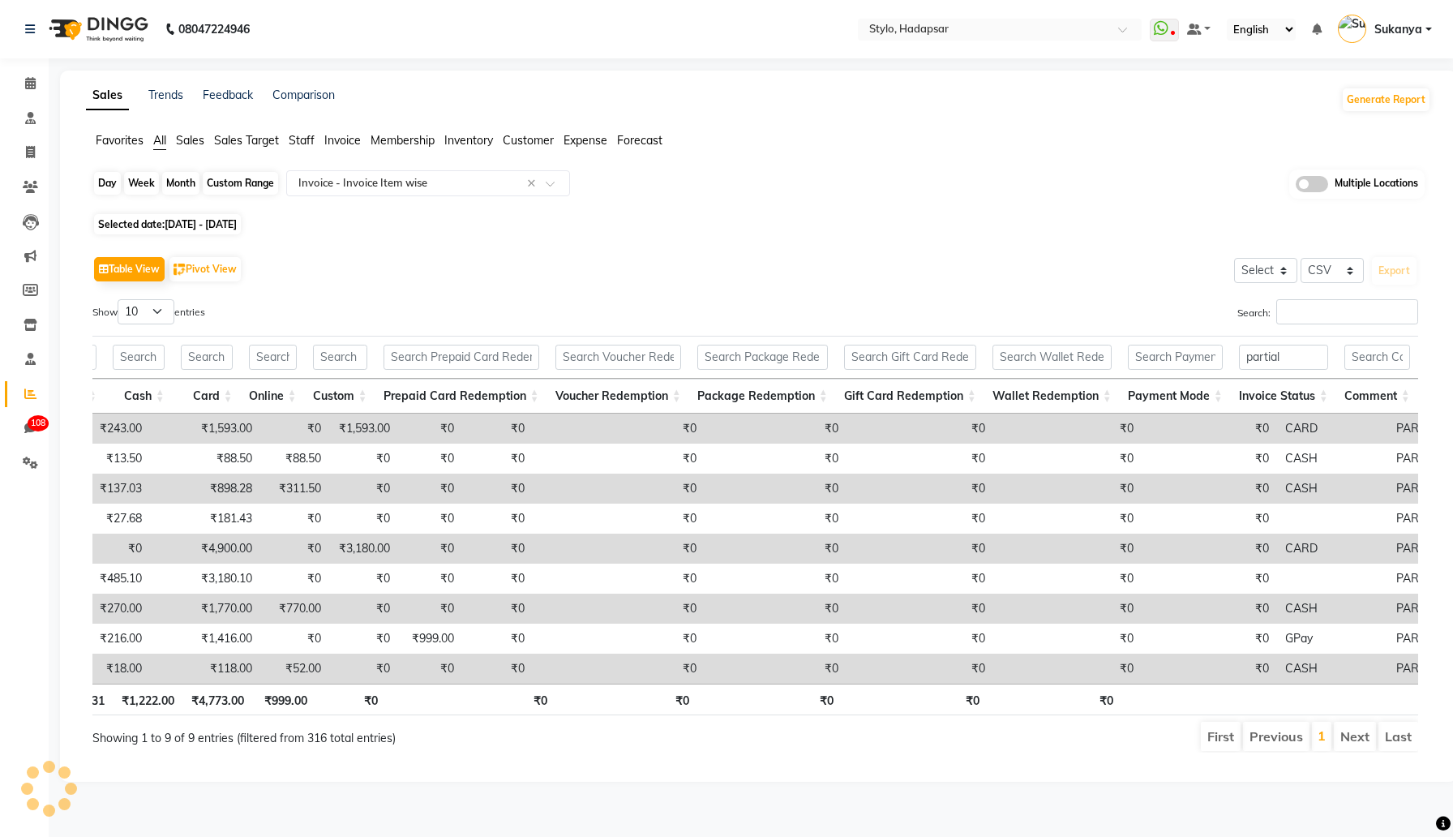
click at [178, 174] on div "Month" at bounding box center [180, 183] width 37 height 23
select select "8"
select select "2025"
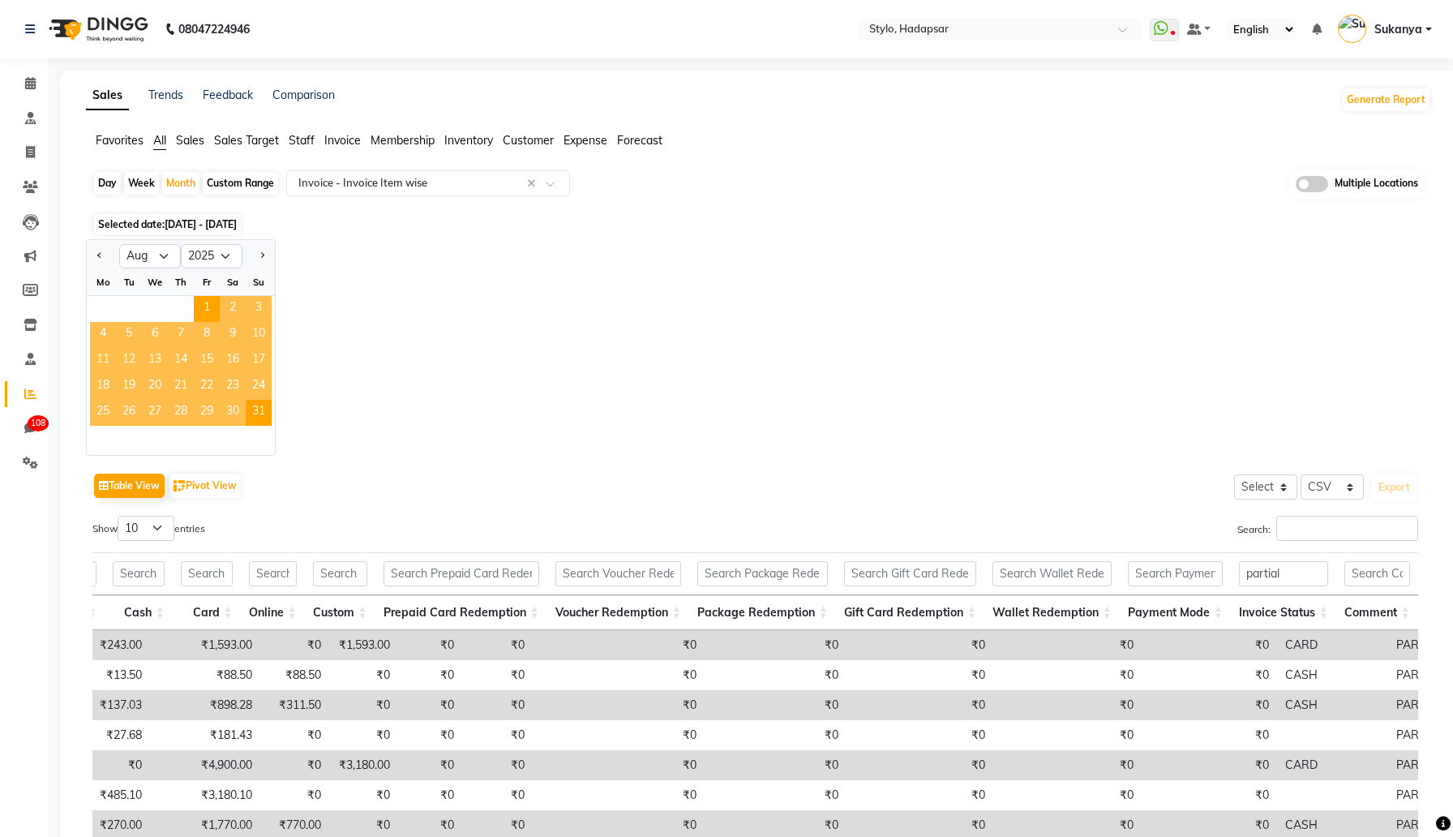
click at [236, 310] on span "2" at bounding box center [233, 309] width 26 height 26
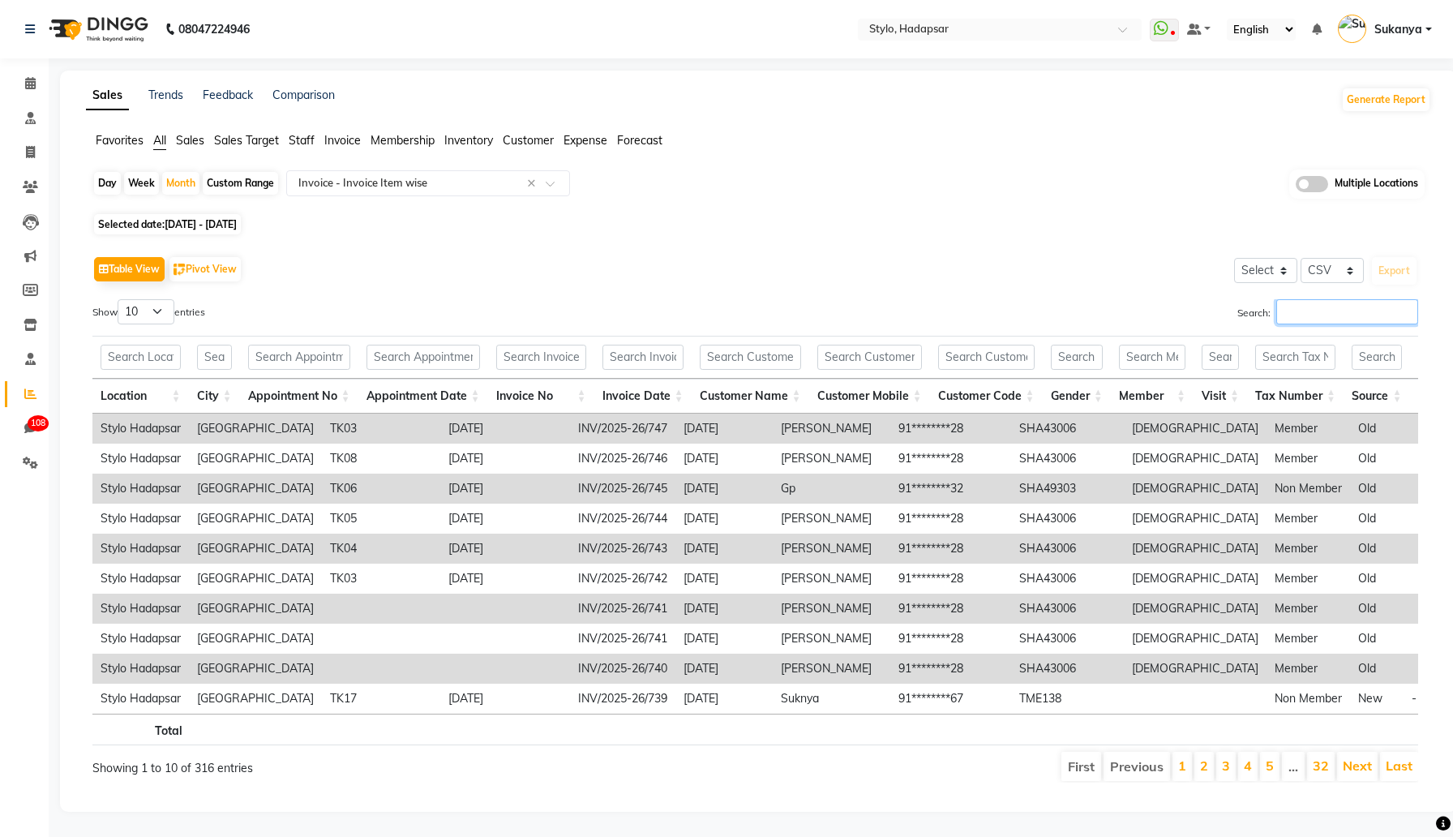
click at [1324, 313] on input "Search:" at bounding box center [1348, 311] width 142 height 25
paste input "INV/2025-26/677"
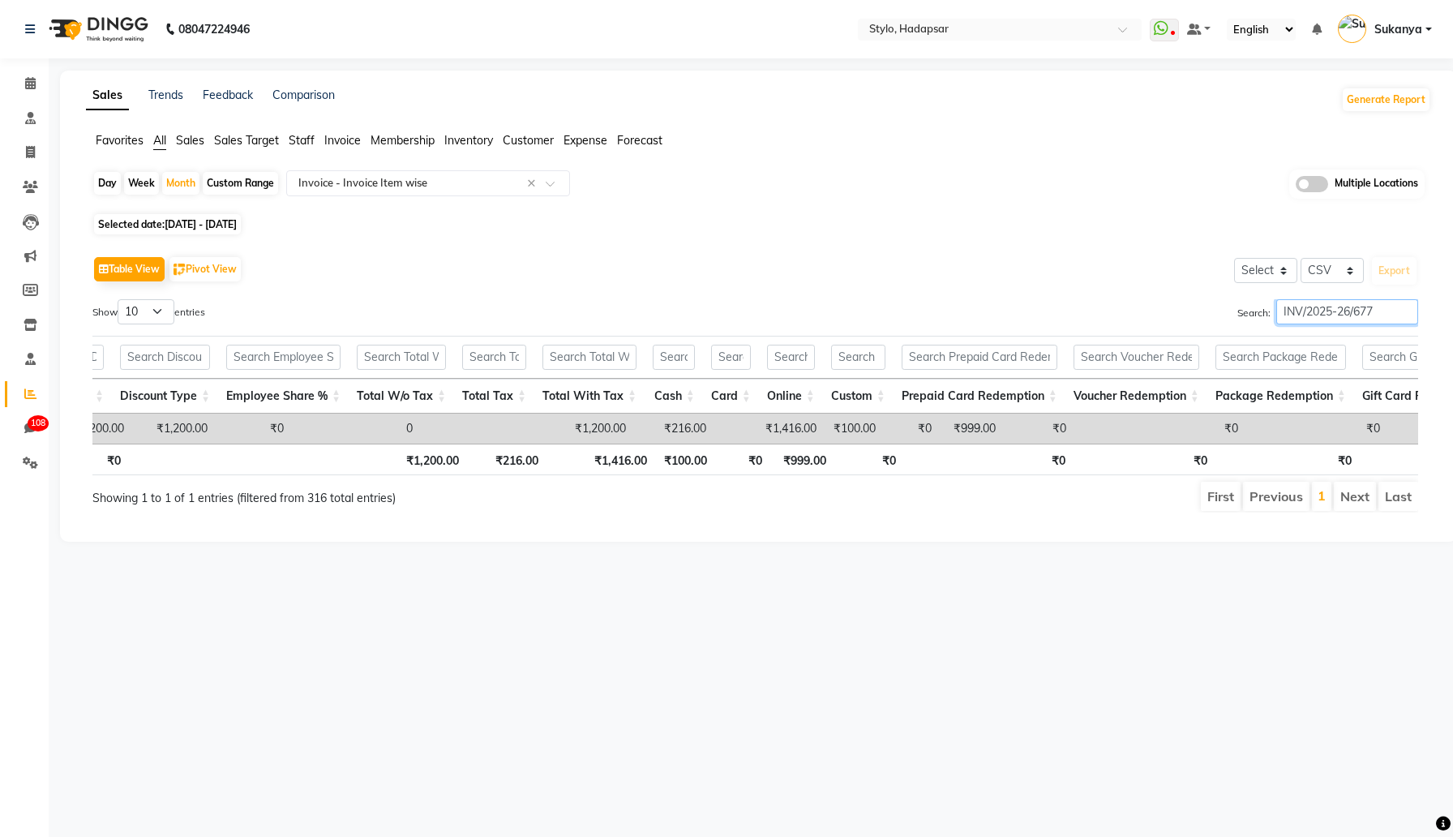
type input "INV/2025-26/677"
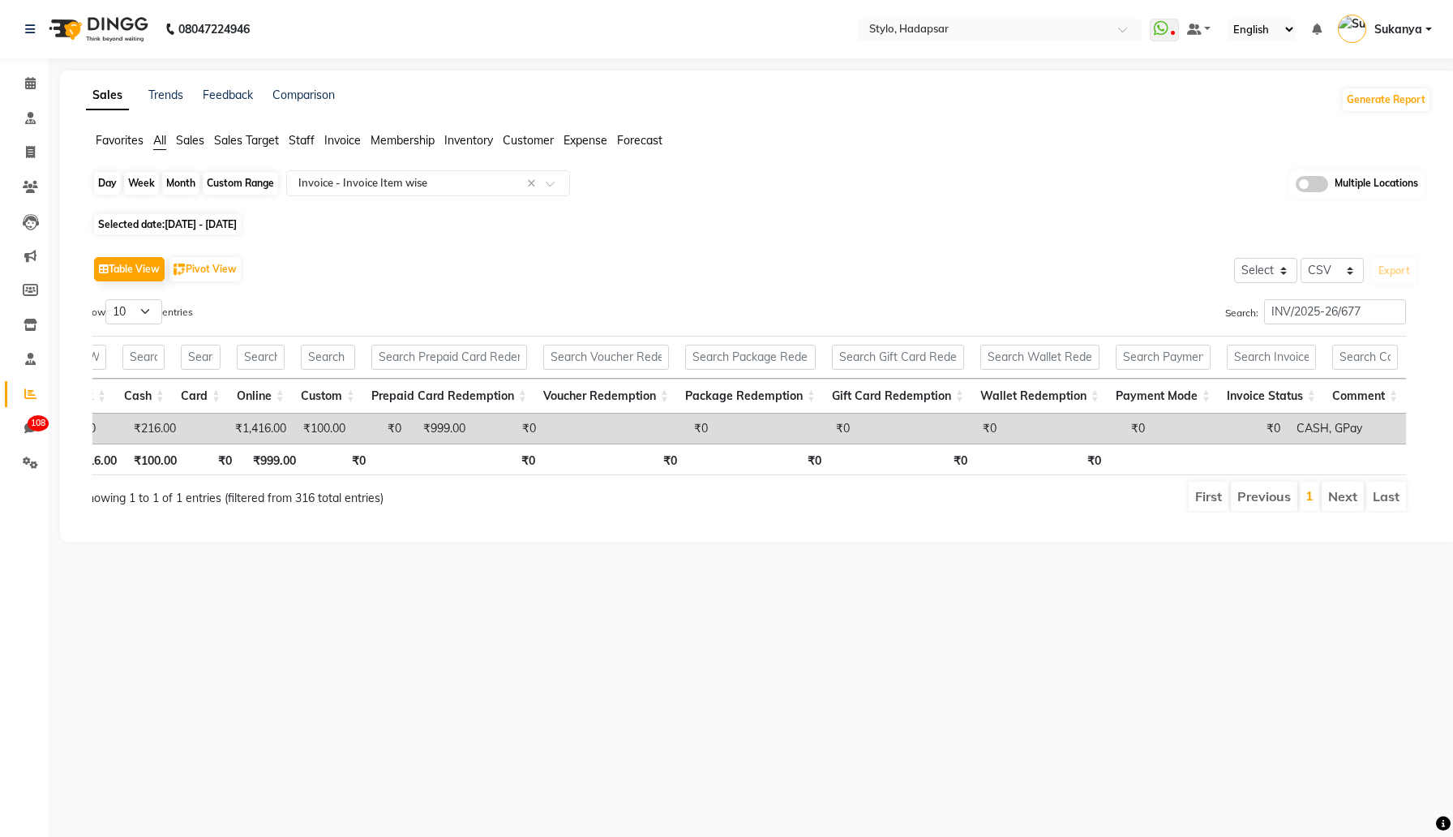
click at [177, 183] on div "Month" at bounding box center [180, 183] width 37 height 23
select select "8"
select select "2025"
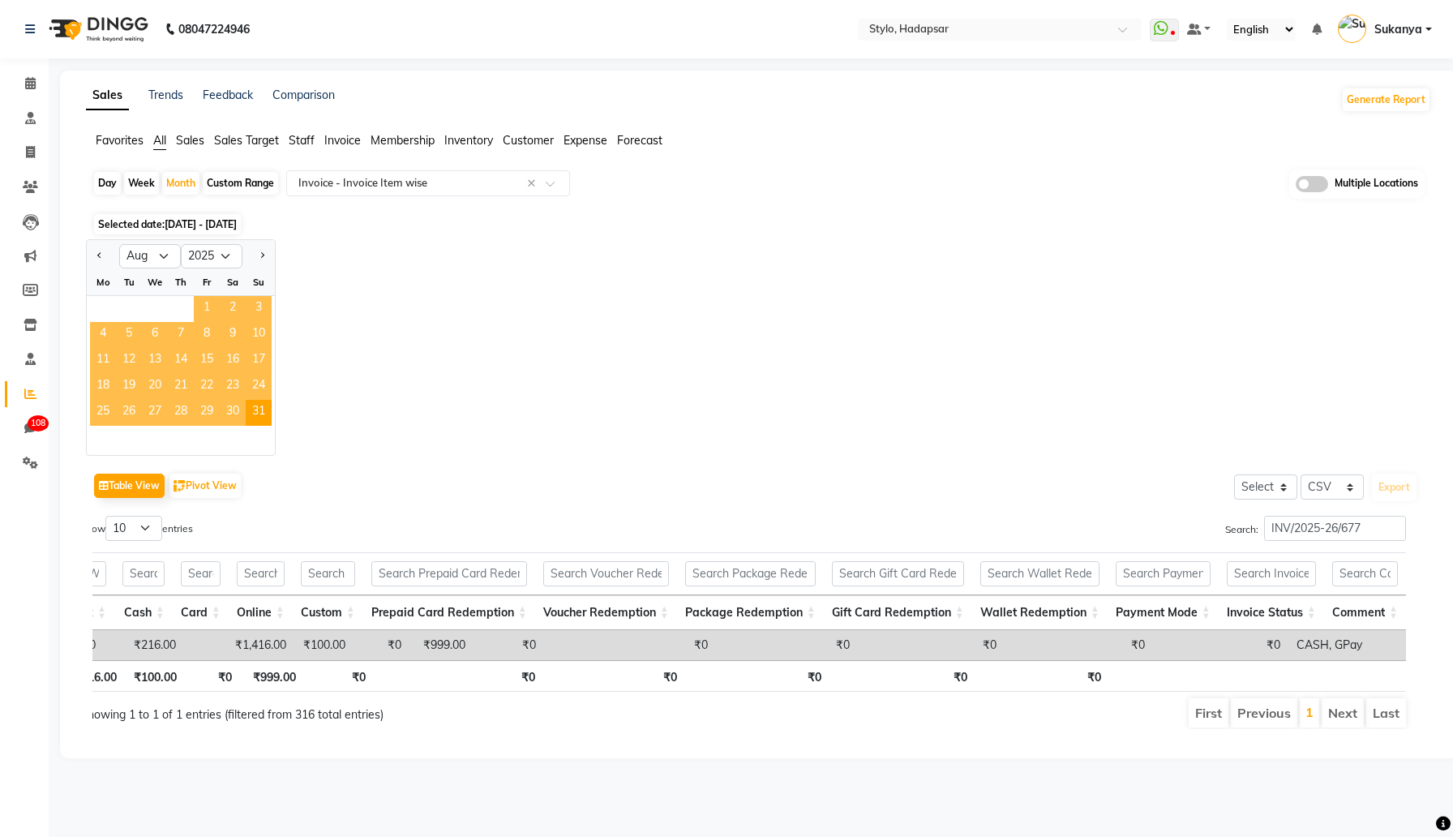
click at [213, 298] on span "1" at bounding box center [207, 309] width 26 height 26
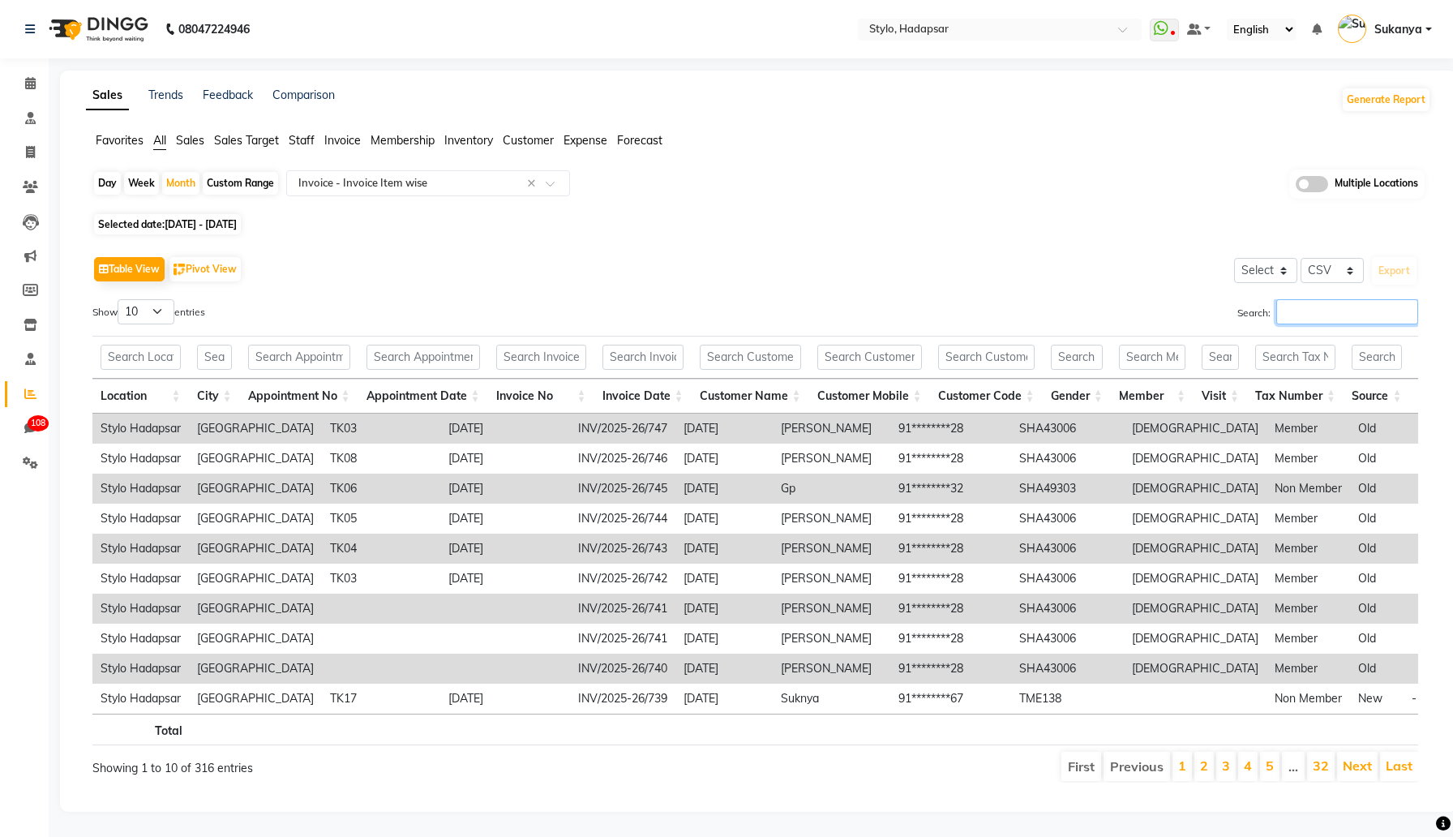
click at [1311, 307] on input "Search:" at bounding box center [1348, 311] width 142 height 25
paste input "INV/2025-26/677"
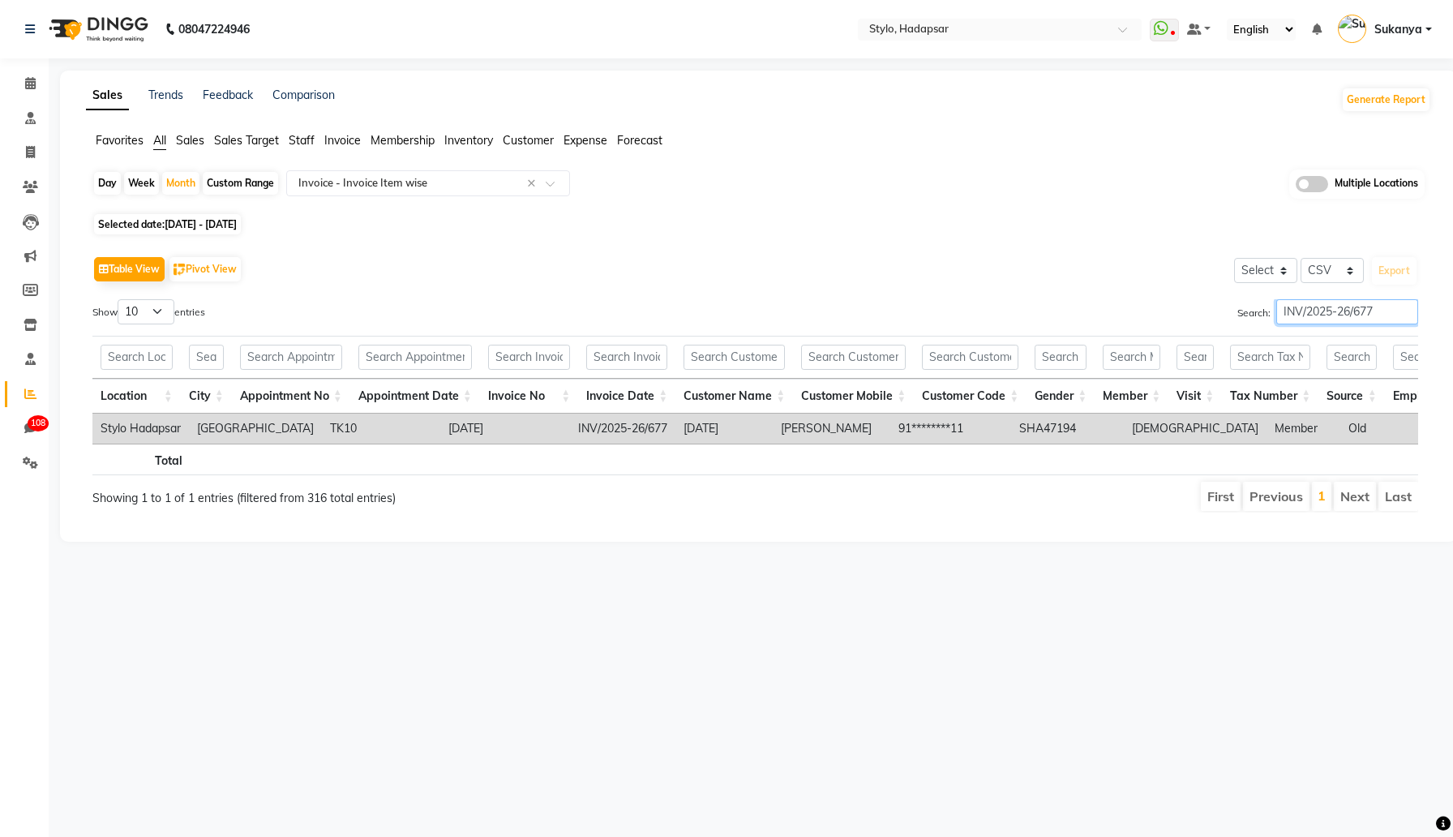
scroll to position [0, 440]
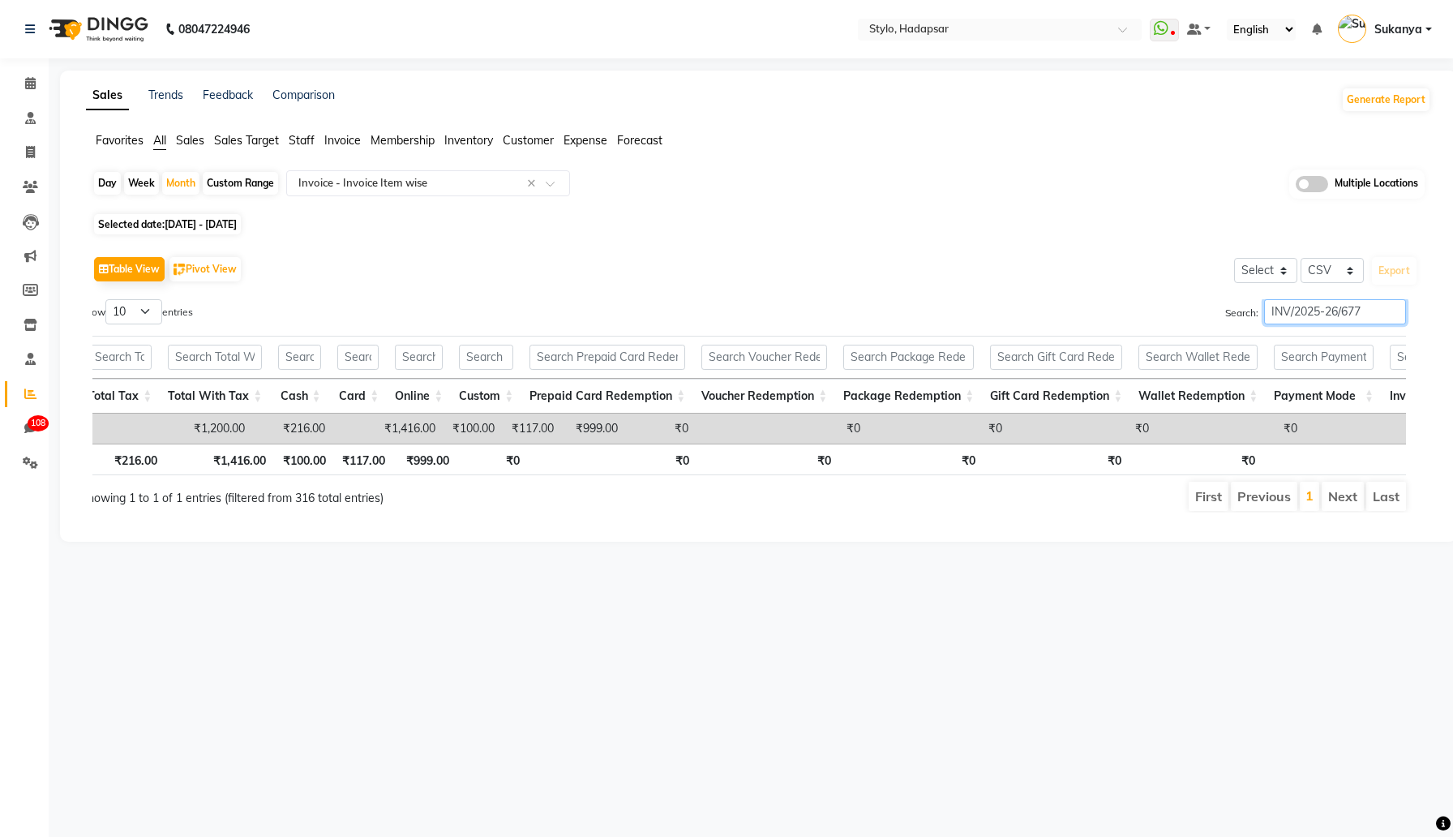
type input "INV/2025-26/677"
click at [184, 183] on div "Month" at bounding box center [180, 183] width 37 height 23
select select "8"
select select "2025"
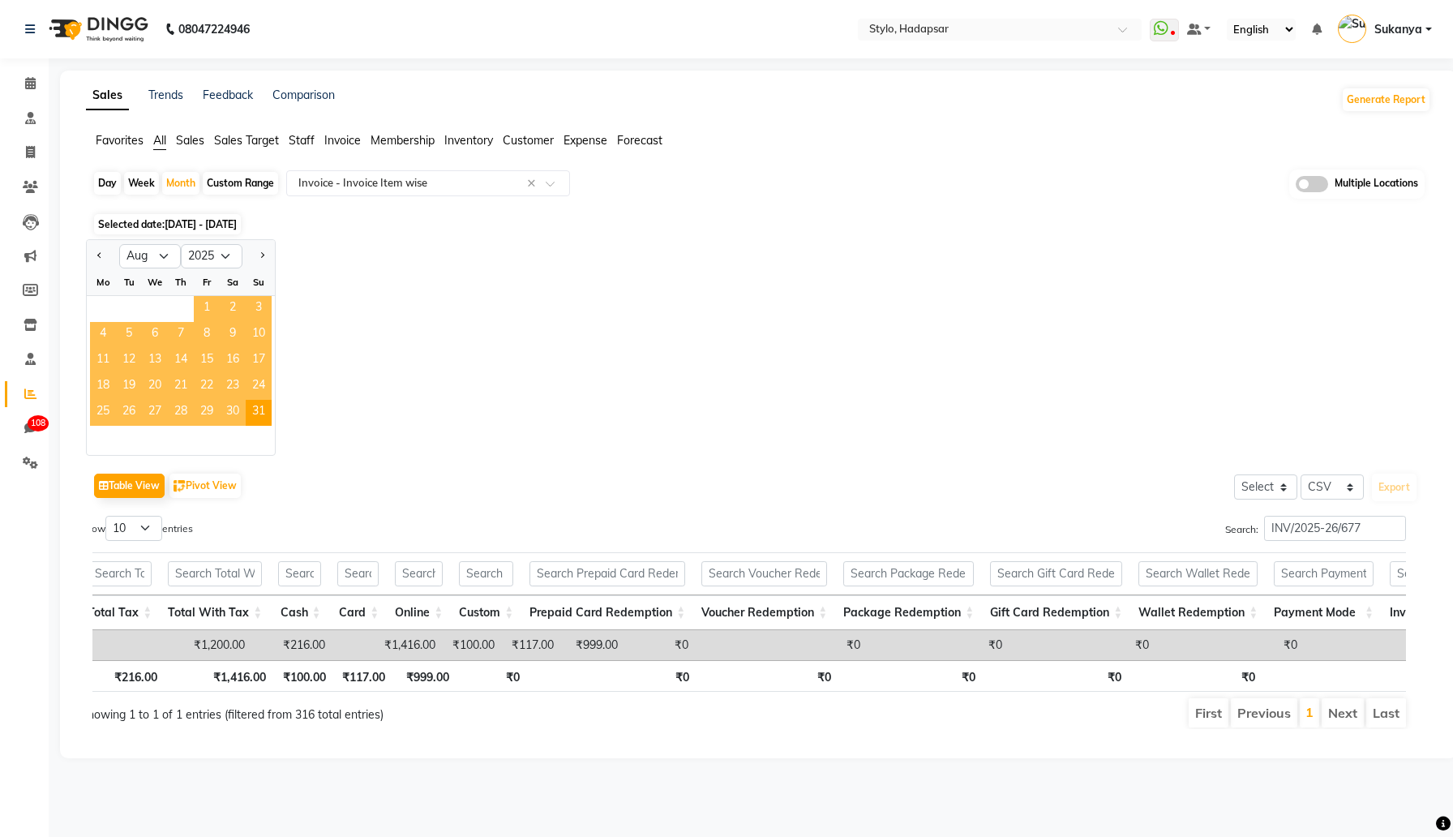
click at [209, 310] on span "1" at bounding box center [207, 309] width 26 height 26
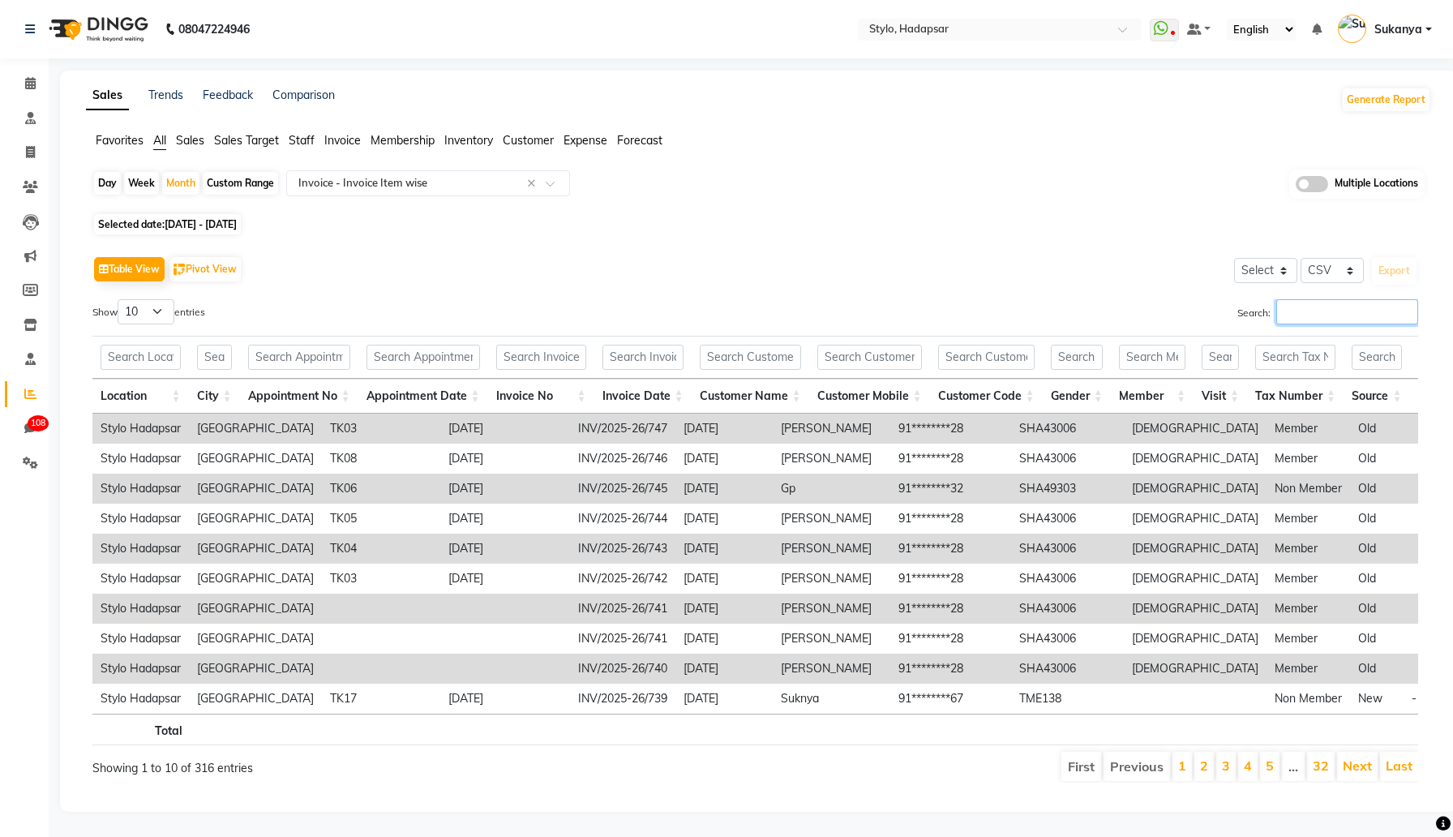
click at [1341, 323] on input "Search:" at bounding box center [1348, 311] width 142 height 25
paste input "INV/2025-26/677"
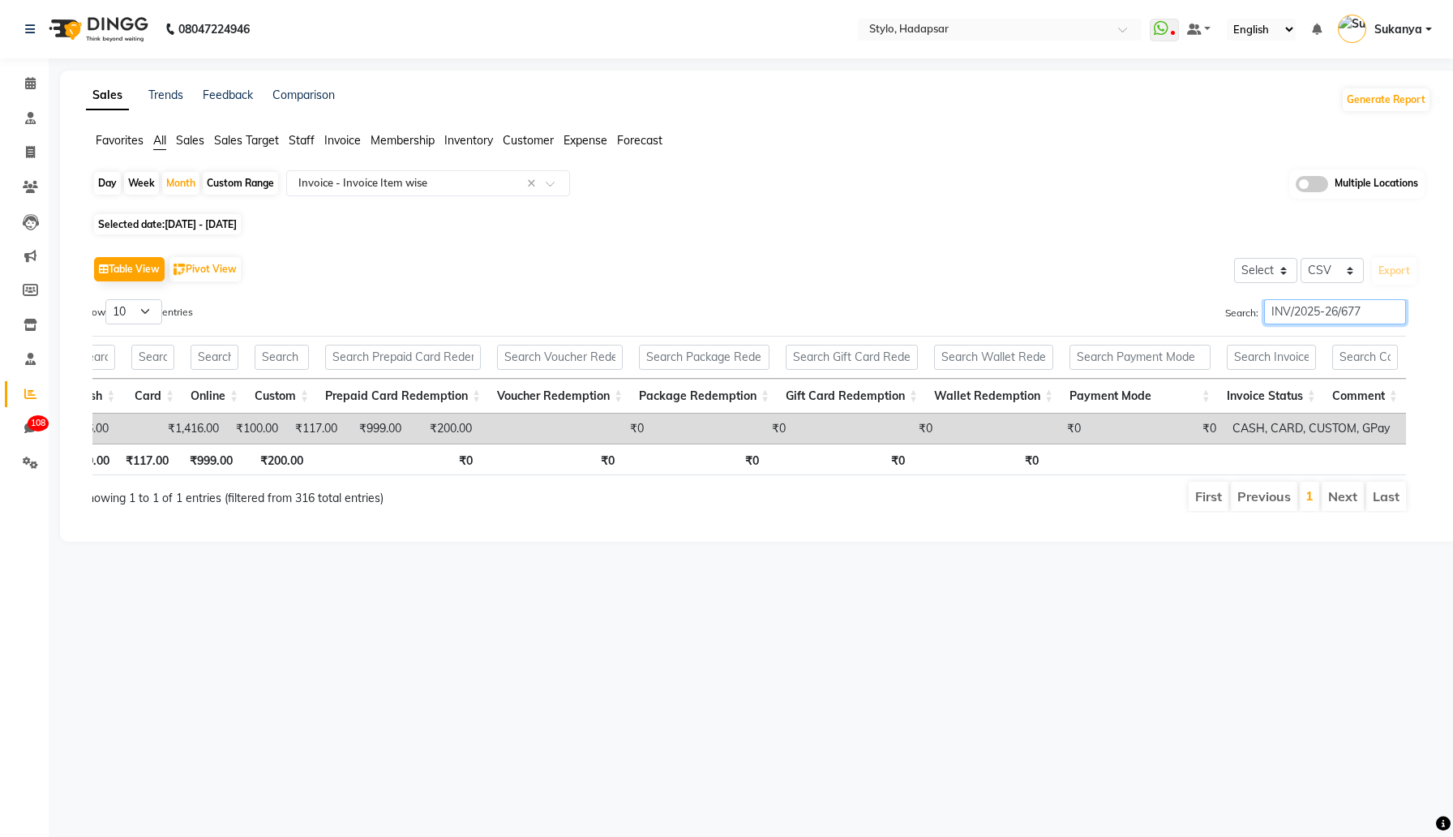
type input "INV/2025-26/677"
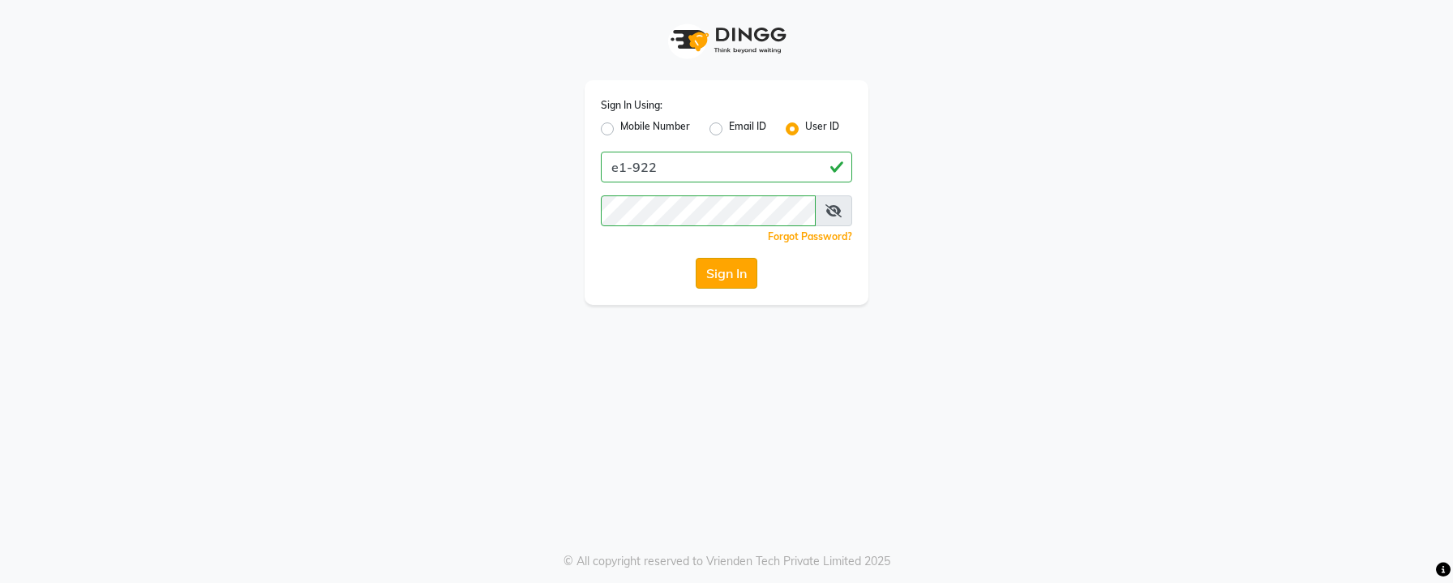
click at [706, 264] on button "Sign In" at bounding box center [727, 273] width 62 height 31
